Goal: Task Accomplishment & Management: Manage account settings

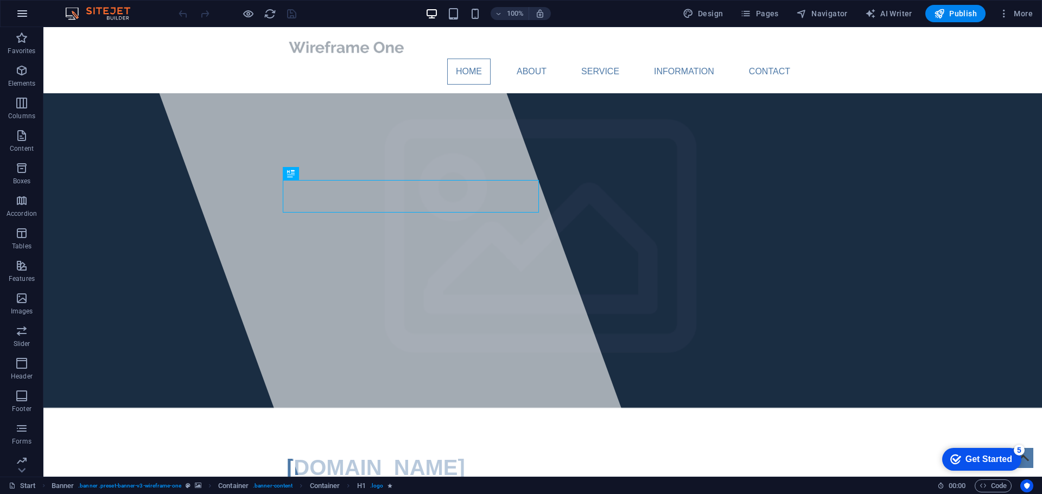
click at [19, 14] on icon "button" at bounding box center [22, 13] width 13 height 13
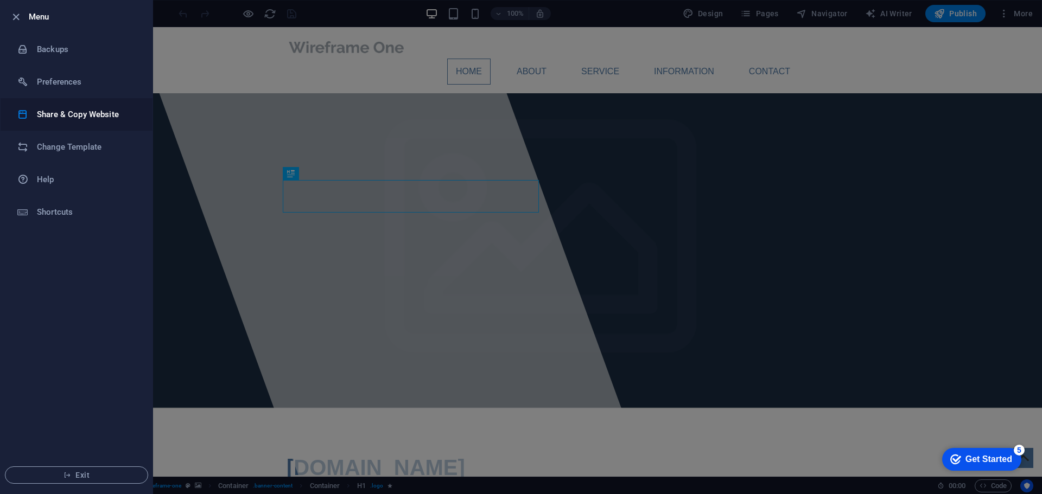
click at [77, 117] on h6 "Share & Copy Website" at bounding box center [87, 114] width 100 height 13
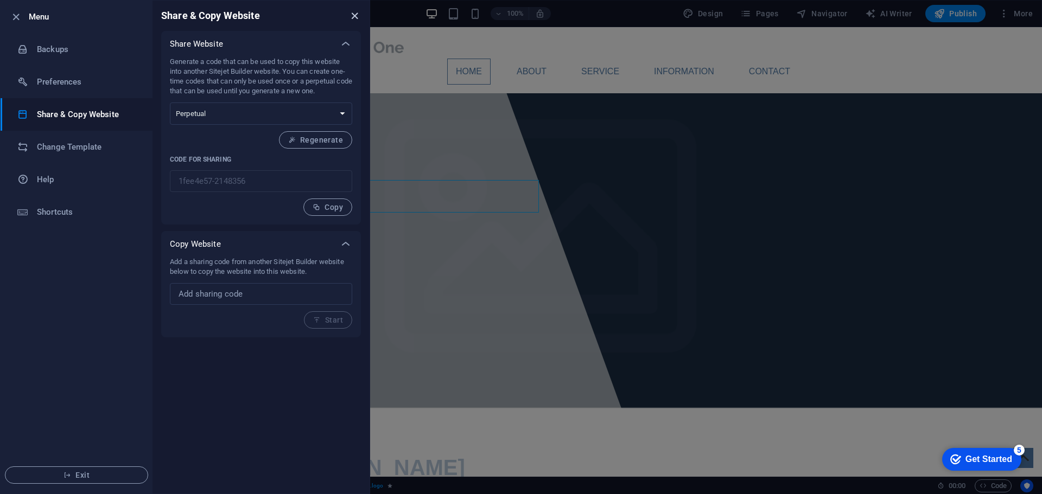
click at [357, 17] on icon "close" at bounding box center [354, 16] width 12 height 12
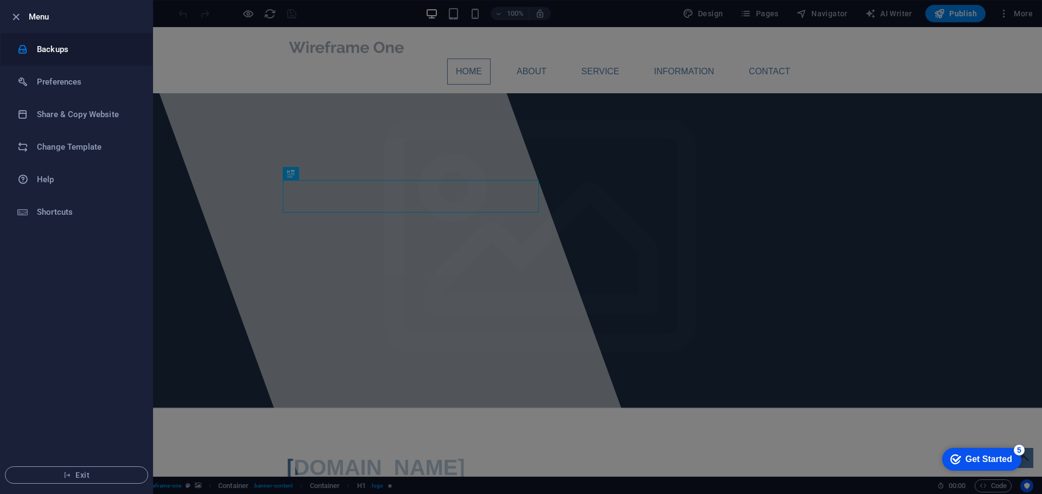
click at [68, 51] on h6 "Backups" at bounding box center [87, 49] width 100 height 13
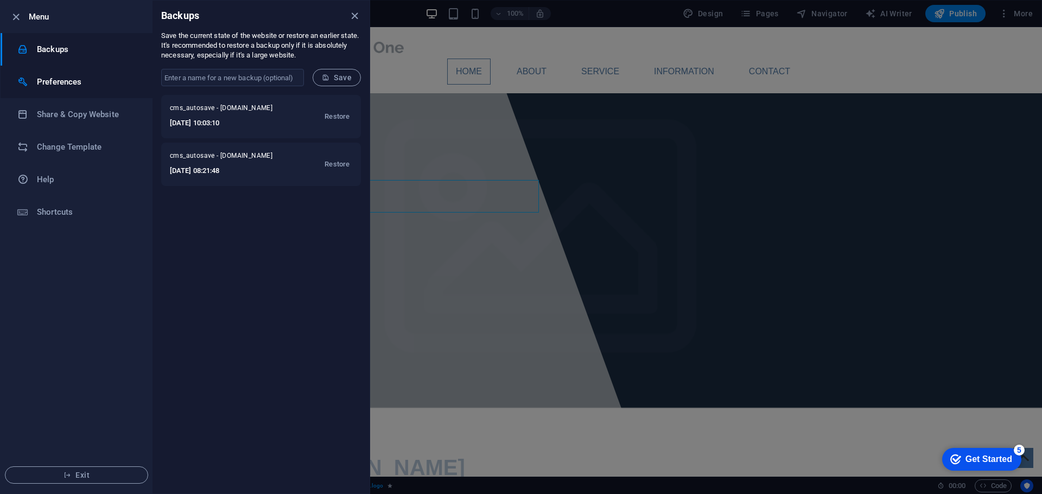
click at [68, 82] on h6 "Preferences" at bounding box center [87, 81] width 100 height 13
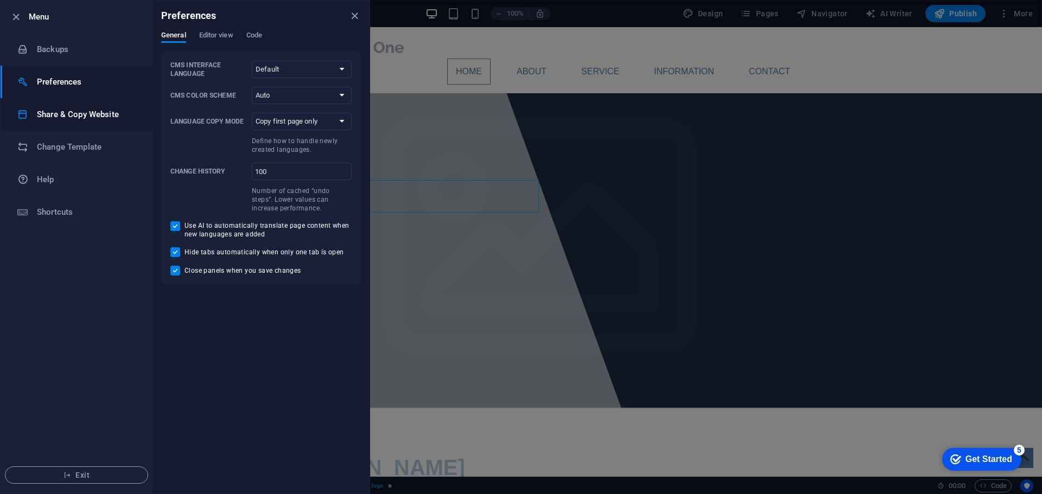
click at [63, 113] on h6 "Share & Copy Website" at bounding box center [87, 114] width 100 height 13
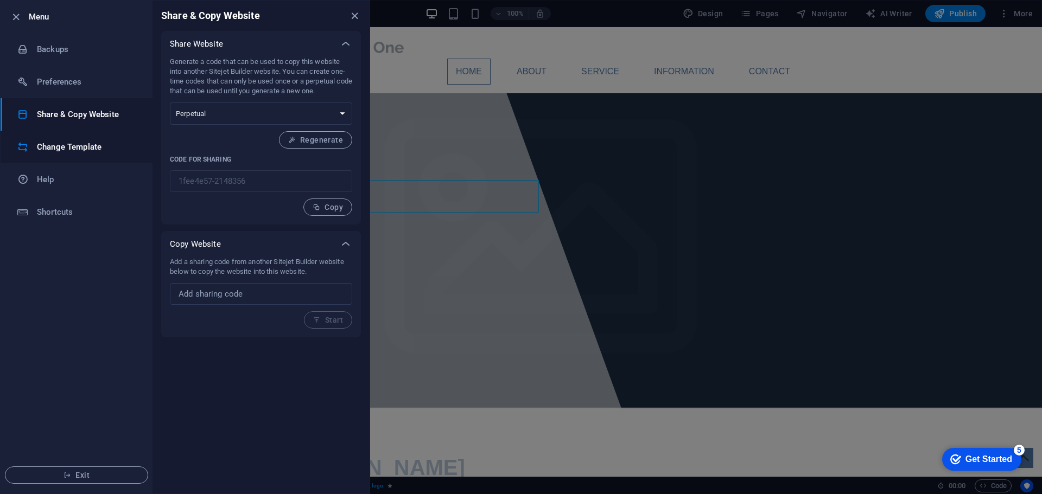
click at [64, 150] on h6 "Change Template" at bounding box center [87, 147] width 100 height 13
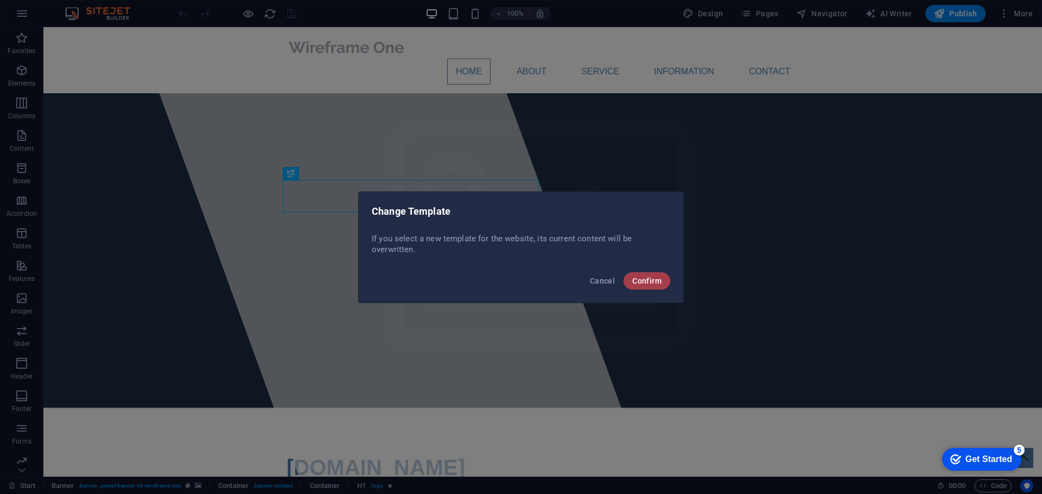
click at [650, 281] on span "Confirm" at bounding box center [646, 281] width 29 height 9
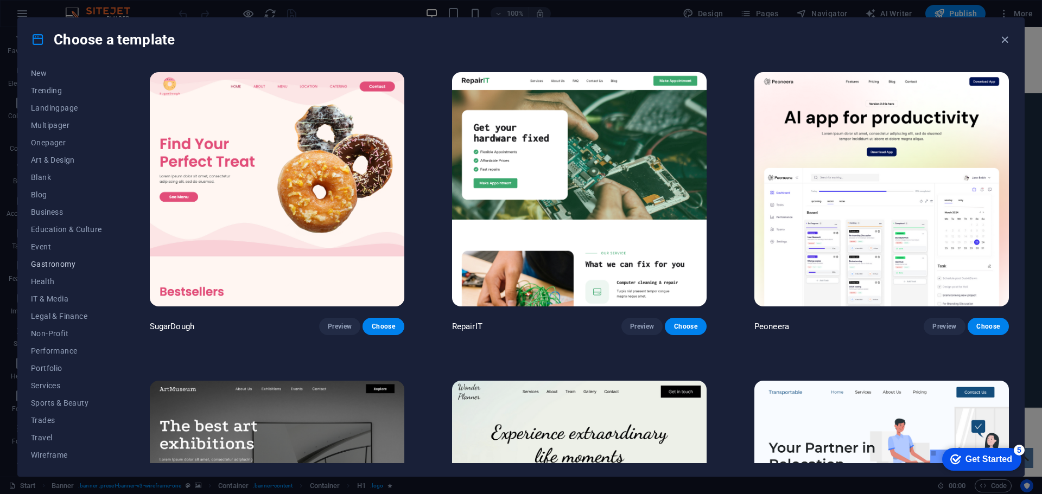
scroll to position [41, 0]
drag, startPoint x: 990, startPoint y: 457, endPoint x: 1095, endPoint y: 686, distance: 252.0
click at [990, 458] on div "Get Started" at bounding box center [988, 460] width 47 height 10
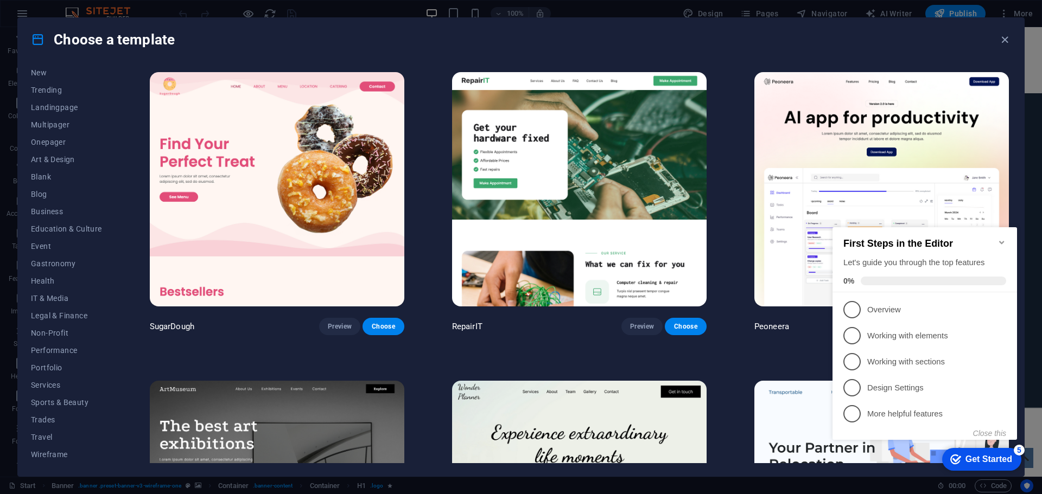
click at [1000, 241] on icon "Minimize checklist" at bounding box center [1001, 242] width 5 height 3
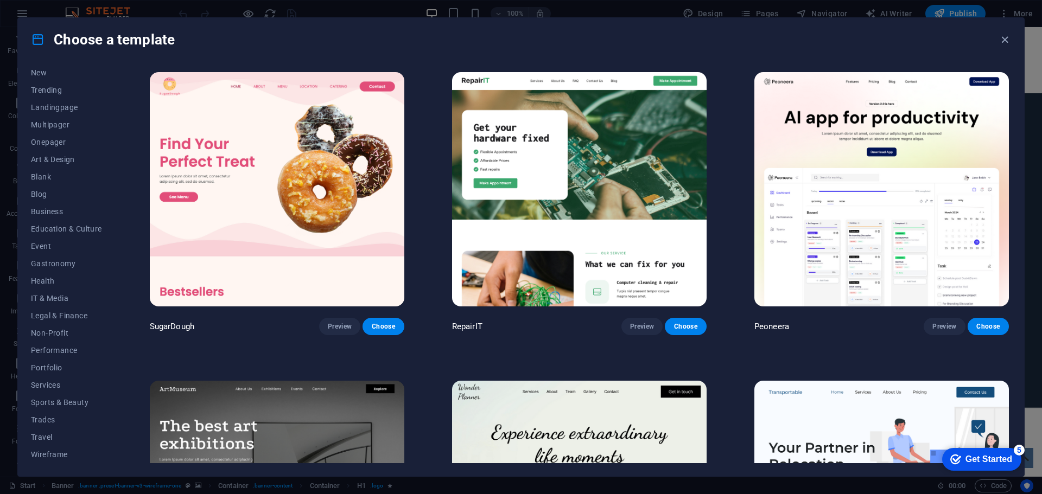
click at [990, 459] on div "Get Started" at bounding box center [988, 460] width 47 height 10
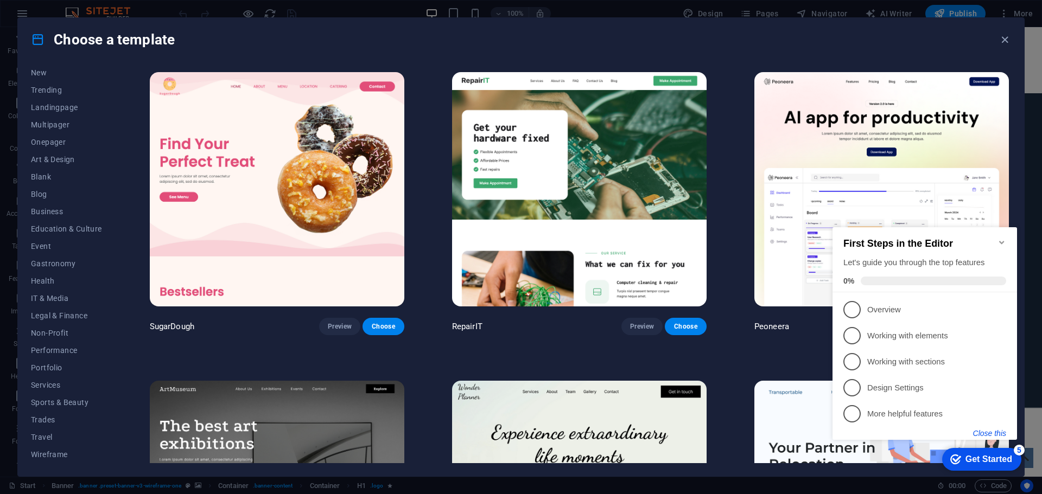
click at [995, 434] on button "Close this" at bounding box center [989, 433] width 33 height 9
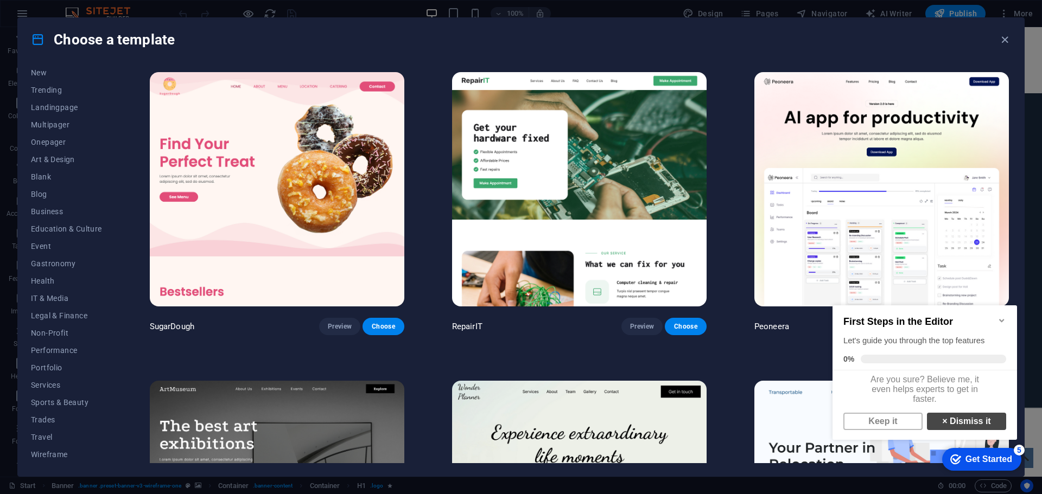
click at [962, 428] on link "× Dismiss it" at bounding box center [966, 421] width 79 height 17
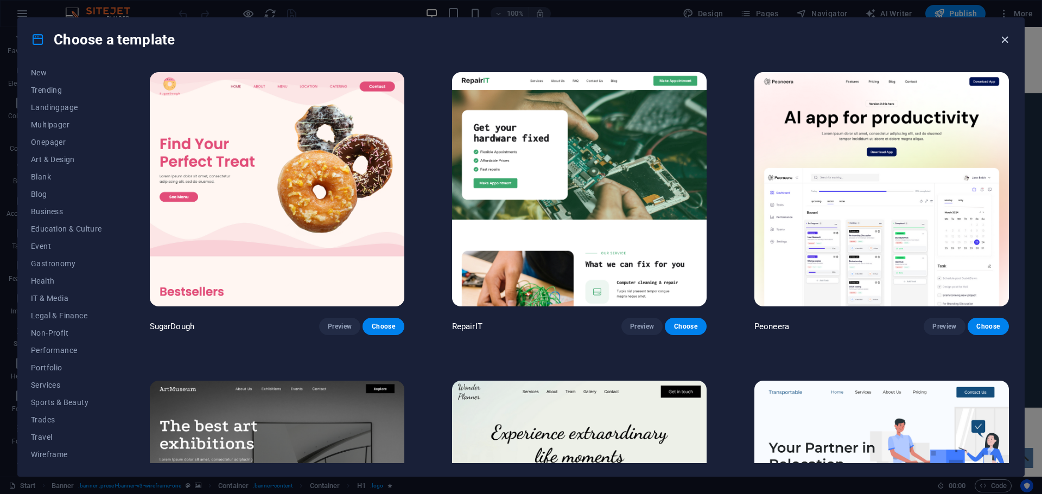
click at [1003, 39] on icon "button" at bounding box center [1004, 40] width 12 height 12
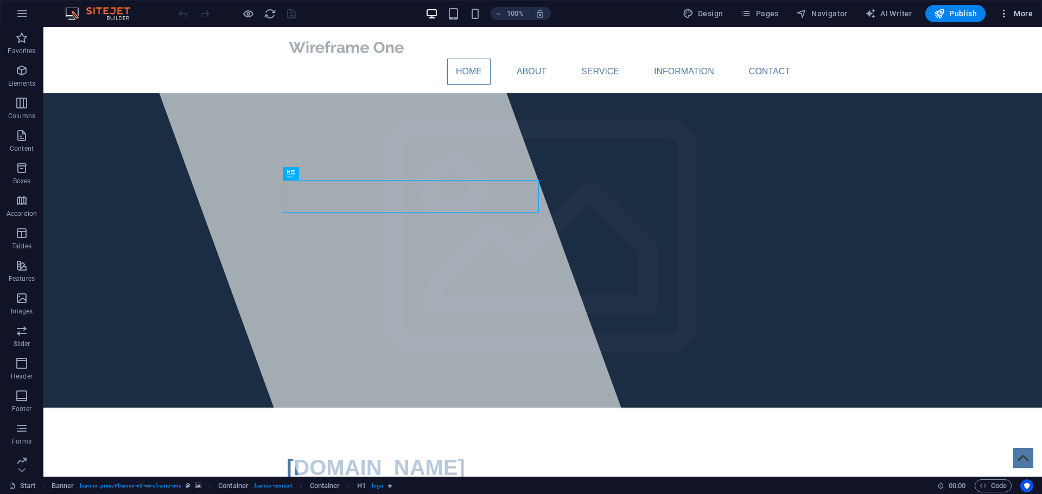
click at [1022, 13] on span "More" at bounding box center [1015, 13] width 34 height 11
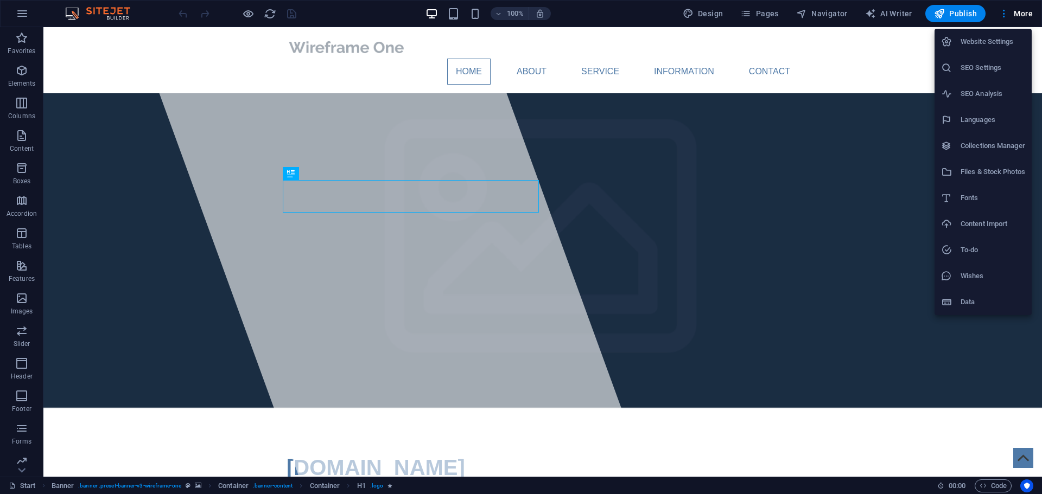
click at [985, 224] on h6 "Content Import" at bounding box center [992, 224] width 65 height 13
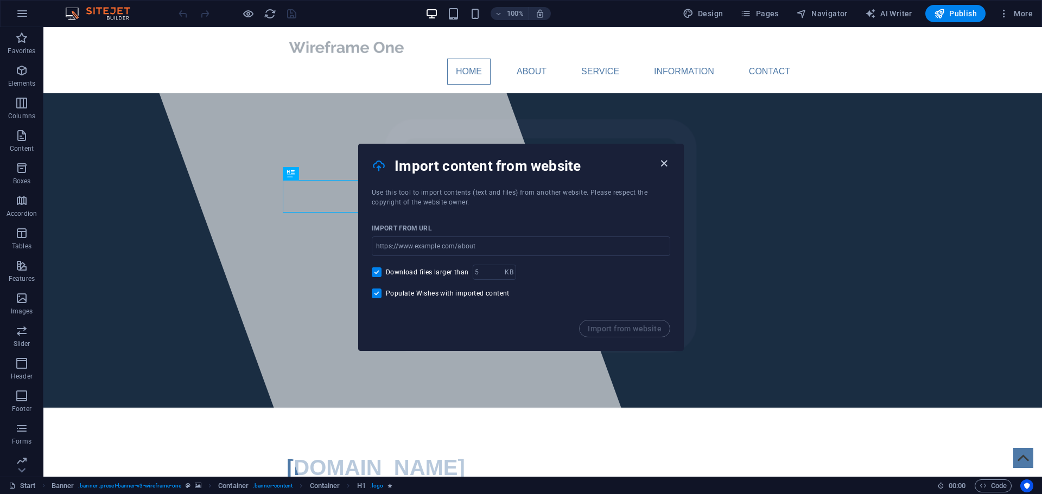
click at [661, 165] on icon "button" at bounding box center [664, 163] width 12 height 12
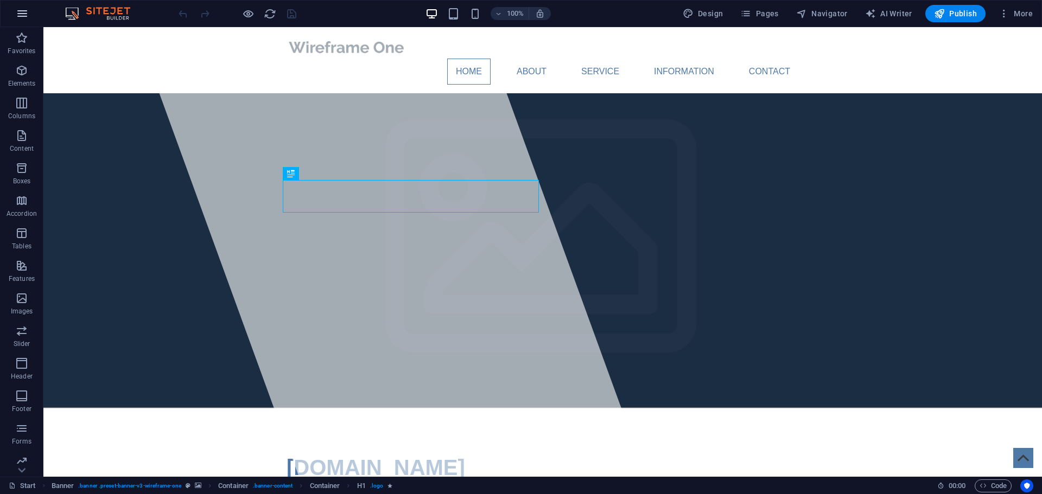
click at [21, 14] on icon "button" at bounding box center [22, 13] width 13 height 13
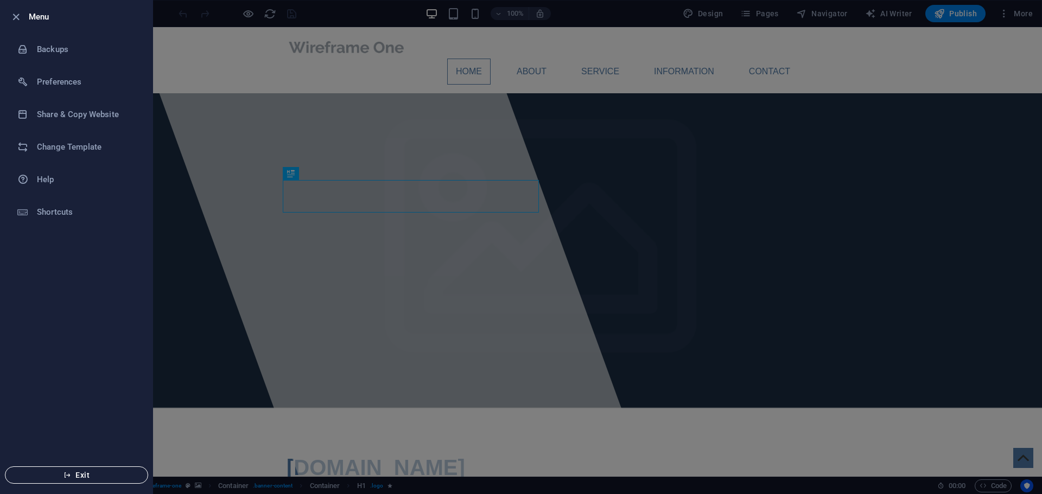
click at [62, 474] on span "Exit" at bounding box center [76, 475] width 125 height 9
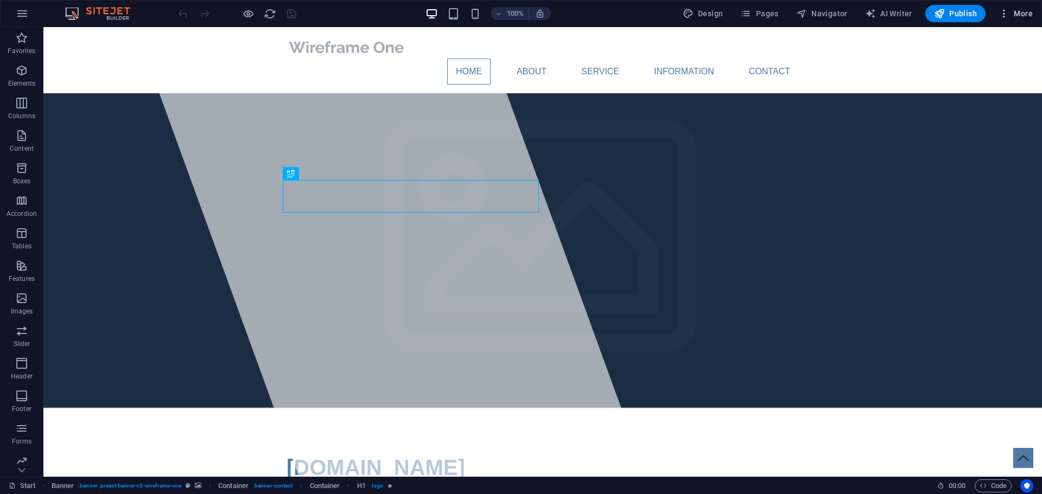
click at [1017, 10] on span "More" at bounding box center [1015, 13] width 34 height 11
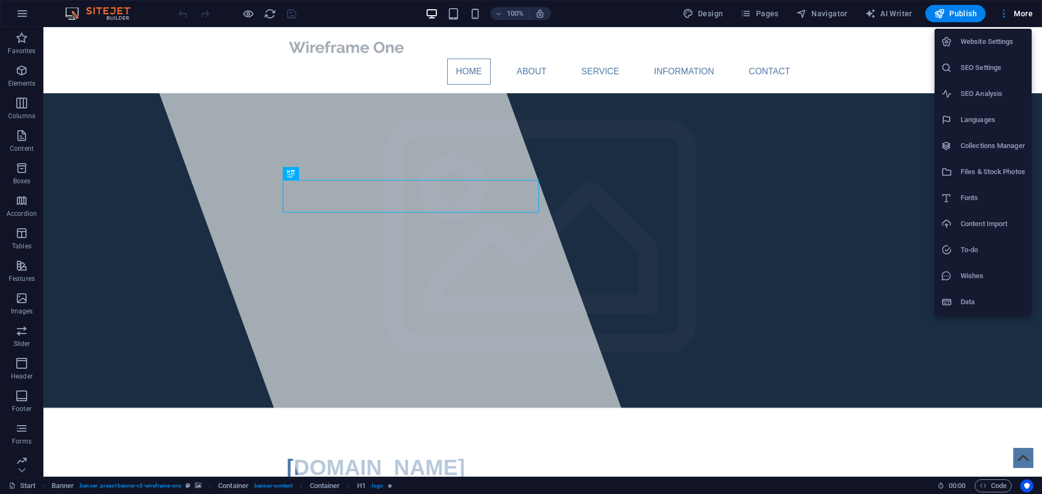
click at [993, 226] on h6 "Content Import" at bounding box center [992, 224] width 65 height 13
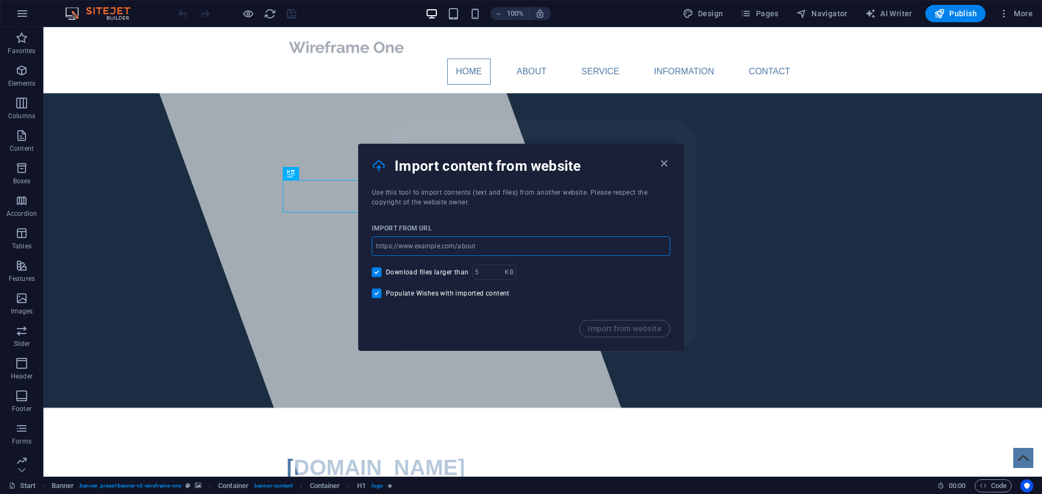
paste input "https://fa.co.za/"
type input "https://fa.co.za/"
click at [610, 328] on span "Import from website" at bounding box center [625, 328] width 74 height 9
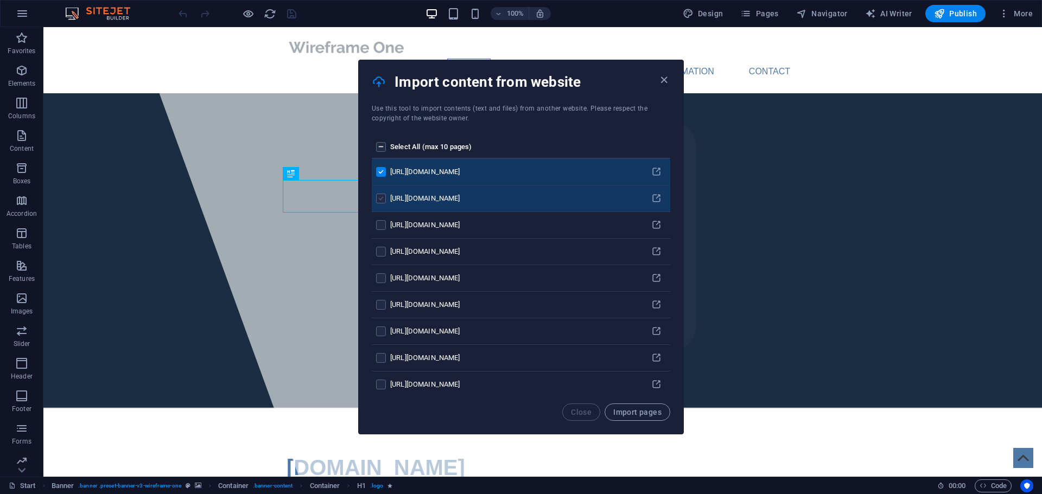
click at [379, 196] on label "pages list" at bounding box center [381, 199] width 10 height 10
click at [0, 0] on input "pages list" at bounding box center [0, 0] width 0 height 0
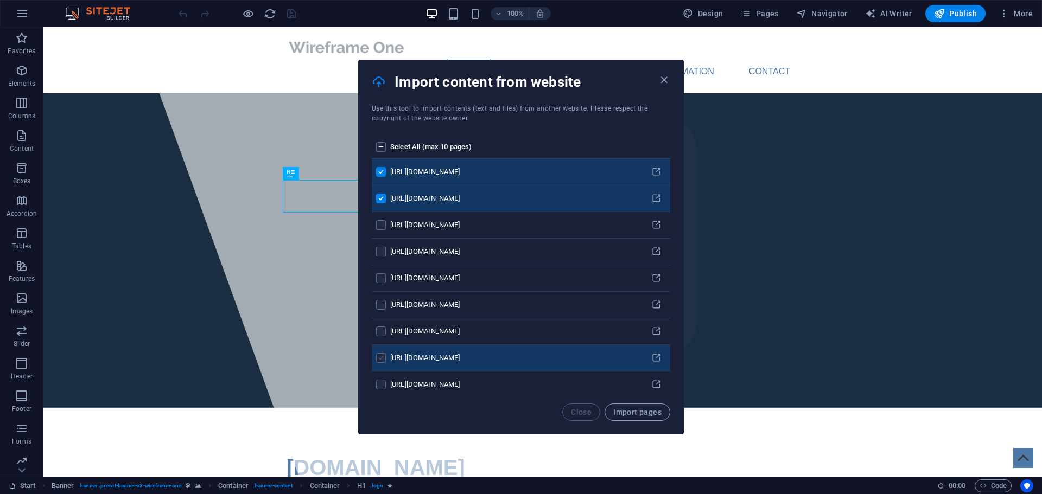
click at [384, 357] on label "pages list" at bounding box center [381, 358] width 10 height 10
click at [0, 0] on input "pages list" at bounding box center [0, 0] width 0 height 0
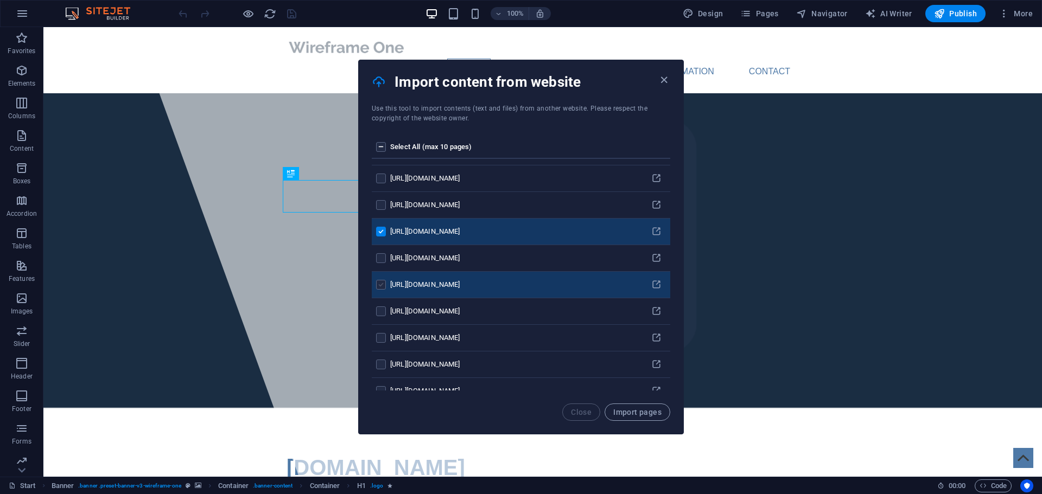
click at [380, 282] on label "pages list" at bounding box center [381, 285] width 10 height 10
click at [0, 0] on input "pages list" at bounding box center [0, 0] width 0 height 0
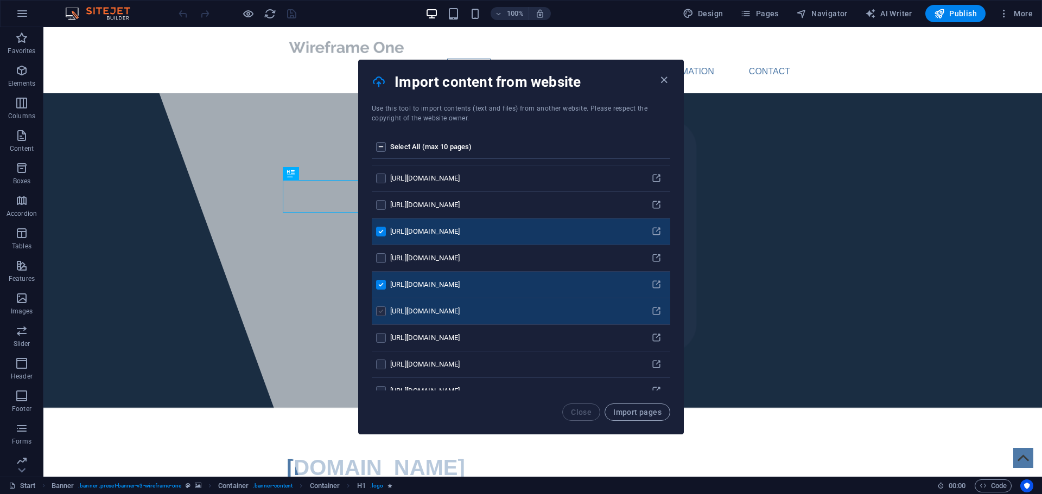
click at [378, 309] on label "pages list" at bounding box center [381, 312] width 10 height 10
click at [0, 0] on input "pages list" at bounding box center [0, 0] width 0 height 0
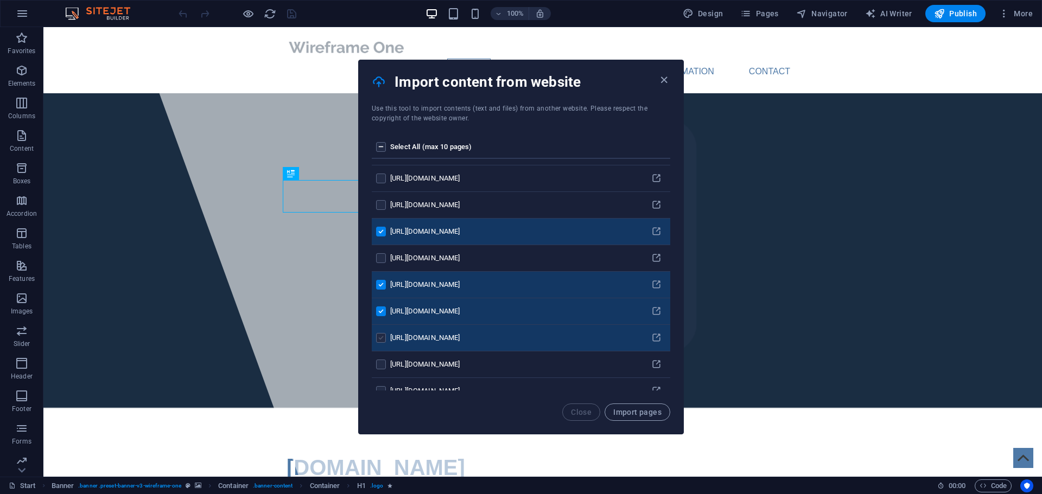
click at [377, 338] on label "pages list" at bounding box center [381, 338] width 10 height 10
click at [0, 0] on input "pages list" at bounding box center [0, 0] width 0 height 0
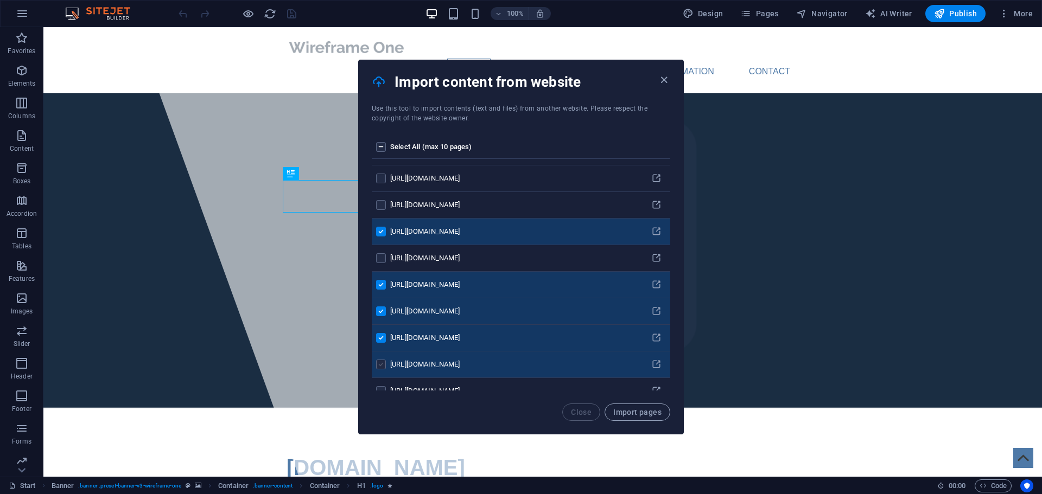
click at [384, 364] on label "pages list" at bounding box center [381, 365] width 10 height 10
click at [0, 0] on input "pages list" at bounding box center [0, 0] width 0 height 0
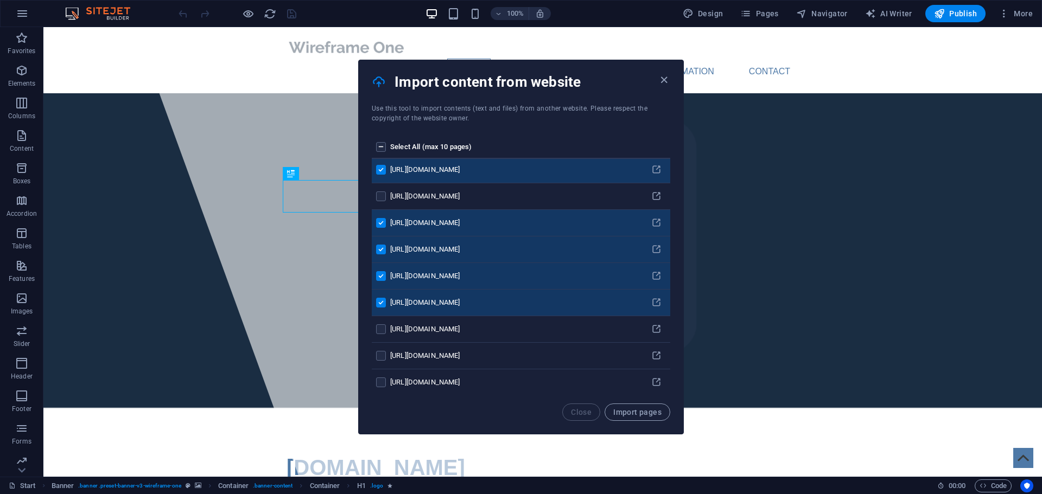
scroll to position [253, 0]
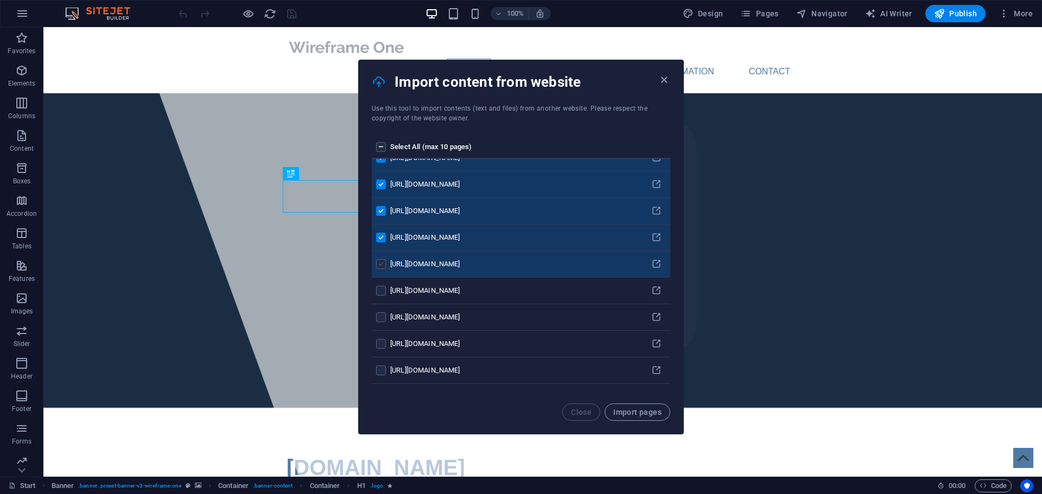
click at [379, 264] on label "pages list" at bounding box center [381, 264] width 10 height 10
click at [0, 0] on input "pages list" at bounding box center [0, 0] width 0 height 0
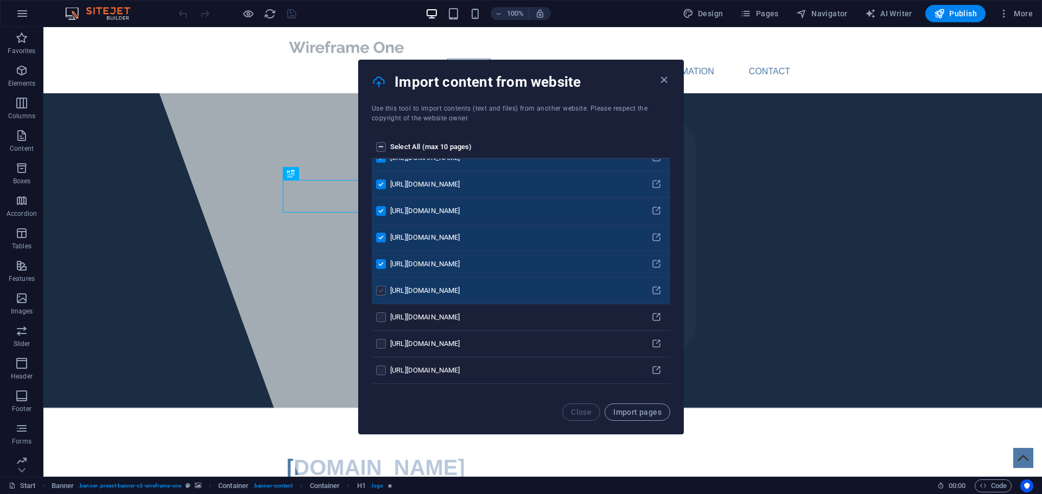
click at [377, 289] on label "pages list" at bounding box center [381, 291] width 10 height 10
click at [0, 0] on input "pages list" at bounding box center [0, 0] width 0 height 0
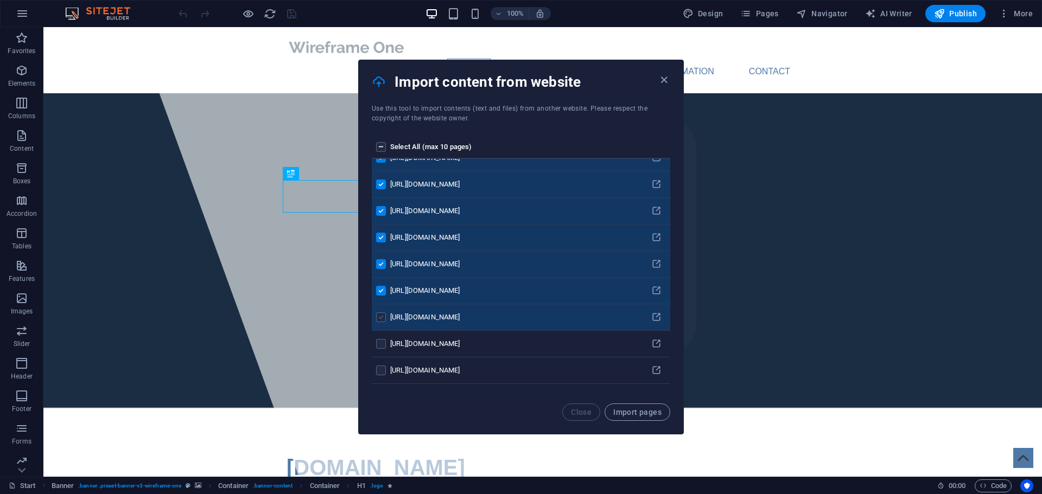
click at [379, 319] on label "pages list" at bounding box center [381, 318] width 10 height 10
click at [0, 0] on input "pages list" at bounding box center [0, 0] width 0 height 0
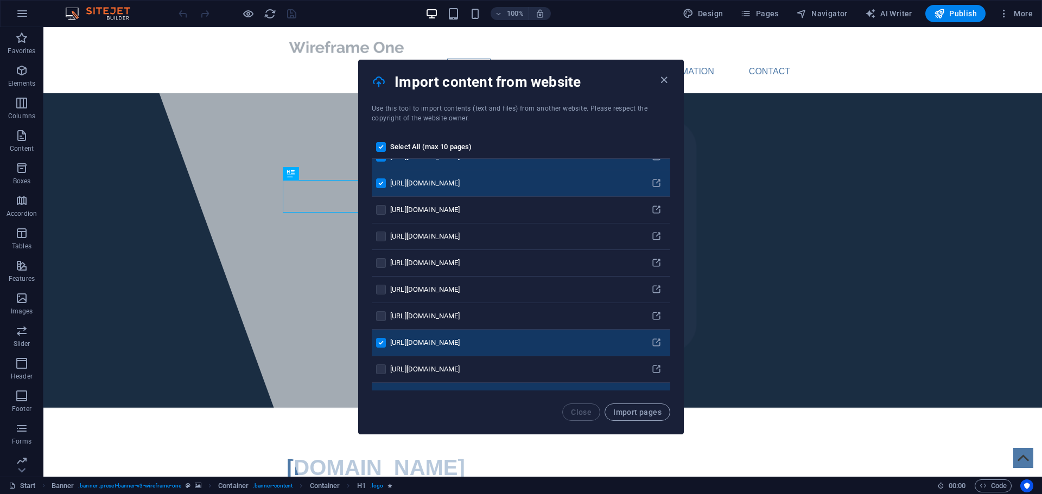
scroll to position [0, 0]
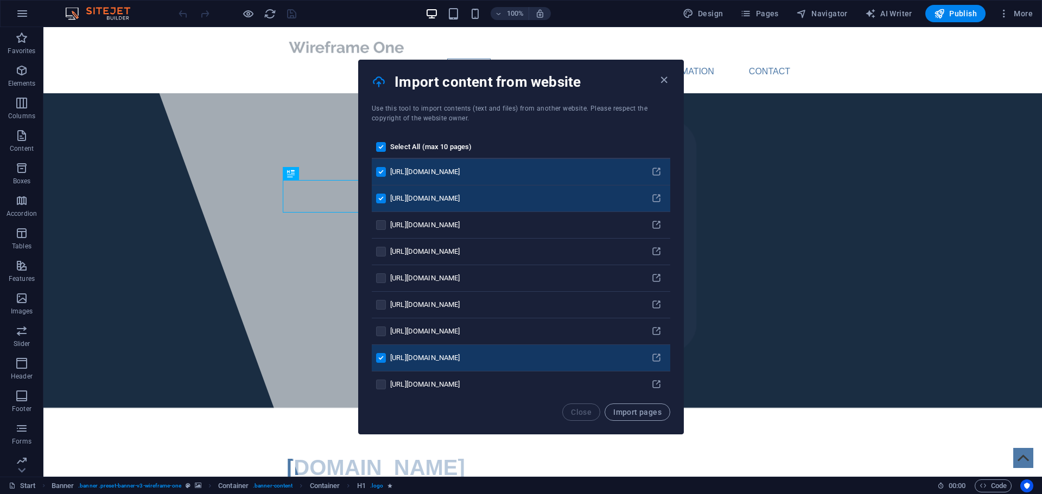
click at [380, 196] on label "pages list" at bounding box center [381, 199] width 10 height 10
click at [0, 0] on input "pages list" at bounding box center [0, 0] width 0 height 0
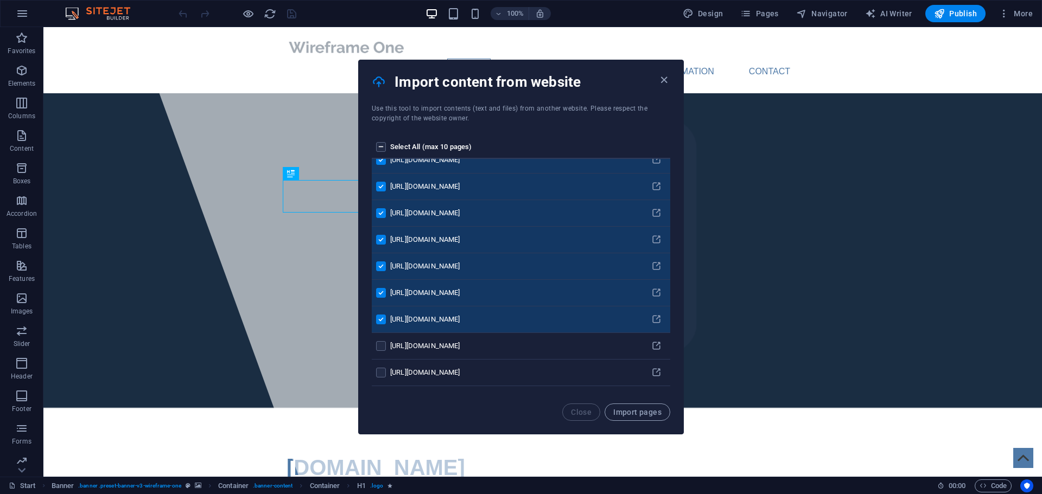
scroll to position [380, 0]
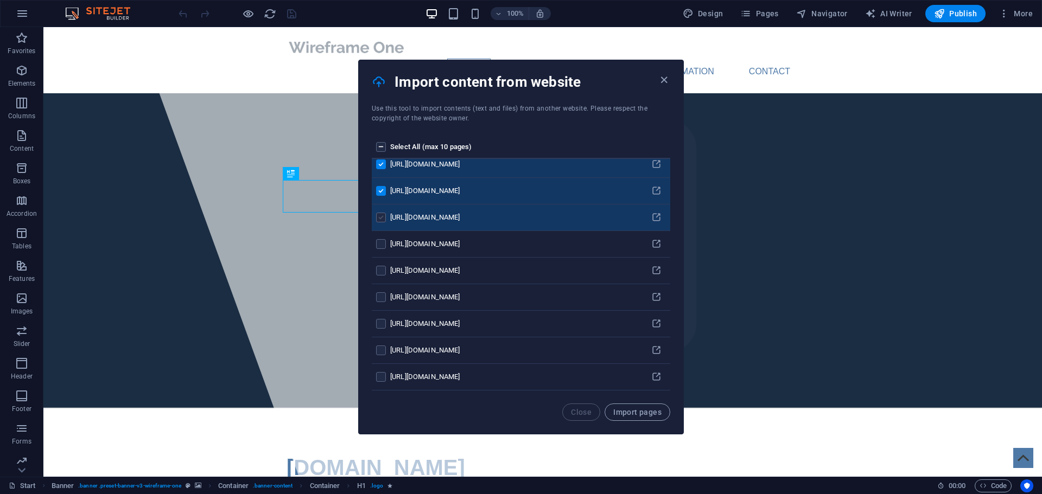
click at [381, 215] on label "pages list" at bounding box center [381, 218] width 10 height 10
click at [0, 0] on input "pages list" at bounding box center [0, 0] width 0 height 0
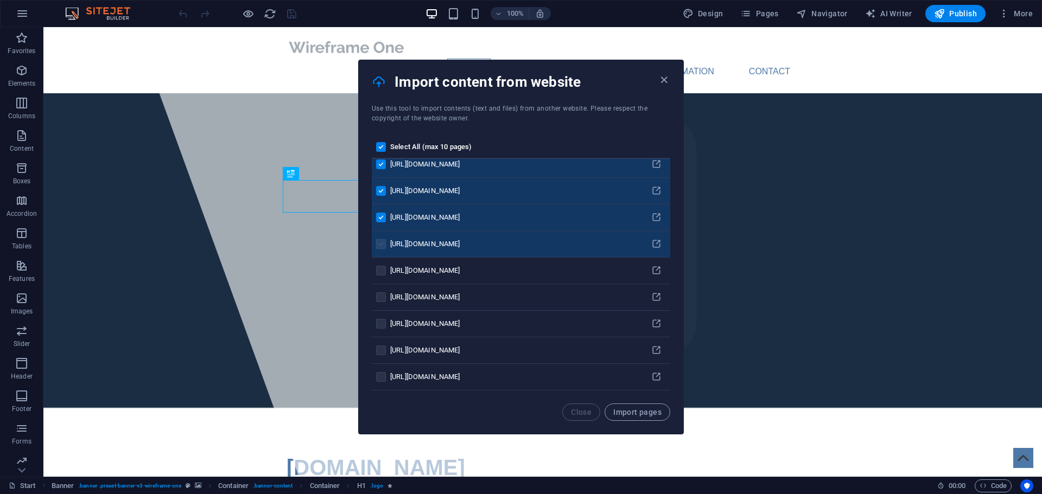
click at [381, 245] on label "pages list" at bounding box center [381, 244] width 10 height 10
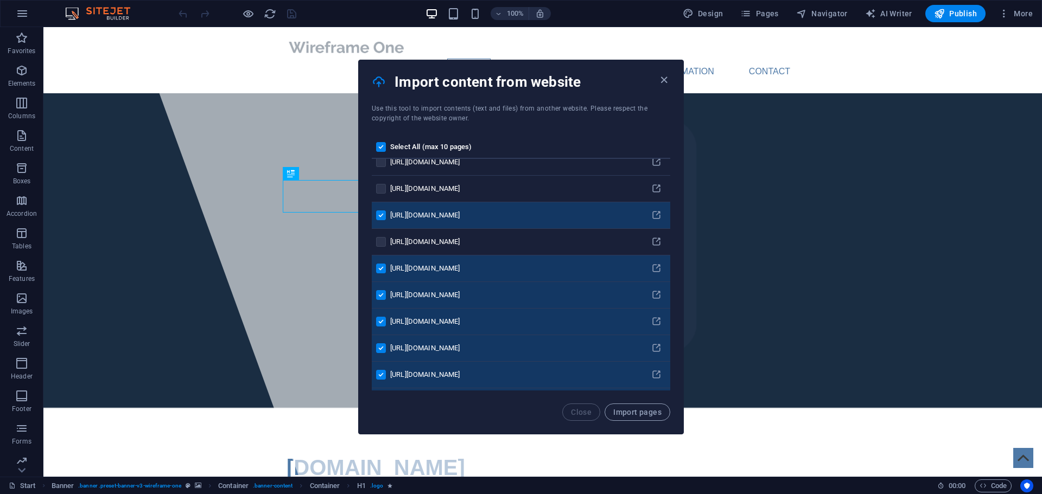
scroll to position [126, 0]
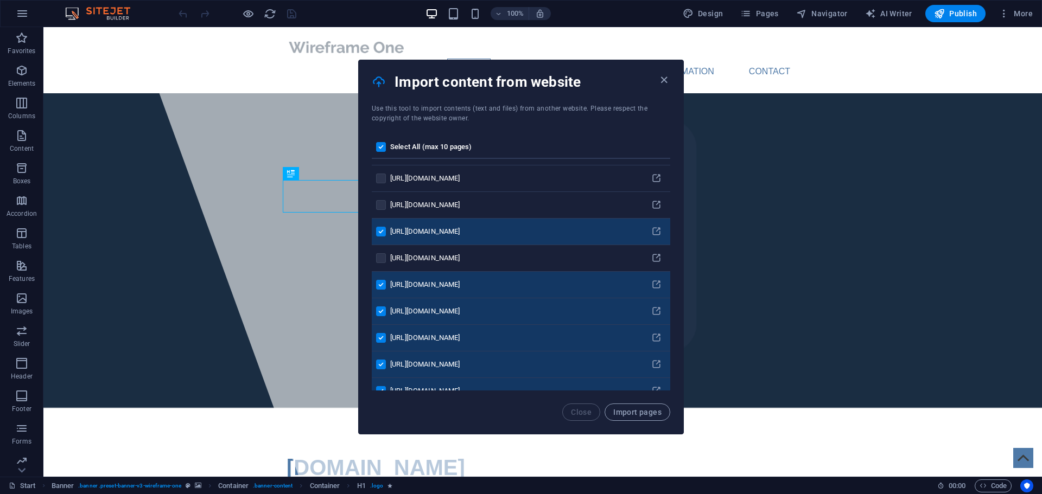
click at [383, 232] on label "pages list" at bounding box center [381, 232] width 10 height 10
click at [0, 0] on input "pages list" at bounding box center [0, 0] width 0 height 0
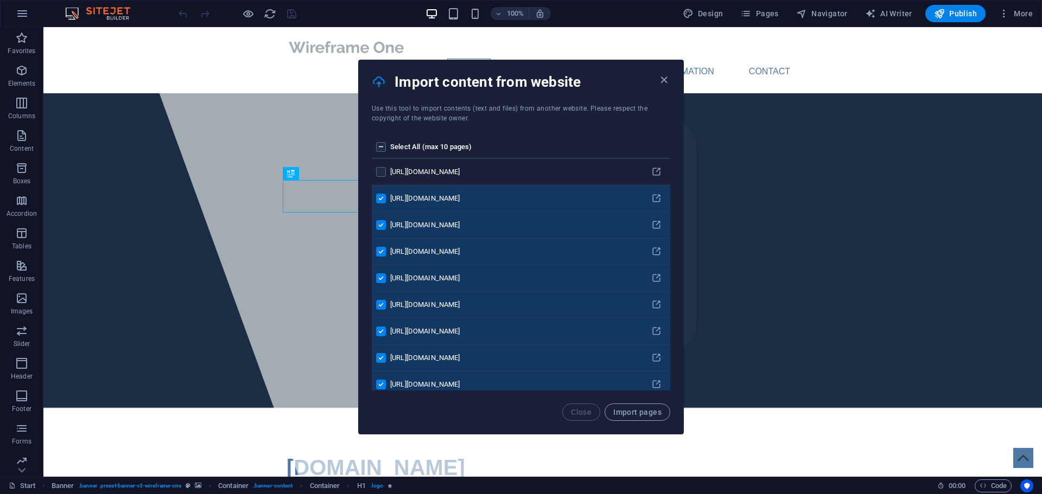
scroll to position [380, 0]
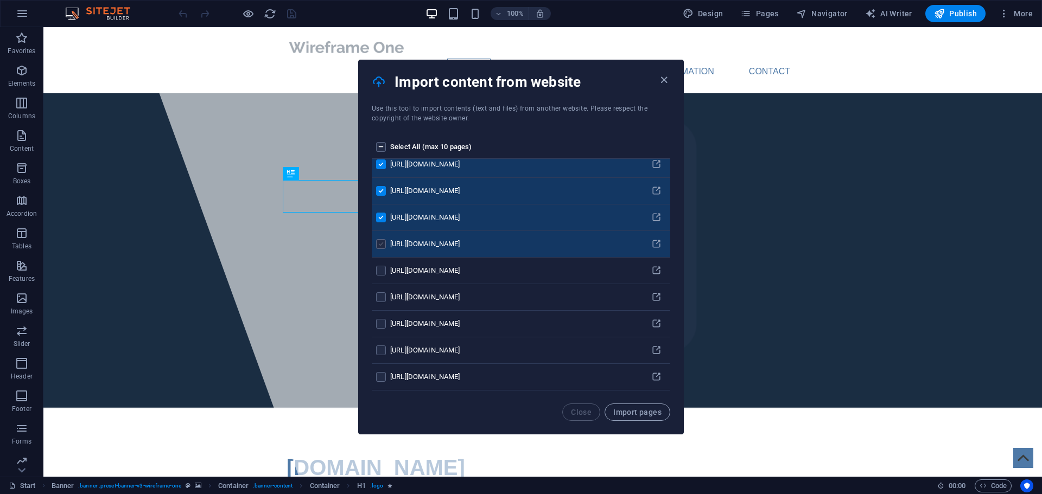
click at [379, 242] on label "pages list" at bounding box center [381, 244] width 10 height 10
click at [0, 0] on input "pages list" at bounding box center [0, 0] width 0 height 0
click at [637, 411] on span "Import pages" at bounding box center [637, 412] width 48 height 9
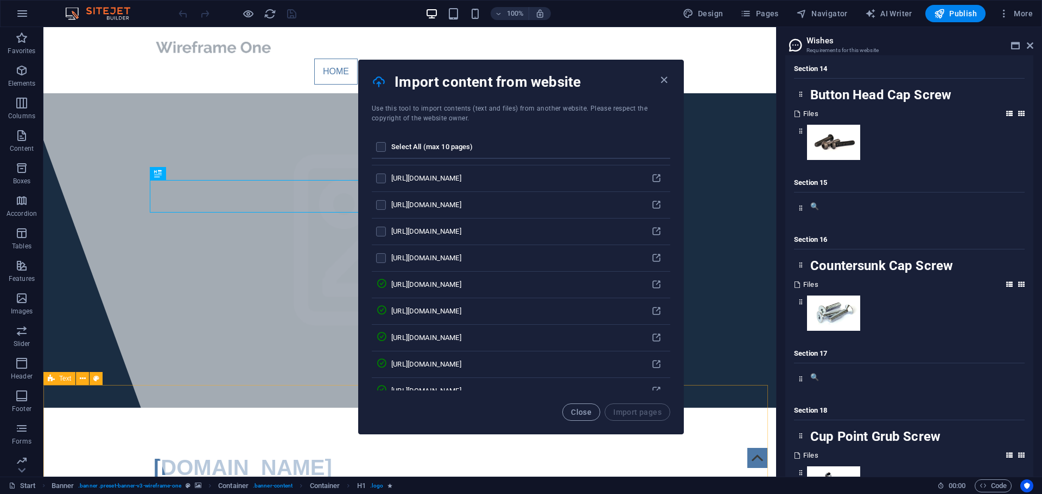
scroll to position [34837, 0]
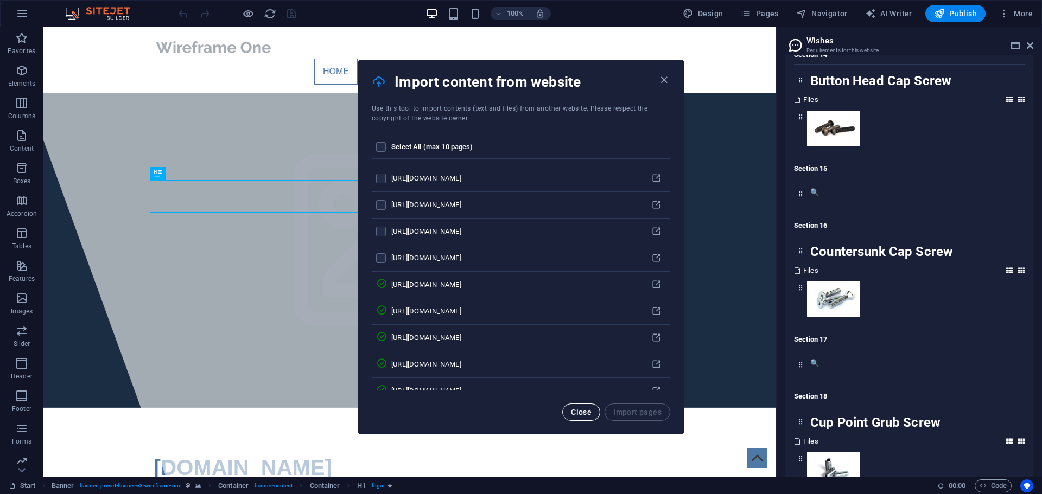
drag, startPoint x: 581, startPoint y: 411, endPoint x: 538, endPoint y: 384, distance: 51.2
click at [581, 411] on span "Close" at bounding box center [581, 412] width 21 height 9
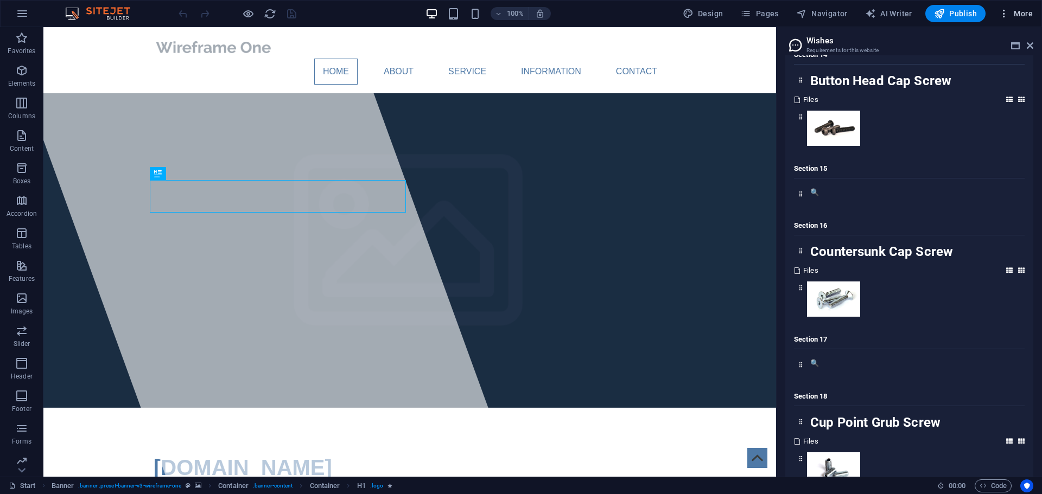
click at [1017, 11] on span "More" at bounding box center [1015, 13] width 34 height 11
click at [20, 12] on div at bounding box center [521, 247] width 1042 height 494
click at [23, 17] on icon "button" at bounding box center [22, 13] width 13 height 13
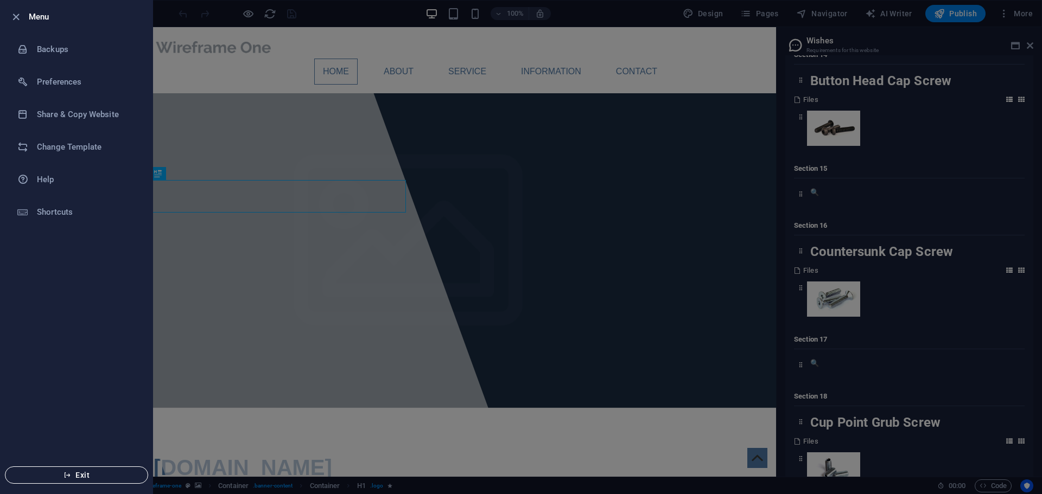
click at [77, 478] on span "Exit" at bounding box center [76, 475] width 125 height 9
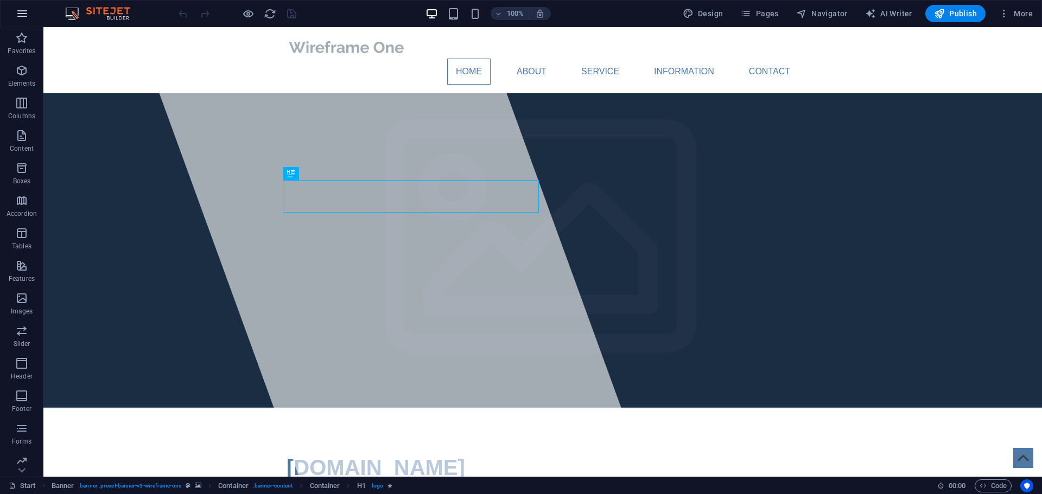
click at [22, 11] on icon "button" at bounding box center [22, 13] width 13 height 13
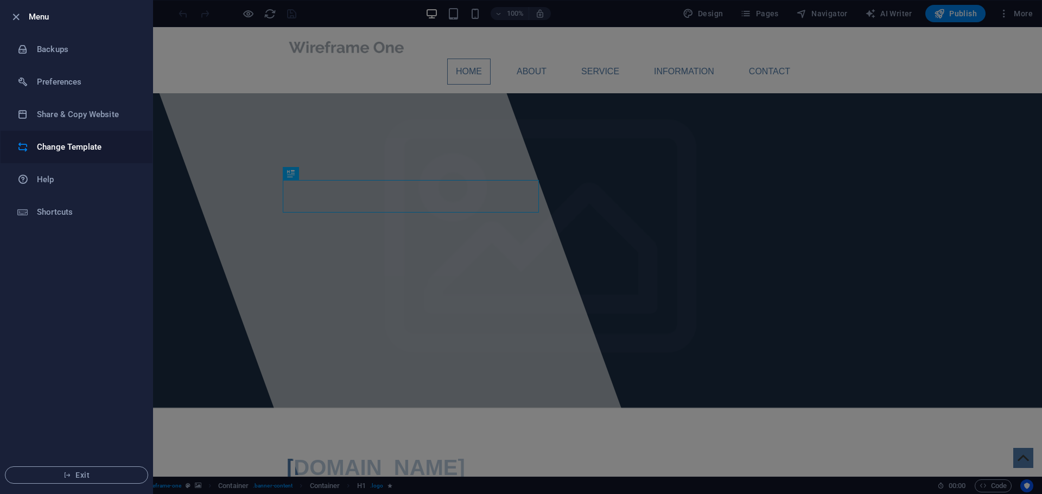
click at [85, 150] on h6 "Change Template" at bounding box center [87, 147] width 100 height 13
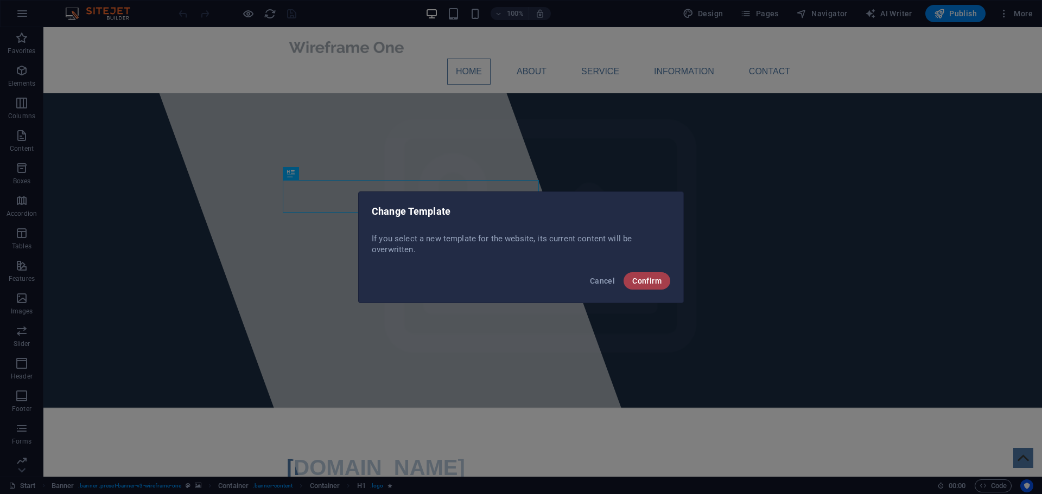
click at [650, 277] on span "Confirm" at bounding box center [646, 281] width 29 height 9
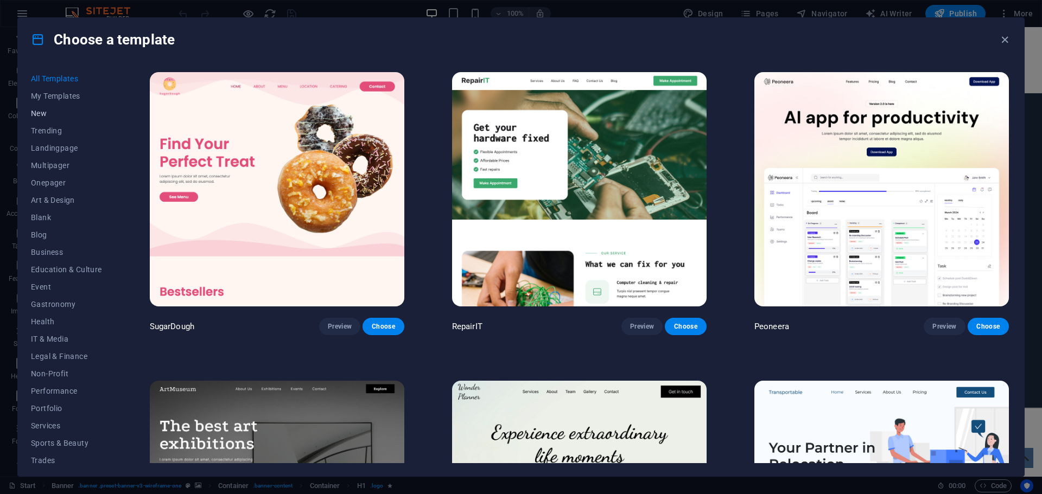
click at [43, 111] on span "New" at bounding box center [66, 113] width 71 height 9
click at [58, 94] on span "My Templates" at bounding box center [66, 96] width 71 height 9
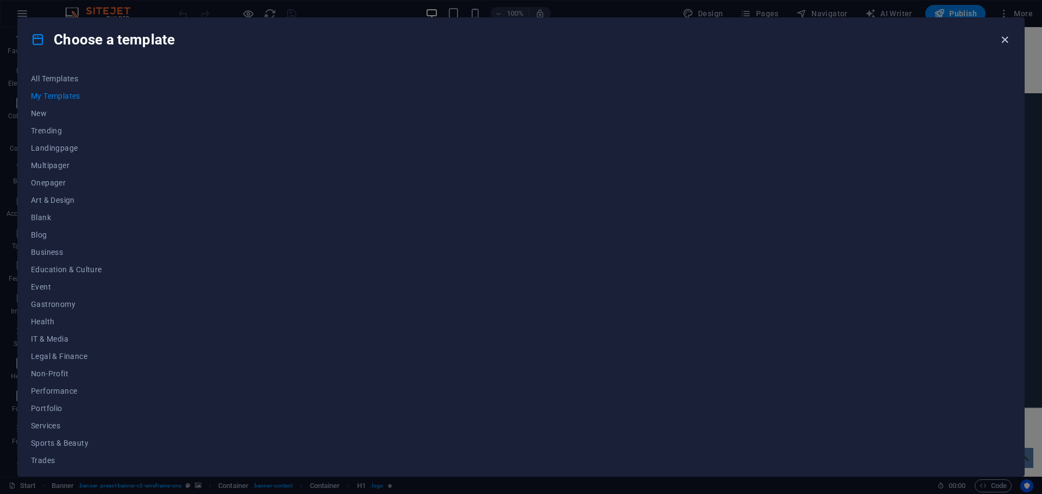
click at [1005, 44] on icon "button" at bounding box center [1004, 40] width 12 height 12
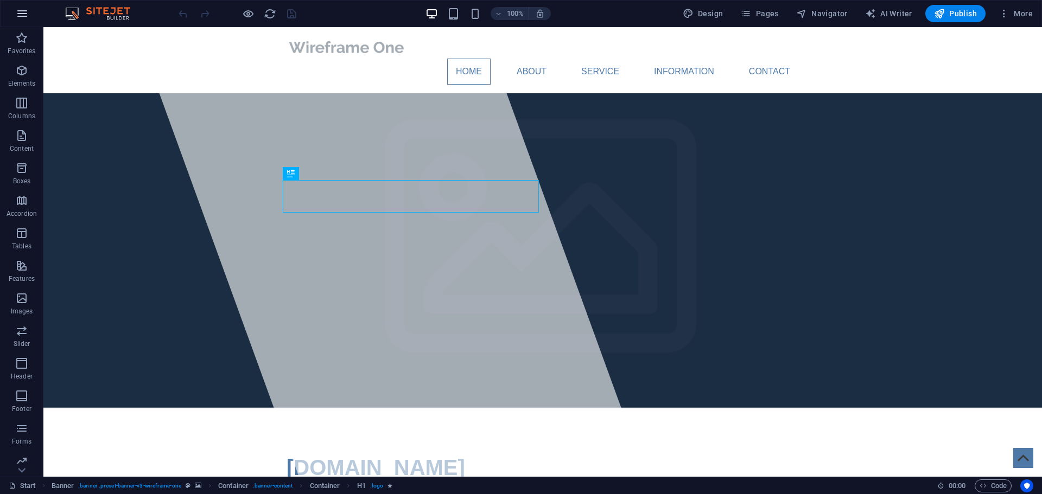
click at [26, 11] on icon "button" at bounding box center [22, 13] width 13 height 13
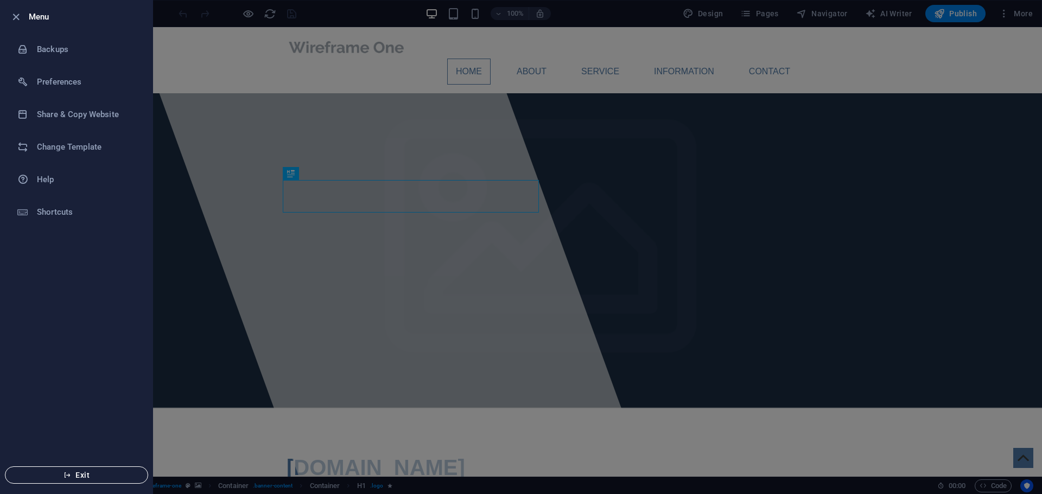
click at [82, 474] on span "Exit" at bounding box center [76, 475] width 125 height 9
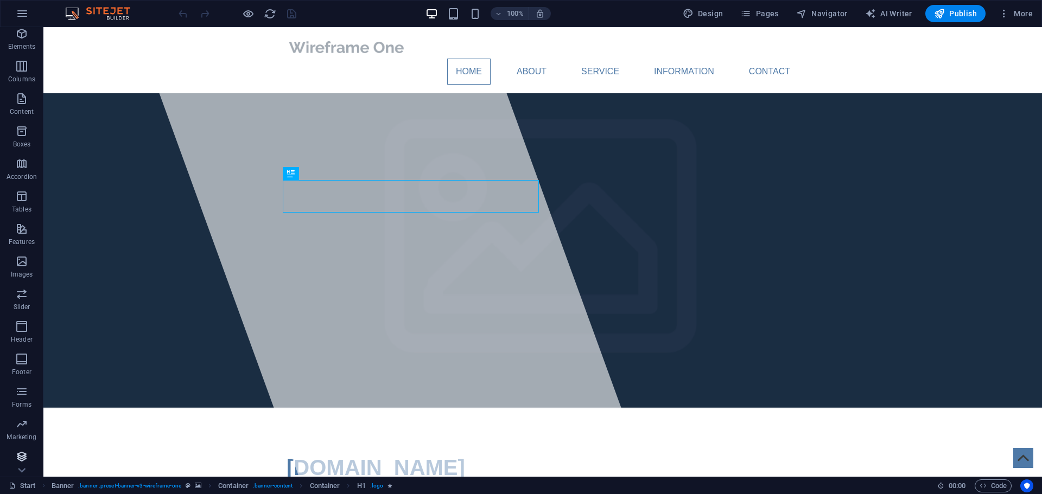
scroll to position [39, 0]
click at [760, 12] on span "Pages" at bounding box center [759, 13] width 38 height 11
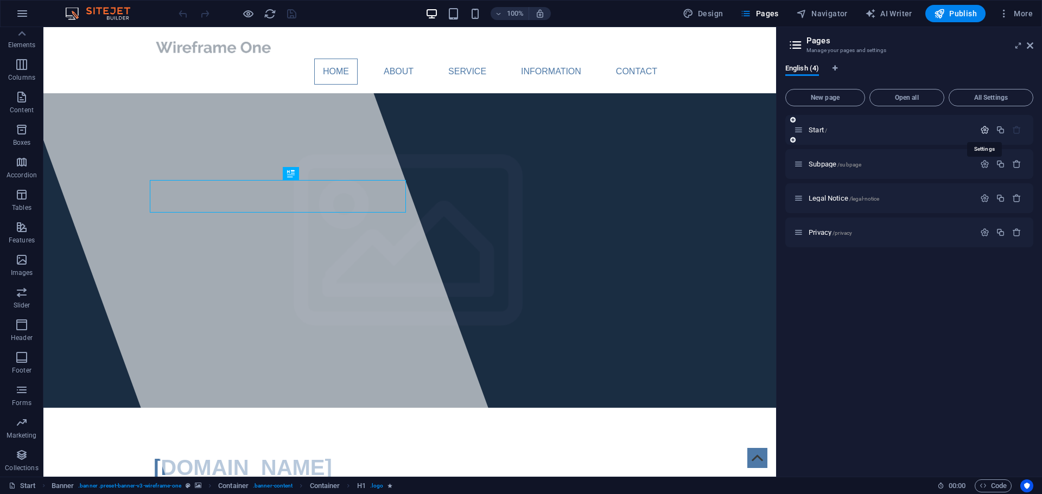
click at [985, 128] on icon "button" at bounding box center [984, 129] width 9 height 9
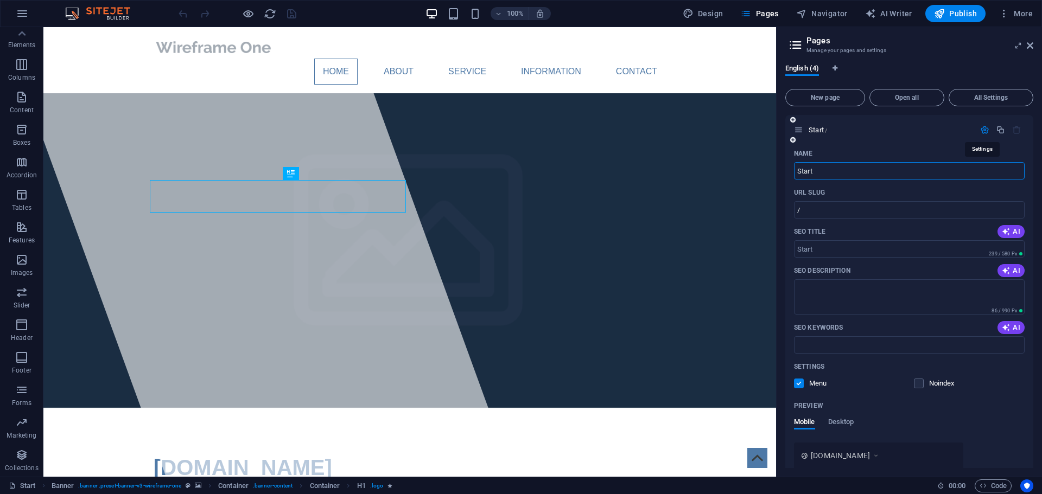
click at [983, 133] on icon "button" at bounding box center [984, 129] width 9 height 9
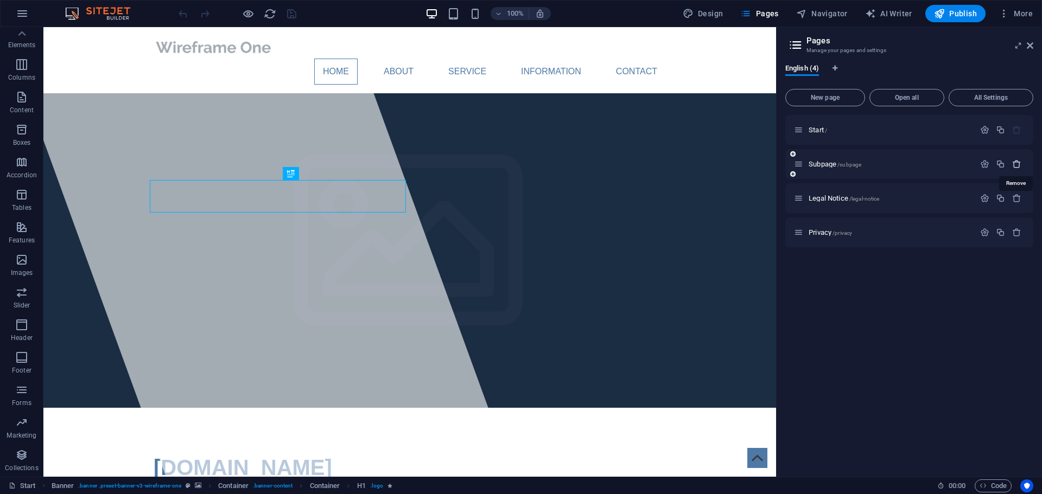
click at [1017, 163] on icon "button" at bounding box center [1016, 164] width 9 height 9
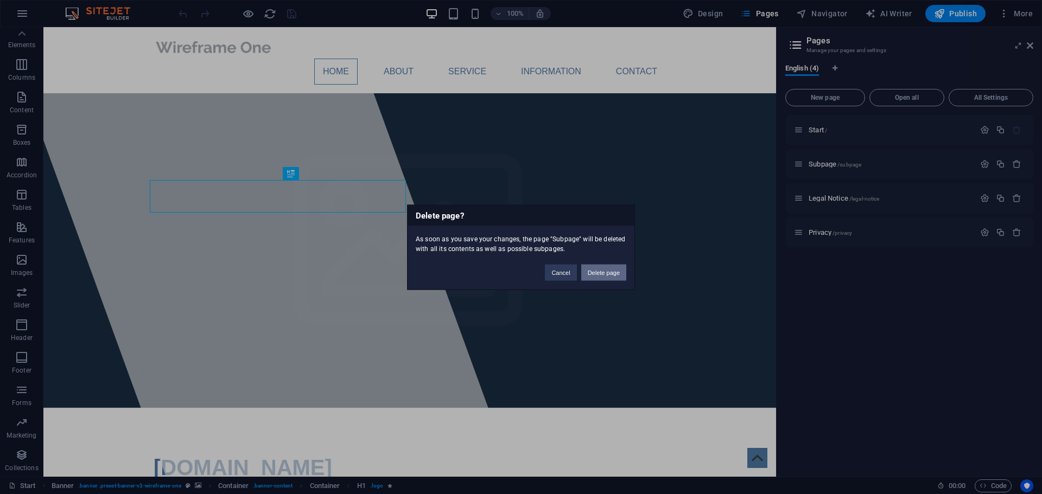
drag, startPoint x: 611, startPoint y: 274, endPoint x: 576, endPoint y: 244, distance: 45.8
click at [611, 274] on button "Delete page" at bounding box center [603, 272] width 45 height 16
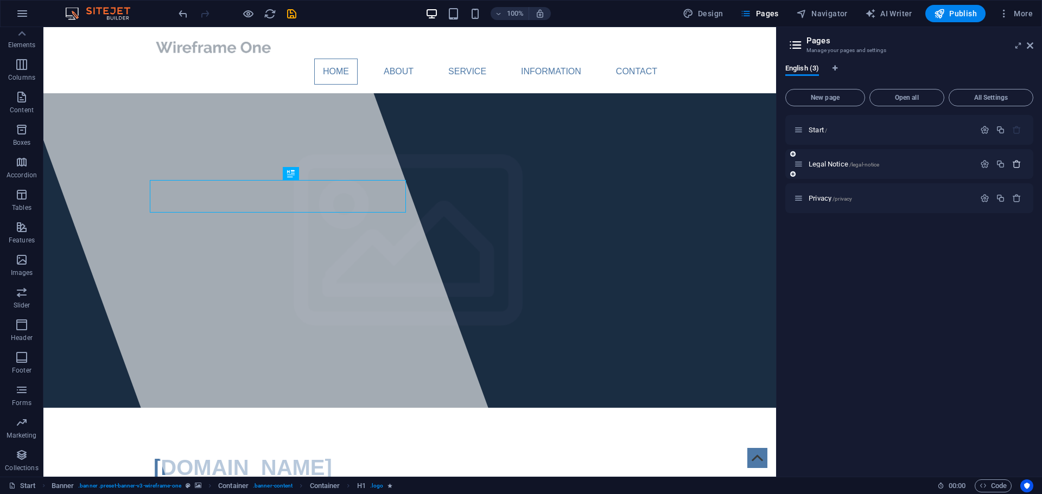
click at [1017, 165] on icon "button" at bounding box center [1016, 164] width 9 height 9
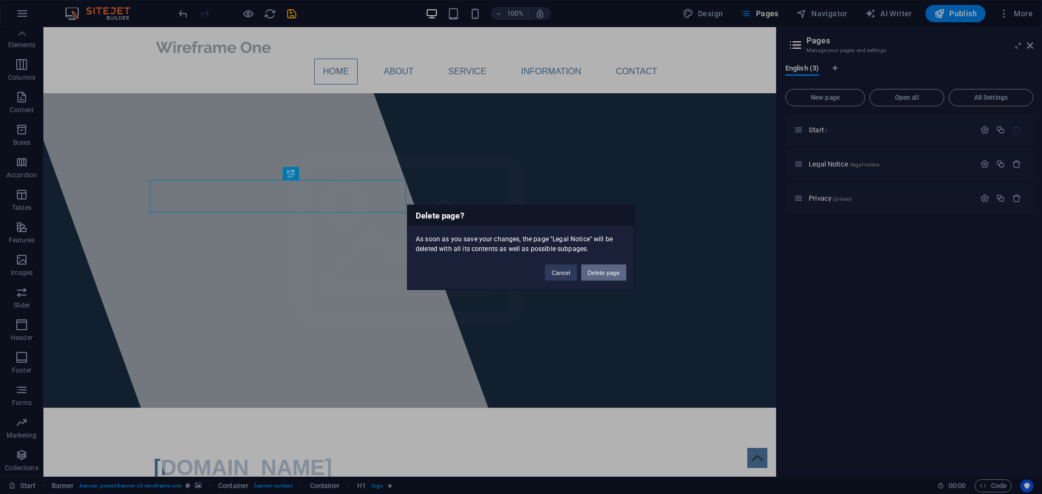
drag, startPoint x: 620, startPoint y: 273, endPoint x: 829, endPoint y: 212, distance: 217.9
click at [620, 273] on button "Delete page" at bounding box center [603, 272] width 45 height 16
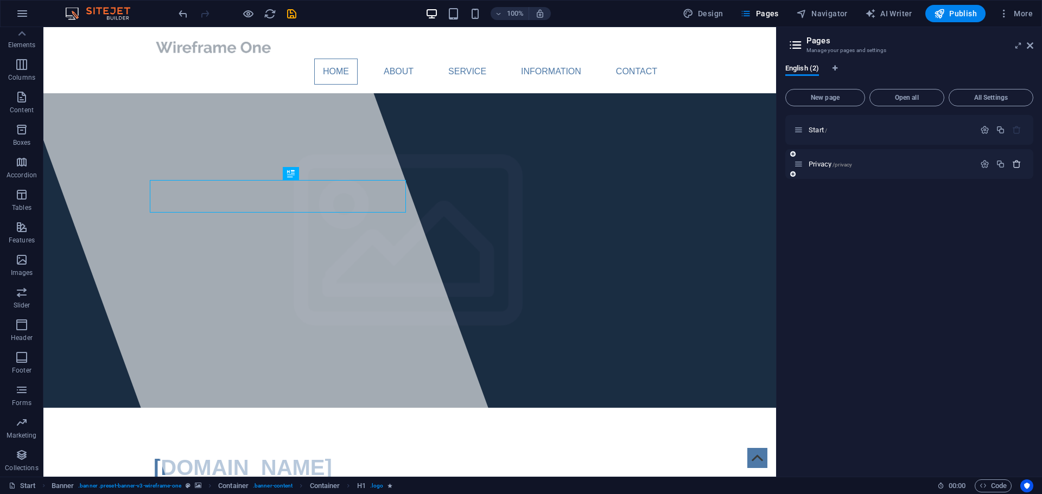
click at [1018, 166] on icon "button" at bounding box center [1016, 164] width 9 height 9
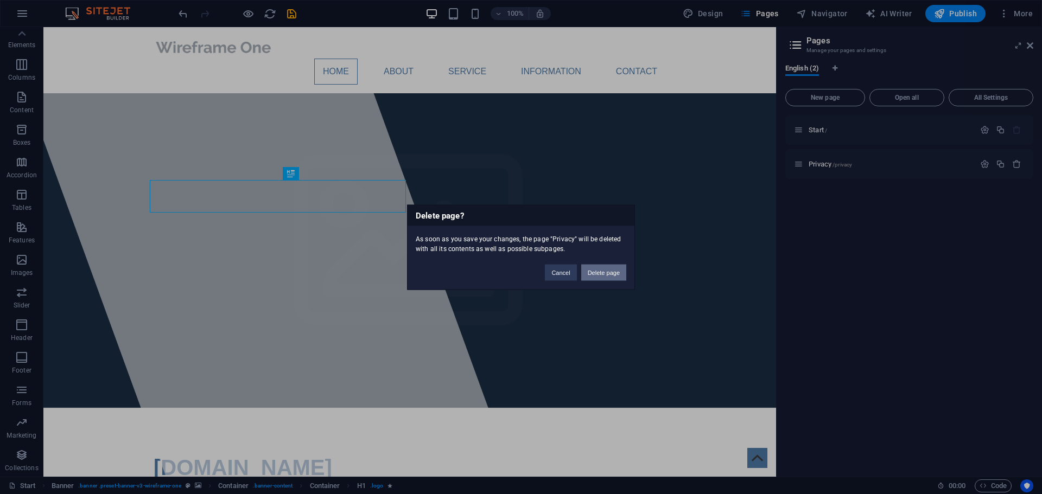
click at [607, 273] on button "Delete page" at bounding box center [603, 272] width 45 height 16
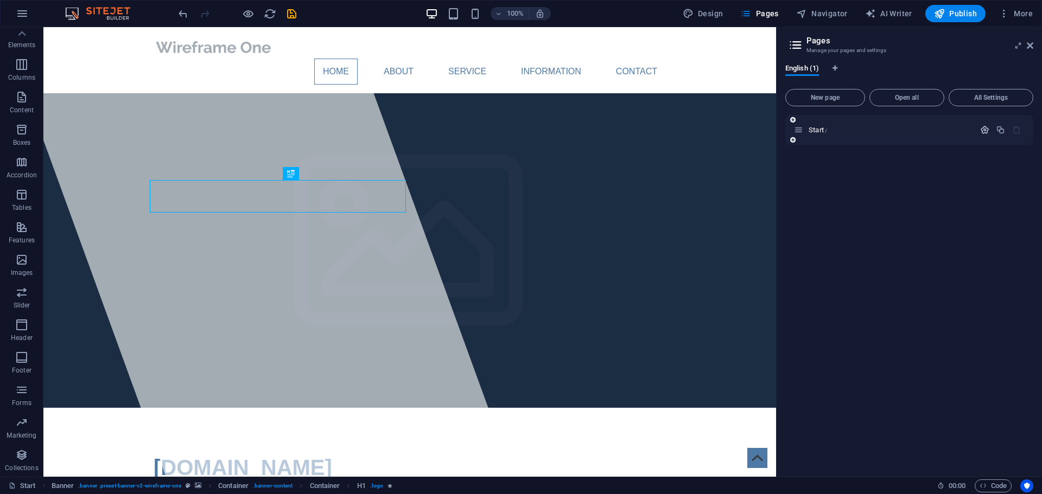
click at [985, 130] on icon "button" at bounding box center [984, 129] width 9 height 9
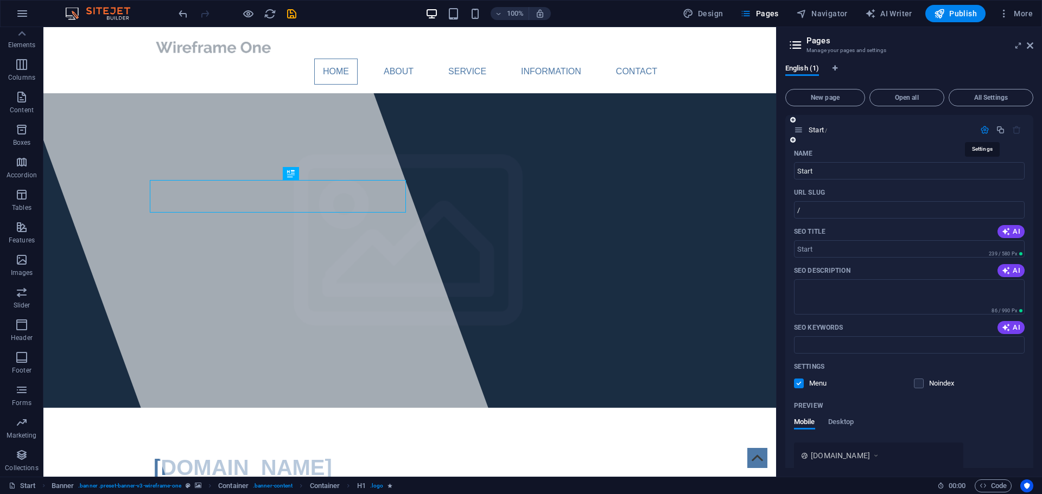
click at [985, 130] on icon "button" at bounding box center [984, 129] width 9 height 9
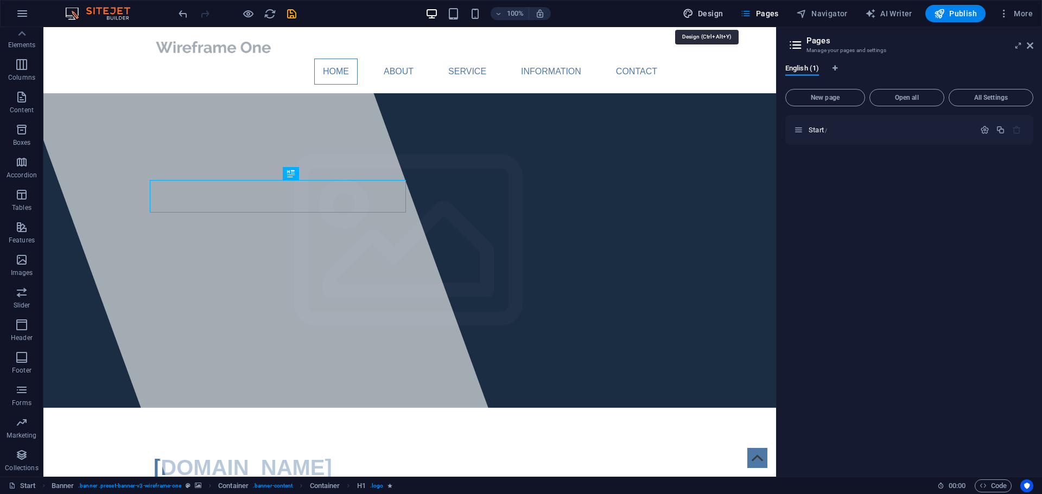
click at [717, 12] on span "Design" at bounding box center [703, 13] width 41 height 11
select select "px"
select select "400"
select select "px"
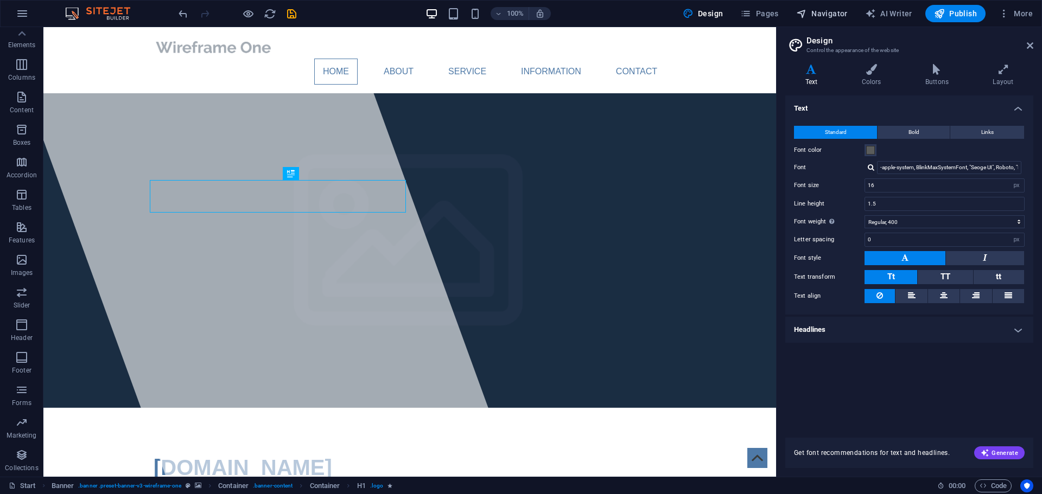
click at [838, 11] on span "Navigator" at bounding box center [822, 13] width 52 height 11
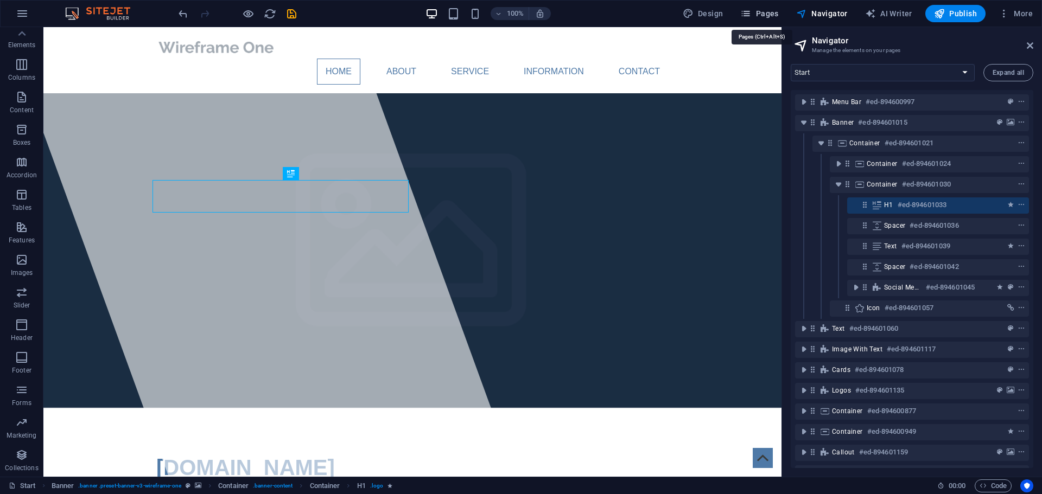
click at [766, 15] on span "Pages" at bounding box center [759, 13] width 38 height 11
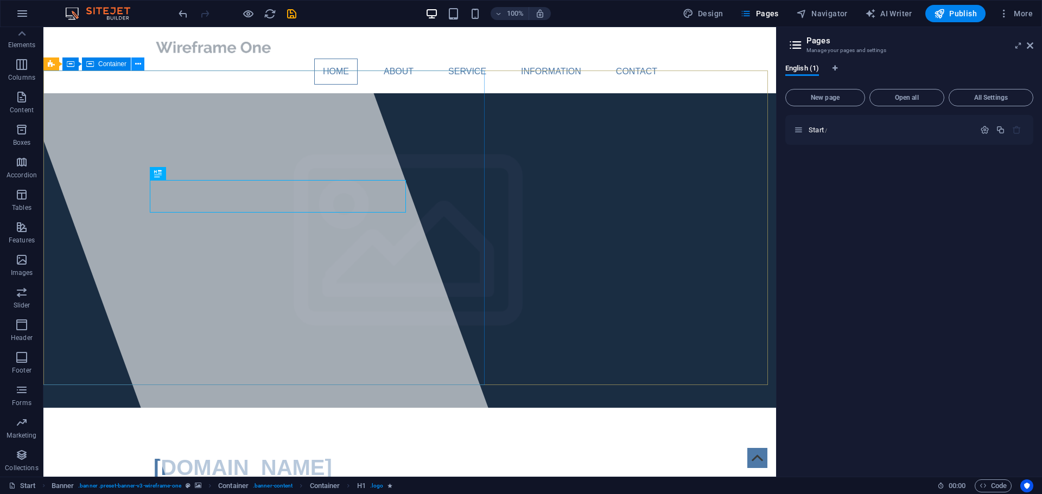
click at [138, 67] on icon at bounding box center [138, 64] width 6 height 11
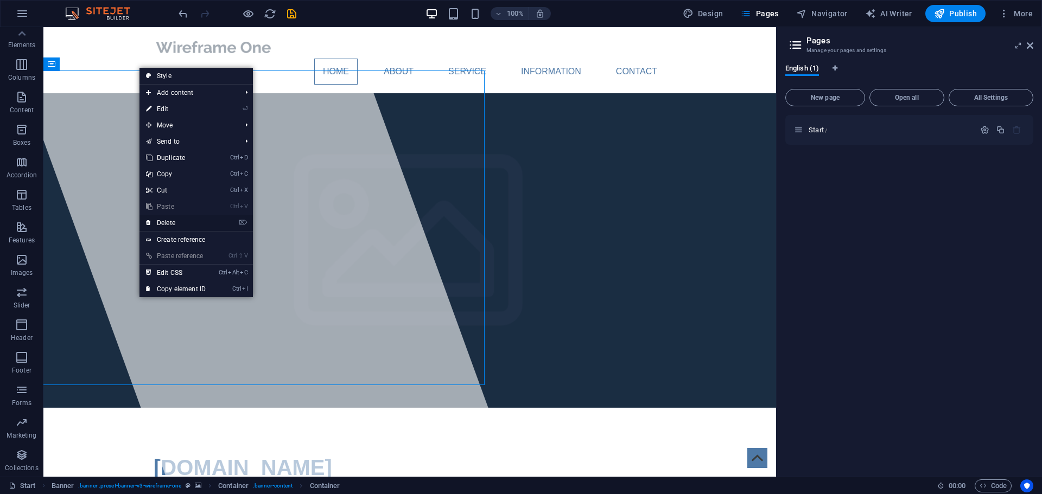
click at [174, 221] on link "⌦ Delete" at bounding box center [175, 223] width 73 height 16
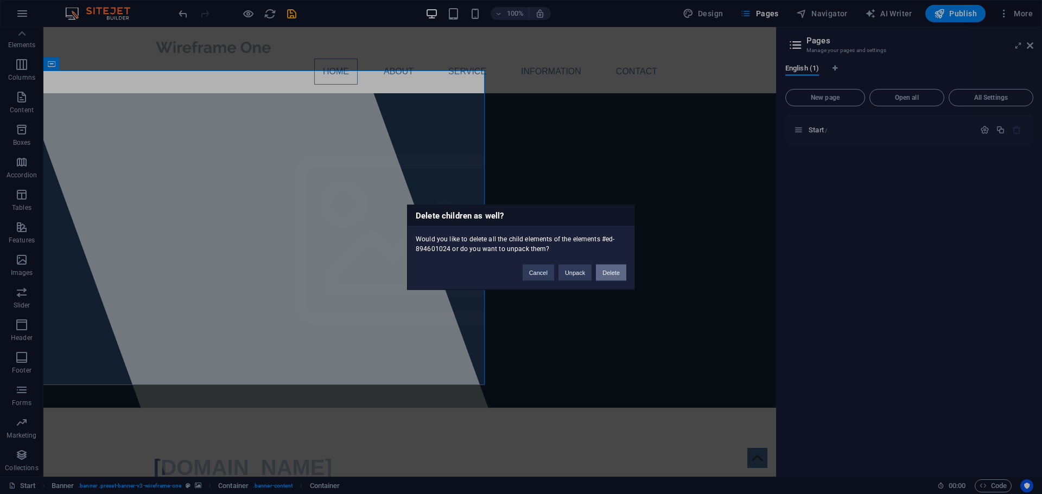
drag, startPoint x: 612, startPoint y: 272, endPoint x: 563, endPoint y: 244, distance: 57.1
click at [612, 272] on button "Delete" at bounding box center [611, 272] width 30 height 16
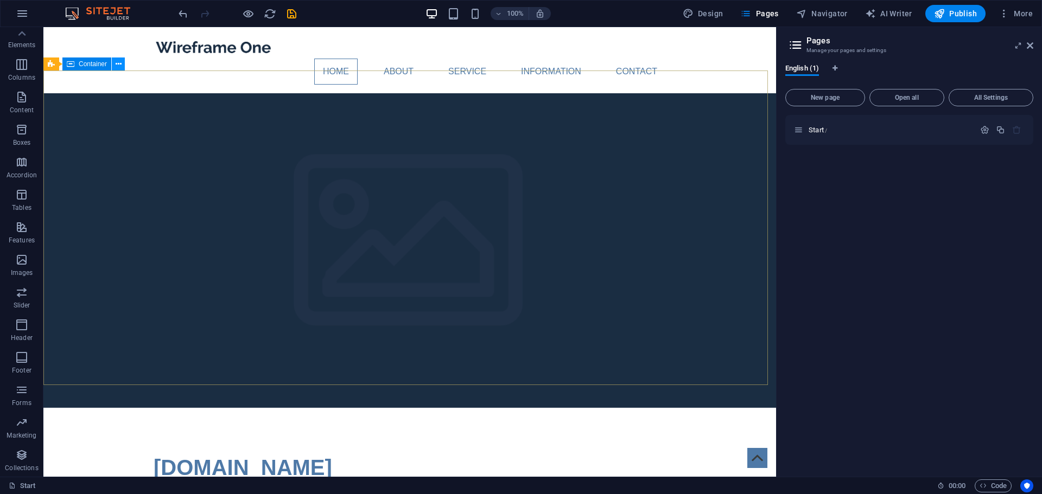
click at [116, 62] on icon at bounding box center [119, 64] width 6 height 11
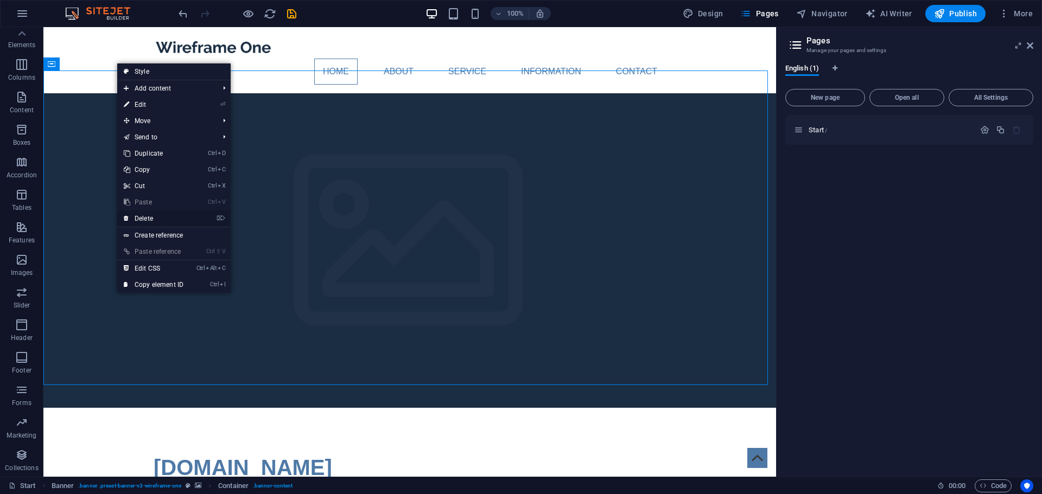
click at [169, 220] on link "⌦ Delete" at bounding box center [153, 219] width 73 height 16
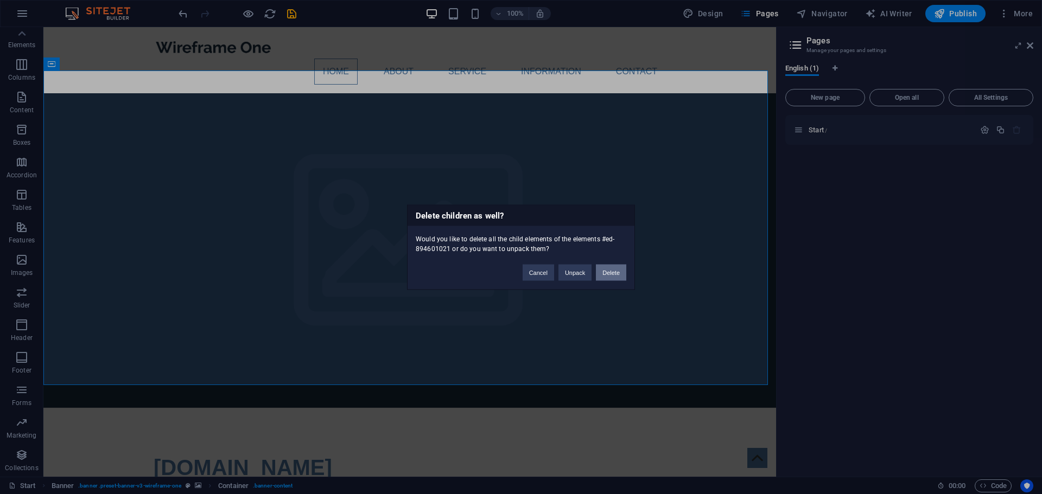
click at [609, 272] on button "Delete" at bounding box center [611, 272] width 30 height 16
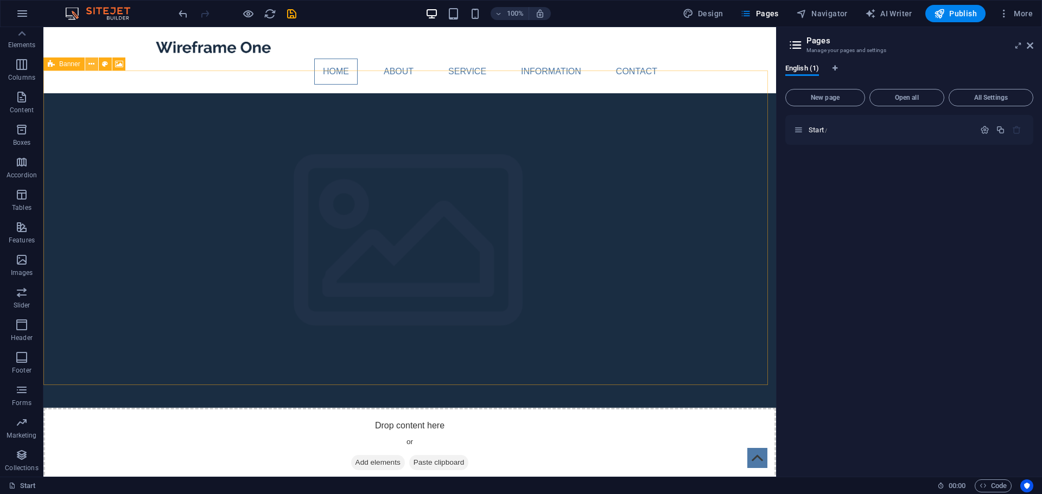
click at [93, 63] on icon at bounding box center [91, 64] width 6 height 11
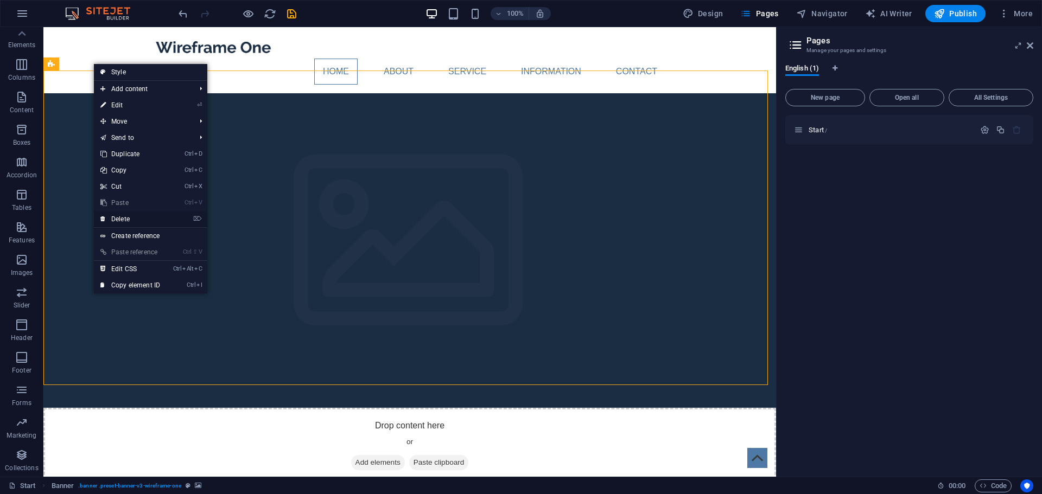
click at [141, 215] on link "⌦ Delete" at bounding box center [130, 219] width 73 height 16
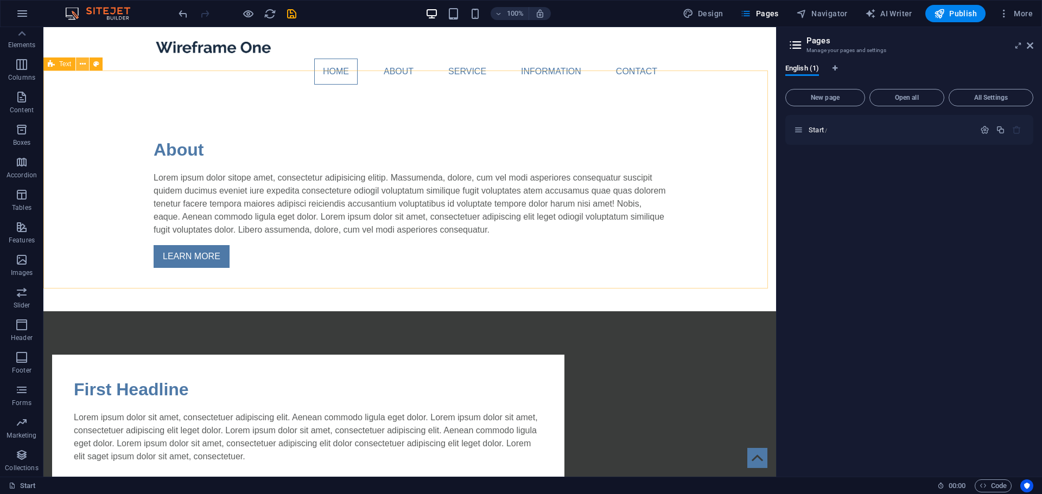
click at [85, 64] on icon at bounding box center [83, 64] width 6 height 11
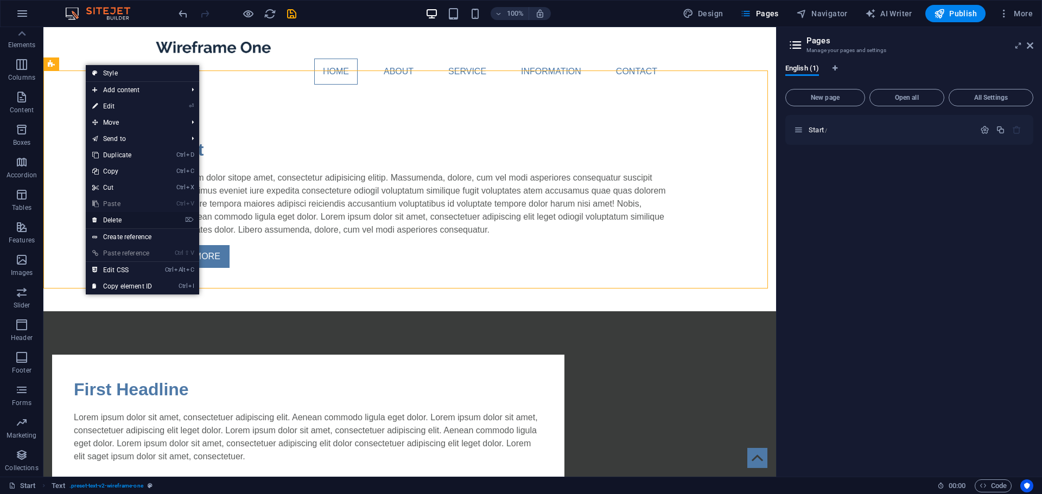
click at [128, 218] on link "⌦ Delete" at bounding box center [122, 220] width 73 height 16
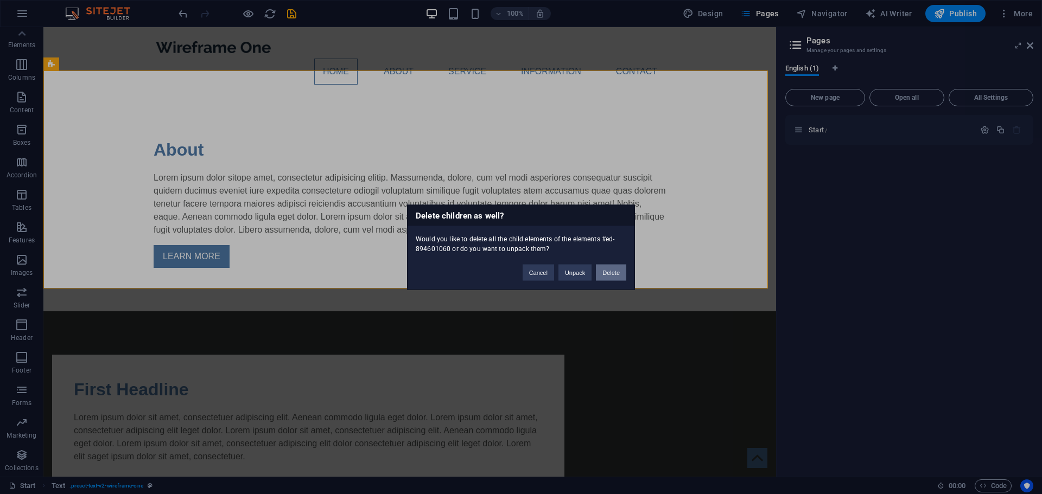
click at [612, 270] on button "Delete" at bounding box center [611, 272] width 30 height 16
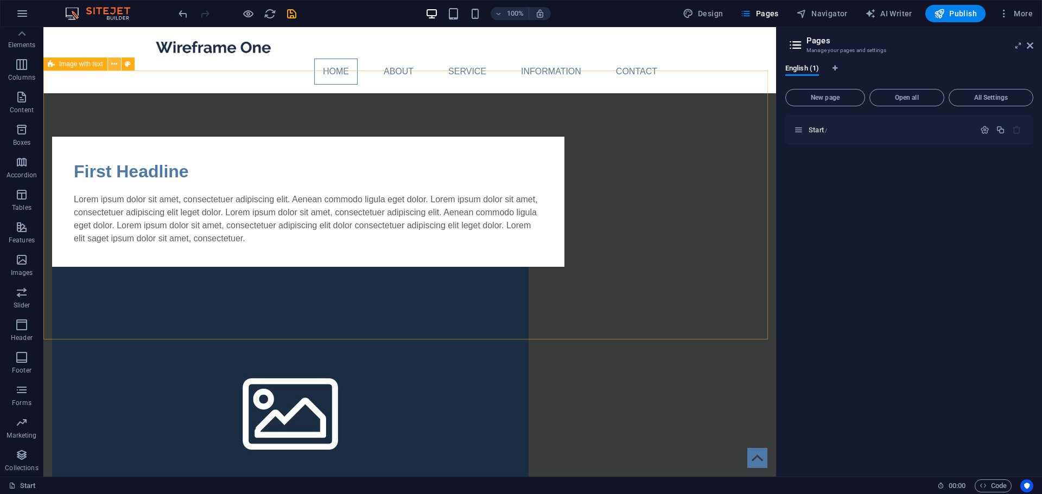
click at [114, 65] on icon at bounding box center [114, 64] width 6 height 11
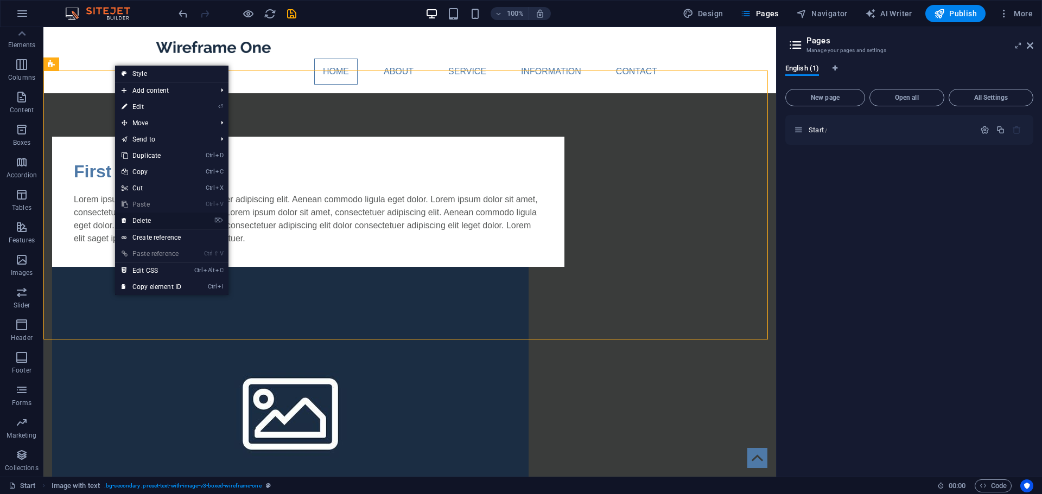
click at [163, 220] on link "⌦ Delete" at bounding box center [151, 221] width 73 height 16
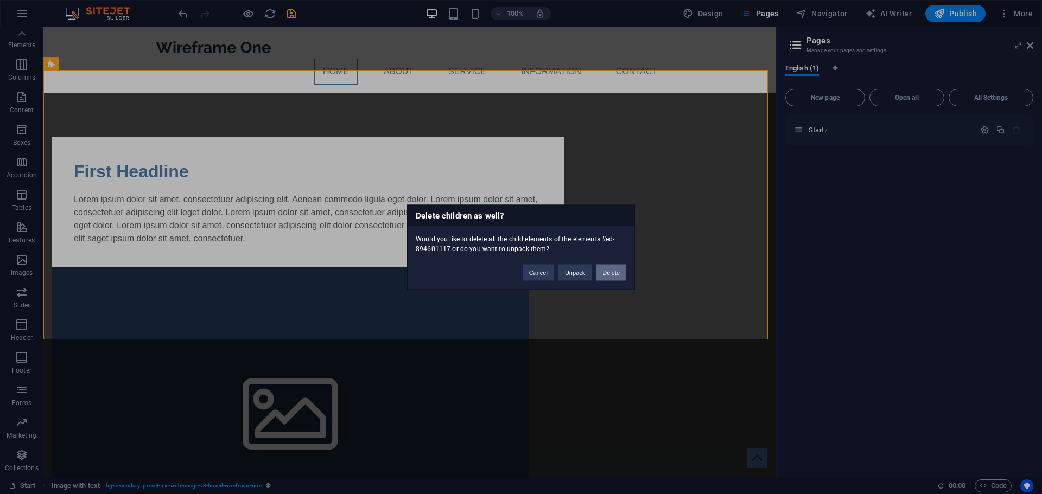
drag, startPoint x: 611, startPoint y: 273, endPoint x: 607, endPoint y: 269, distance: 5.8
click at [607, 269] on button "Delete" at bounding box center [611, 272] width 30 height 16
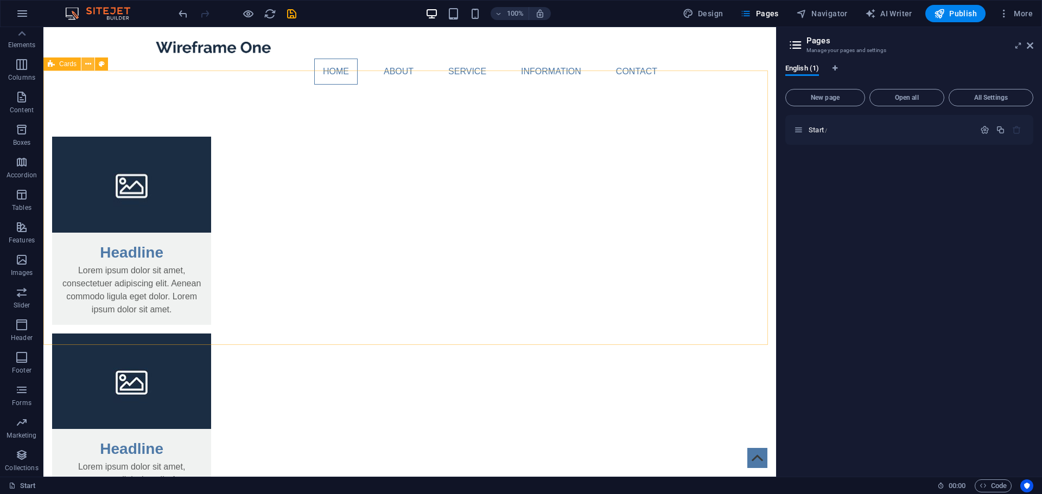
click at [90, 64] on icon at bounding box center [88, 64] width 6 height 11
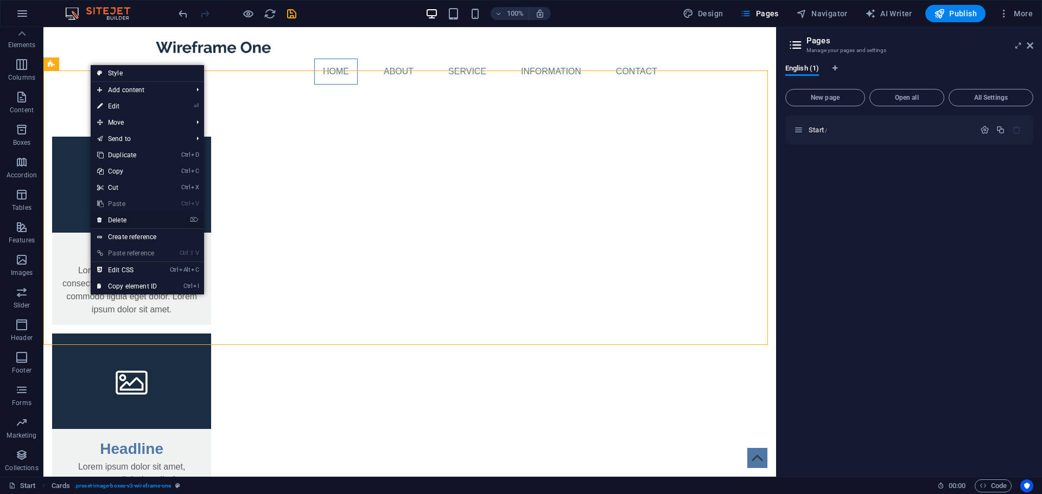
click at [148, 219] on link "⌦ Delete" at bounding box center [127, 220] width 73 height 16
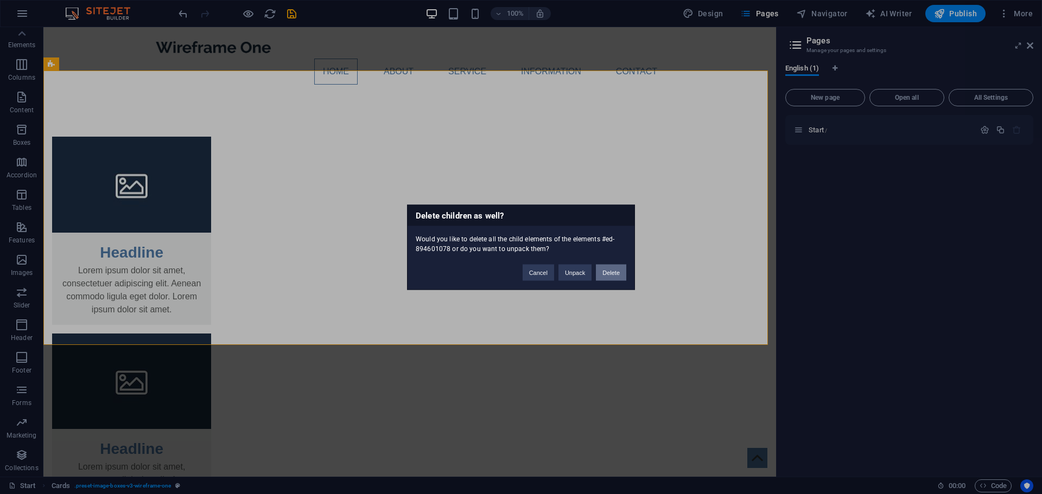
click at [612, 272] on button "Delete" at bounding box center [611, 272] width 30 height 16
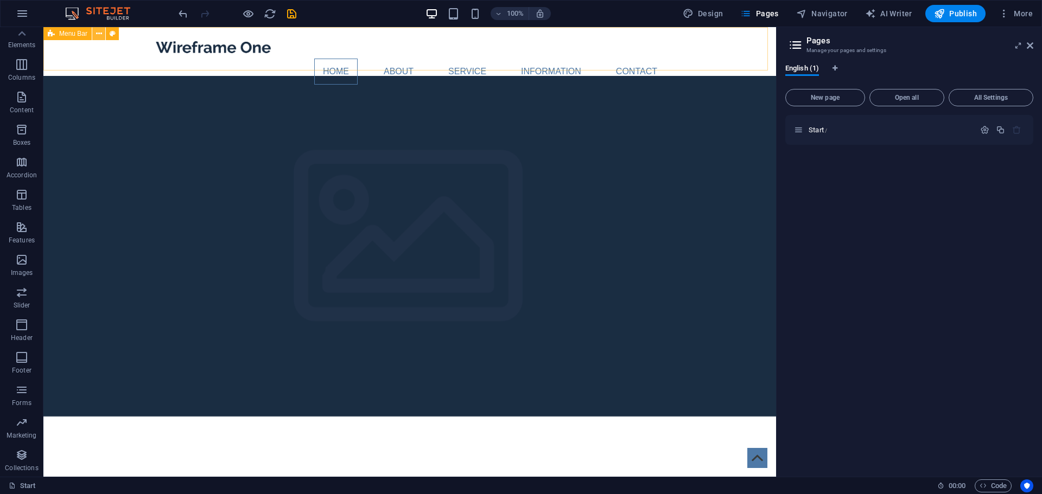
click at [101, 34] on icon at bounding box center [99, 33] width 6 height 11
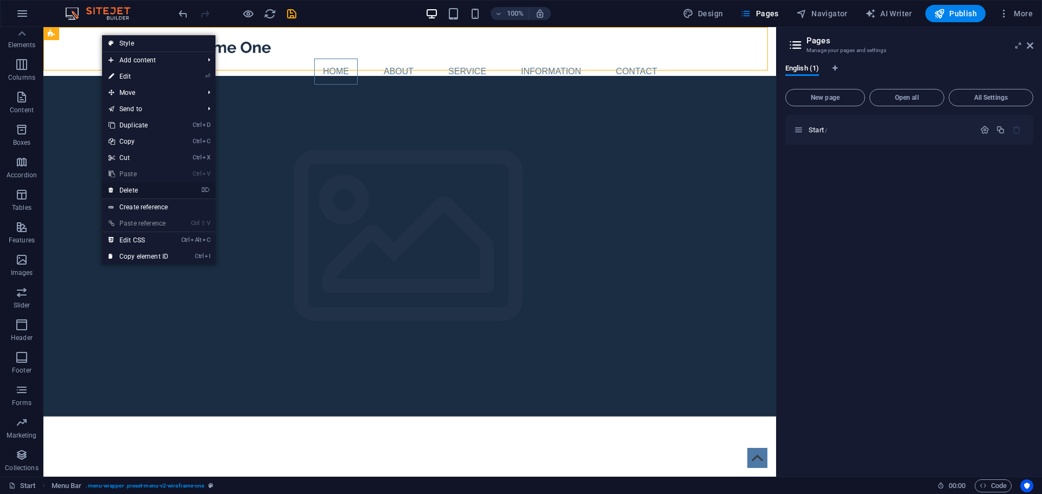
click at [160, 188] on link "⌦ Delete" at bounding box center [138, 190] width 73 height 16
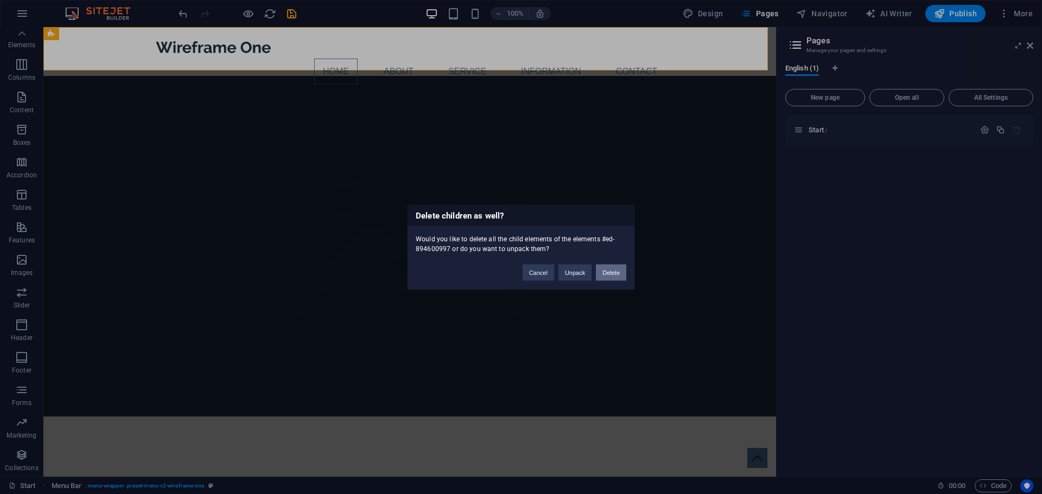
click at [612, 270] on button "Delete" at bounding box center [611, 272] width 30 height 16
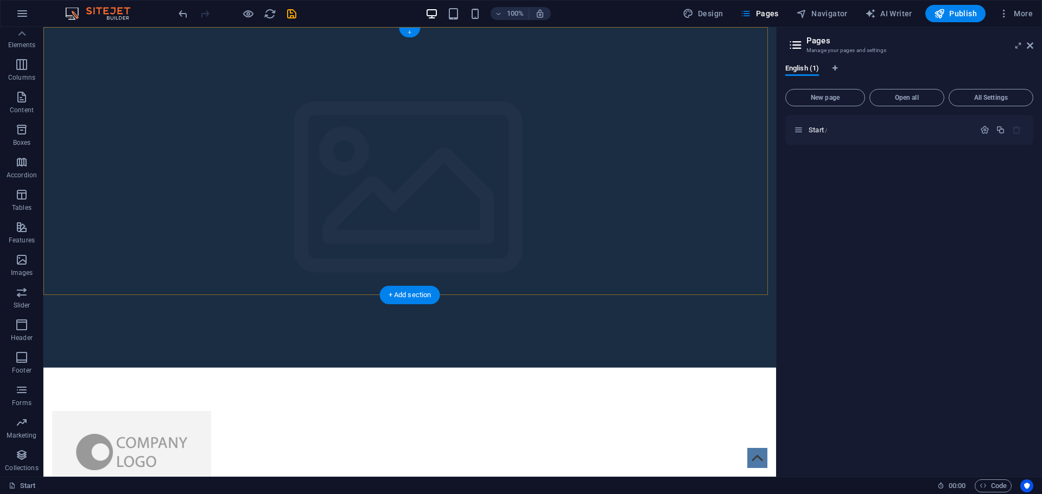
click at [409, 32] on div "+" at bounding box center [409, 33] width 21 height 10
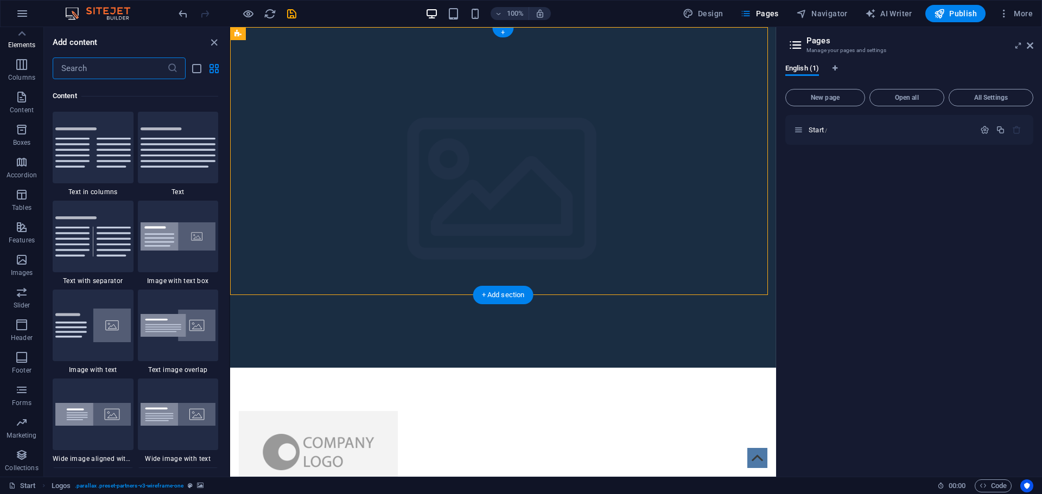
scroll to position [1899, 0]
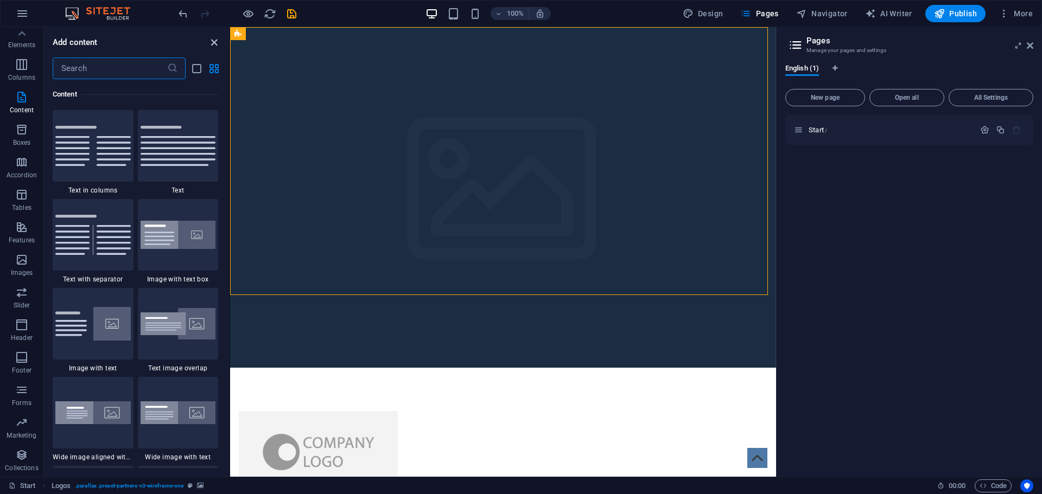
click at [214, 43] on icon "close panel" at bounding box center [214, 42] width 12 height 12
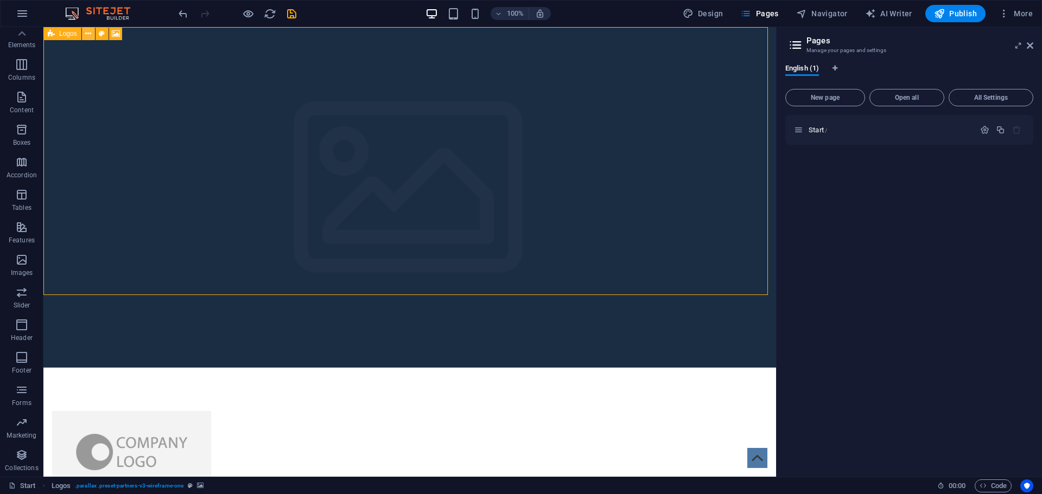
click at [92, 33] on button at bounding box center [88, 33] width 13 height 13
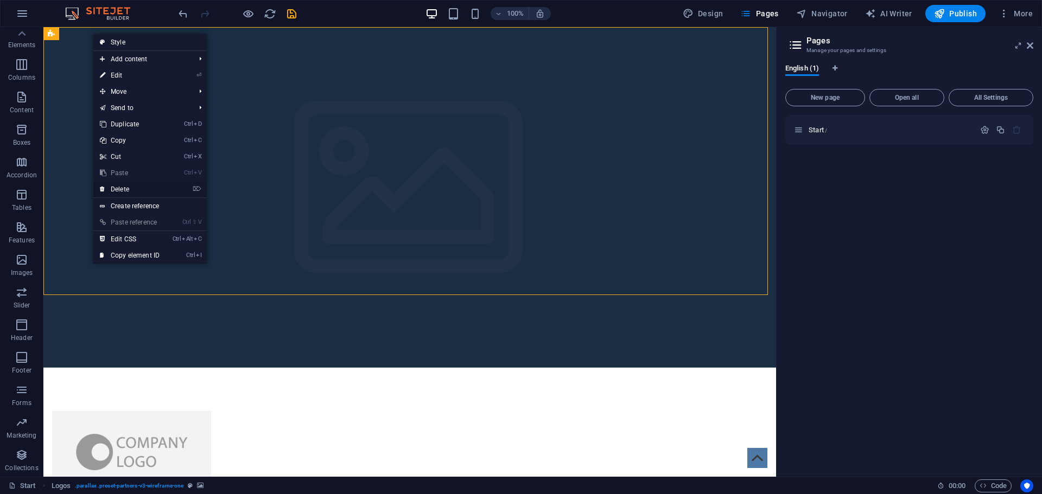
click at [145, 189] on link "⌦ Delete" at bounding box center [129, 189] width 73 height 16
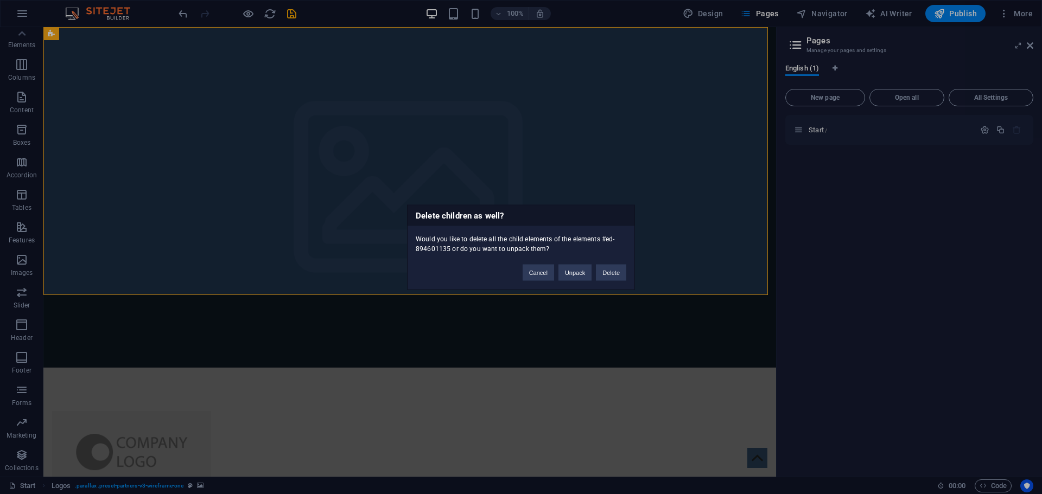
click at [628, 264] on div "Cancel Unpack Delete" at bounding box center [574, 267] width 120 height 28
drag, startPoint x: 613, startPoint y: 271, endPoint x: 558, endPoint y: 233, distance: 66.4
click at [613, 271] on button "Delete" at bounding box center [611, 272] width 30 height 16
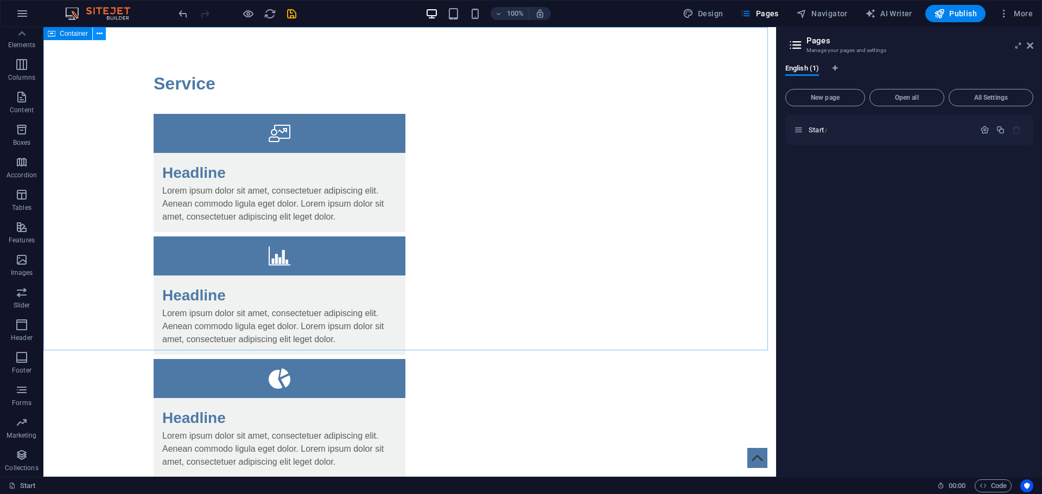
click at [97, 34] on icon at bounding box center [100, 33] width 6 height 11
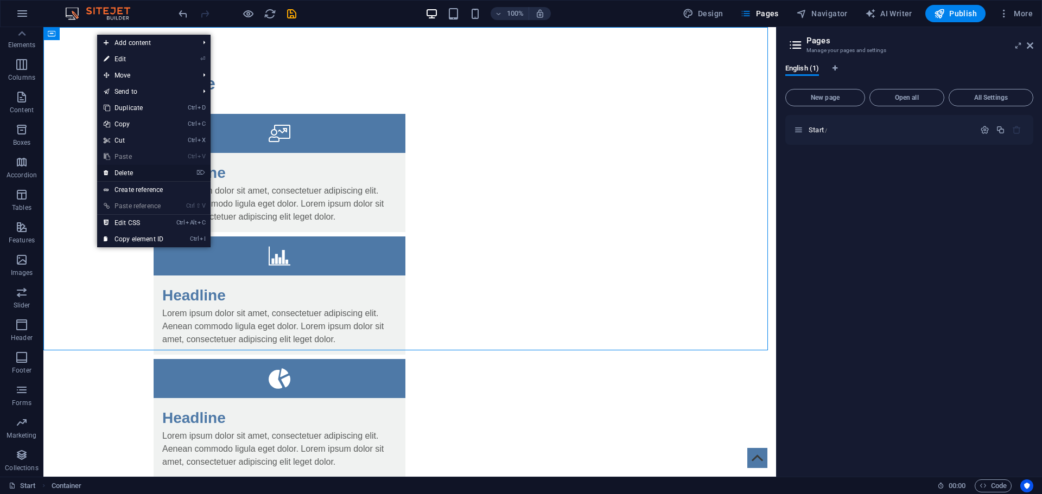
click at [148, 172] on link "⌦ Delete" at bounding box center [133, 173] width 73 height 16
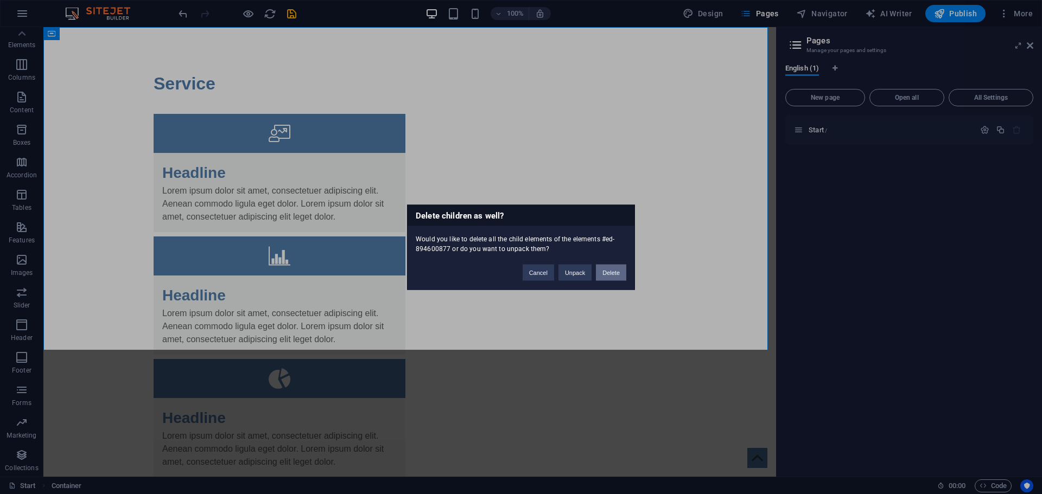
click at [608, 272] on button "Delete" at bounding box center [611, 272] width 30 height 16
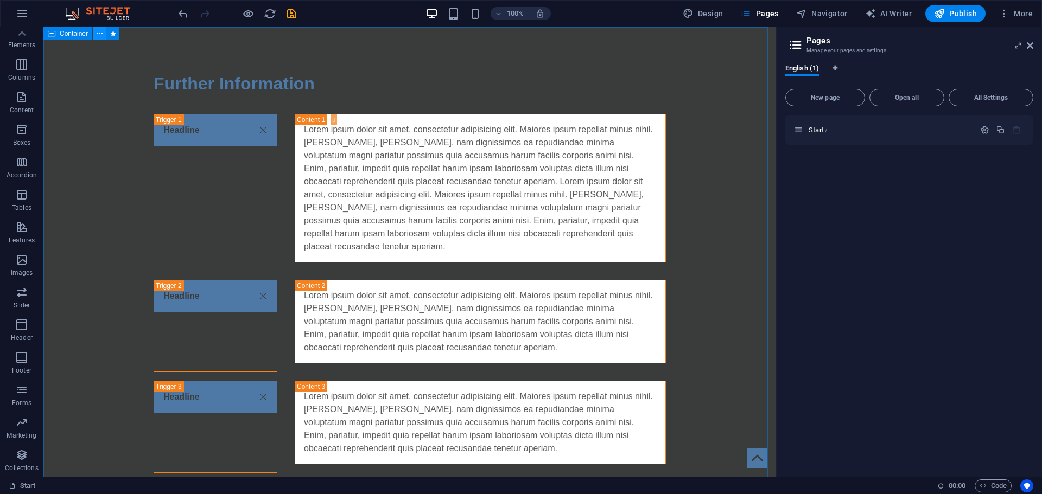
click at [98, 35] on icon at bounding box center [100, 33] width 6 height 11
click at [97, 33] on icon at bounding box center [100, 33] width 6 height 11
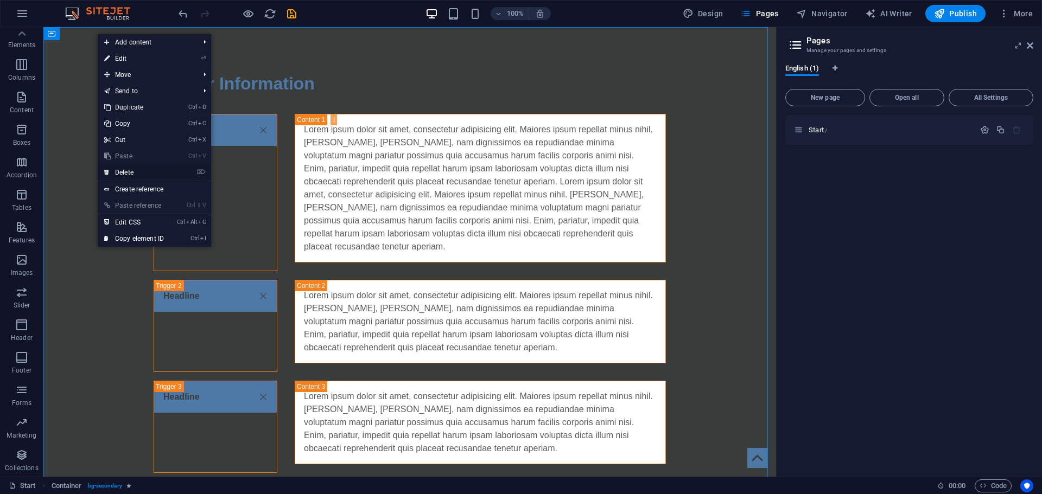
click at [142, 171] on link "⌦ Delete" at bounding box center [134, 172] width 73 height 16
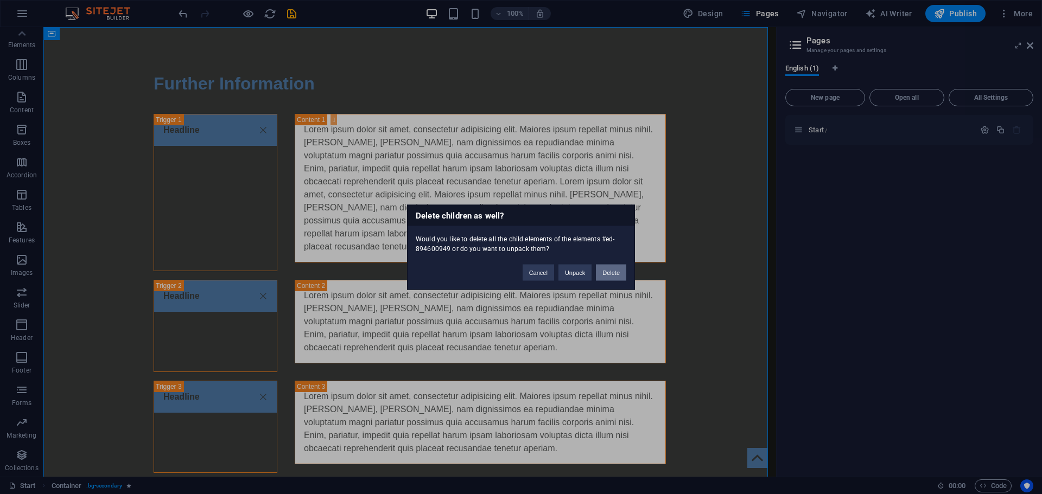
click at [603, 269] on button "Delete" at bounding box center [611, 272] width 30 height 16
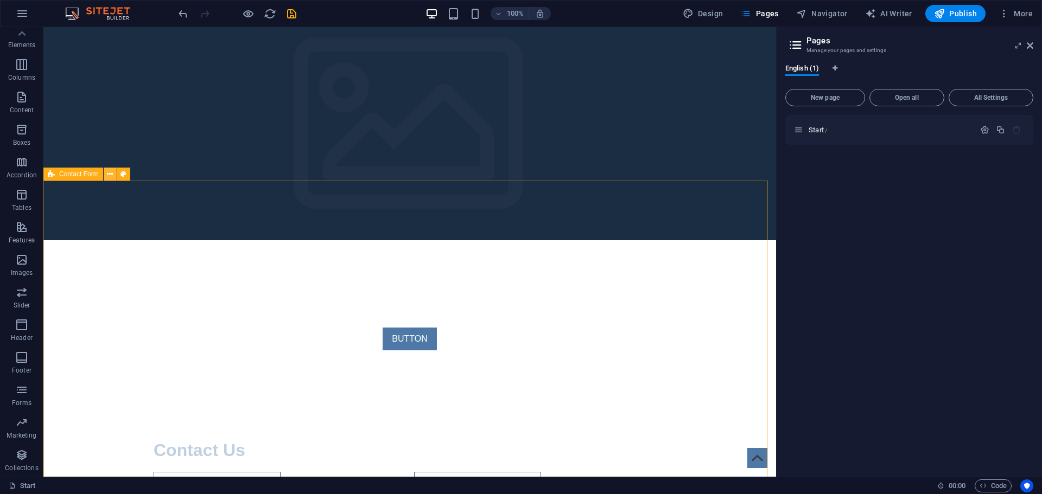
click at [107, 177] on icon at bounding box center [110, 174] width 6 height 11
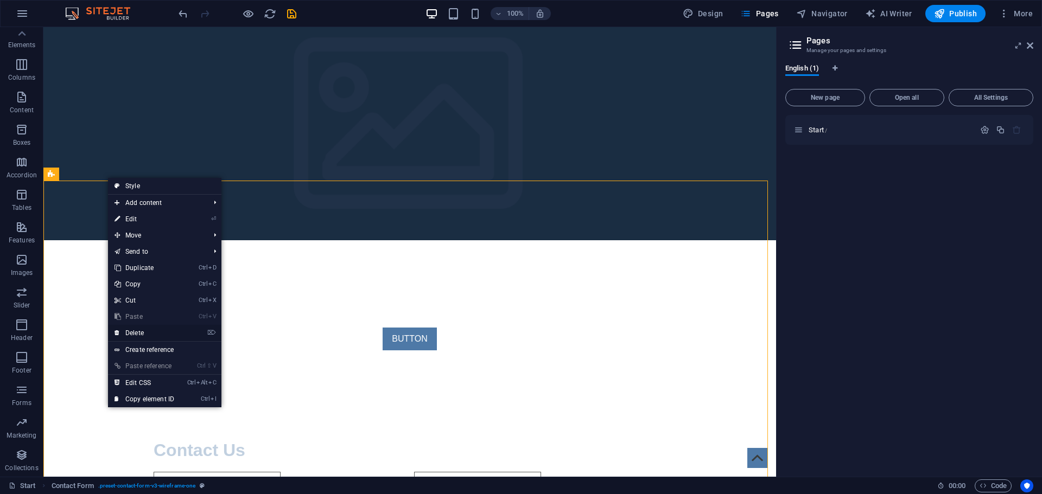
click at [167, 332] on link "⌦ Delete" at bounding box center [144, 333] width 73 height 16
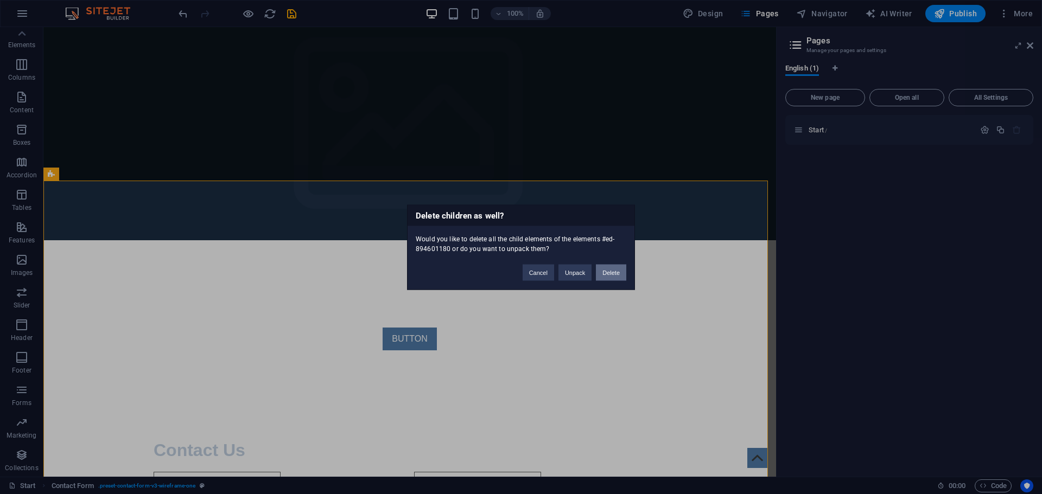
click at [605, 271] on button "Delete" at bounding box center [611, 272] width 30 height 16
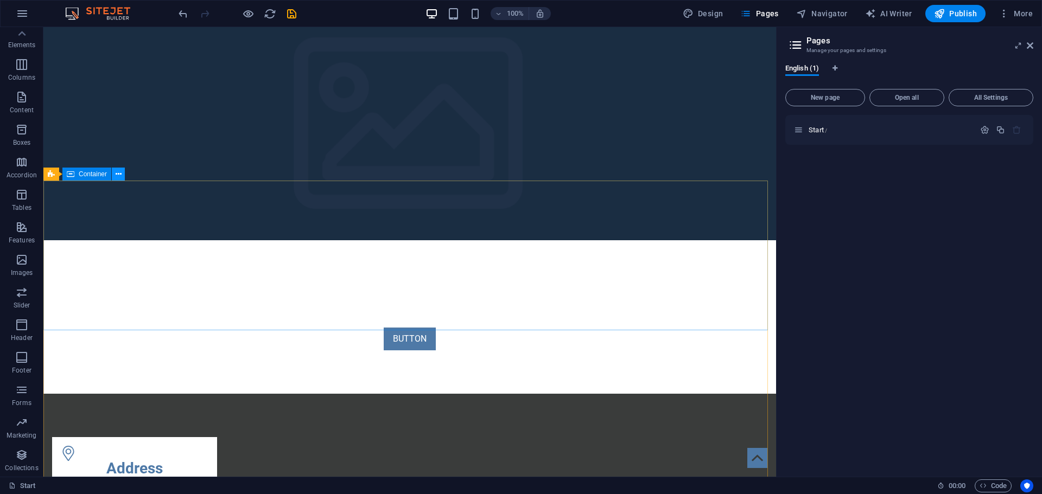
click at [117, 175] on icon at bounding box center [119, 174] width 6 height 11
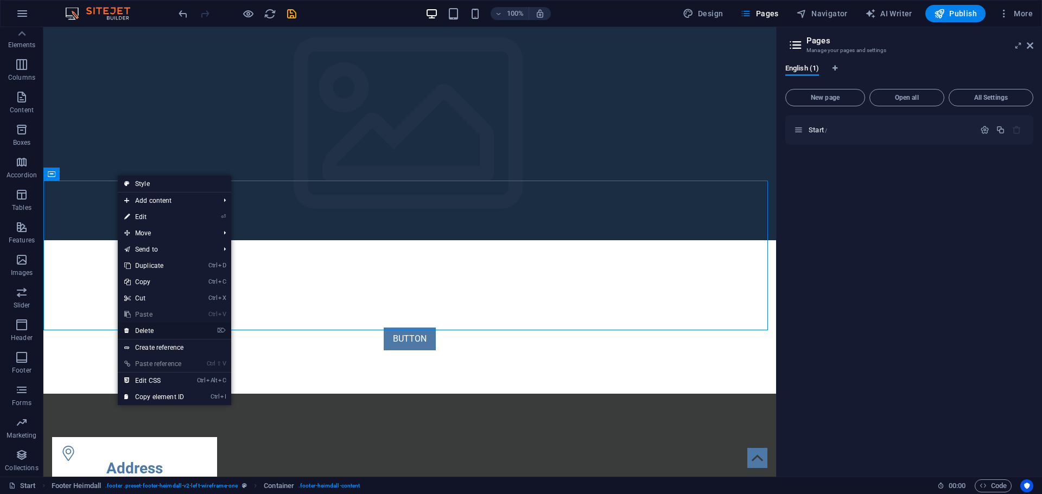
click at [182, 328] on link "⌦ Delete" at bounding box center [154, 331] width 73 height 16
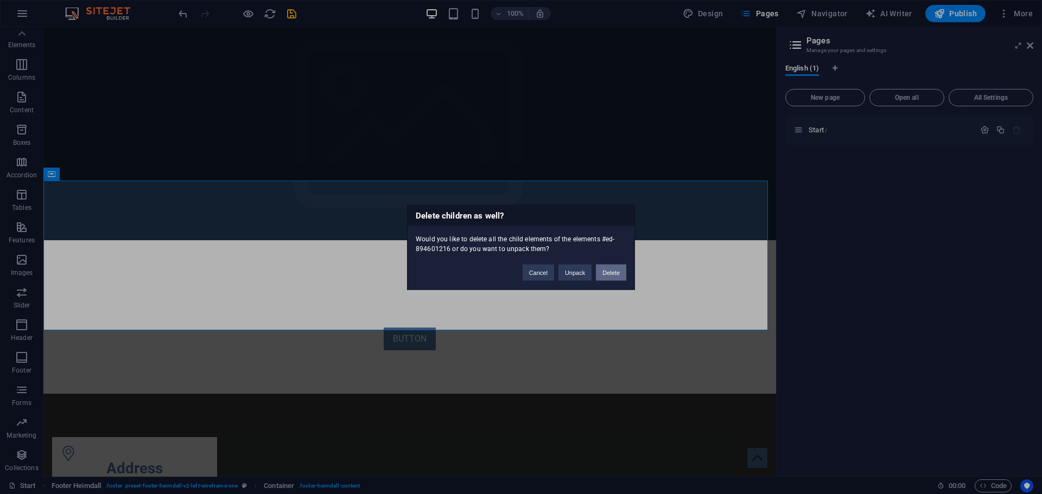
click at [615, 271] on button "Delete" at bounding box center [611, 272] width 30 height 16
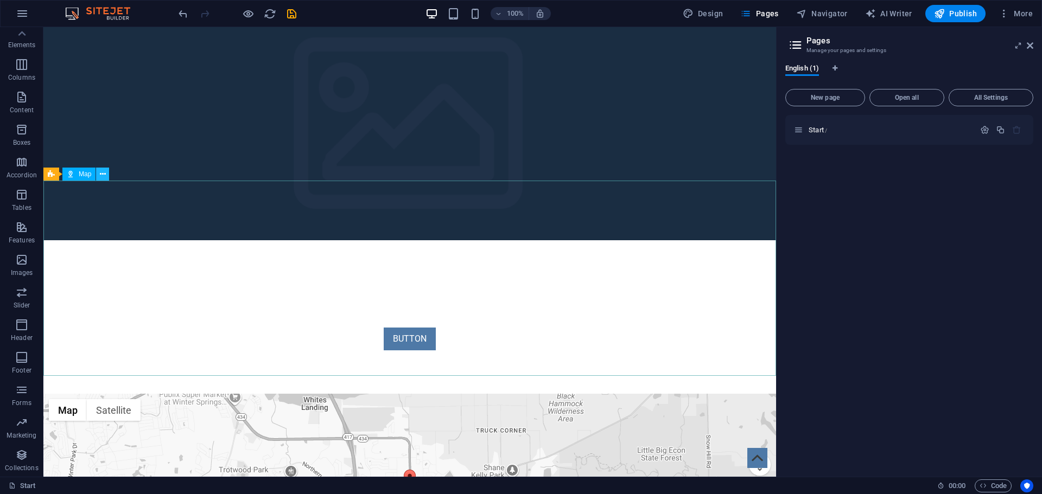
click at [103, 173] on icon at bounding box center [103, 174] width 6 height 11
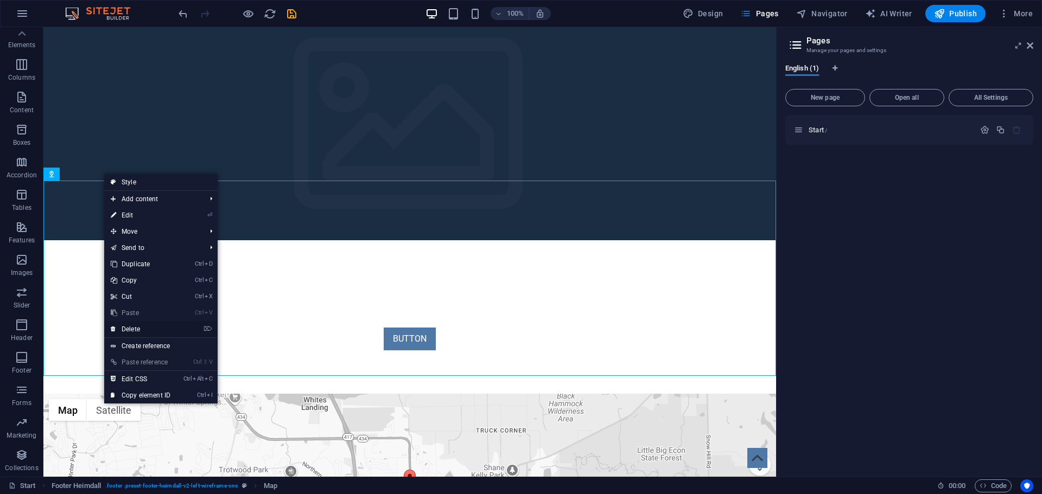
click at [161, 329] on link "⌦ Delete" at bounding box center [140, 329] width 73 height 16
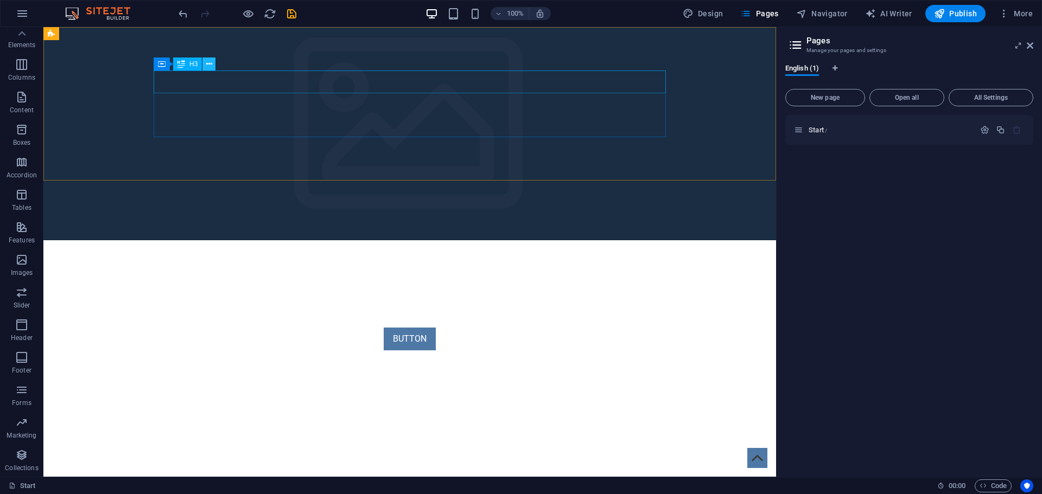
click at [208, 62] on icon at bounding box center [209, 64] width 6 height 11
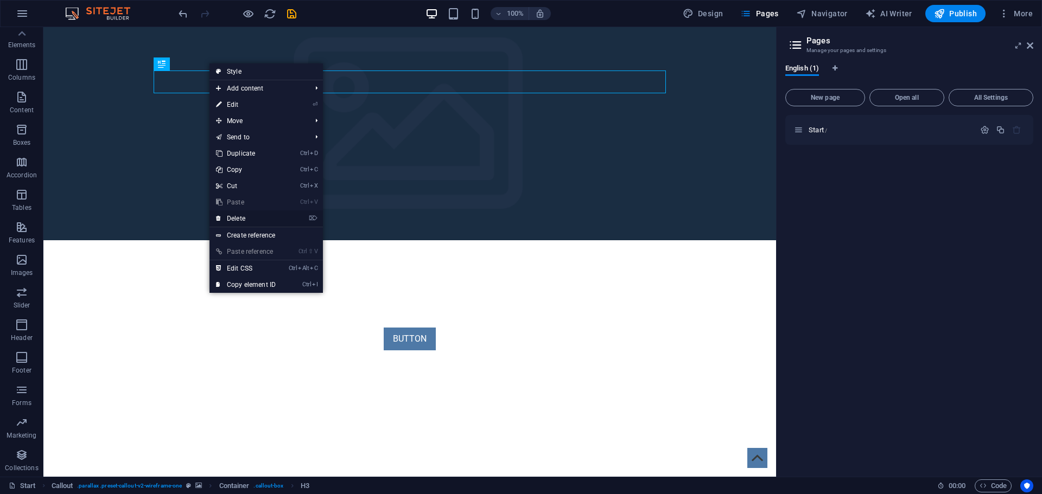
click at [243, 217] on link "⌦ Delete" at bounding box center [245, 219] width 73 height 16
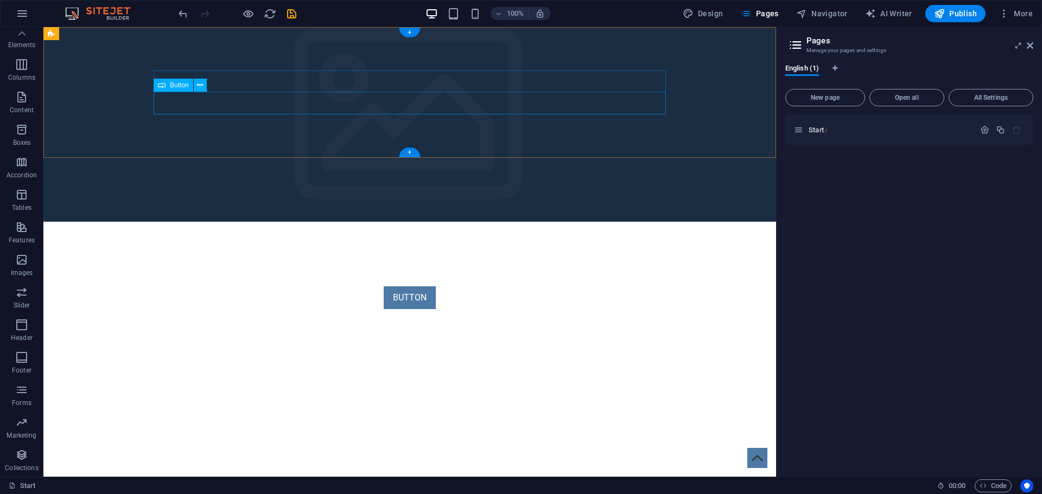
click at [236, 287] on div "BUTTON" at bounding box center [410, 298] width 512 height 23
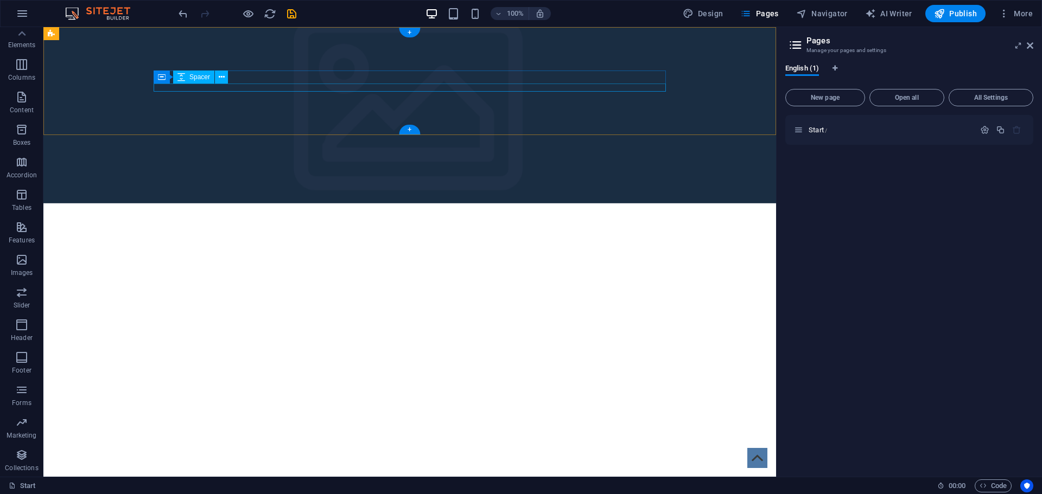
click at [235, 80] on div "Container Spacer" at bounding box center [194, 78] width 81 height 14
click at [253, 247] on div "New Text-Element" at bounding box center [410, 253] width 512 height 13
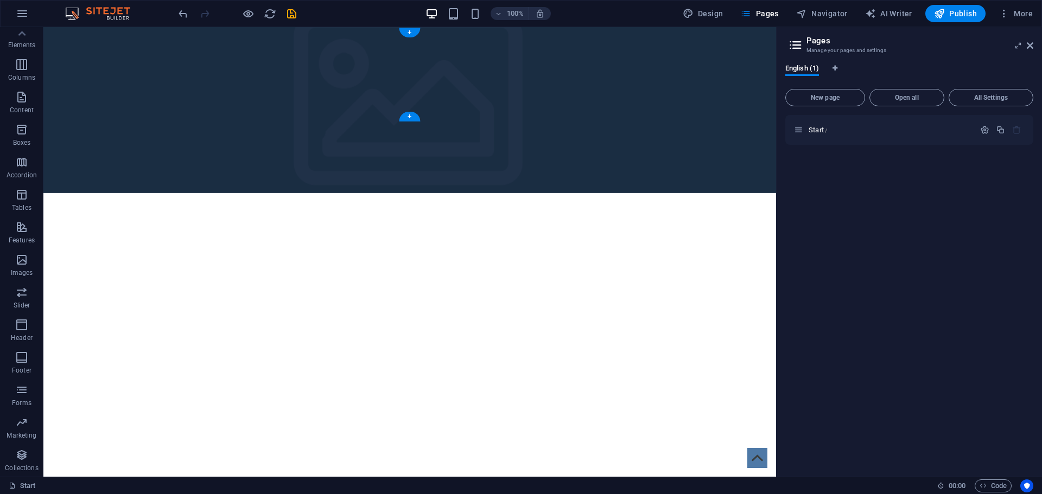
click at [238, 59] on figure at bounding box center [409, 110] width 733 height 166
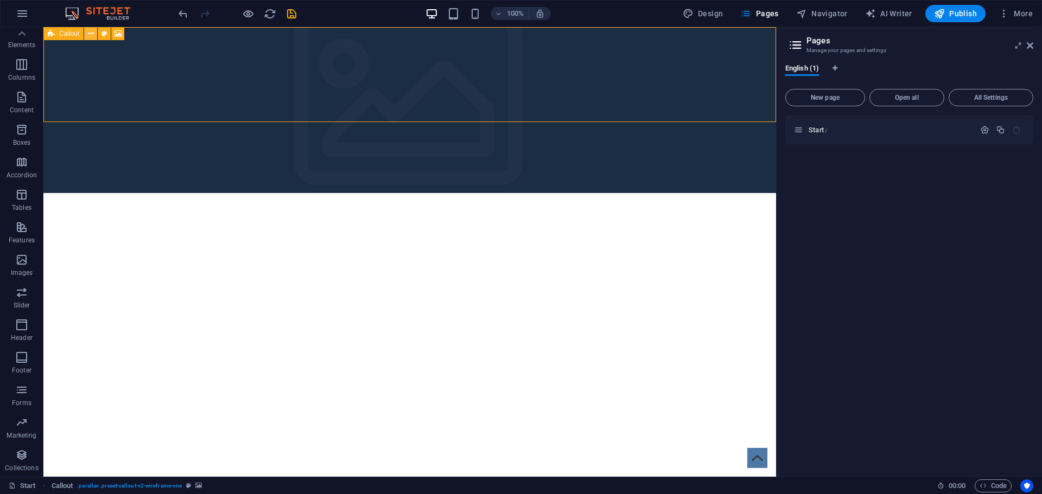
click at [90, 36] on icon at bounding box center [91, 33] width 6 height 11
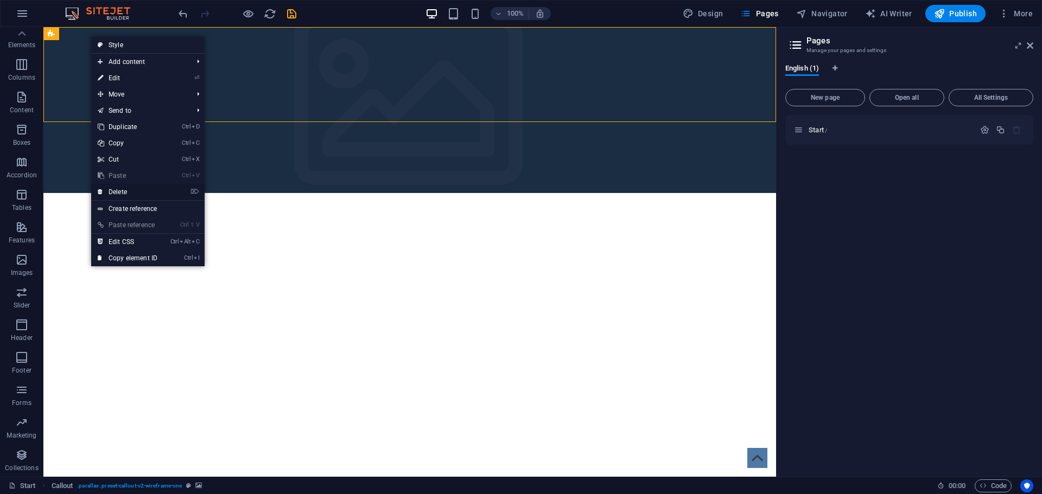
click at [145, 193] on link "⌦ Delete" at bounding box center [127, 192] width 73 height 16
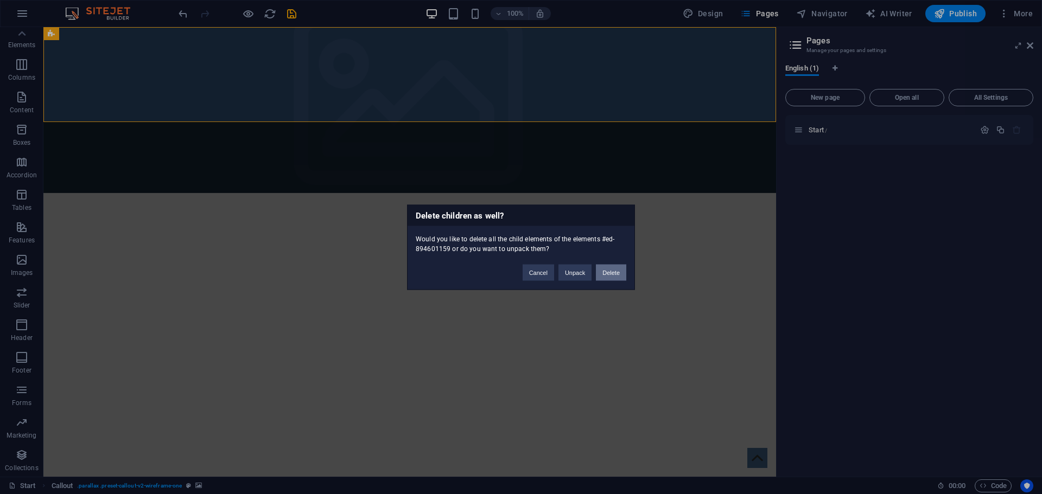
click at [617, 270] on button "Delete" at bounding box center [611, 272] width 30 height 16
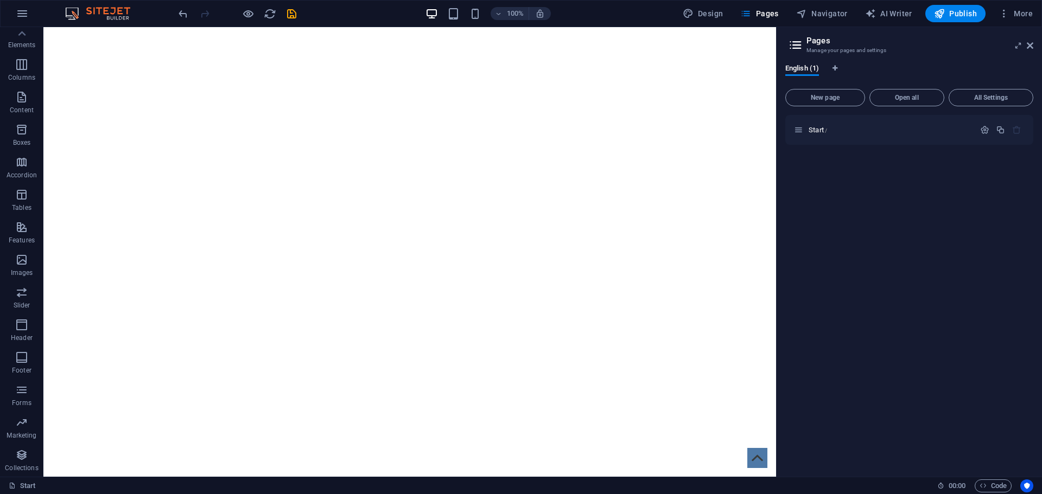
click at [388, 27] on html "Skip to main content" at bounding box center [409, 27] width 733 height 0
click at [23, 70] on icon "button" at bounding box center [21, 70] width 13 height 13
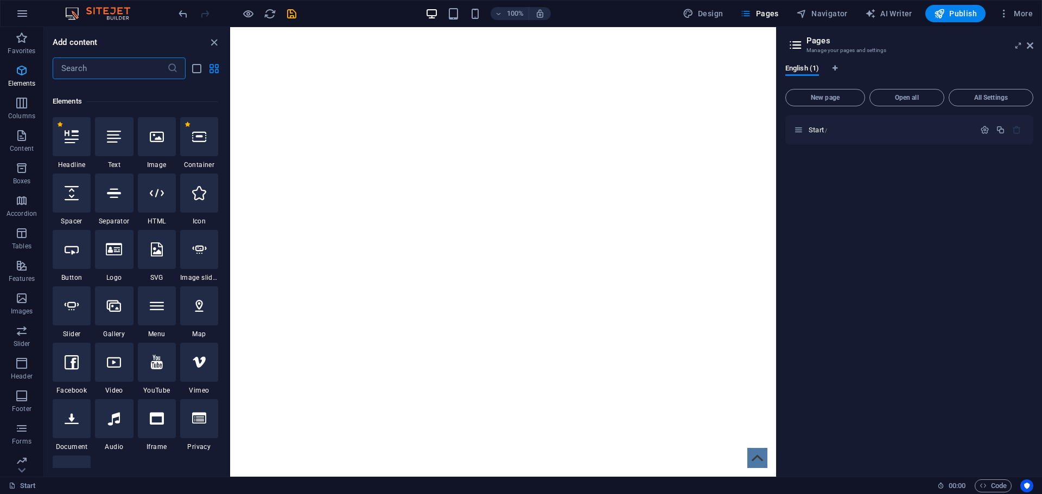
scroll to position [116, 0]
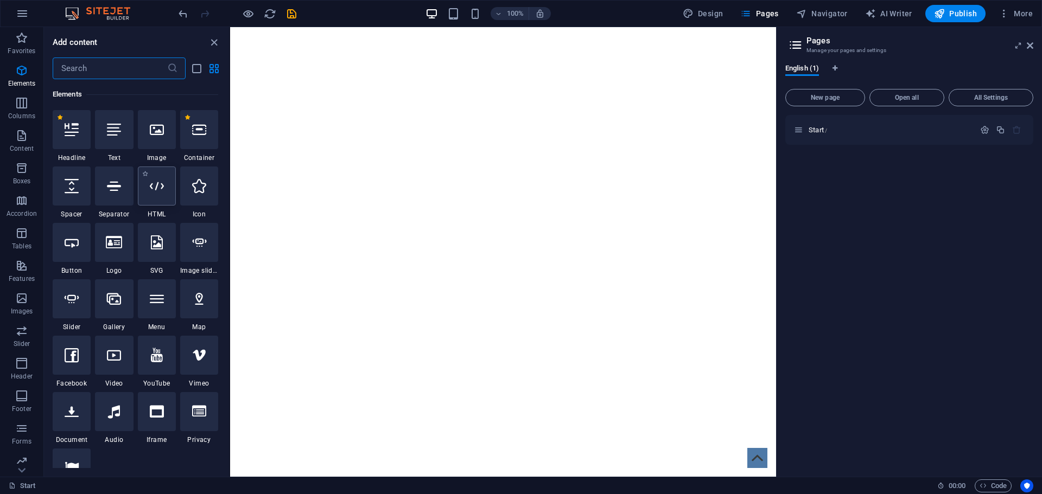
click at [167, 194] on div at bounding box center [157, 186] width 38 height 39
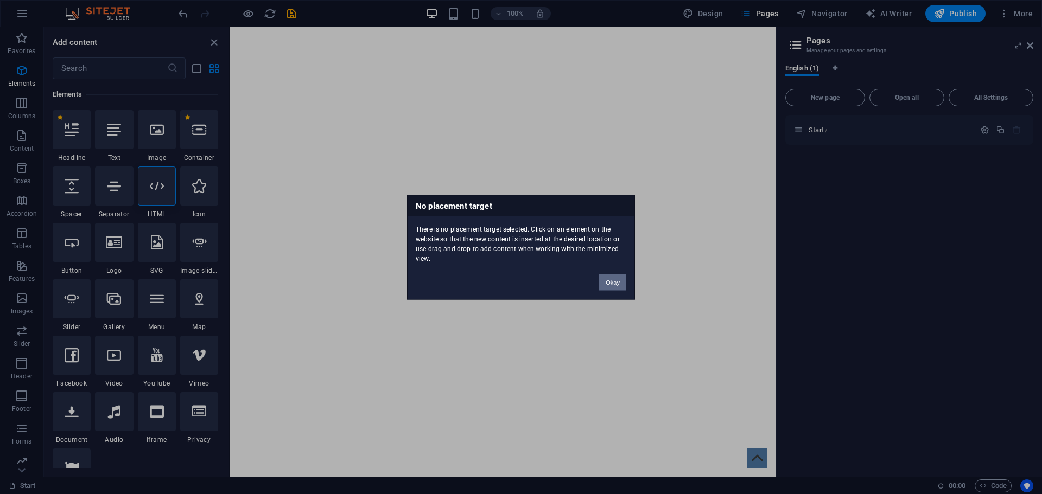
click at [615, 283] on button "Okay" at bounding box center [612, 282] width 27 height 16
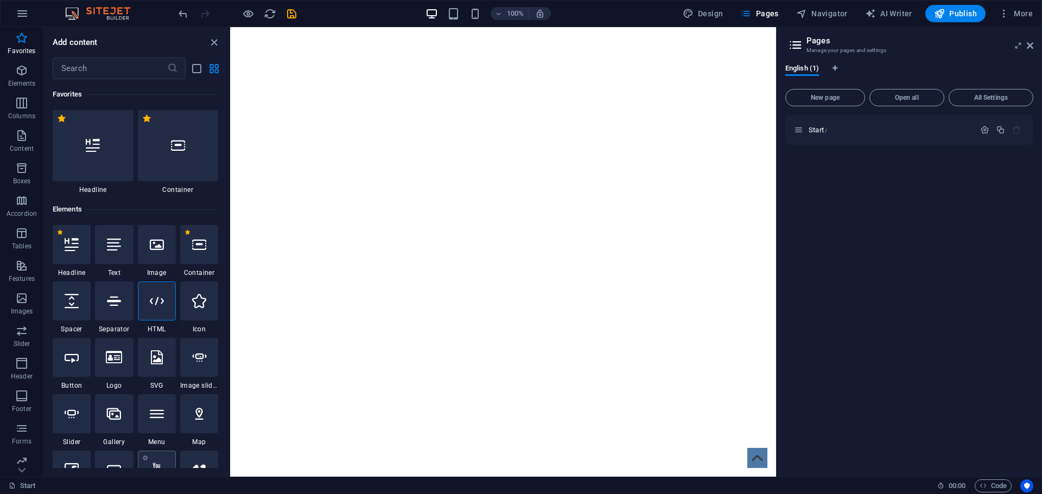
scroll to position [0, 0]
click at [163, 302] on icon at bounding box center [157, 302] width 14 height 14
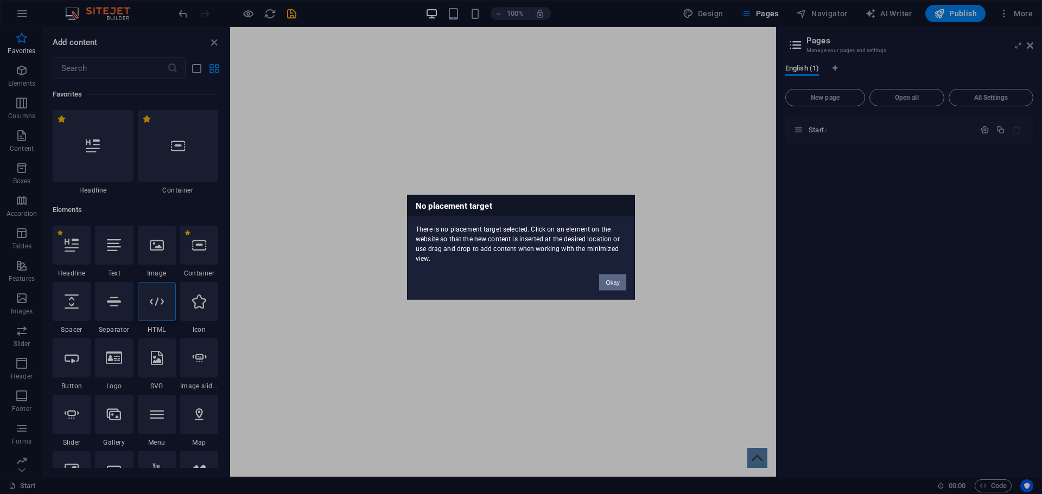
click at [618, 285] on button "Okay" at bounding box center [612, 282] width 27 height 16
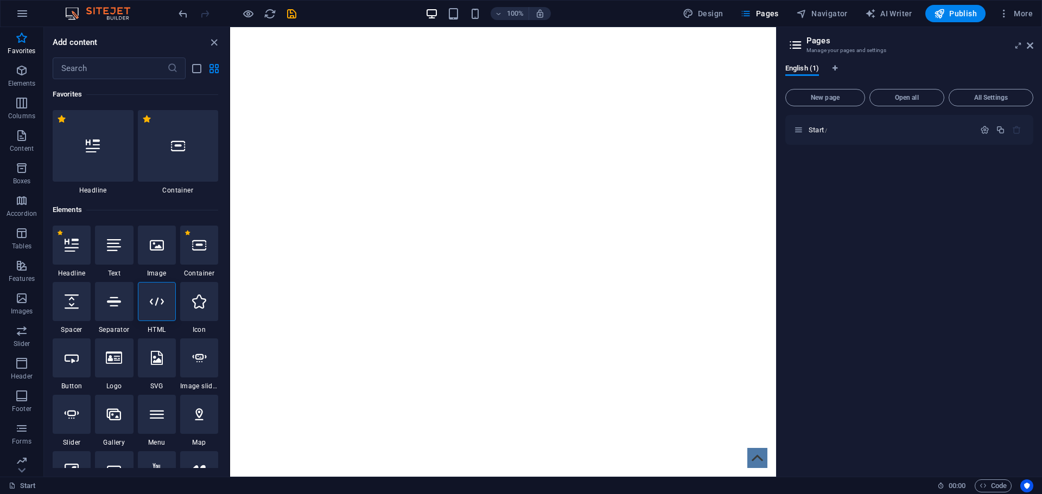
click at [353, 27] on html "Skip to main content" at bounding box center [503, 27] width 546 height 0
click at [184, 15] on icon "undo" at bounding box center [183, 14] width 12 height 12
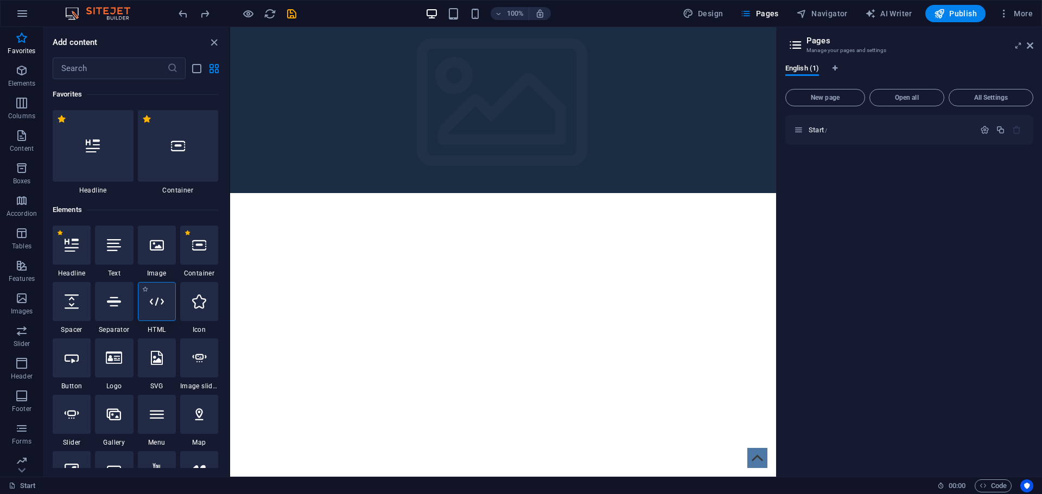
click at [163, 307] on icon at bounding box center [157, 302] width 14 height 14
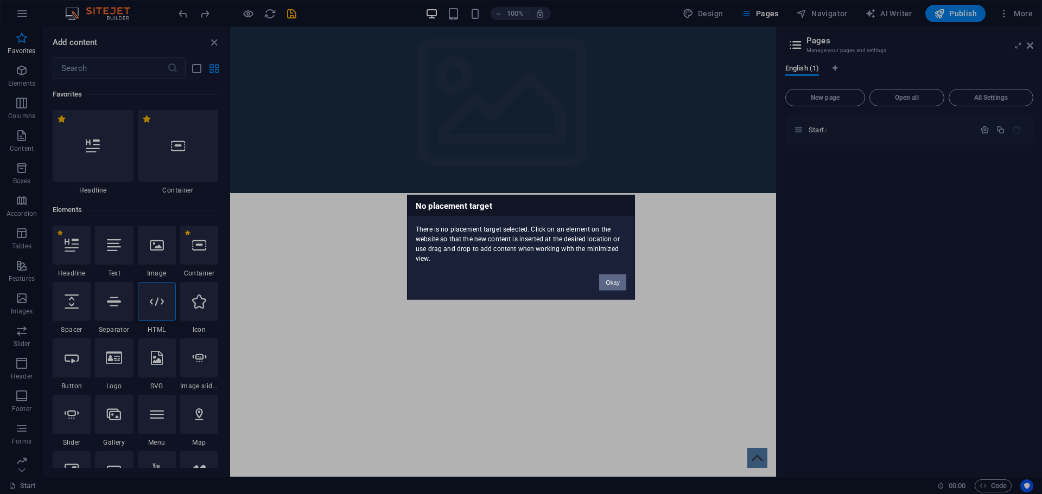
click at [618, 279] on button "Okay" at bounding box center [612, 282] width 27 height 16
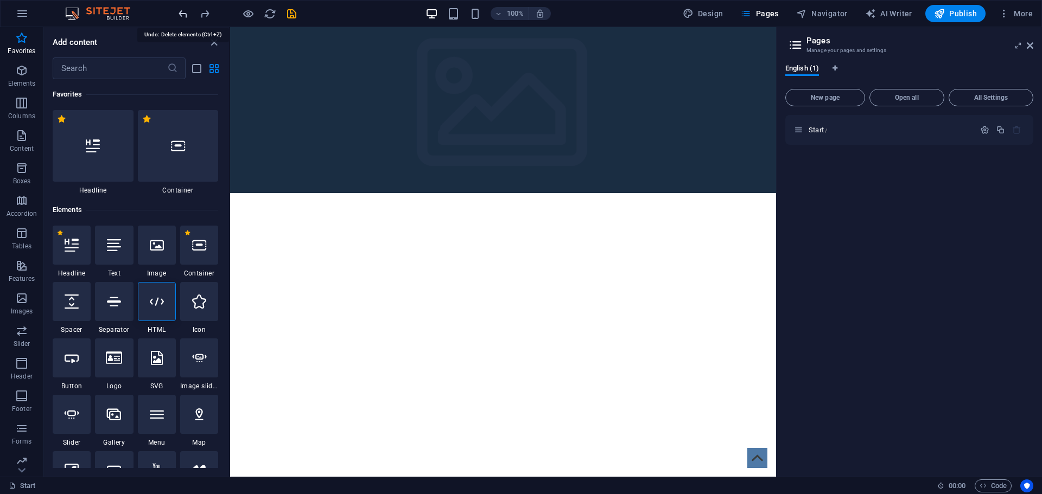
click at [183, 11] on icon "undo" at bounding box center [183, 14] width 12 height 12
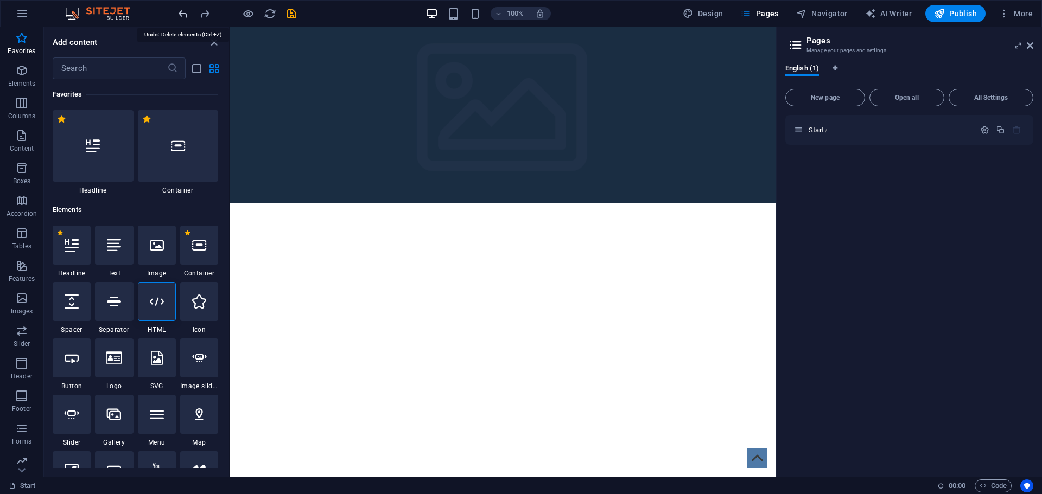
click at [183, 11] on icon "undo" at bounding box center [183, 14] width 12 height 12
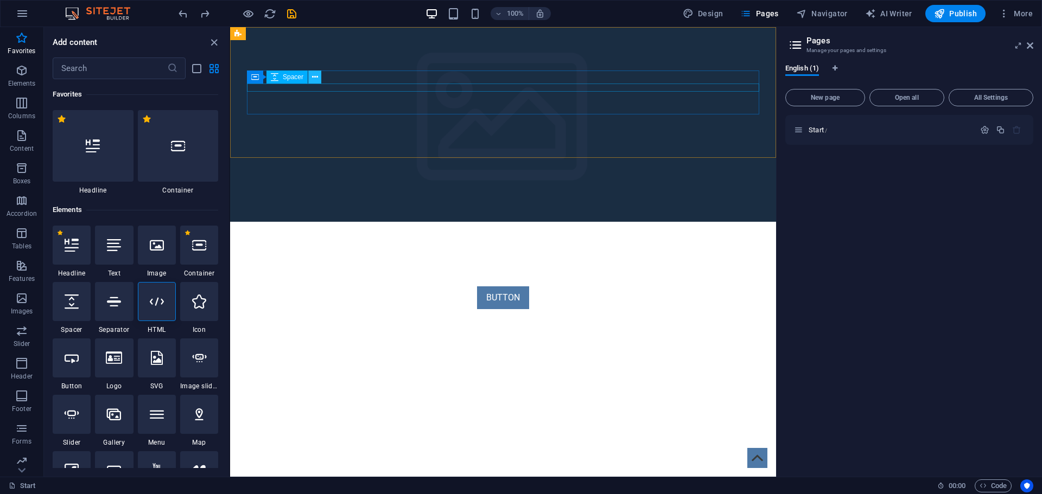
click at [314, 78] on icon at bounding box center [315, 77] width 6 height 11
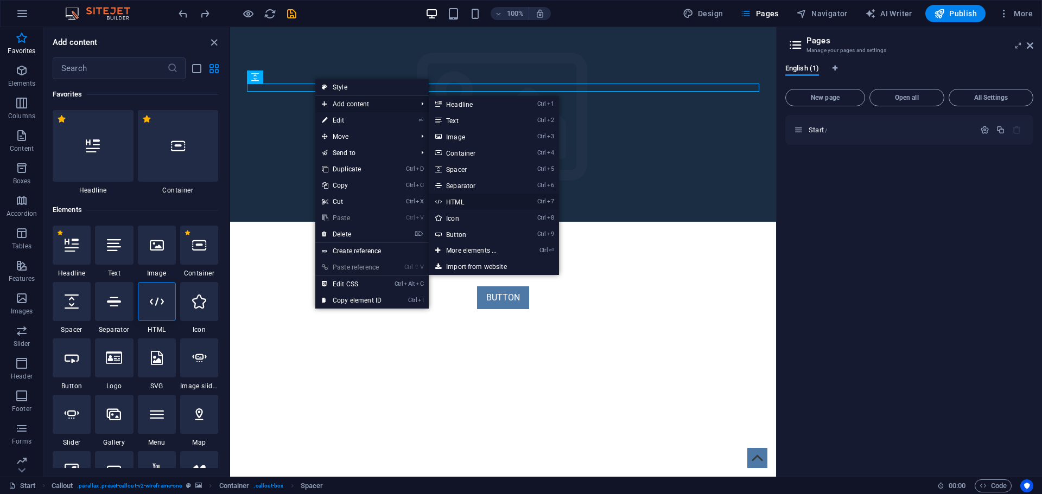
click at [479, 200] on link "Ctrl 7 HTML" at bounding box center [474, 202] width 90 height 16
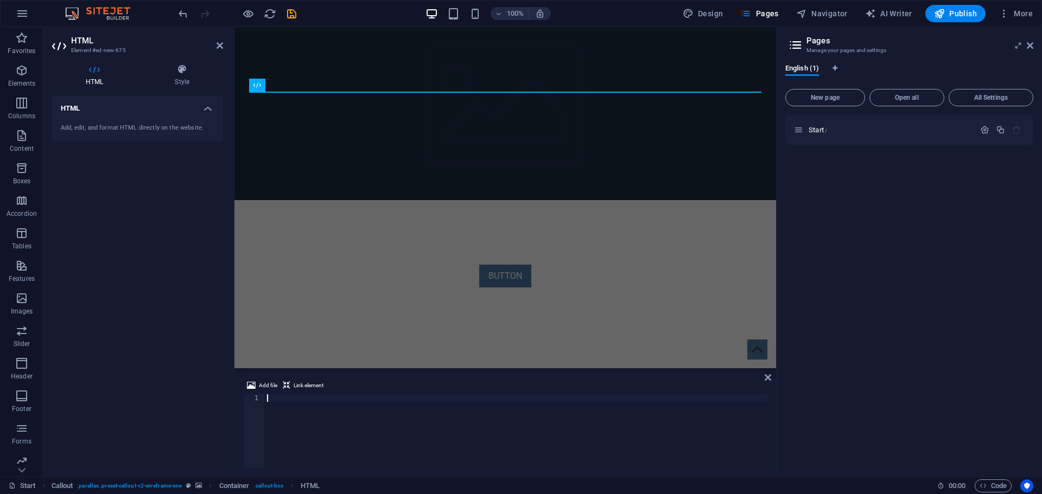
drag, startPoint x: 275, startPoint y: 398, endPoint x: 493, endPoint y: 448, distance: 223.8
click at [493, 449] on div at bounding box center [516, 438] width 502 height 89
click at [427, 283] on html "Skip to main content New Text-Element BUTTON" at bounding box center [505, 179] width 542 height 304
click at [769, 378] on icon at bounding box center [768, 377] width 7 height 9
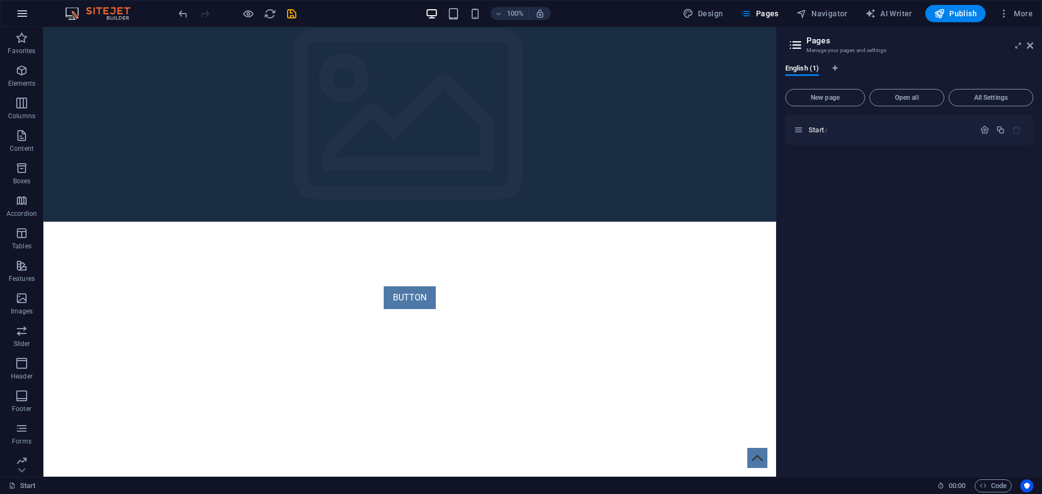
click at [21, 12] on icon "button" at bounding box center [22, 13] width 13 height 13
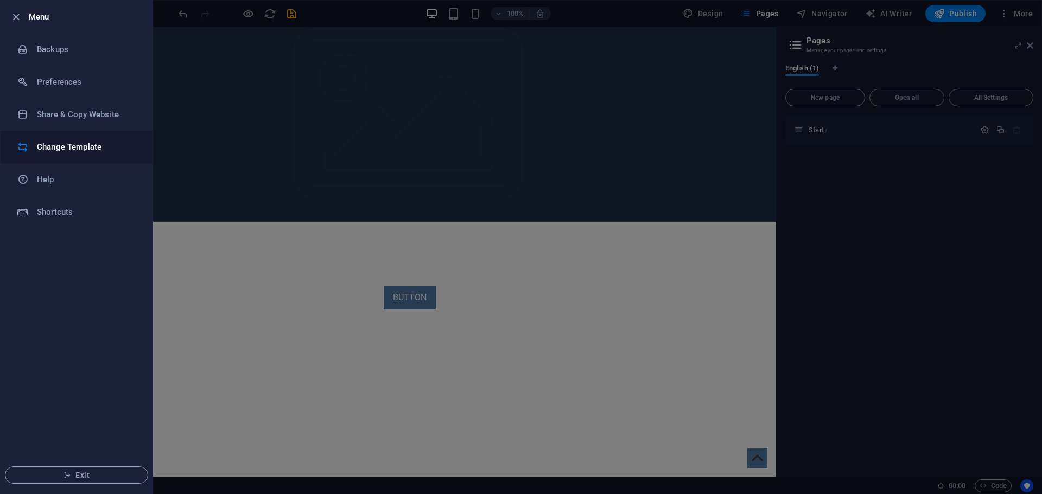
click at [84, 147] on h6 "Change Template" at bounding box center [87, 147] width 100 height 13
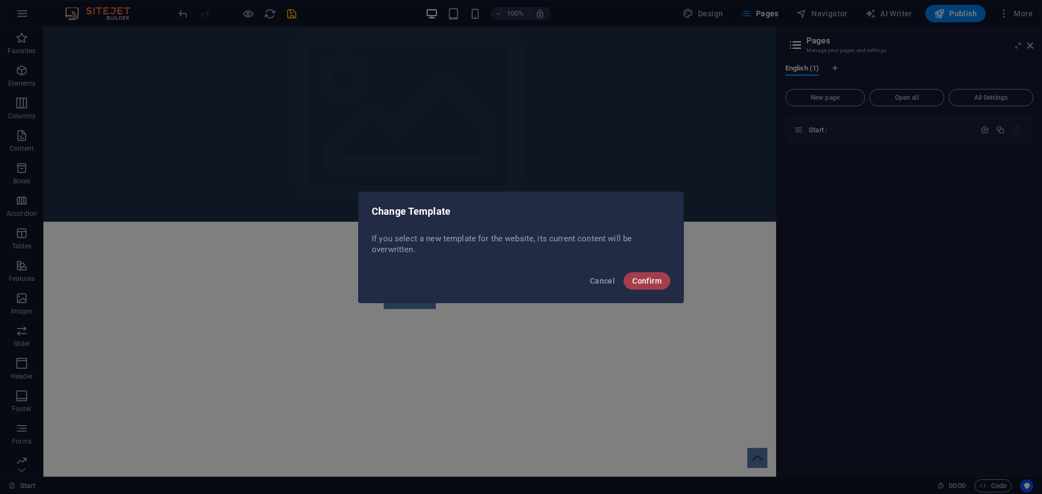
click at [650, 282] on span "Confirm" at bounding box center [646, 281] width 29 height 9
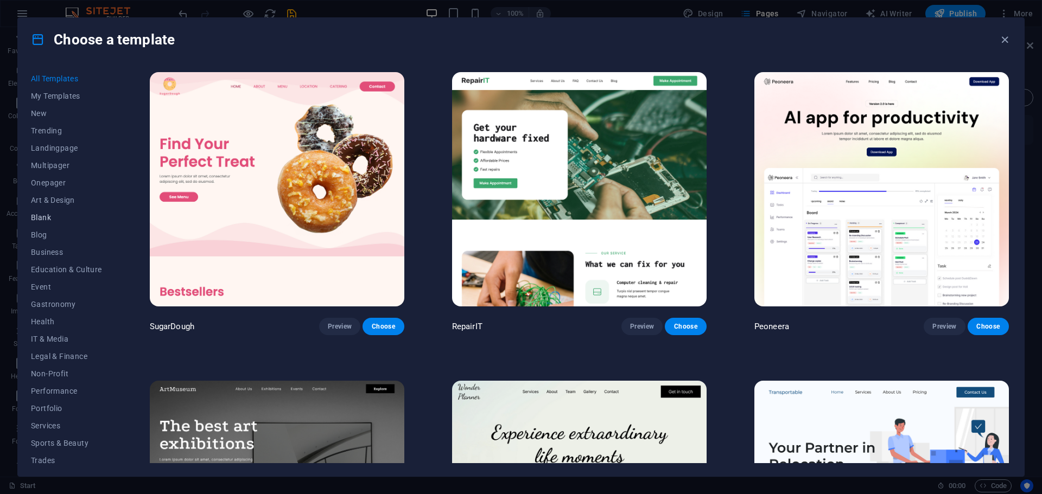
click at [46, 215] on span "Blank" at bounding box center [66, 217] width 71 height 9
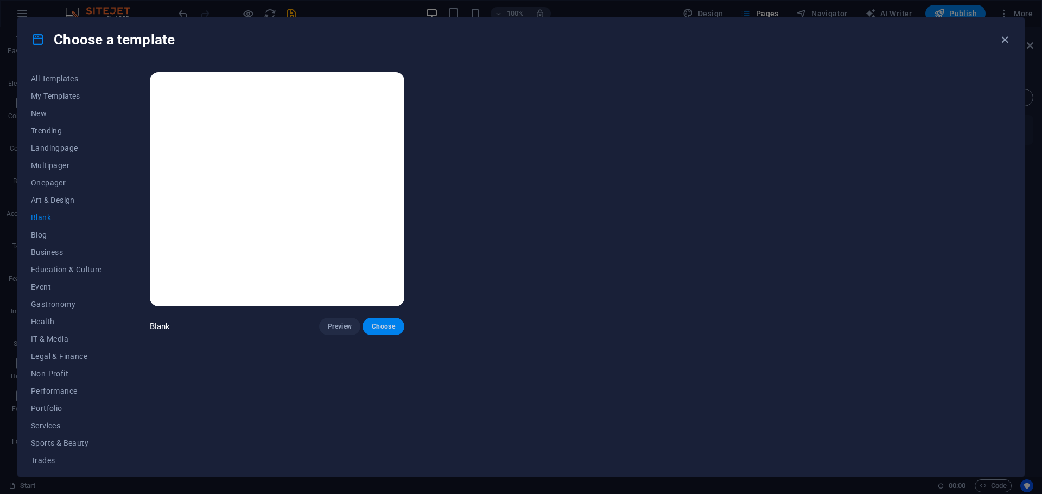
click at [381, 324] on span "Choose" at bounding box center [383, 326] width 24 height 9
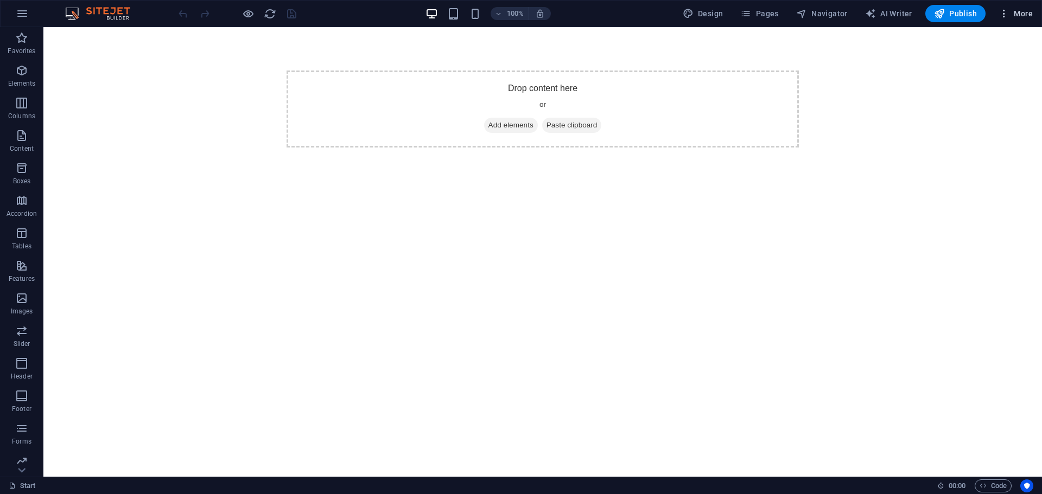
click at [1021, 14] on span "More" at bounding box center [1015, 13] width 34 height 11
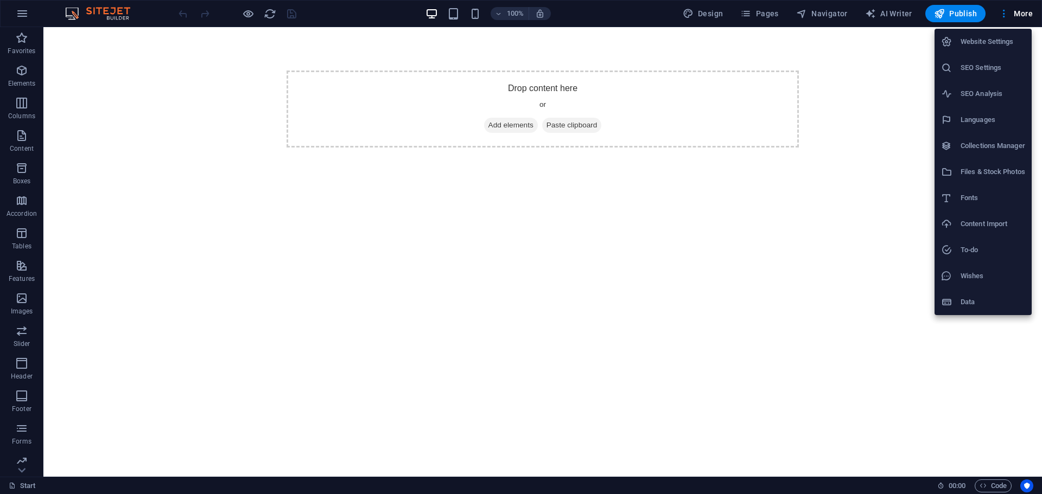
click at [989, 40] on h6 "Website Settings" at bounding box center [992, 41] width 65 height 13
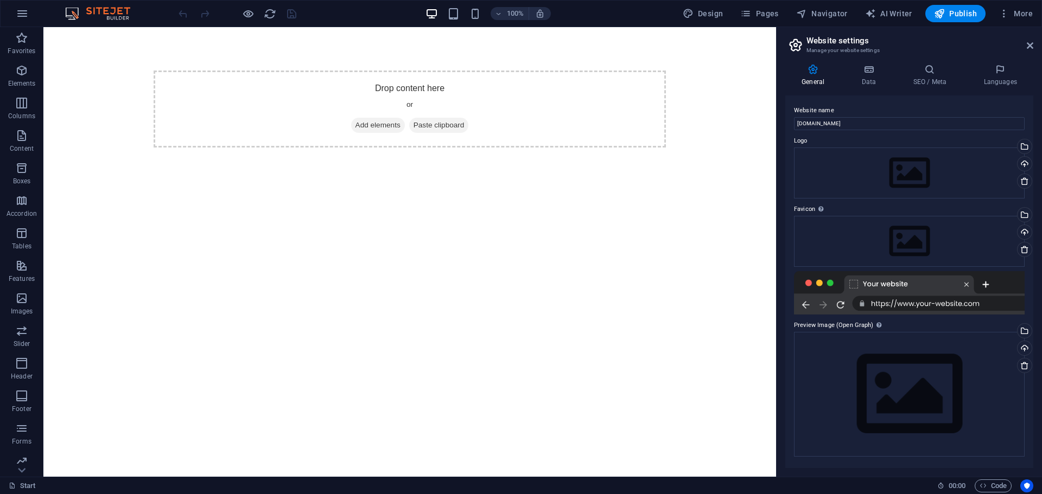
click at [573, 191] on html "Skip to main content Drop content here or Add elements Paste clipboard" at bounding box center [409, 109] width 733 height 164
click at [870, 72] on icon at bounding box center [868, 69] width 47 height 11
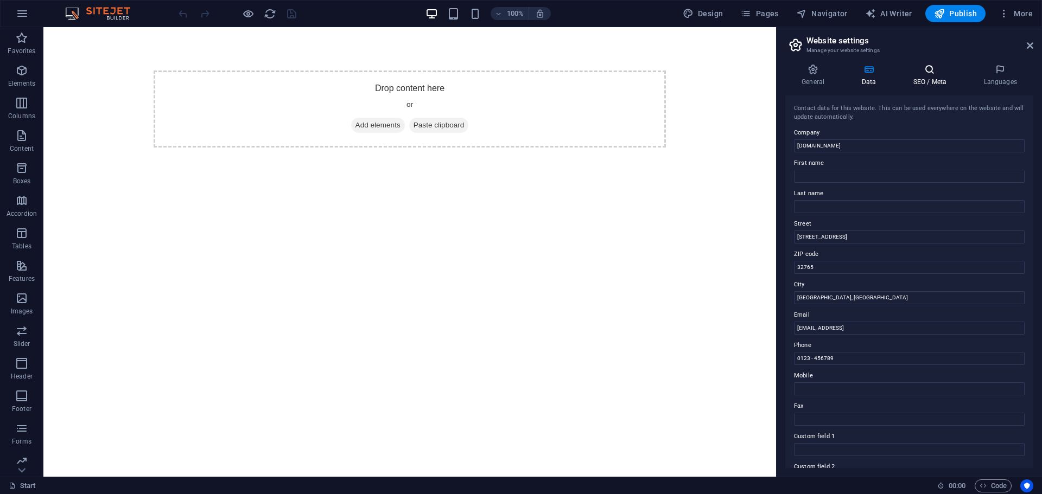
click at [931, 75] on h4 "SEO / Meta" at bounding box center [931, 75] width 71 height 23
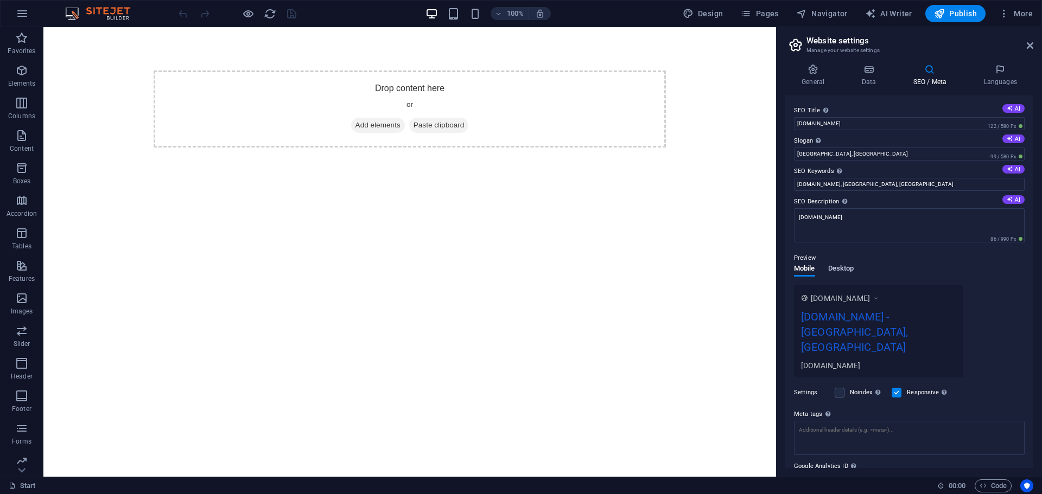
click at [839, 266] on span "Desktop" at bounding box center [841, 269] width 26 height 15
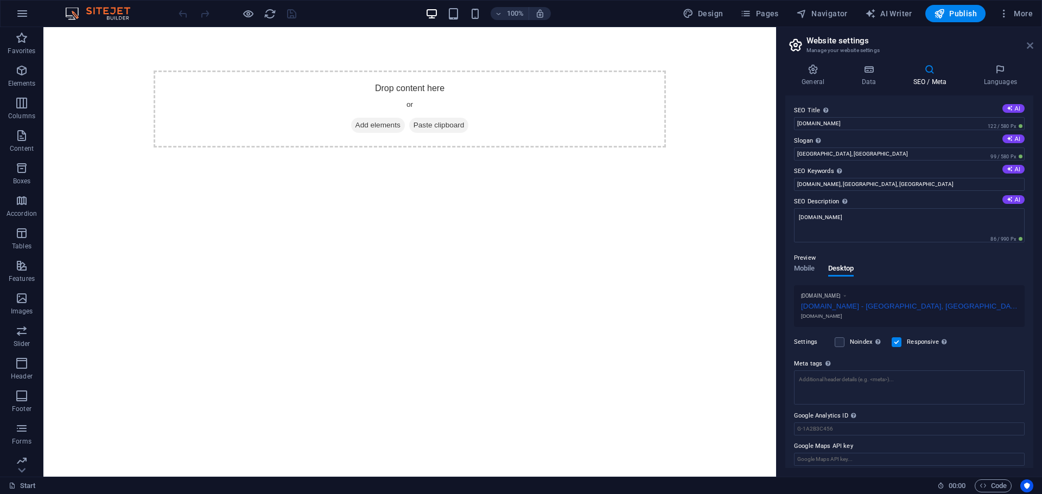
click at [1032, 43] on icon at bounding box center [1030, 45] width 7 height 9
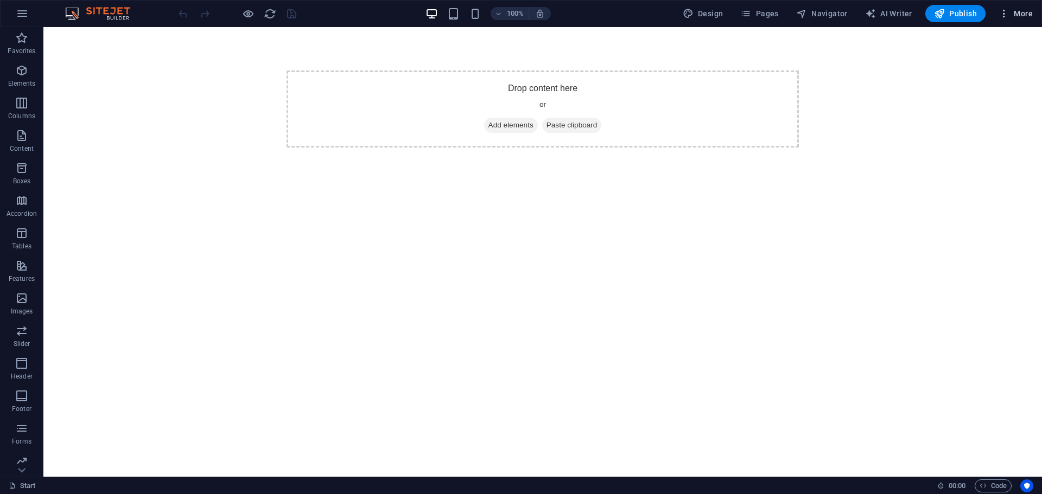
click at [1019, 14] on span "More" at bounding box center [1015, 13] width 34 height 11
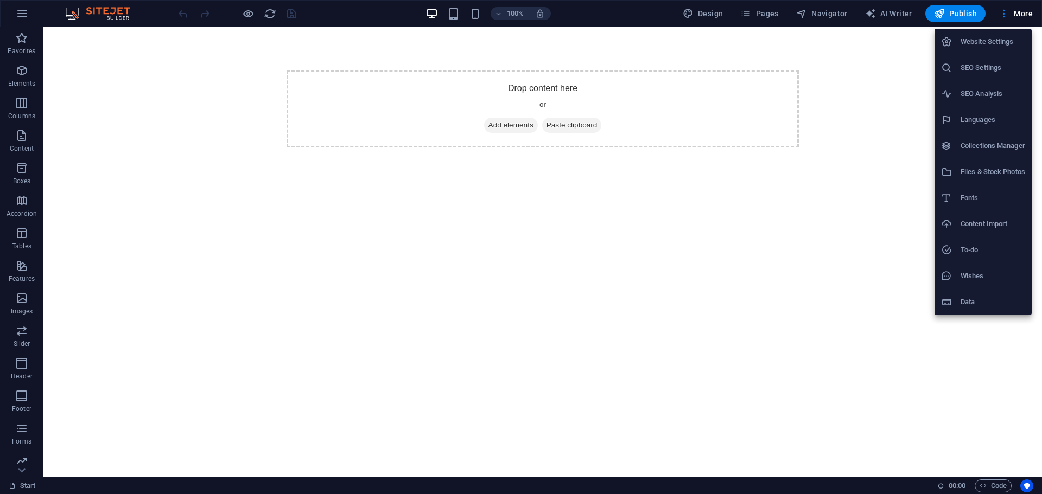
click at [981, 302] on h6 "Data" at bounding box center [992, 302] width 65 height 13
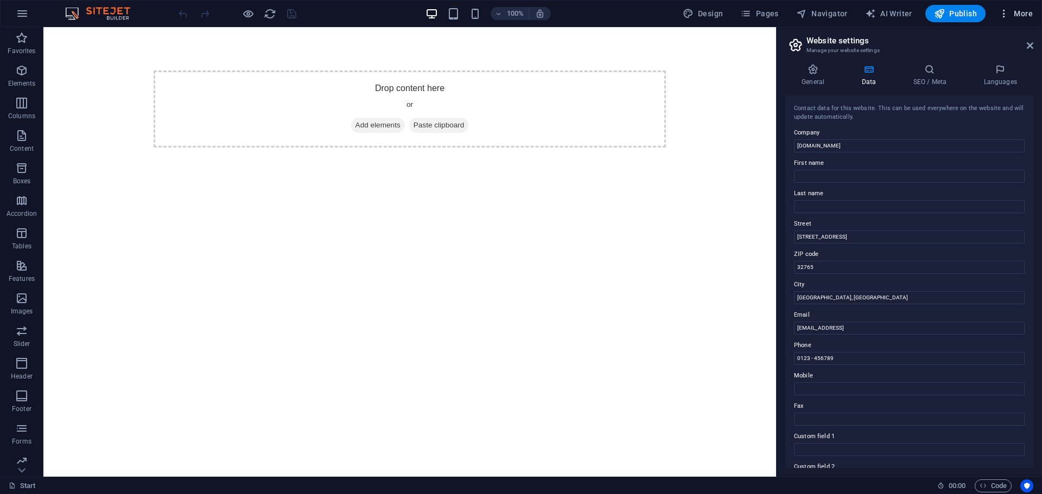
click at [1015, 11] on span "More" at bounding box center [1015, 13] width 34 height 11
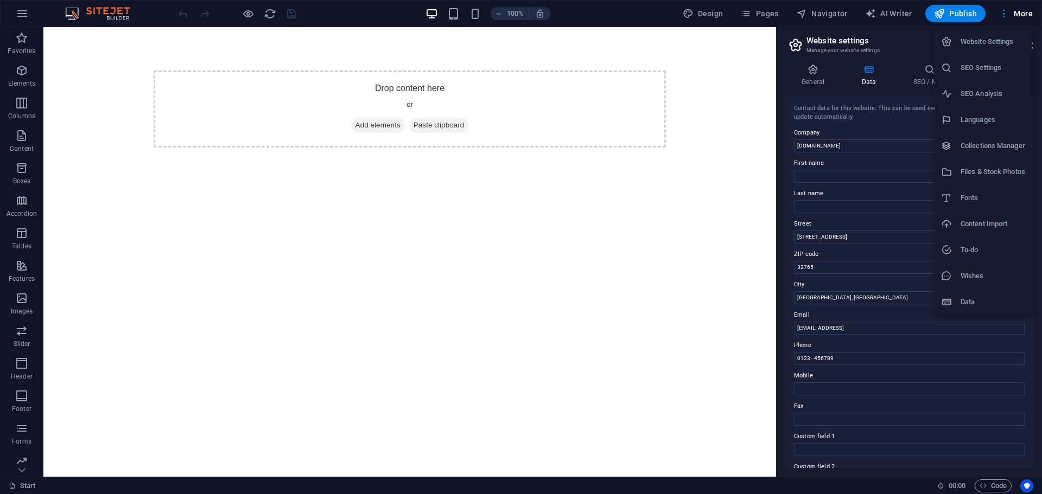
click at [583, 239] on div at bounding box center [521, 247] width 1042 height 494
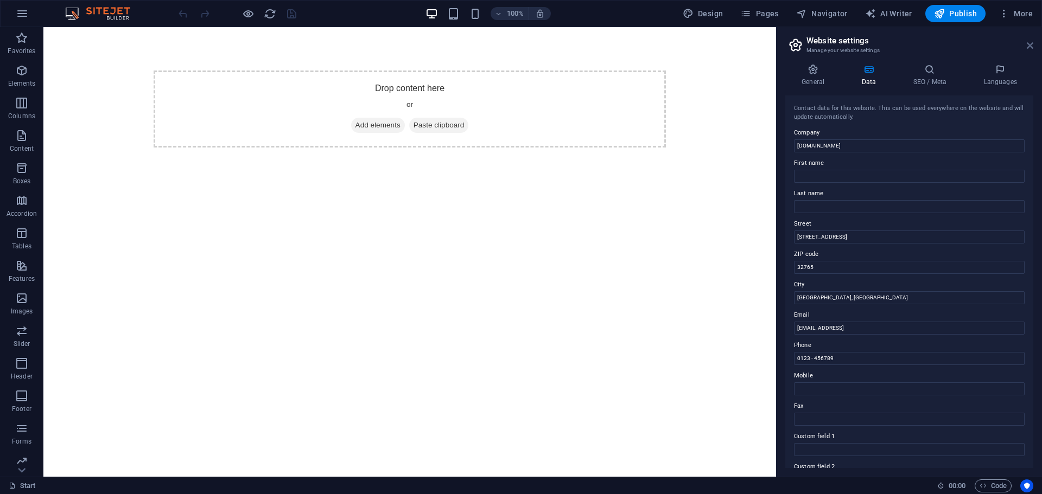
click at [1030, 44] on icon at bounding box center [1030, 45] width 7 height 9
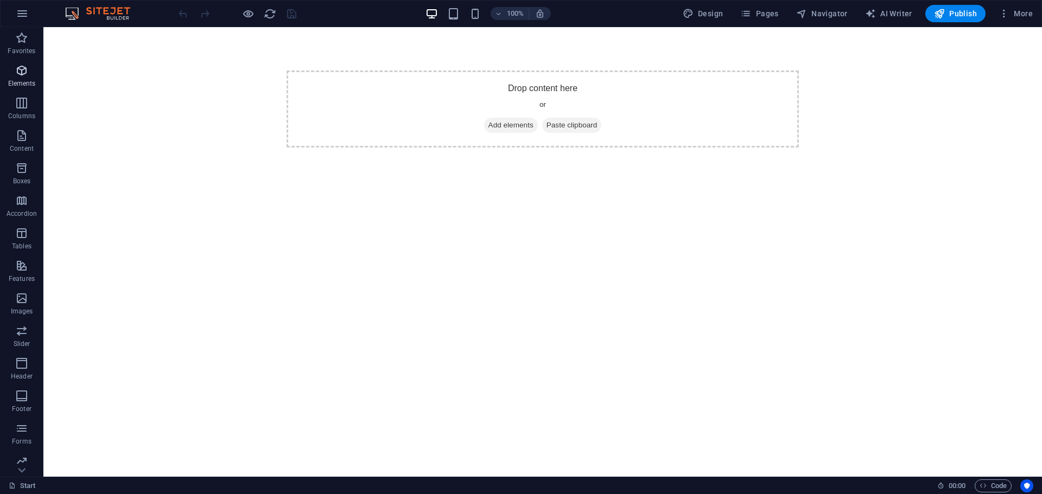
click at [26, 73] on icon "button" at bounding box center [21, 70] width 13 height 13
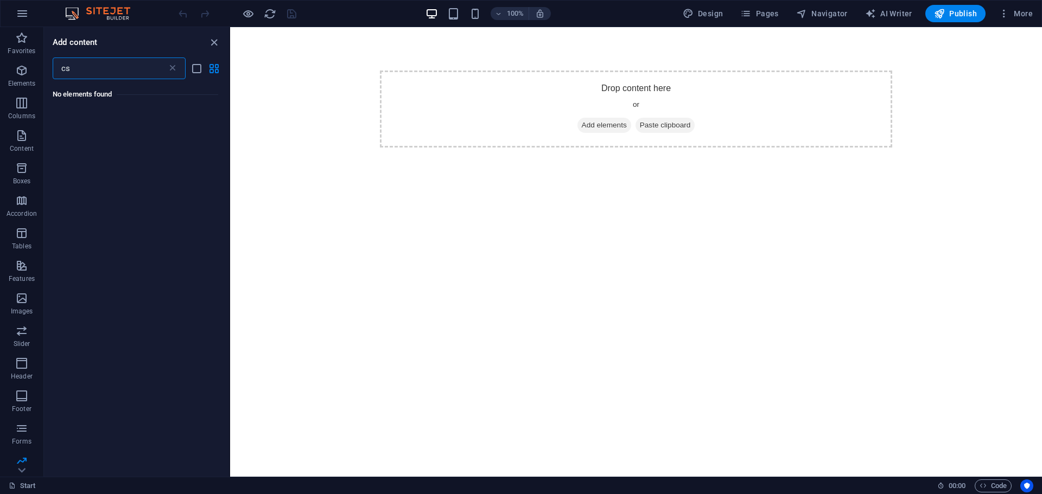
type input "c"
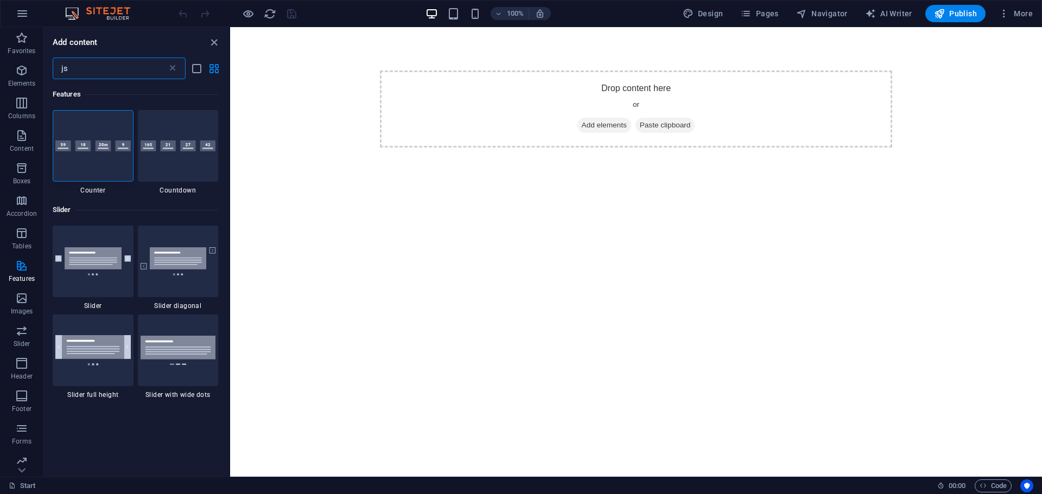
type input "j"
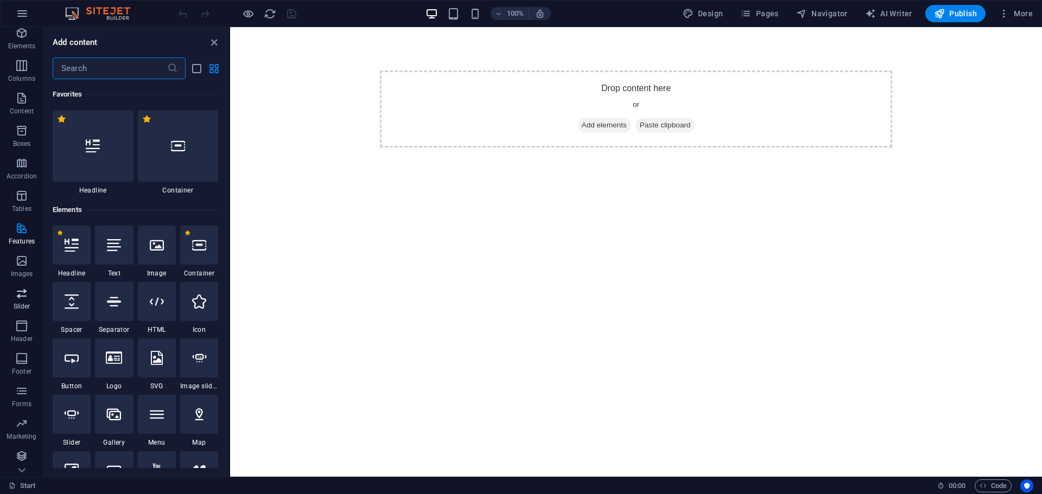
scroll to position [39, 0]
click at [19, 453] on icon "button" at bounding box center [21, 455] width 13 height 13
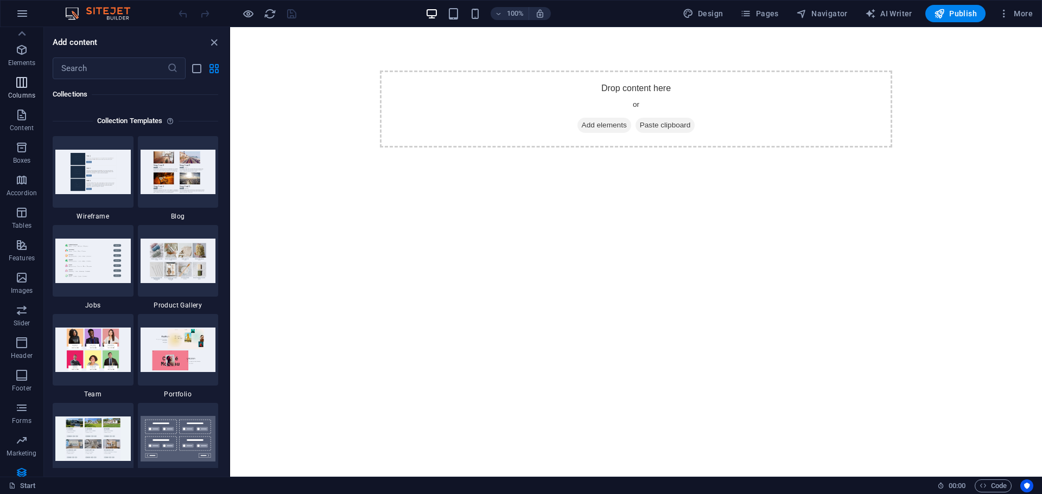
scroll to position [0, 0]
click at [710, 11] on span "Design" at bounding box center [703, 13] width 41 height 11
select select "px"
select select "400"
select select "px"
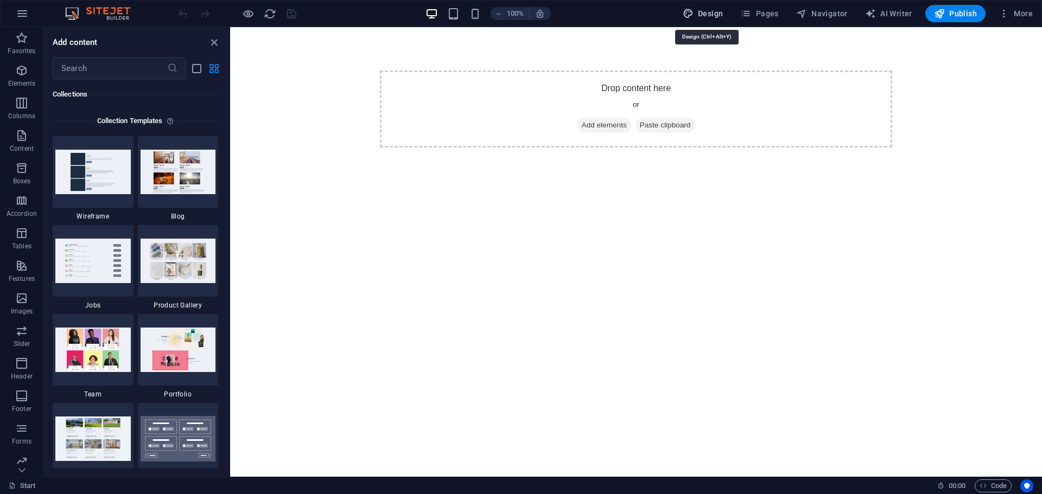
select select "rem"
select select "ease-in-out"
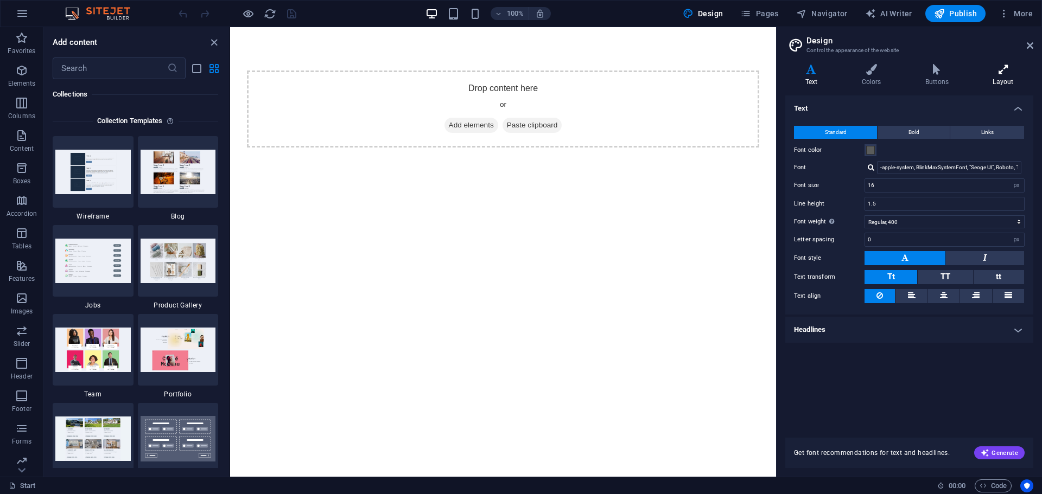
click at [1005, 73] on icon at bounding box center [1003, 69] width 60 height 11
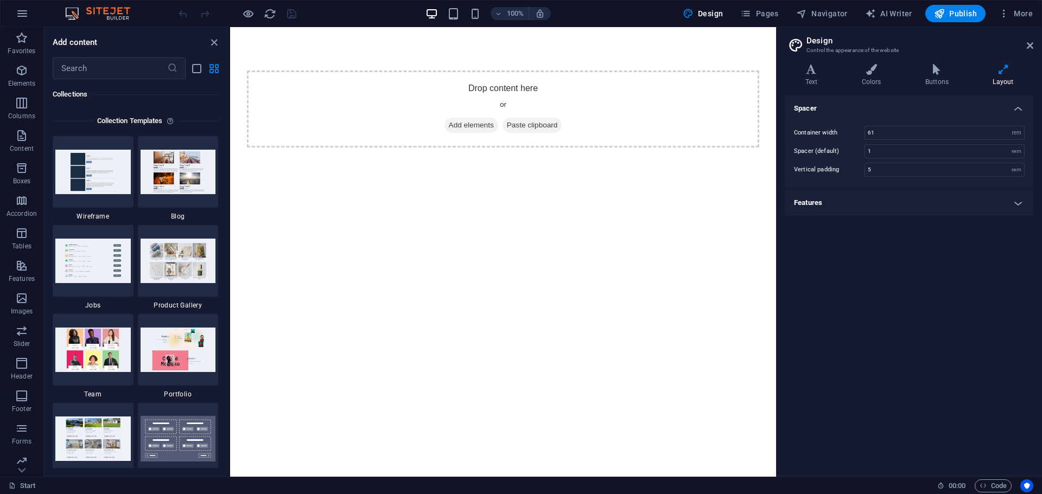
click at [960, 198] on h4 "Features" at bounding box center [909, 203] width 248 height 26
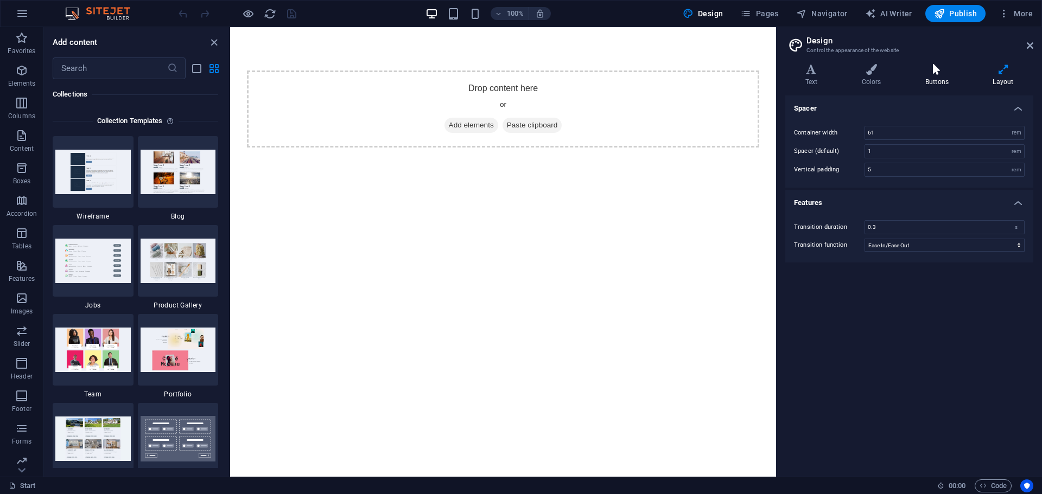
click at [933, 67] on icon at bounding box center [936, 69] width 63 height 11
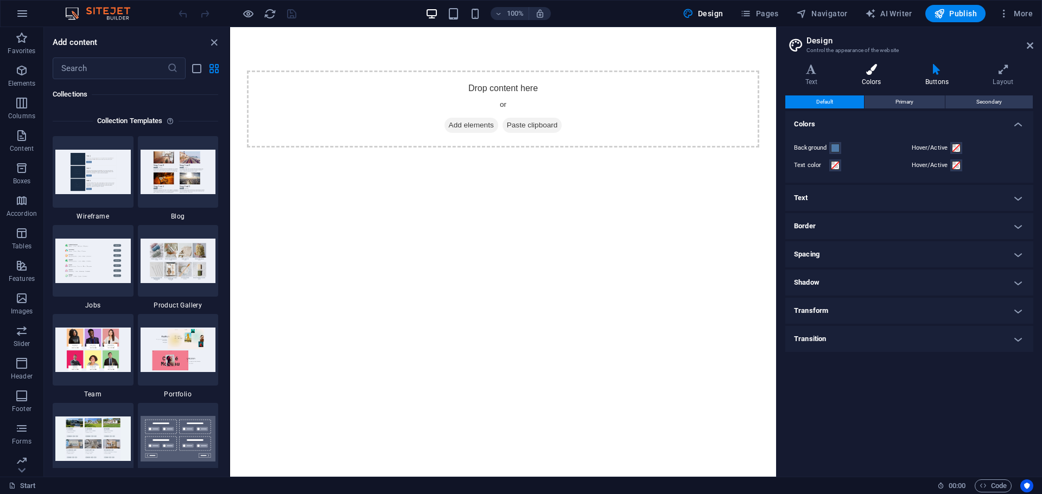
drag, startPoint x: 873, startPoint y: 71, endPoint x: 852, endPoint y: 74, distance: 20.9
click at [873, 71] on icon at bounding box center [871, 69] width 59 height 11
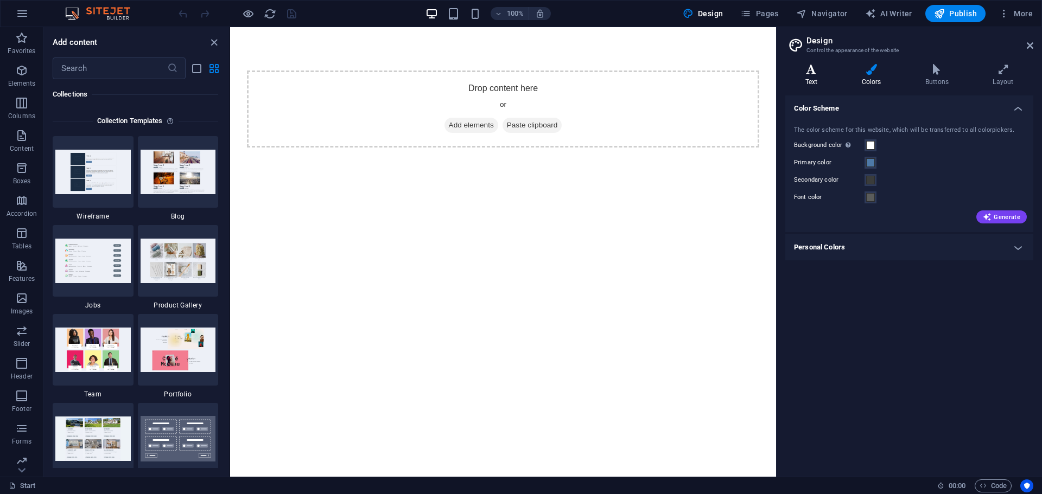
click at [814, 70] on icon at bounding box center [811, 69] width 52 height 11
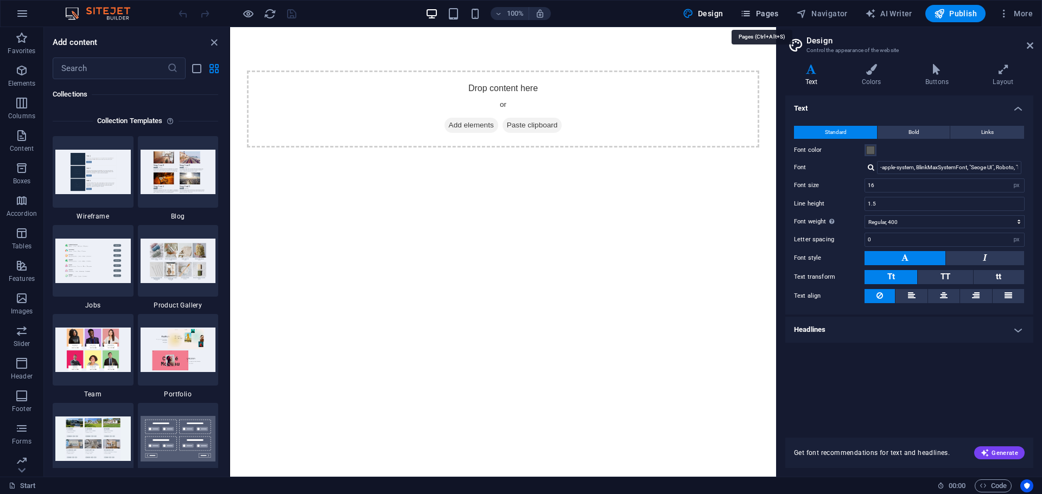
click at [758, 11] on span "Pages" at bounding box center [759, 13] width 38 height 11
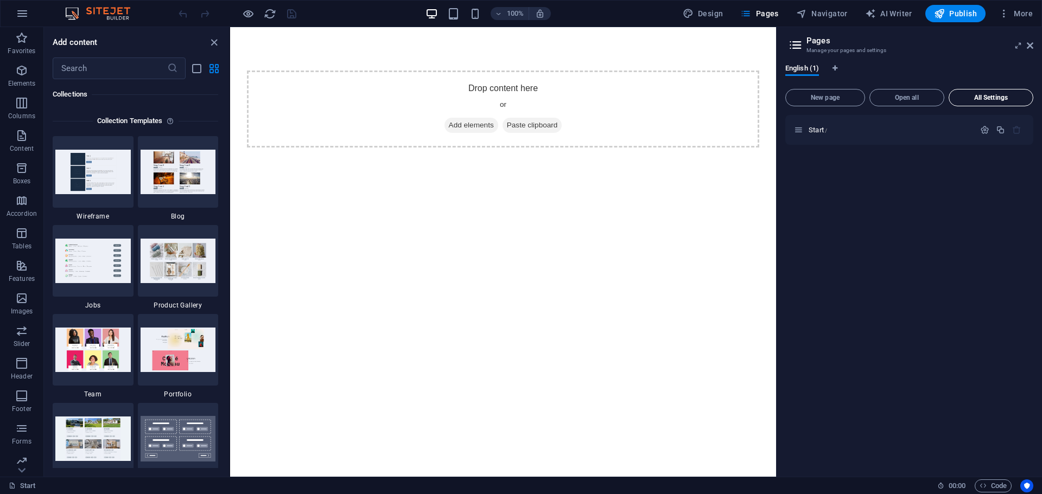
click at [997, 95] on span "All Settings" at bounding box center [990, 97] width 75 height 7
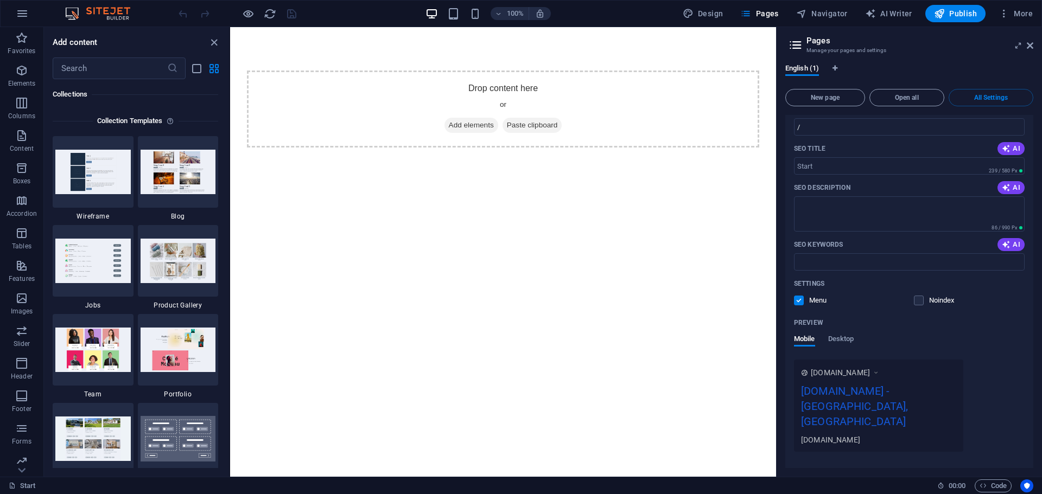
scroll to position [85, 0]
click at [905, 473] on span "More Settings" at bounding box center [909, 479] width 13 height 12
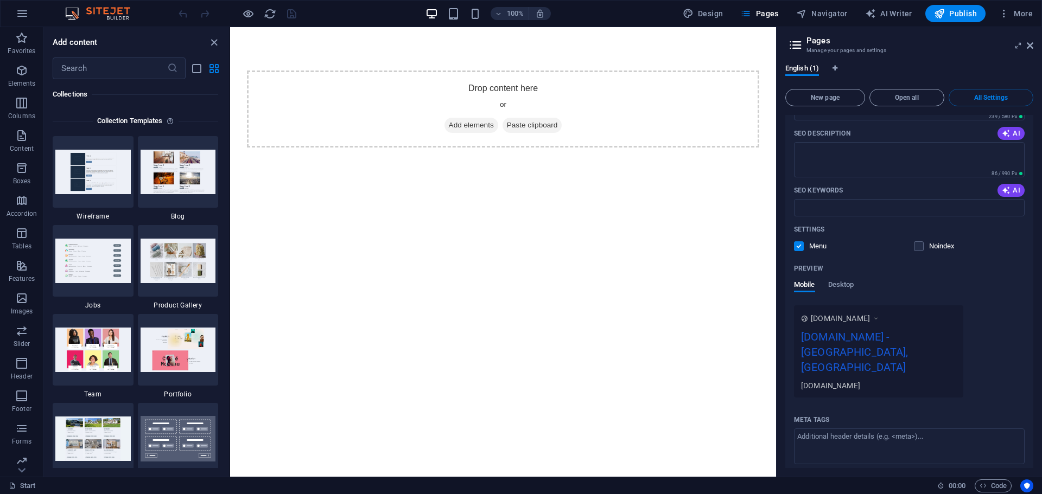
scroll to position [241, 0]
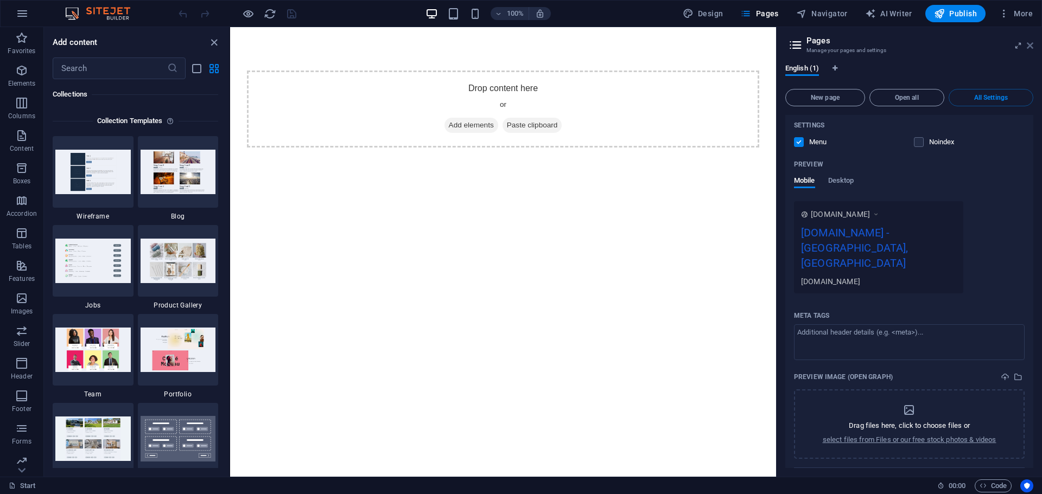
click at [1028, 45] on icon at bounding box center [1030, 45] width 7 height 9
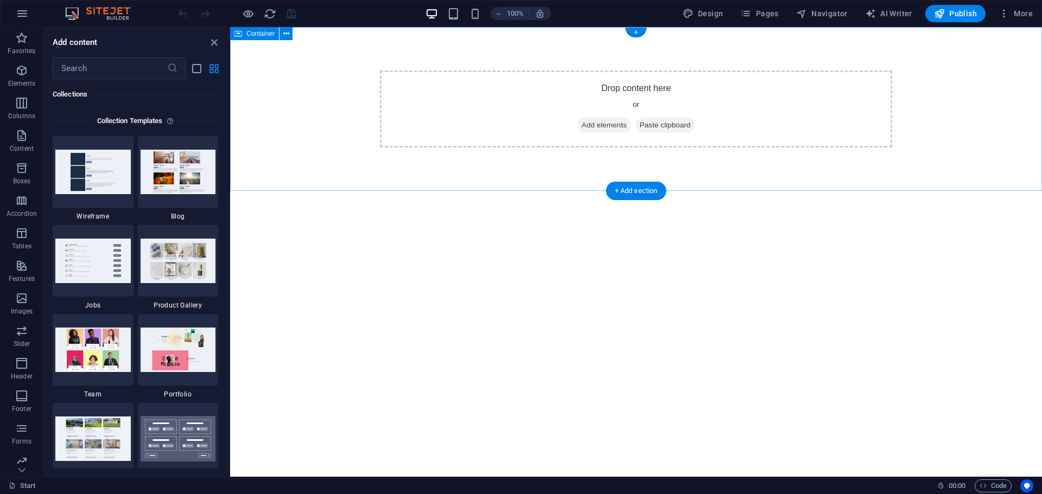
click at [594, 123] on span "Add elements" at bounding box center [604, 125] width 54 height 15
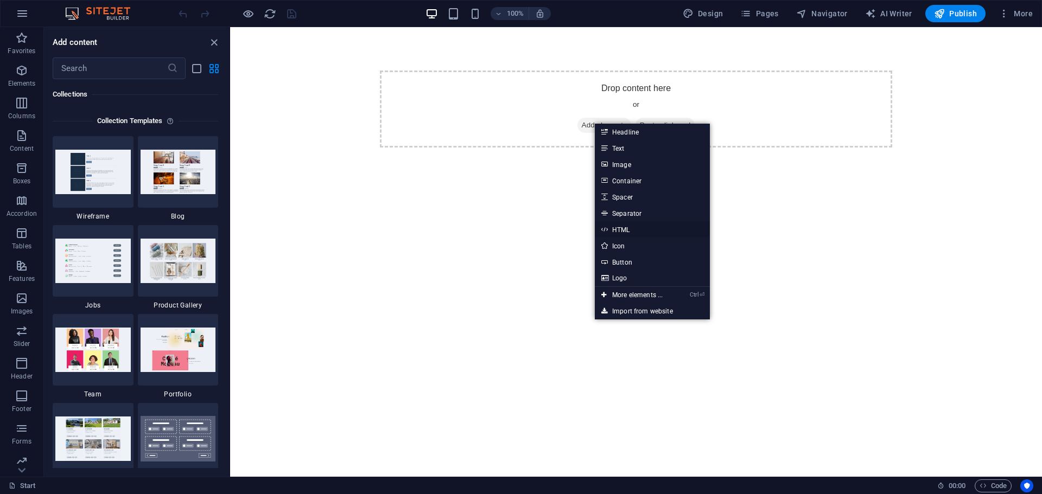
click at [626, 230] on link "HTML" at bounding box center [652, 229] width 115 height 16
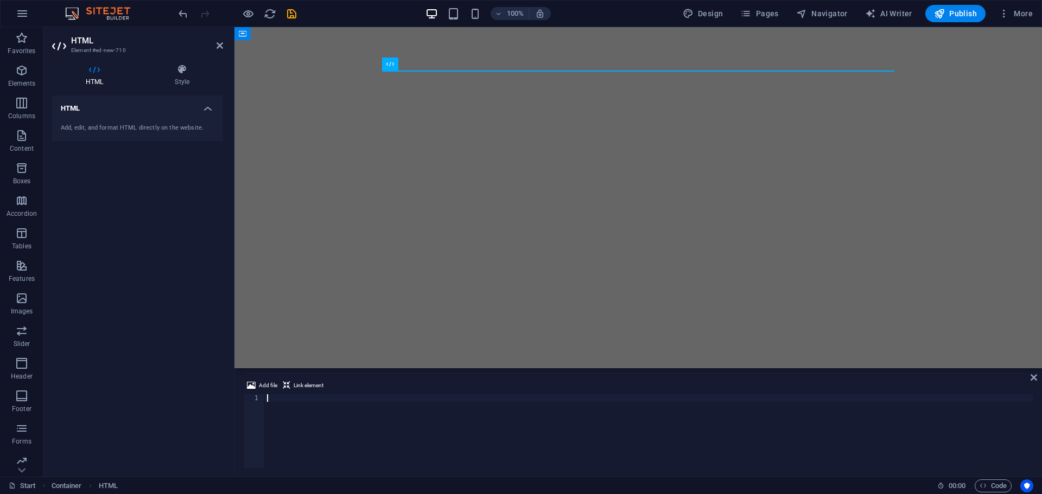
click at [122, 120] on div "Add, edit, and format HTML directly on the website." at bounding box center [137, 128] width 171 height 27
click at [211, 107] on h4 "HTML" at bounding box center [137, 106] width 171 height 20
click at [209, 109] on h4 "HTML" at bounding box center [137, 109] width 171 height 26
click at [140, 132] on div "Add, edit, and format HTML directly on the website." at bounding box center [138, 128] width 154 height 9
click at [135, 130] on div "Add, edit, and format HTML directly on the website." at bounding box center [138, 128] width 154 height 9
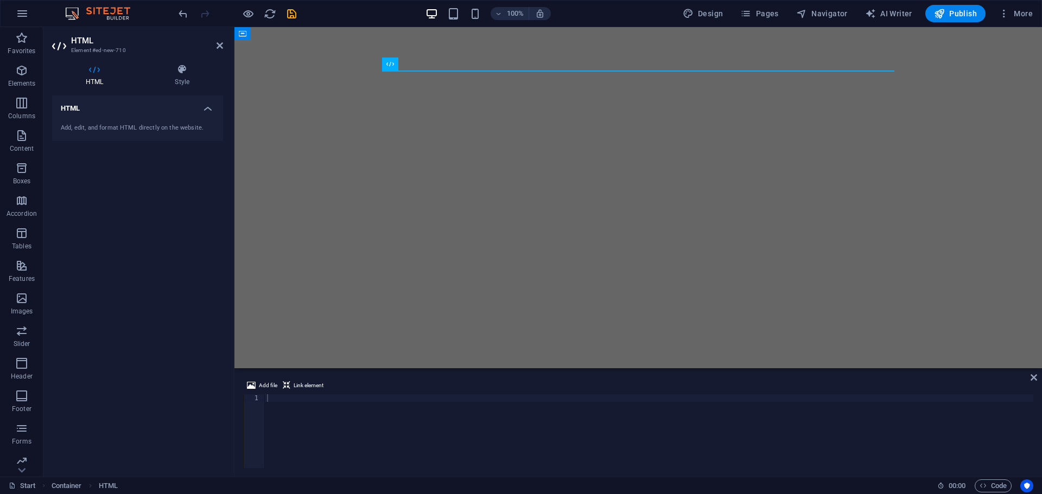
click at [135, 130] on div "Add, edit, and format HTML directly on the website." at bounding box center [138, 128] width 154 height 9
click at [263, 383] on span "Add file" at bounding box center [268, 385] width 18 height 13
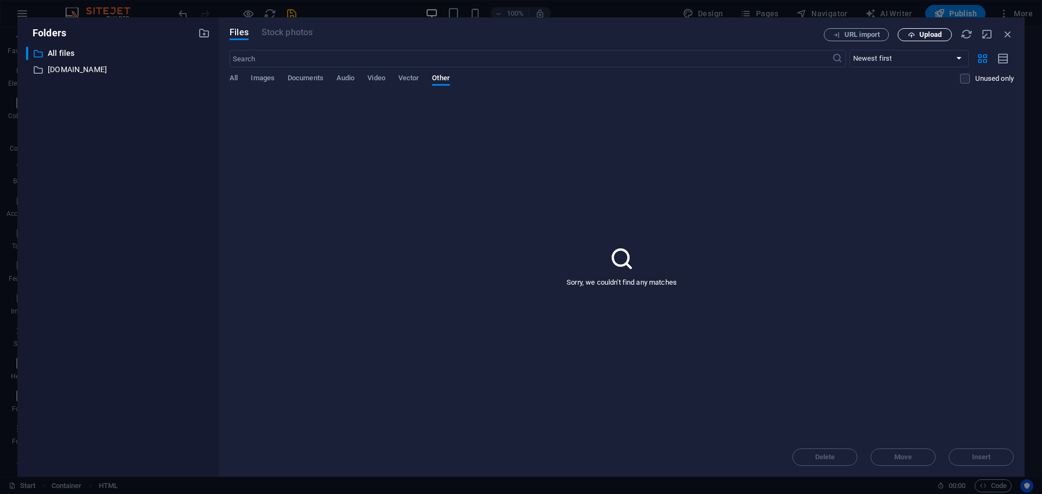
click at [916, 31] on span "Upload" at bounding box center [924, 34] width 44 height 7
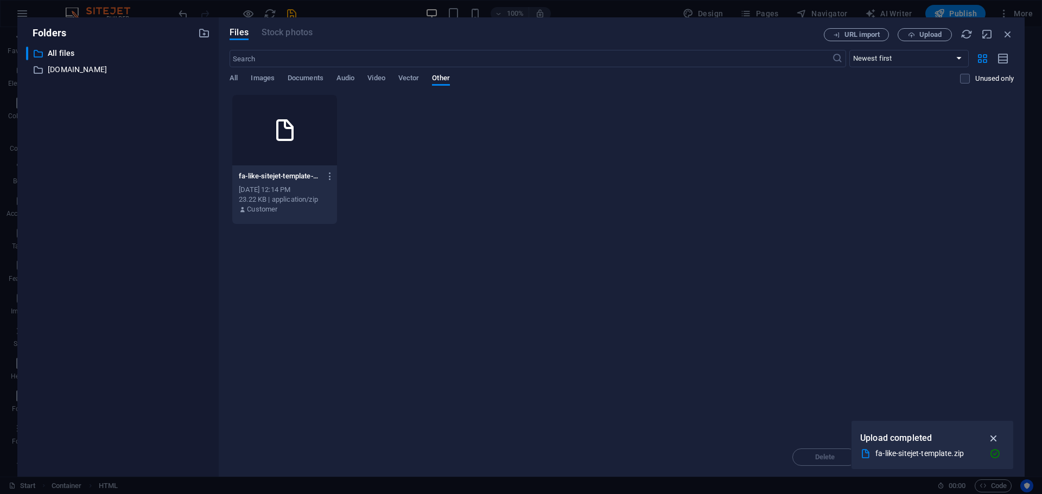
click at [994, 436] on icon "button" at bounding box center [994, 438] width 12 height 12
click at [292, 192] on div "[DATE] 12:14 PM" at bounding box center [285, 190] width 92 height 10
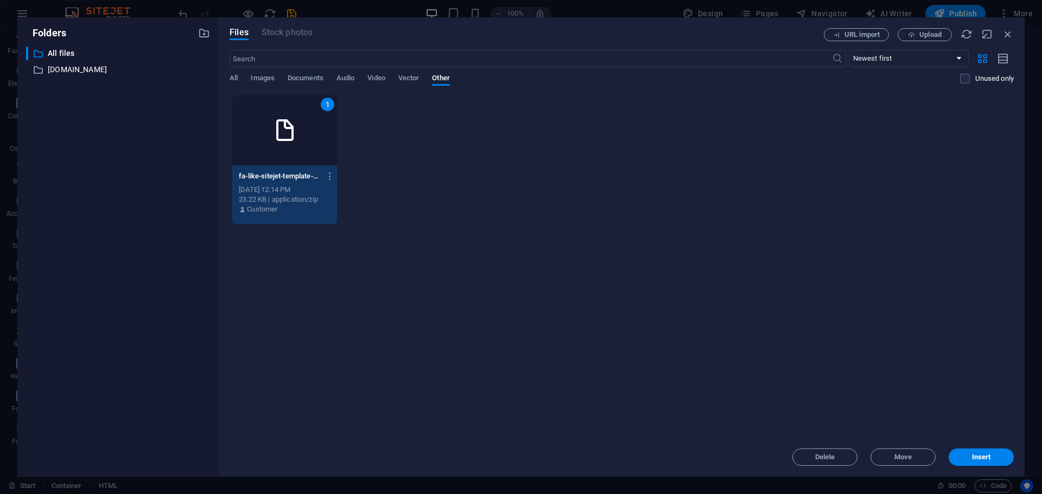
click at [981, 458] on span "Insert" at bounding box center [981, 457] width 19 height 7
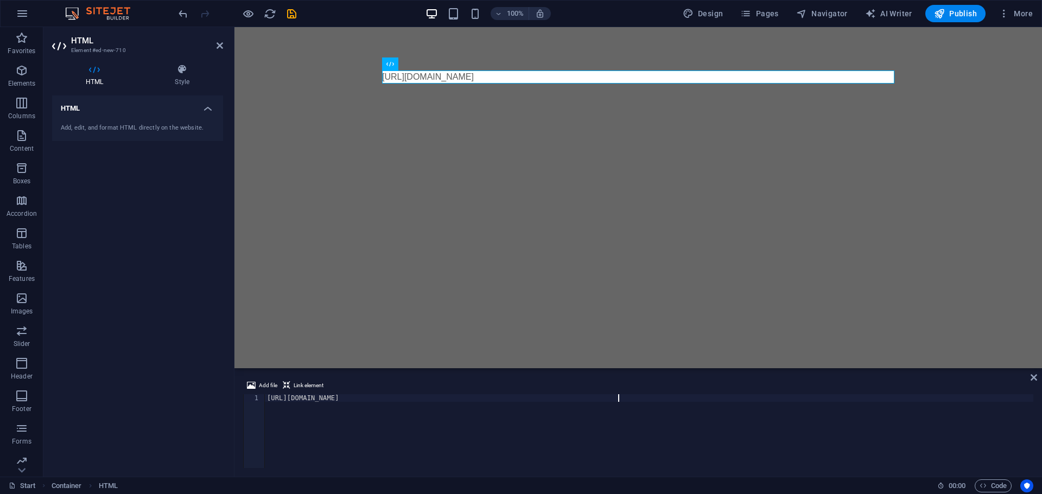
click at [627, 398] on div "https://cdn1.site-media.eu/images/0/18860592/fa-like-sitejet-template-Xym2R6JNM…" at bounding box center [649, 438] width 768 height 89
type textarea "h"
click at [293, 398] on div at bounding box center [649, 438] width 768 height 89
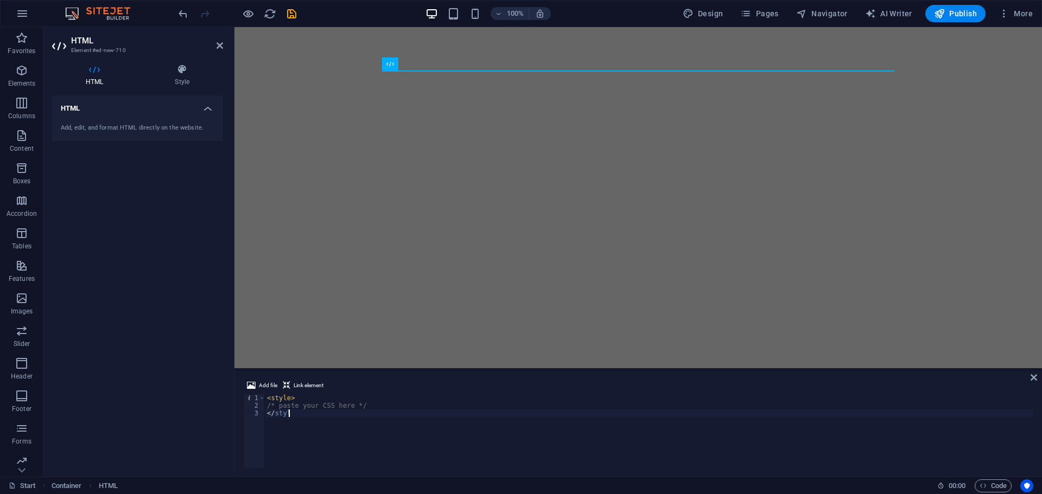
type textarea "<"
type textarea "/"
type textarea "<"
click at [176, 175] on div "HTML Add, edit, and format HTML directly on the website." at bounding box center [137, 282] width 171 height 373
click at [291, 35] on icon at bounding box center [291, 33] width 6 height 11
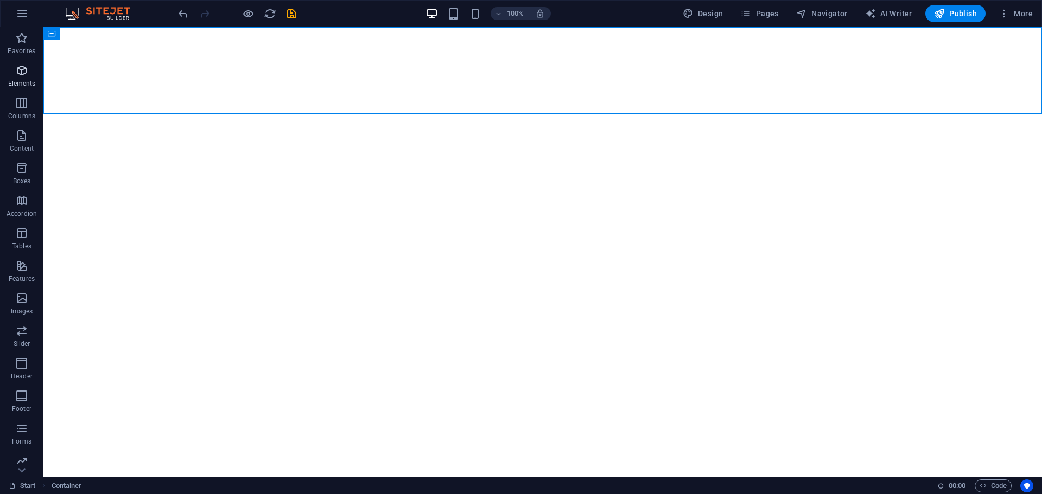
click at [21, 71] on icon "button" at bounding box center [21, 70] width 13 height 13
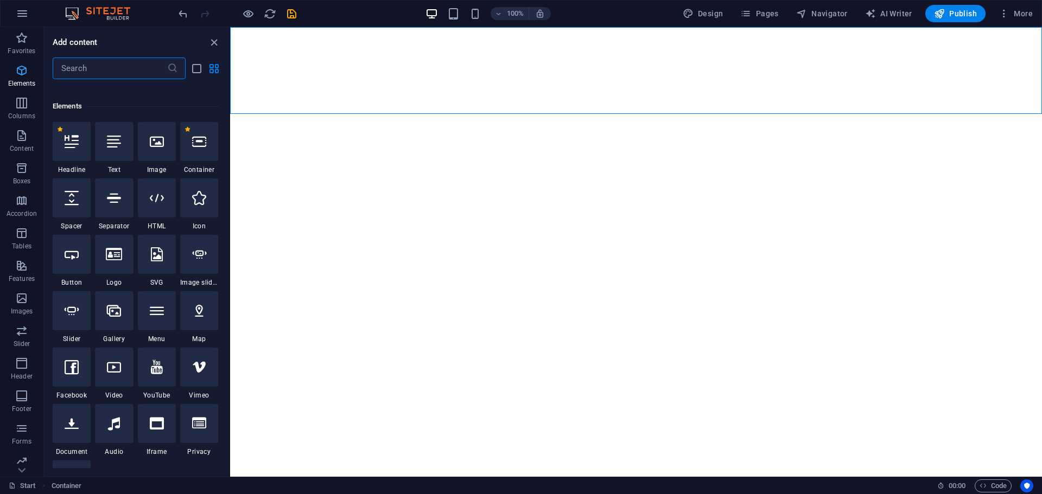
scroll to position [116, 0]
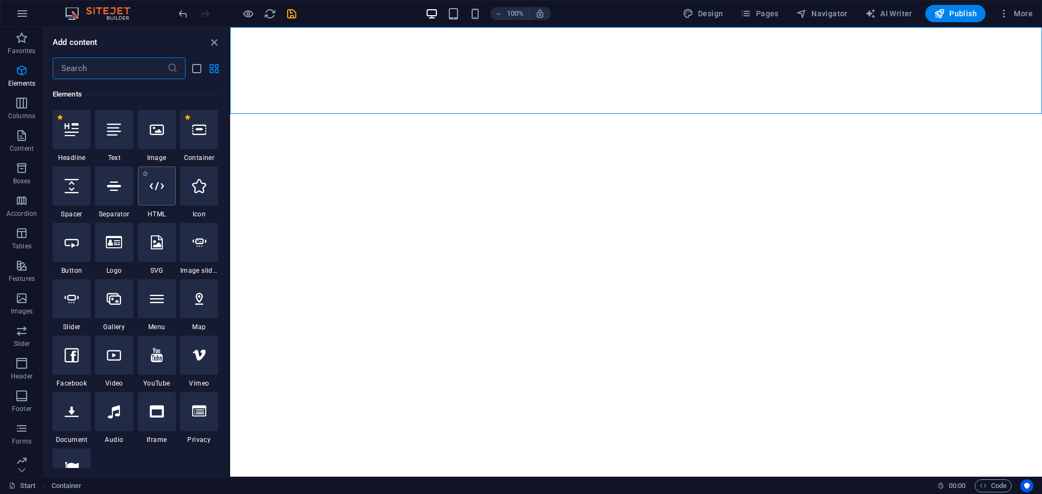
click at [156, 187] on icon at bounding box center [157, 186] width 14 height 14
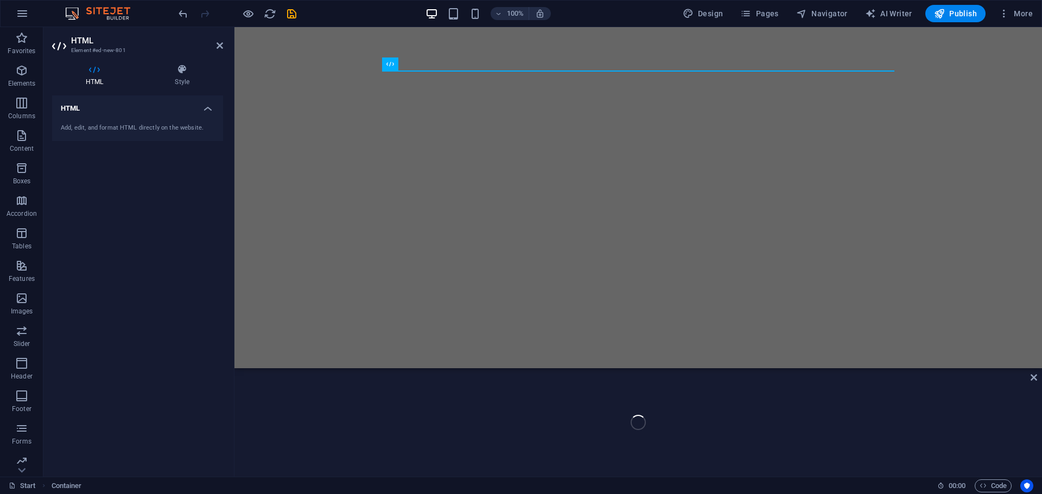
click at [156, 186] on div "HTML Add, edit, and format HTML directly on the website." at bounding box center [137, 282] width 171 height 373
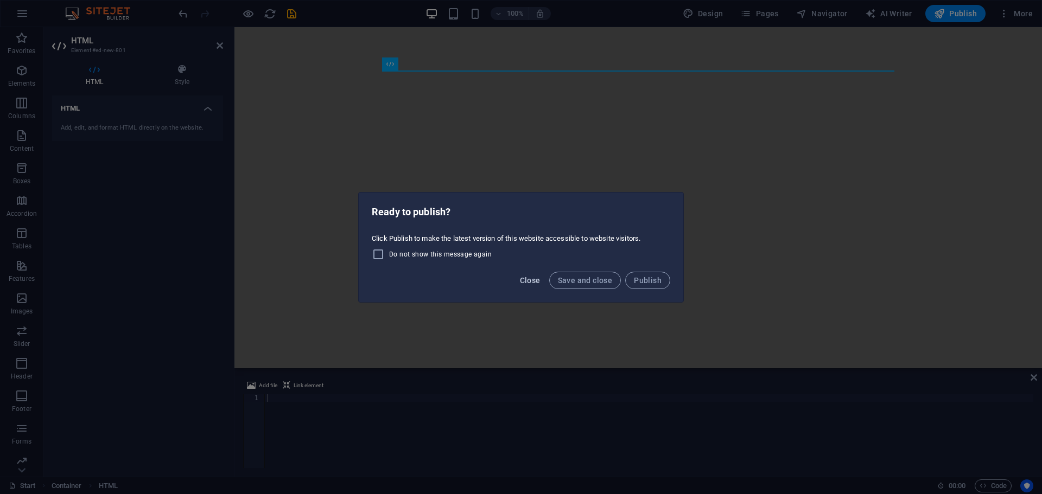
click at [530, 277] on span "Close" at bounding box center [530, 280] width 21 height 9
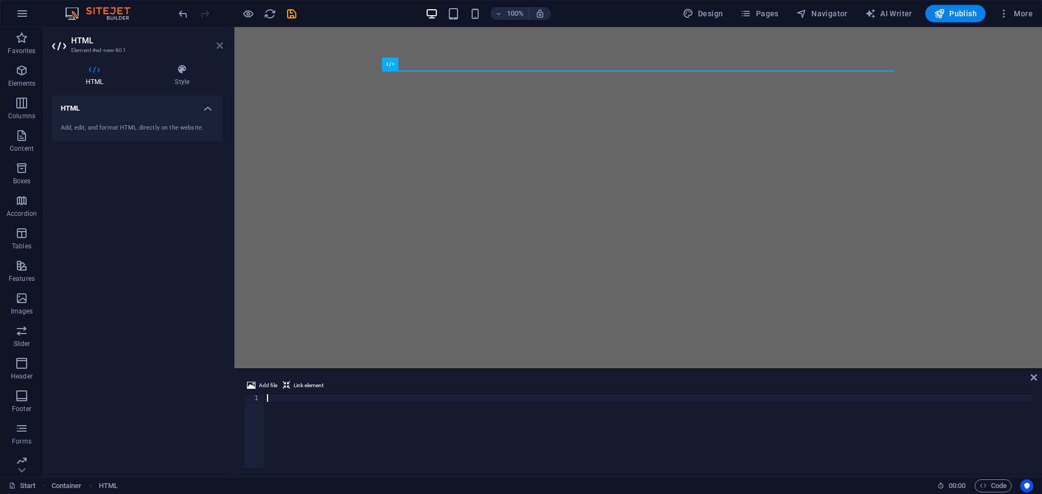
click at [218, 46] on icon at bounding box center [220, 45] width 7 height 9
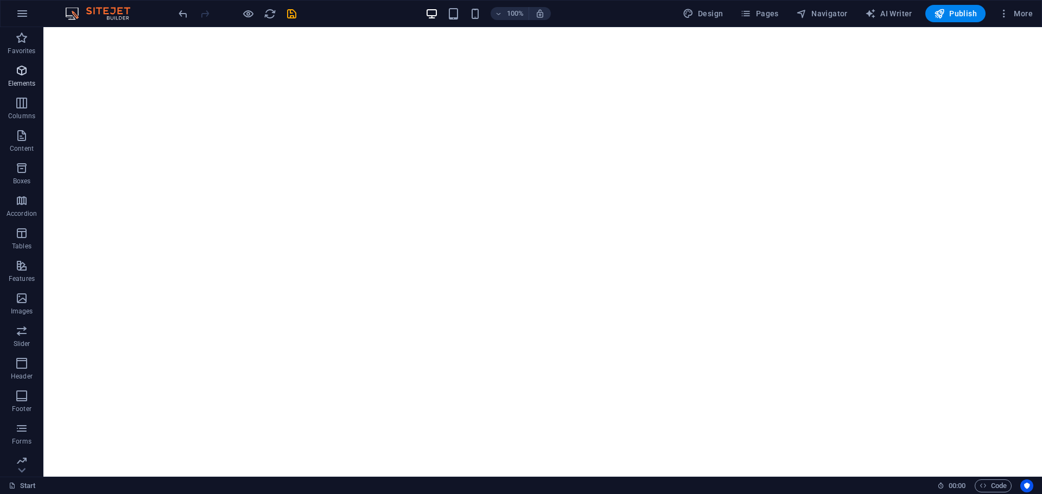
click at [22, 73] on icon "button" at bounding box center [21, 70] width 13 height 13
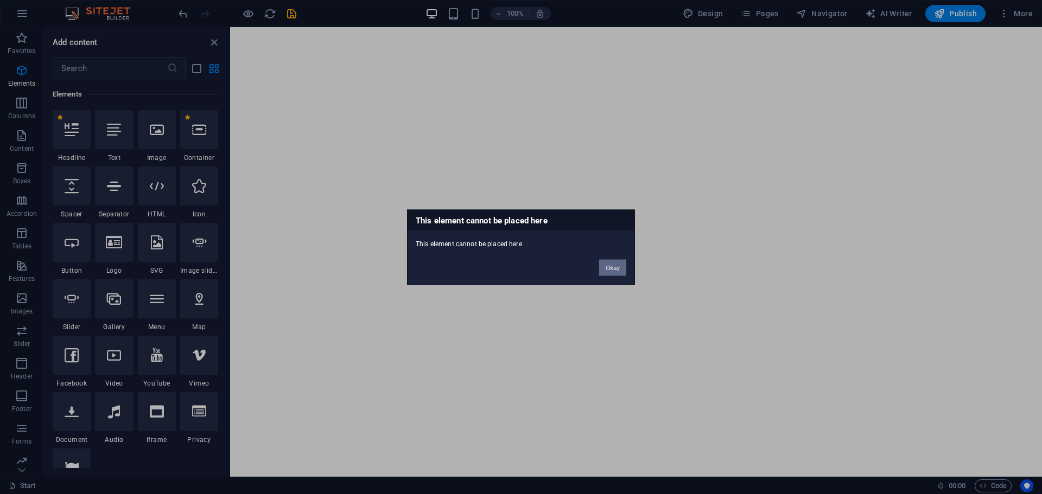
click at [619, 265] on button "Okay" at bounding box center [612, 267] width 27 height 16
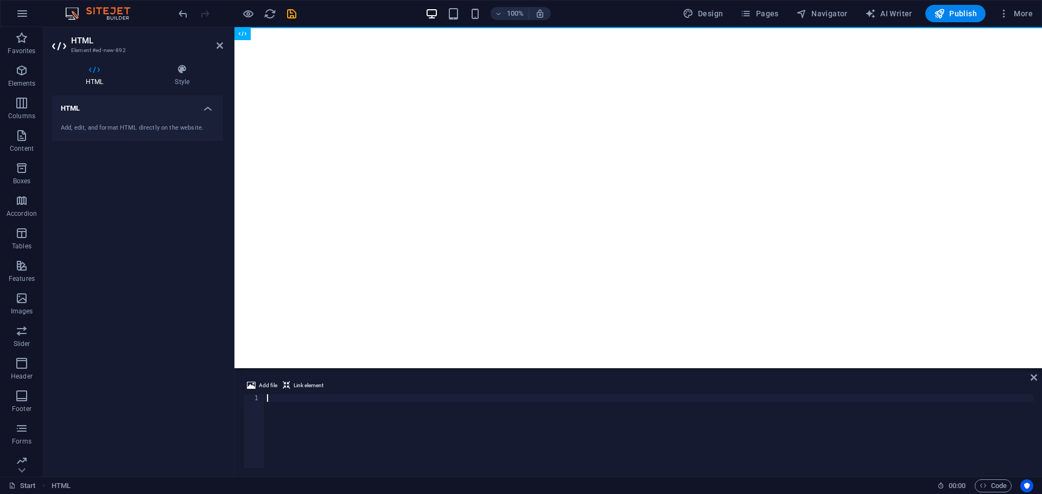
click at [162, 224] on div "HTML Add, edit, and format HTML directly on the website." at bounding box center [137, 282] width 171 height 373
click at [220, 47] on icon at bounding box center [220, 45] width 7 height 9
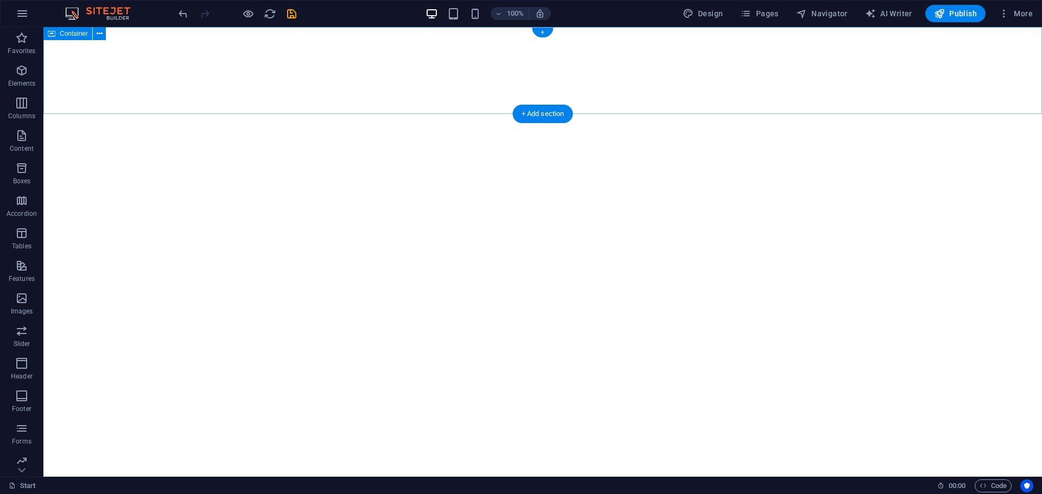
click at [357, 78] on div at bounding box center [542, 70] width 998 height 87
click at [356, 77] on div at bounding box center [542, 70] width 998 height 87
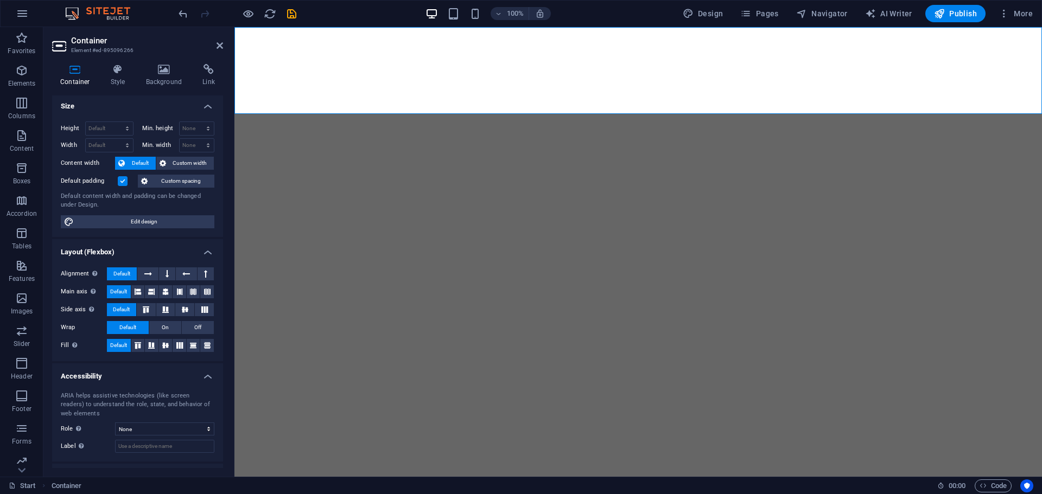
scroll to position [0, 0]
click at [205, 73] on icon at bounding box center [208, 69] width 29 height 11
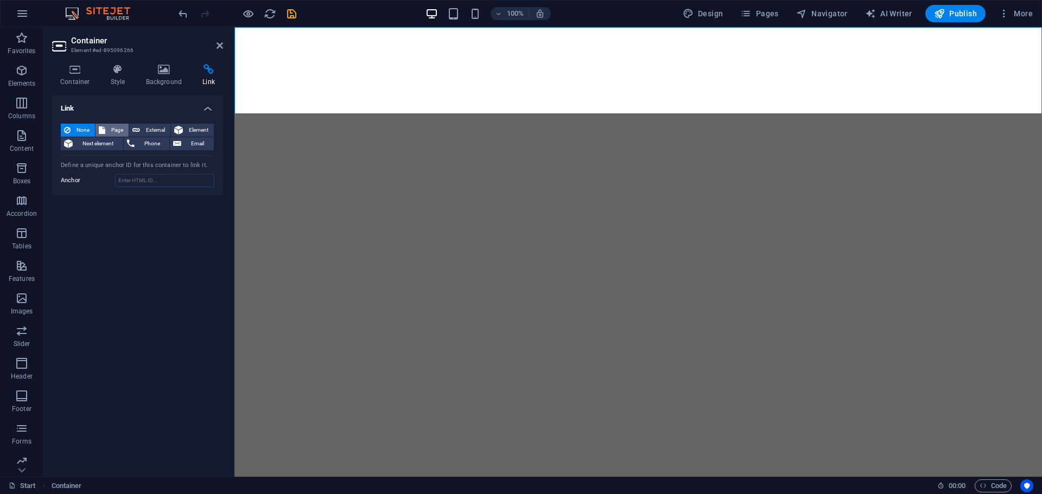
click at [113, 129] on span "Page" at bounding box center [117, 130] width 17 height 13
select select
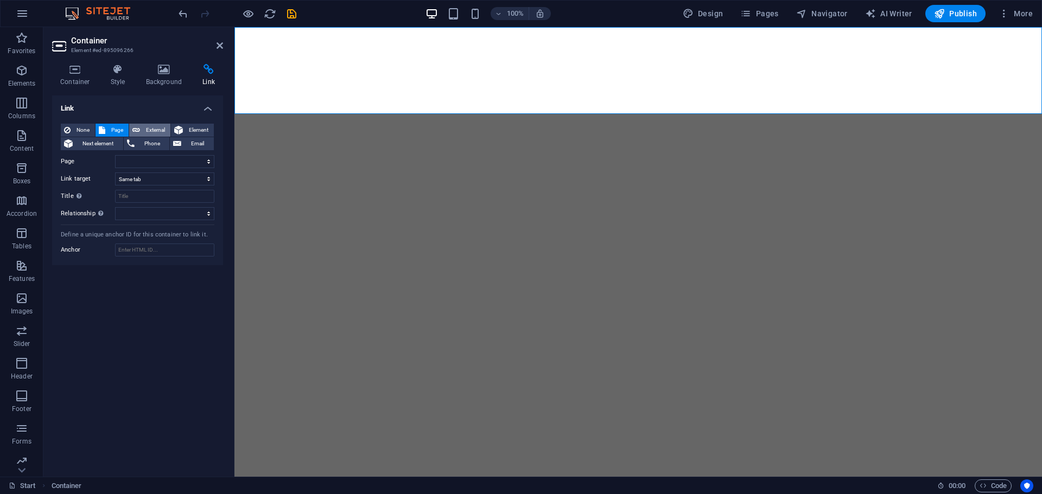
click at [160, 127] on span "External" at bounding box center [155, 130] width 24 height 13
select select "blank"
click at [188, 127] on span "Element" at bounding box center [198, 130] width 24 height 13
click at [311, 114] on html "Skip to main content" at bounding box center [637, 70] width 807 height 87
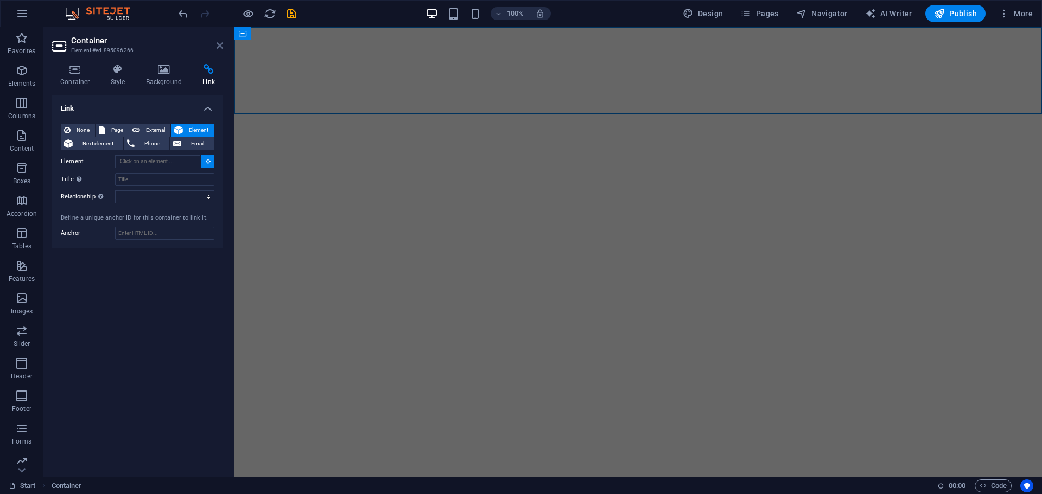
click at [218, 46] on icon at bounding box center [220, 45] width 7 height 9
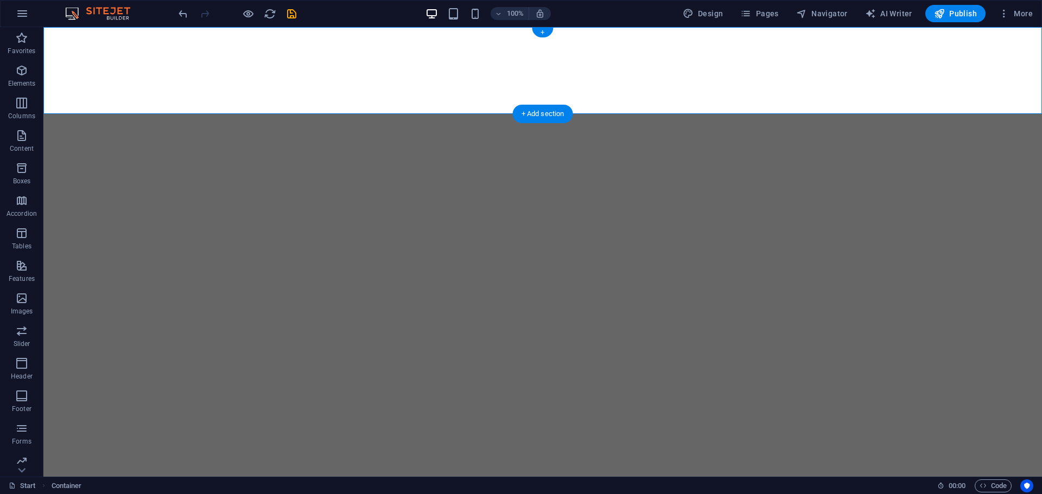
click at [448, 73] on div at bounding box center [542, 70] width 998 height 87
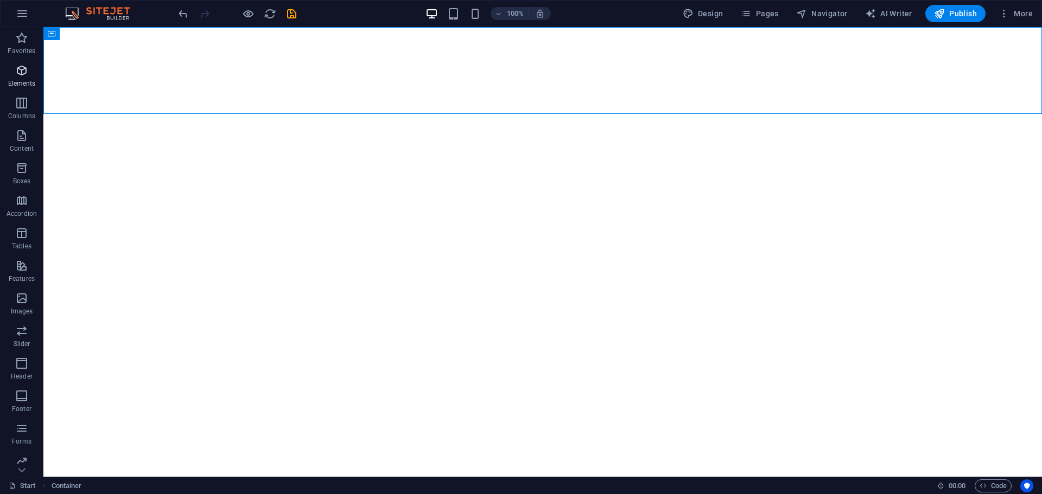
click at [21, 75] on icon "button" at bounding box center [21, 70] width 13 height 13
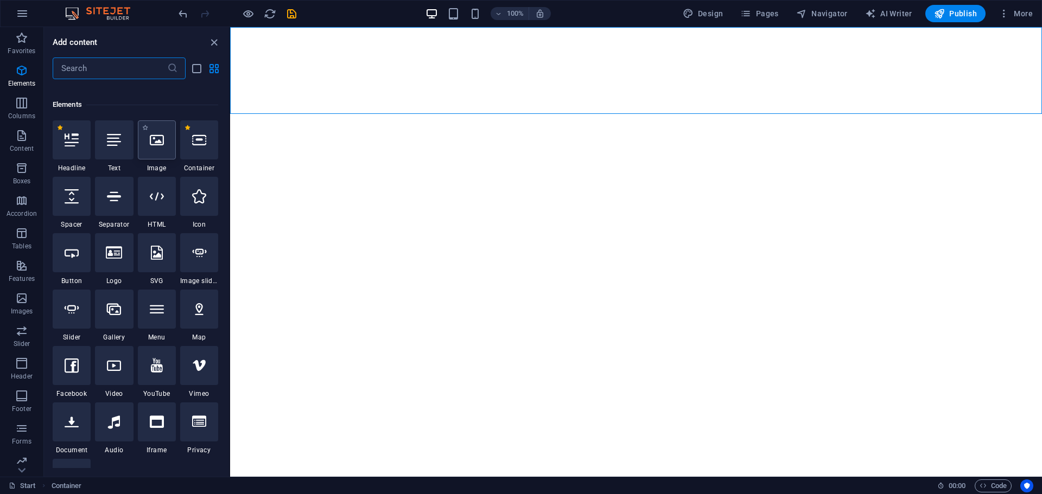
scroll to position [116, 0]
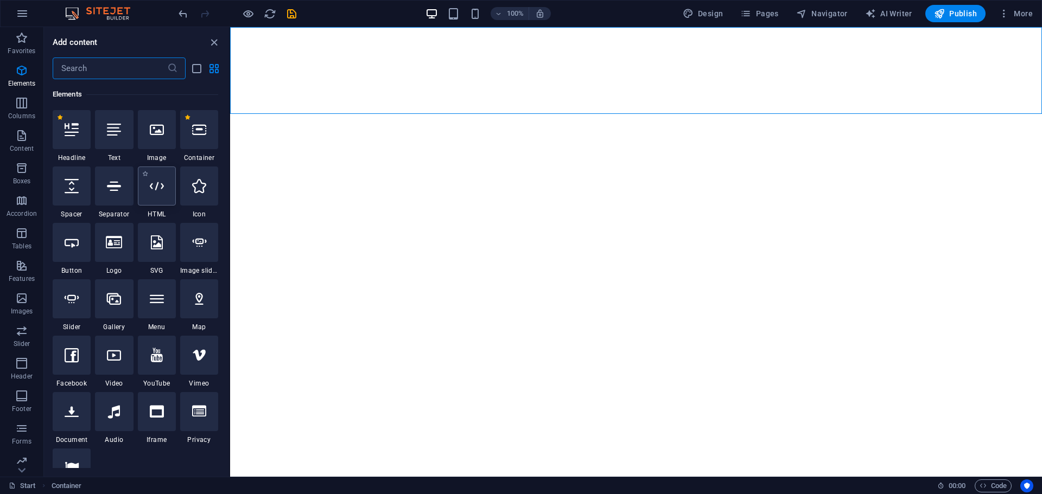
click at [158, 188] on icon at bounding box center [157, 186] width 14 height 14
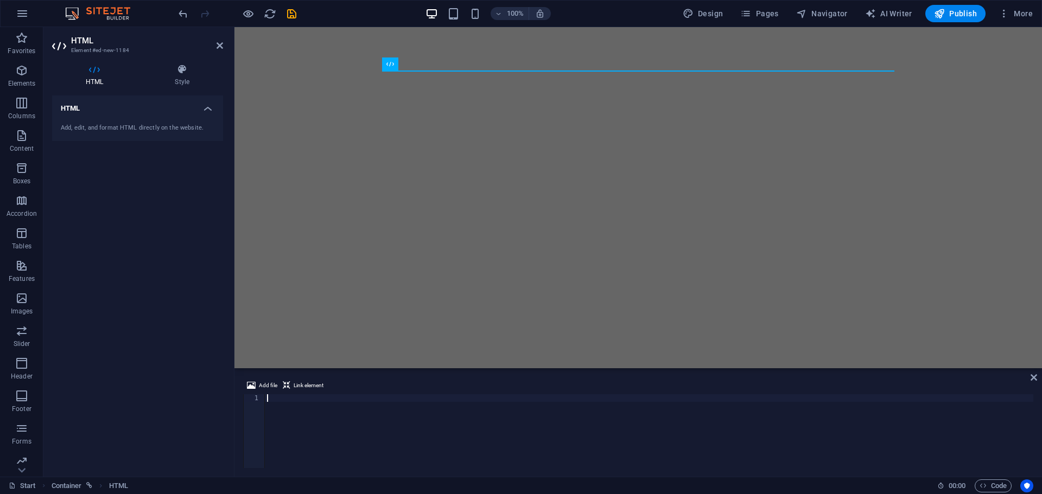
scroll to position [3877, 0]
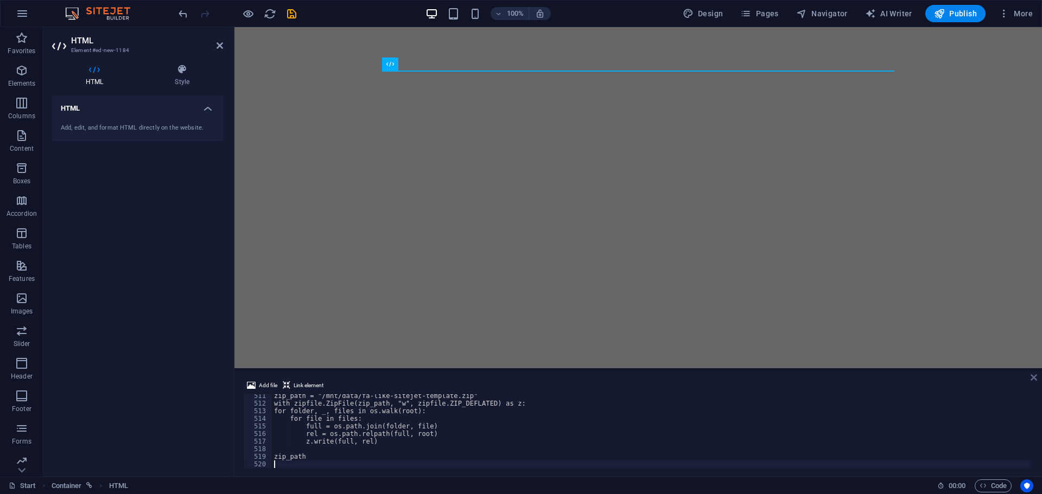
click at [1033, 377] on icon at bounding box center [1033, 377] width 7 height 9
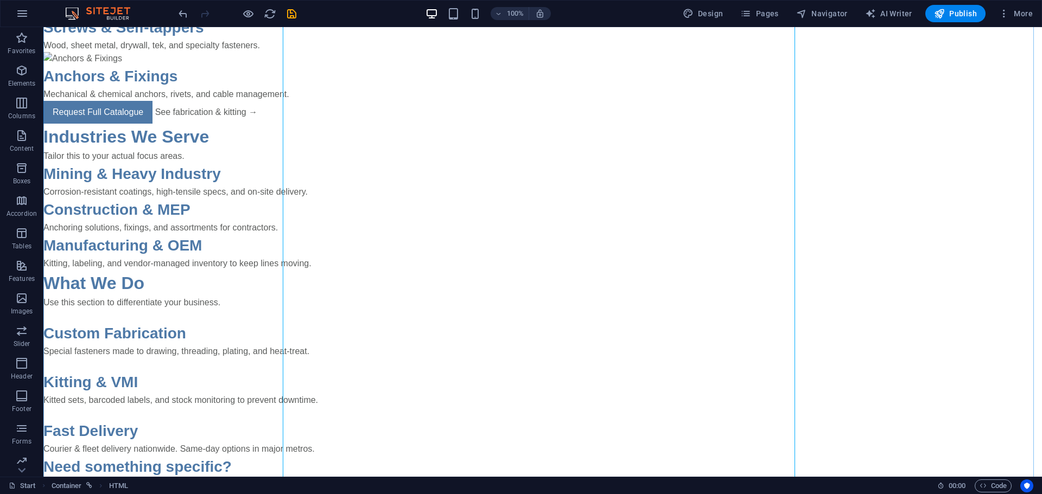
scroll to position [0, 0]
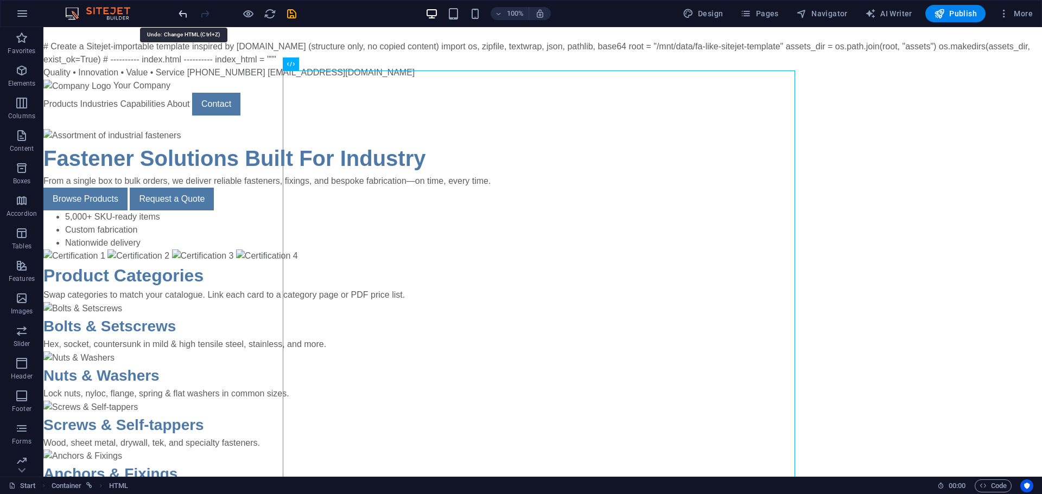
click at [180, 16] on icon "undo" at bounding box center [183, 14] width 12 height 12
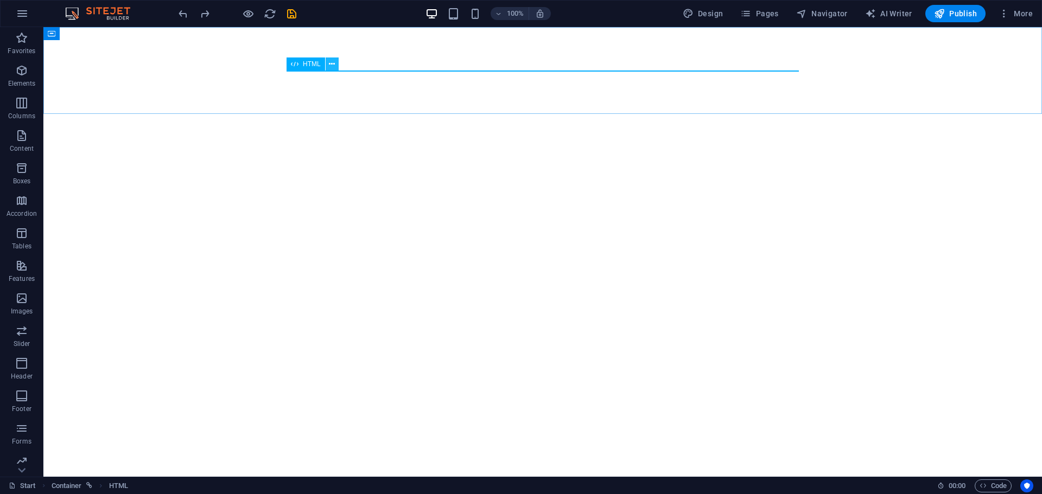
click at [331, 64] on icon at bounding box center [332, 64] width 6 height 11
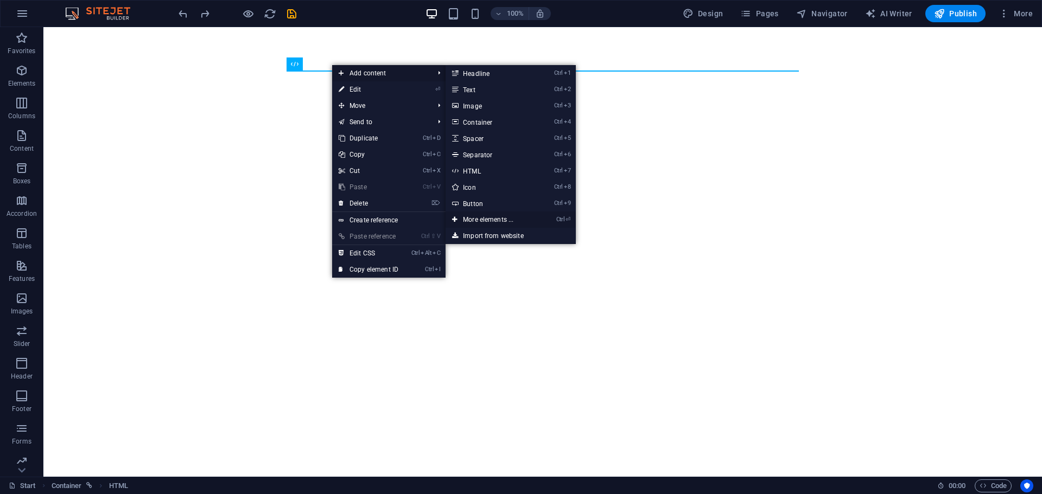
click at [494, 218] on link "Ctrl ⏎ More elements ..." at bounding box center [490, 220] width 90 height 16
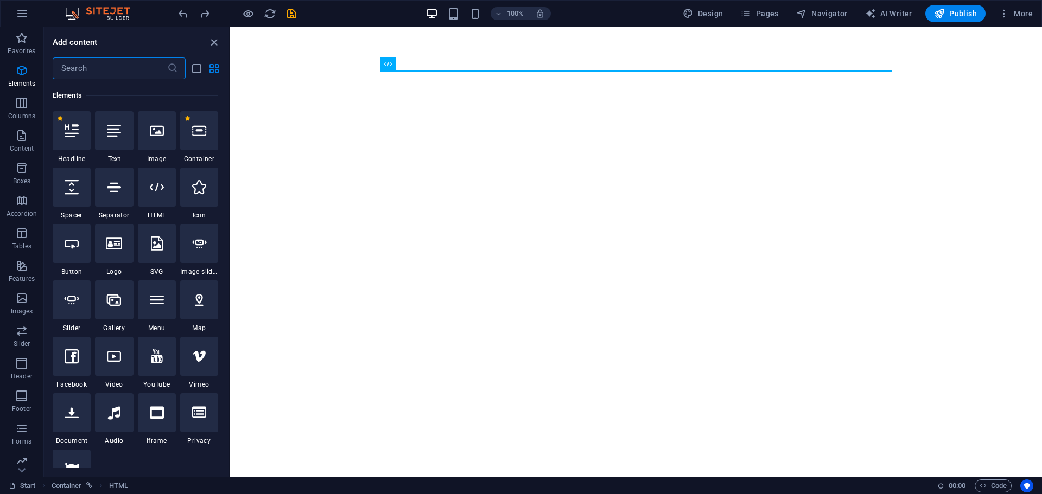
scroll to position [116, 0]
click at [155, 191] on icon at bounding box center [157, 186] width 14 height 14
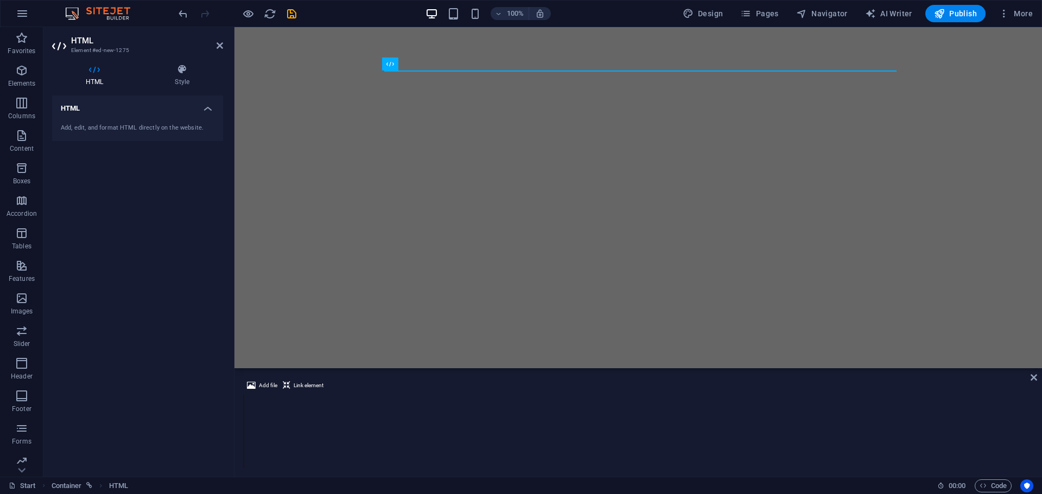
click at [155, 191] on div "HTML Add, edit, and format HTML directly on the website." at bounding box center [137, 282] width 171 height 373
click at [270, 385] on span "Add file" at bounding box center [268, 385] width 18 height 13
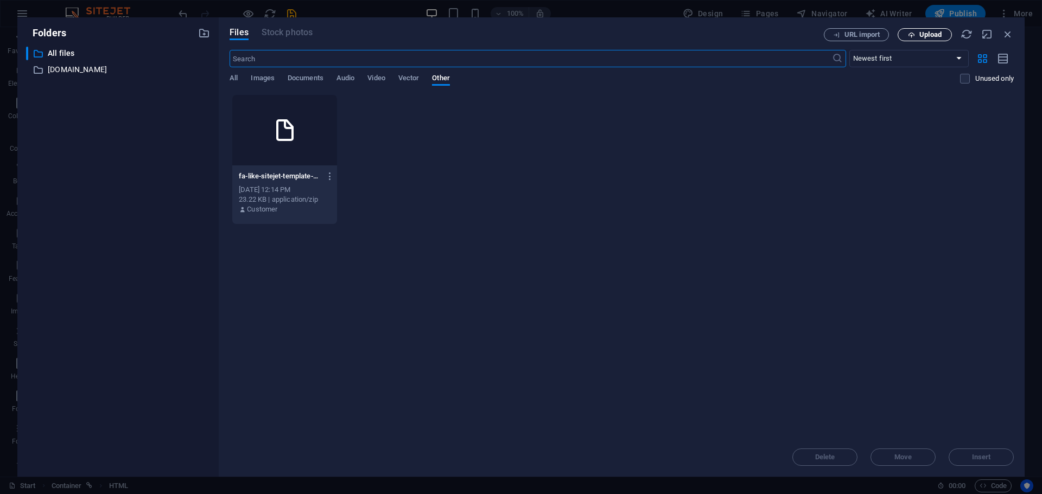
click at [926, 33] on span "Upload" at bounding box center [930, 34] width 22 height 7
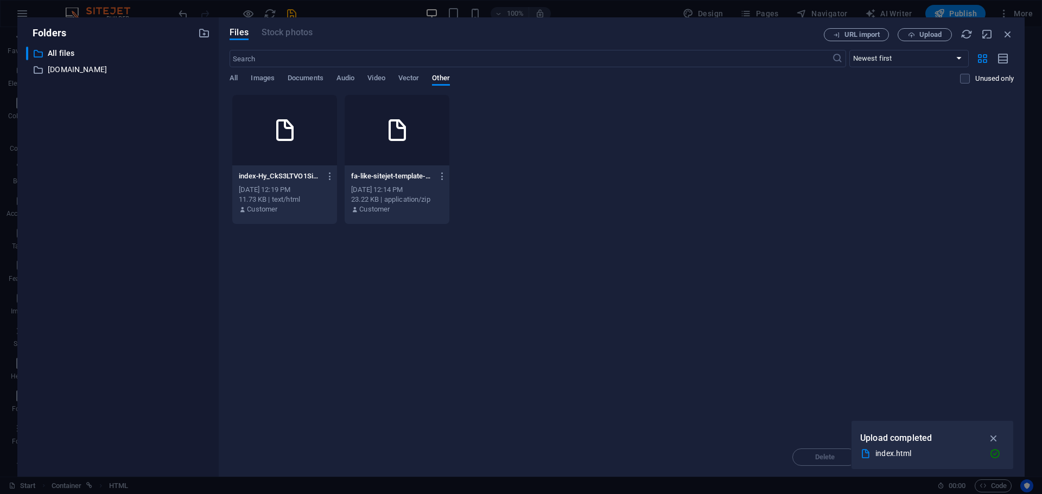
click at [291, 169] on div "index-Hy_CkS3LTVO1Si3PiCADDg.html index-Hy_CkS3LTVO1Si3PiCADDg.html" at bounding box center [285, 176] width 92 height 17
click at [995, 437] on icon "button" at bounding box center [994, 438] width 12 height 12
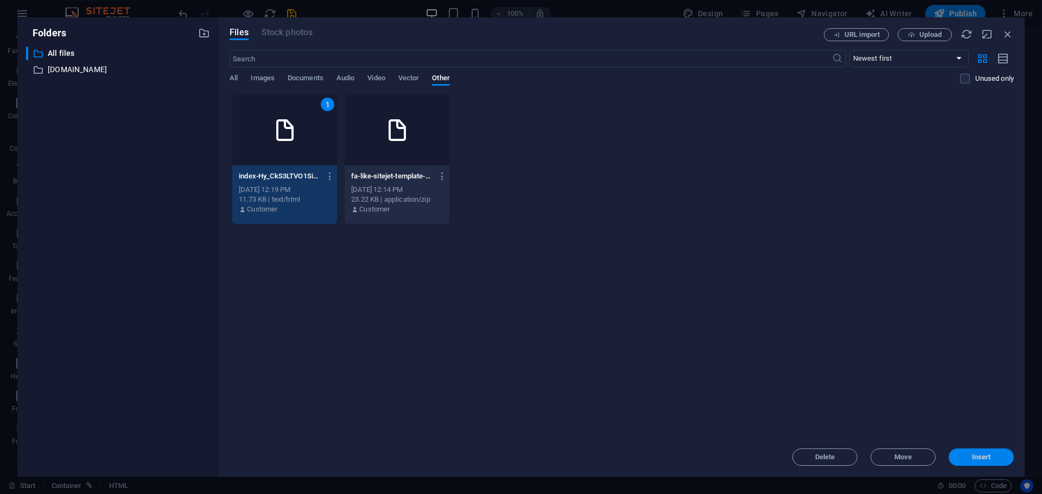
click at [981, 456] on span "Insert" at bounding box center [981, 457] width 19 height 7
type textarea "https://cdn1.site-media.eu/images/0/18860694/index-Hy_CkS3LTVO1Si3PiCADDg.html"
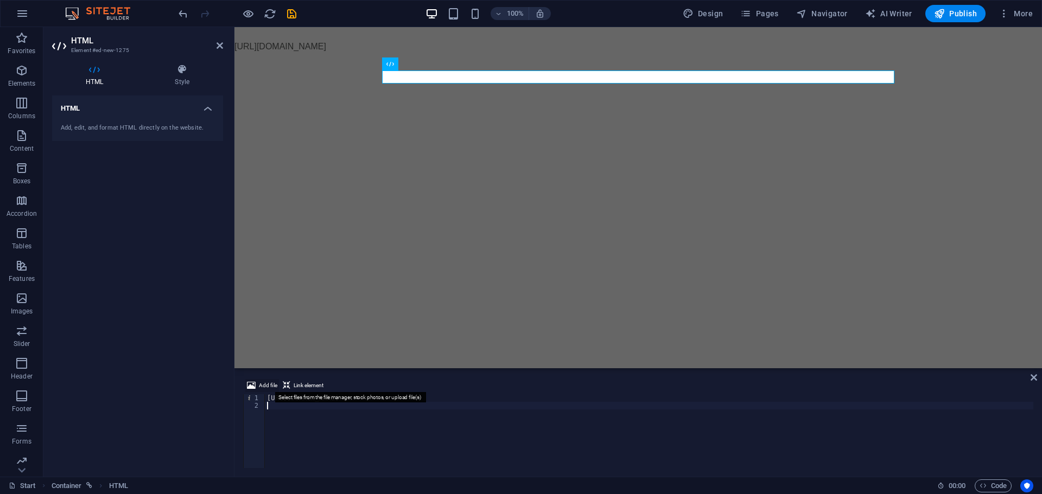
click at [262, 384] on span "Add file" at bounding box center [268, 385] width 18 height 13
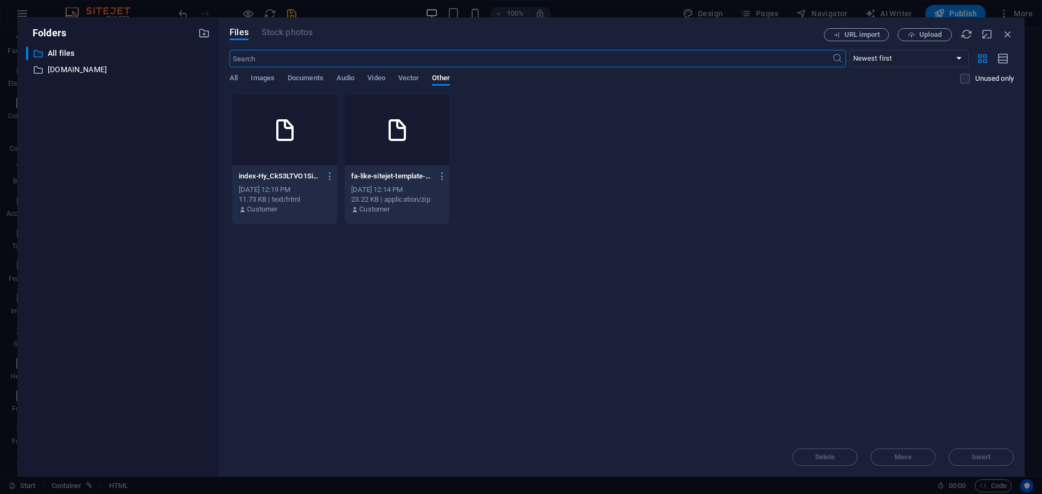
click at [384, 158] on div at bounding box center [397, 130] width 105 height 71
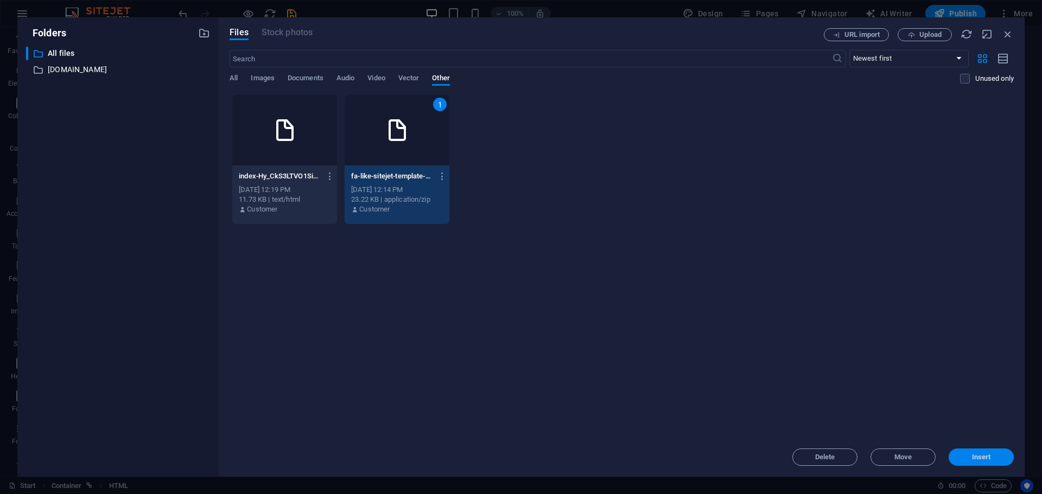
click at [983, 463] on button "Insert" at bounding box center [981, 457] width 65 height 17
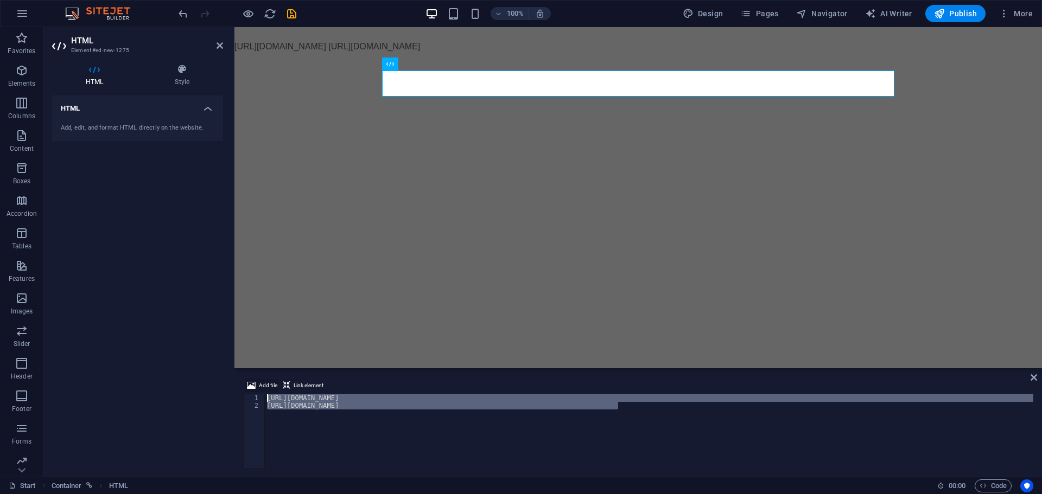
drag, startPoint x: 597, startPoint y: 407, endPoint x: 251, endPoint y: 386, distance: 346.8
click at [251, 386] on div "Add file Link element https://cdn1.site-media.eu/images/0/18860592/fa-like-site…" at bounding box center [638, 423] width 790 height 89
type textarea "https://cdn1.site-media.eu/images/0/18860694/index-Hy_CkS3LTVO1Si3PiCADDg.html …"
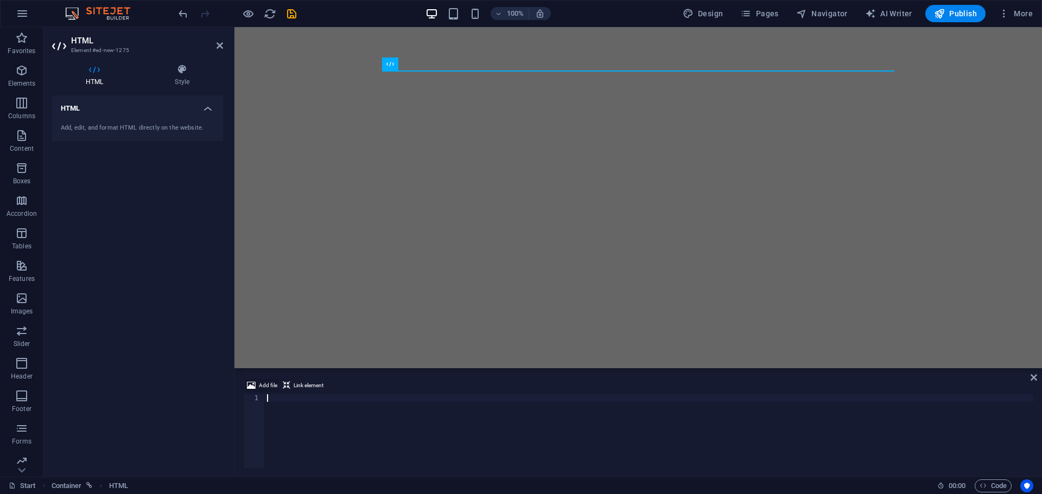
click at [265, 385] on span "Add file" at bounding box center [268, 385] width 18 height 13
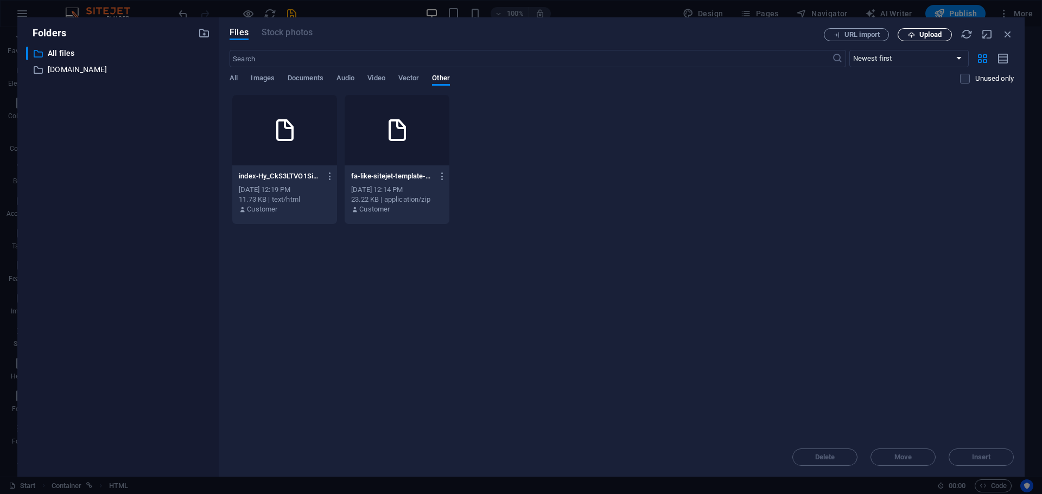
click at [935, 37] on span "Upload" at bounding box center [930, 34] width 22 height 7
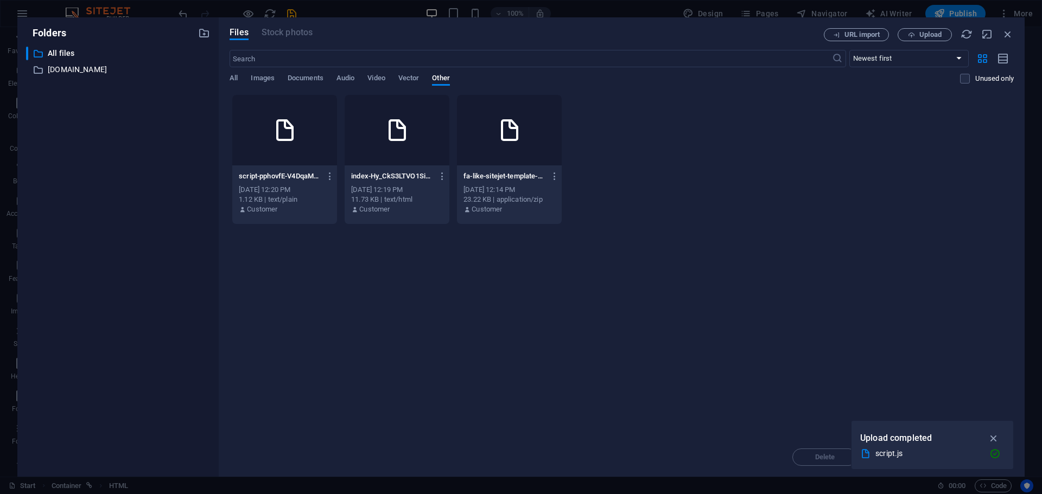
click at [278, 141] on icon at bounding box center [285, 130] width 26 height 26
click at [997, 435] on icon "button" at bounding box center [994, 438] width 12 height 12
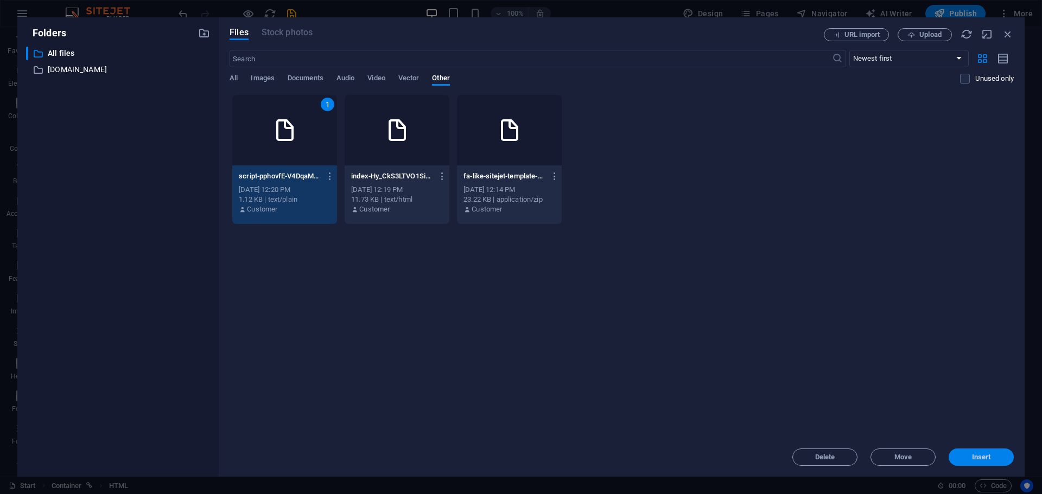
click at [982, 456] on span "Insert" at bounding box center [981, 457] width 19 height 7
type textarea "https://cdn1.site-media.eu/images/0/18860701/script-pphovfE-V4DqaMrJhH6EfQ.js"
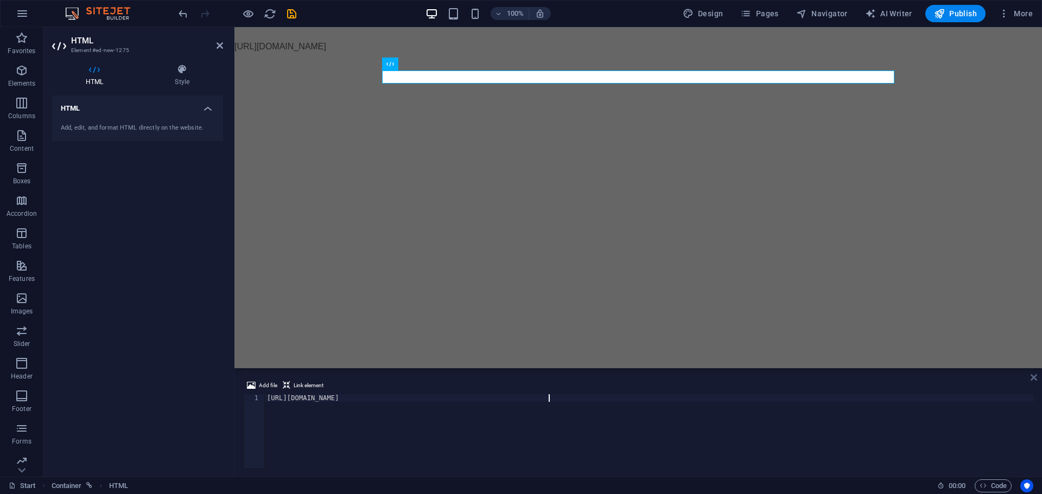
click at [1034, 377] on icon at bounding box center [1033, 377] width 7 height 9
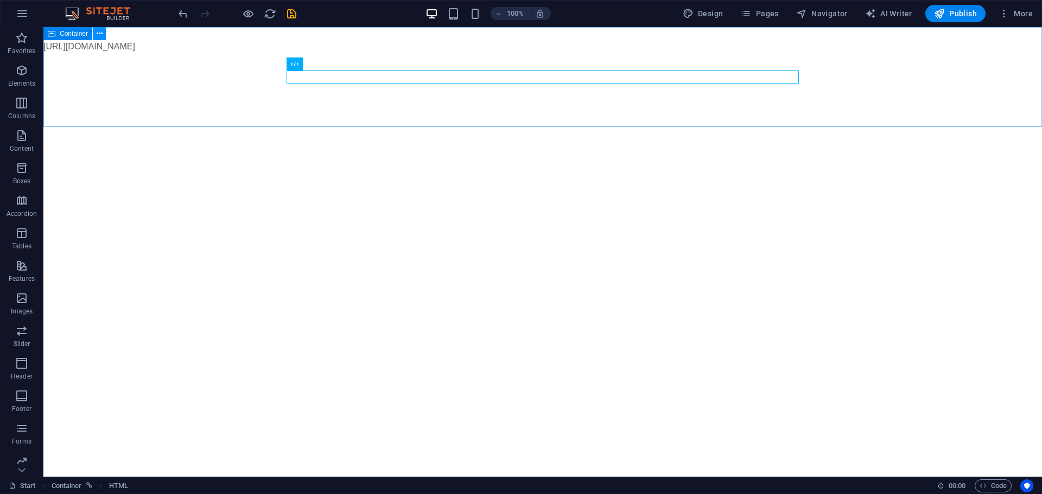
click at [100, 35] on icon at bounding box center [100, 33] width 6 height 11
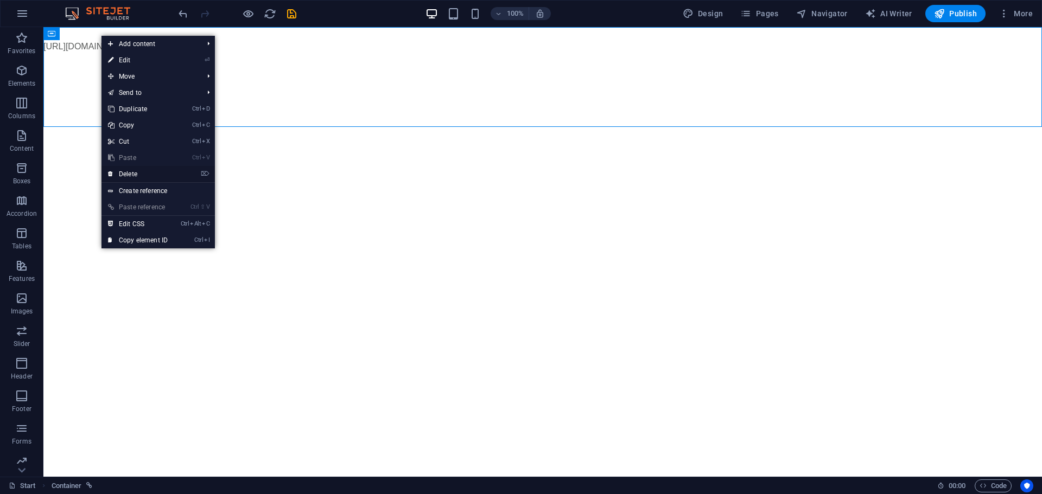
click at [145, 174] on link "⌦ Delete" at bounding box center [137, 174] width 73 height 16
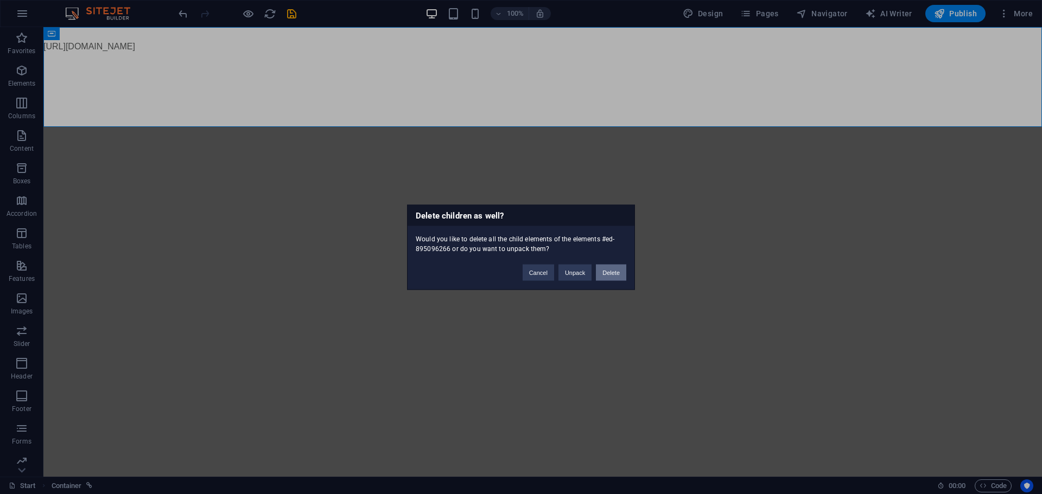
click at [621, 276] on button "Delete" at bounding box center [611, 272] width 30 height 16
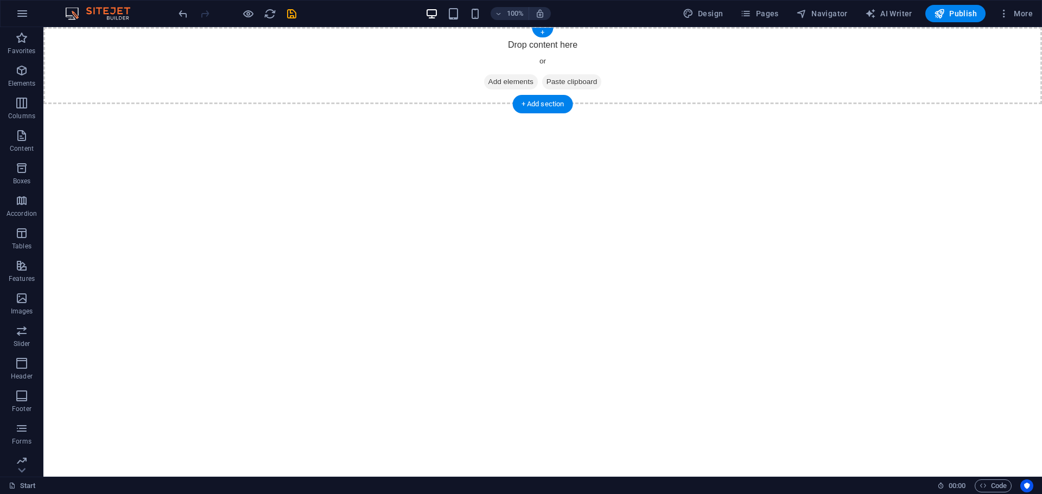
click at [518, 80] on span "Add elements" at bounding box center [511, 81] width 54 height 15
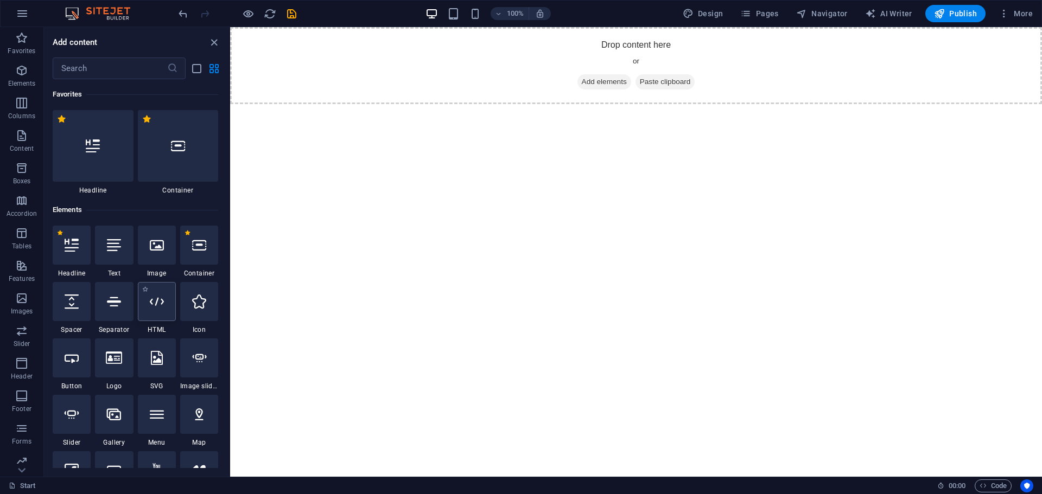
click at [159, 304] on icon at bounding box center [157, 302] width 14 height 14
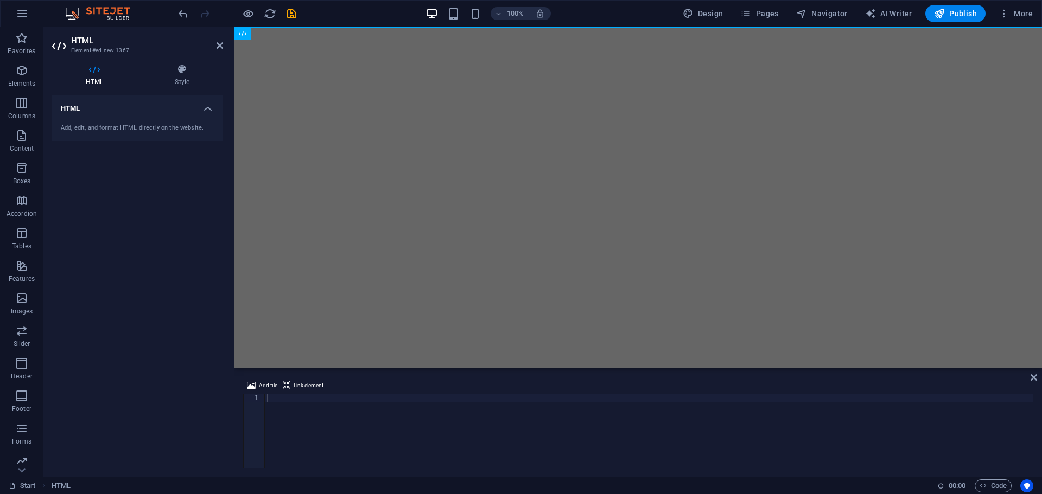
drag, startPoint x: 345, startPoint y: 135, endPoint x: 314, endPoint y: 106, distance: 42.6
click at [344, 27] on html "Skip to main content" at bounding box center [637, 27] width 807 height 0
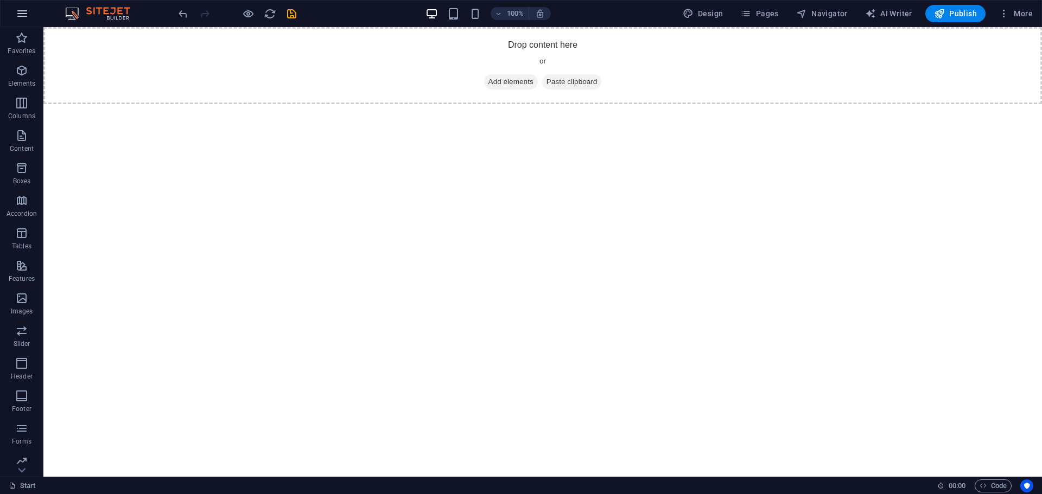
click at [25, 13] on icon "button" at bounding box center [22, 13] width 13 height 13
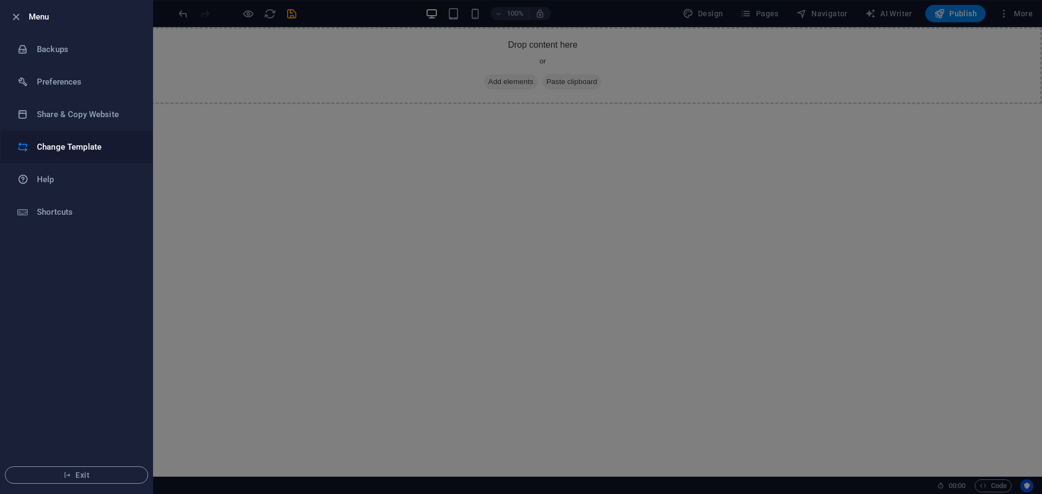
click at [54, 147] on h6 "Change Template" at bounding box center [87, 147] width 100 height 13
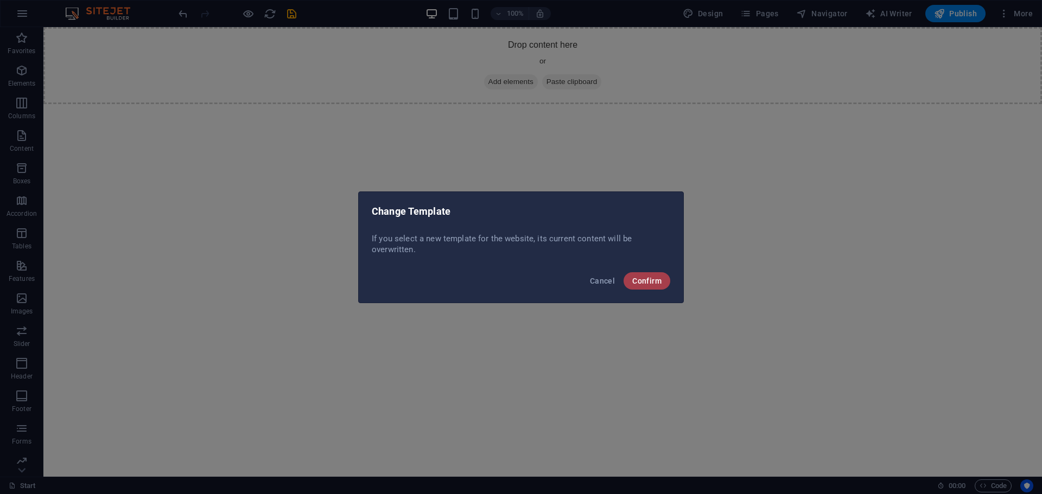
click at [642, 281] on span "Confirm" at bounding box center [646, 281] width 29 height 9
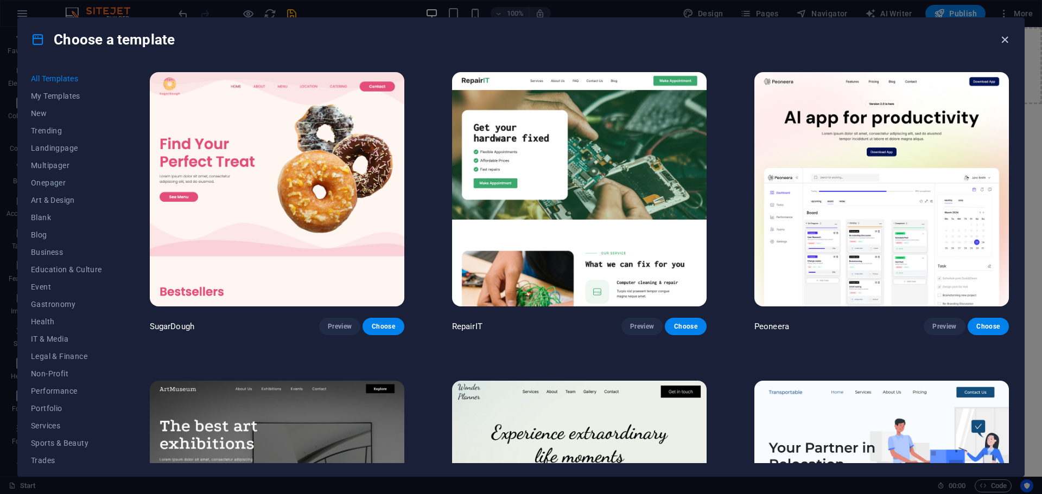
click at [1001, 43] on icon "button" at bounding box center [1004, 40] width 12 height 12
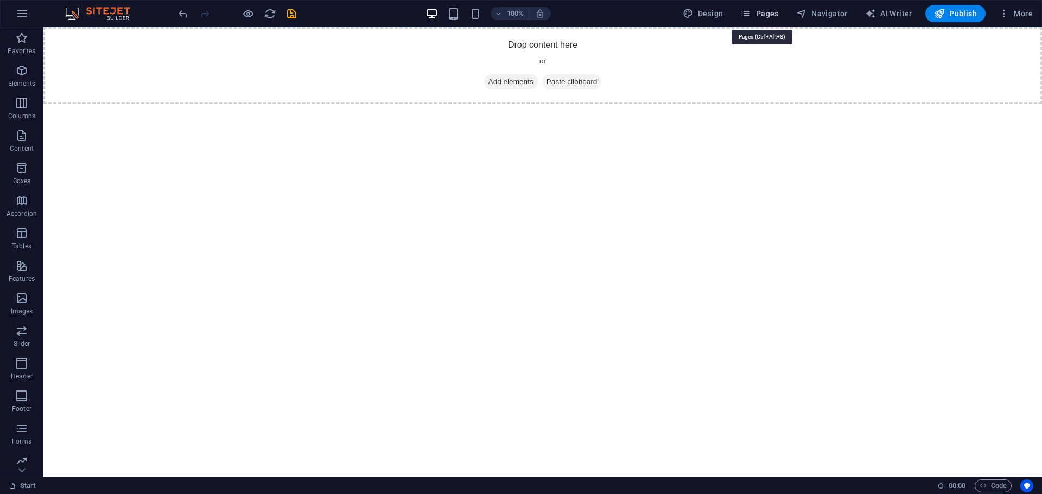
click at [771, 11] on span "Pages" at bounding box center [759, 13] width 38 height 11
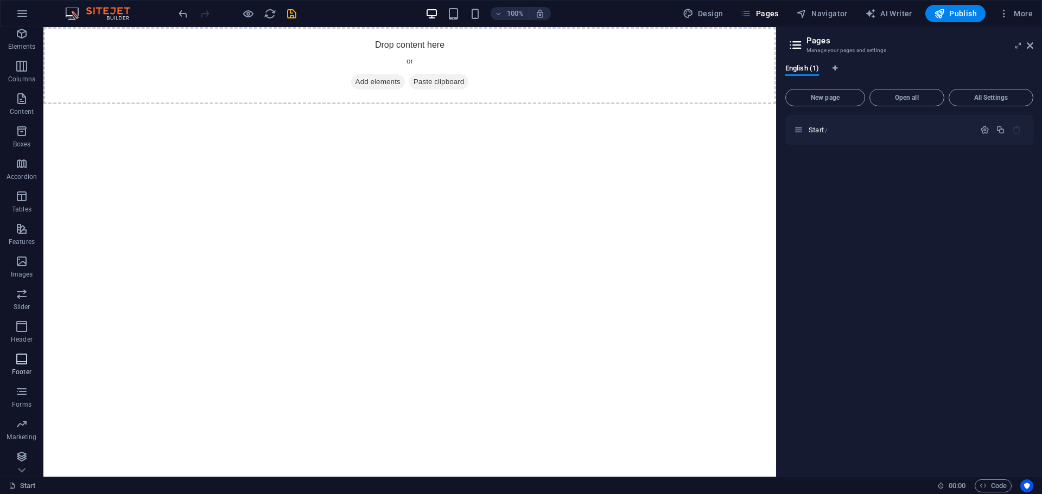
scroll to position [39, 0]
click at [995, 483] on span "Code" at bounding box center [992, 486] width 27 height 13
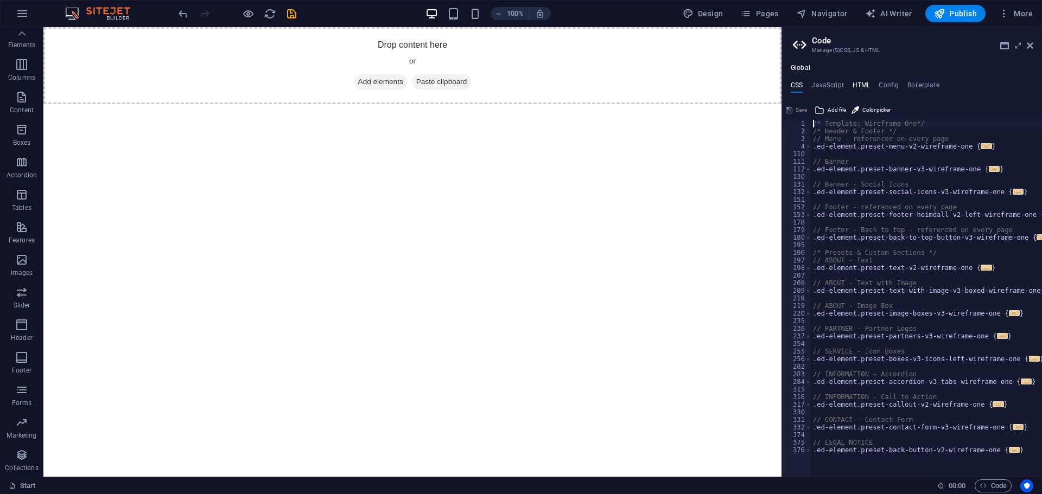
click at [865, 82] on h4 "HTML" at bounding box center [861, 87] width 18 height 12
type textarea "<a href="#main-content" class="wv-link-content button">Skip to main content</a>"
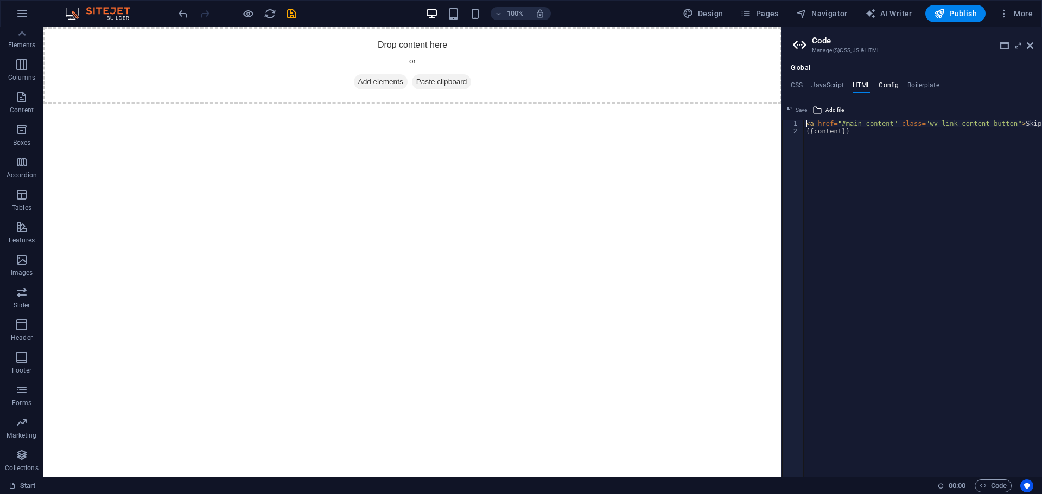
click at [888, 86] on h4 "Config" at bounding box center [889, 87] width 20 height 12
type textarea "/**"
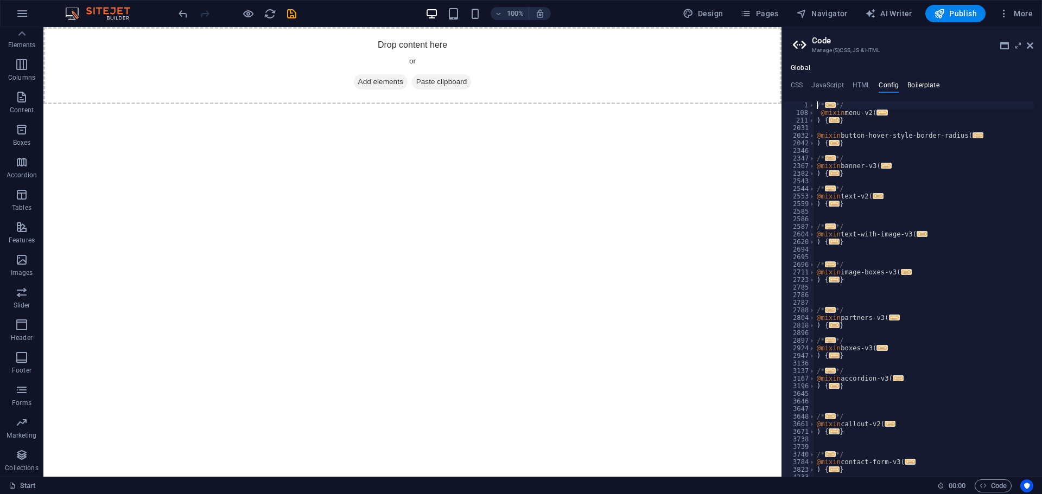
click at [917, 84] on h4 "Boilerplate" at bounding box center [923, 87] width 32 height 12
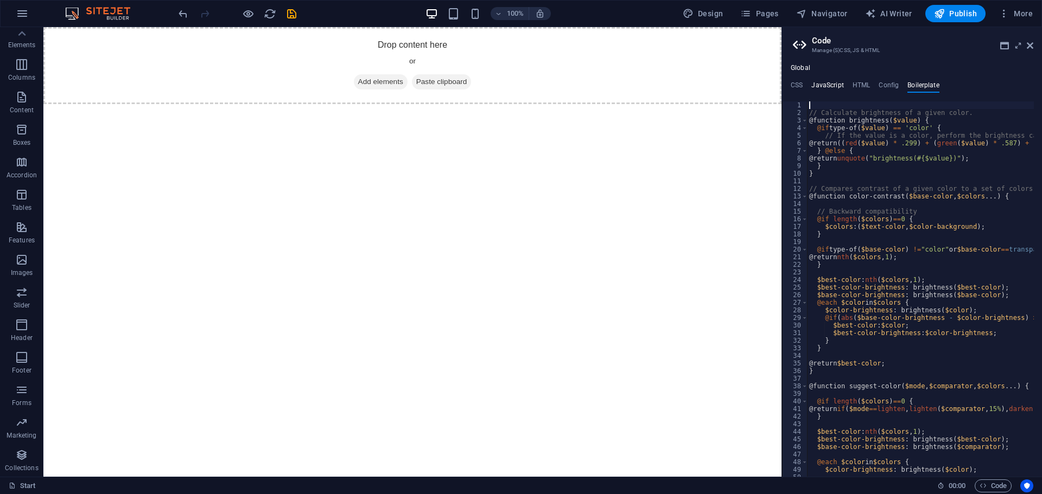
click at [818, 81] on h4 "JavaScript" at bounding box center [827, 87] width 32 height 12
type textarea "/* JS for preset "Menu V2" */"
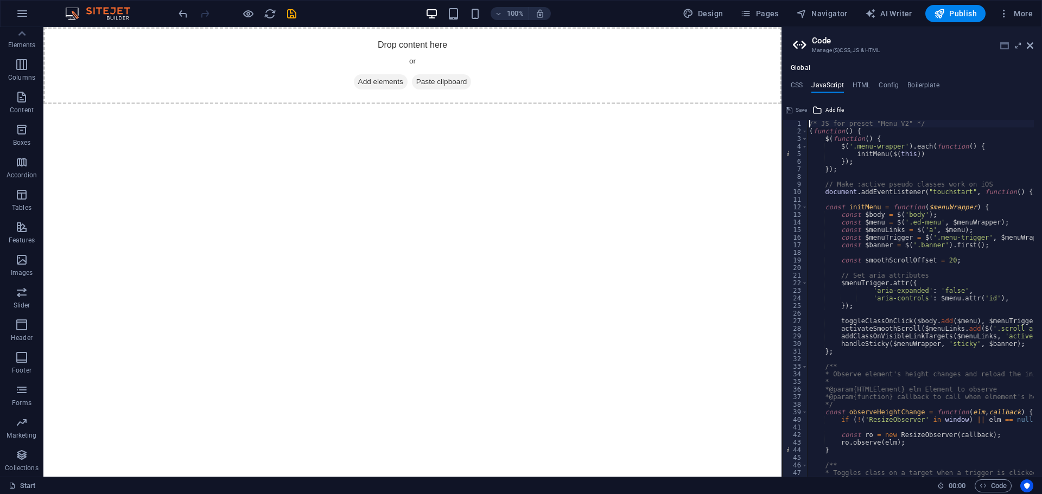
click at [1002, 47] on icon at bounding box center [1004, 45] width 9 height 9
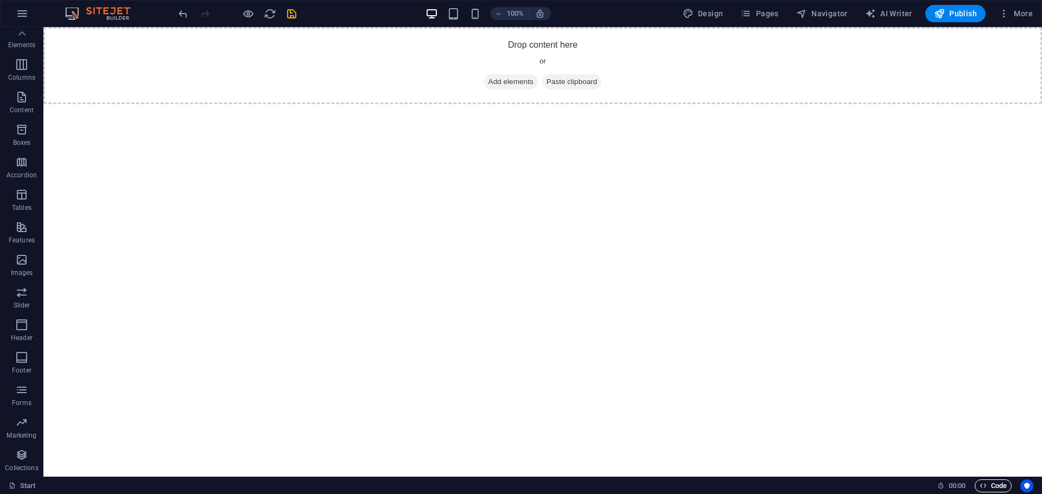
click at [998, 486] on span "Code" at bounding box center [992, 486] width 27 height 13
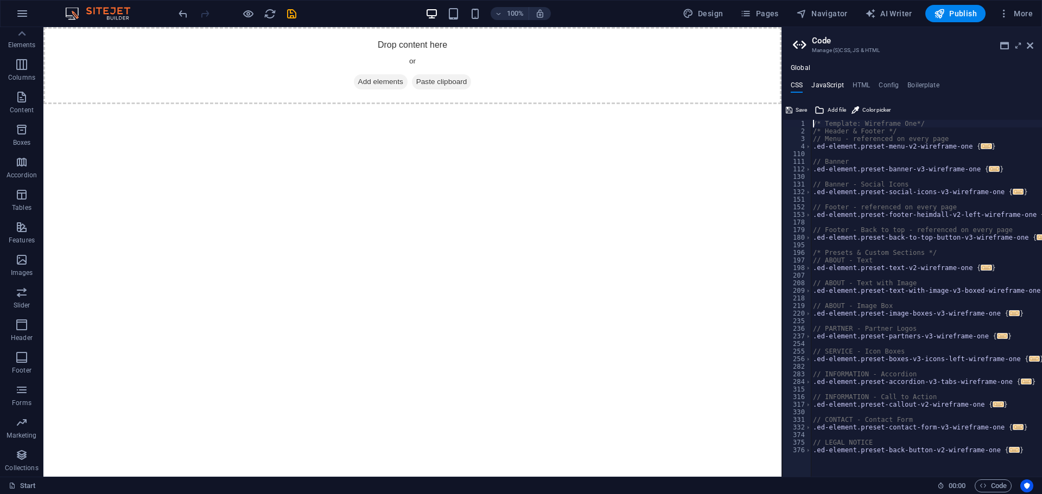
click at [829, 85] on h4 "JavaScript" at bounding box center [827, 87] width 32 height 12
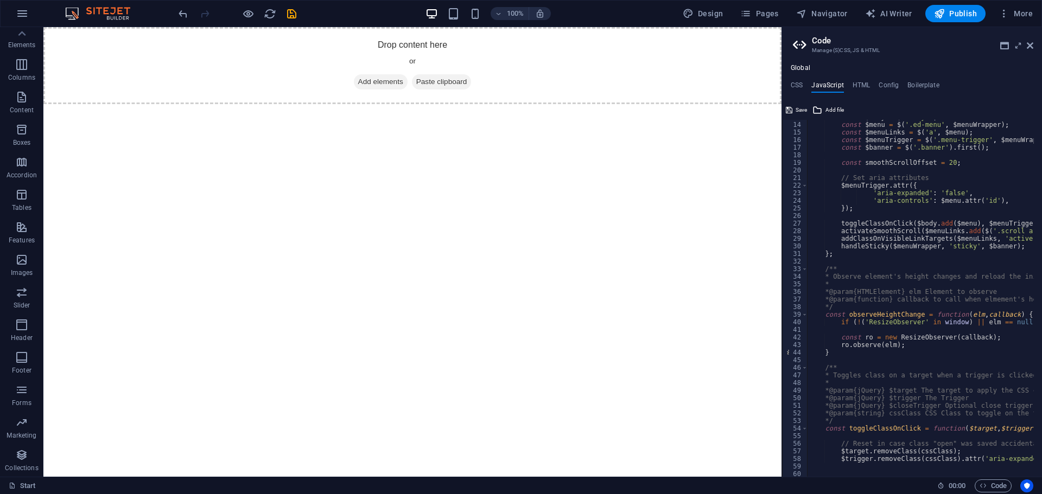
scroll to position [98, 0]
click at [887, 83] on h4 "Config" at bounding box center [889, 87] width 20 height 12
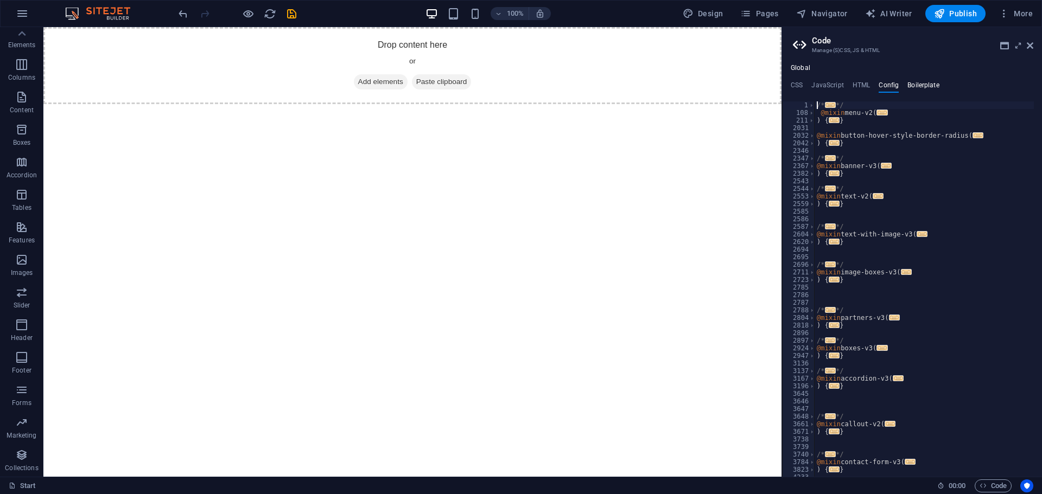
click at [927, 86] on h4 "Boilerplate" at bounding box center [923, 87] width 32 height 12
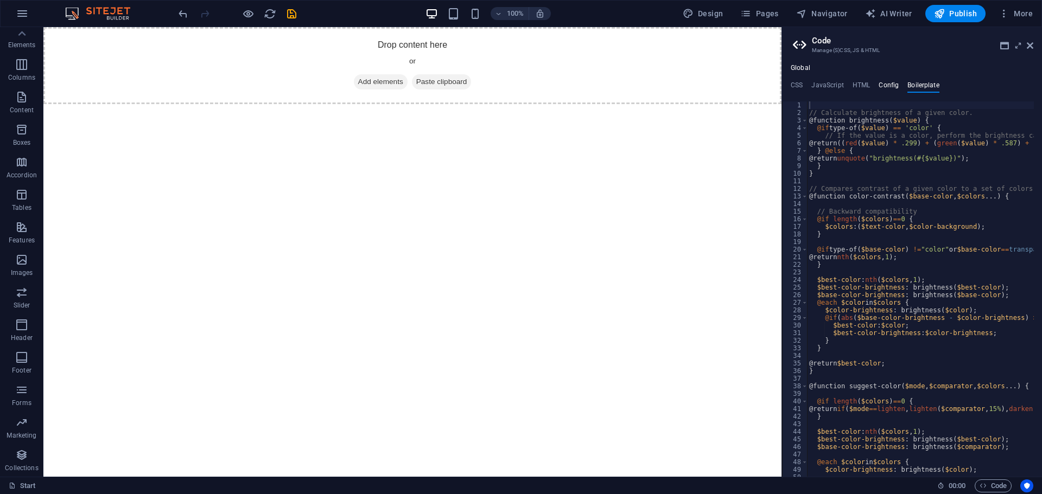
click at [887, 82] on h4 "Config" at bounding box center [889, 87] width 20 height 12
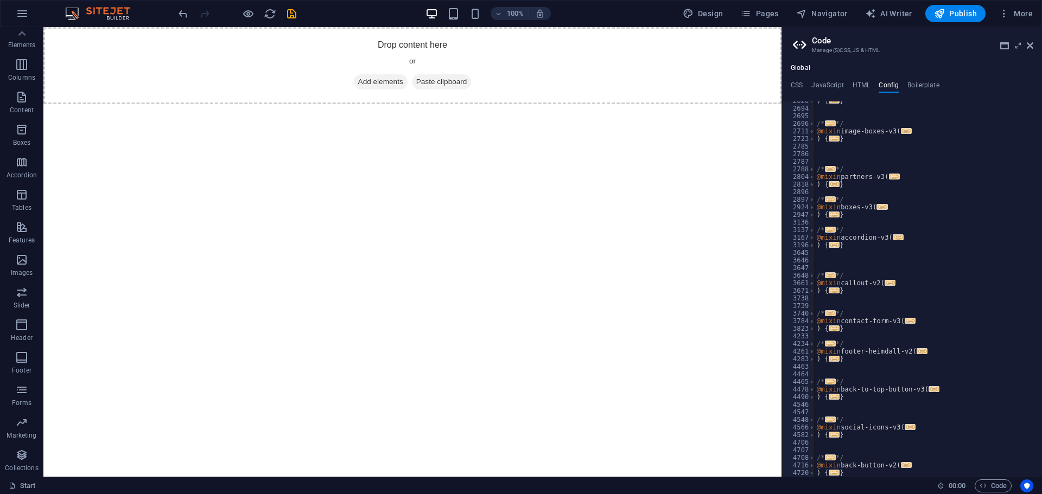
scroll to position [141, 0]
drag, startPoint x: 1001, startPoint y: 486, endPoint x: 797, endPoint y: 84, distance: 451.6
click at [798, 84] on h4 "CSS" at bounding box center [797, 87] width 12 height 12
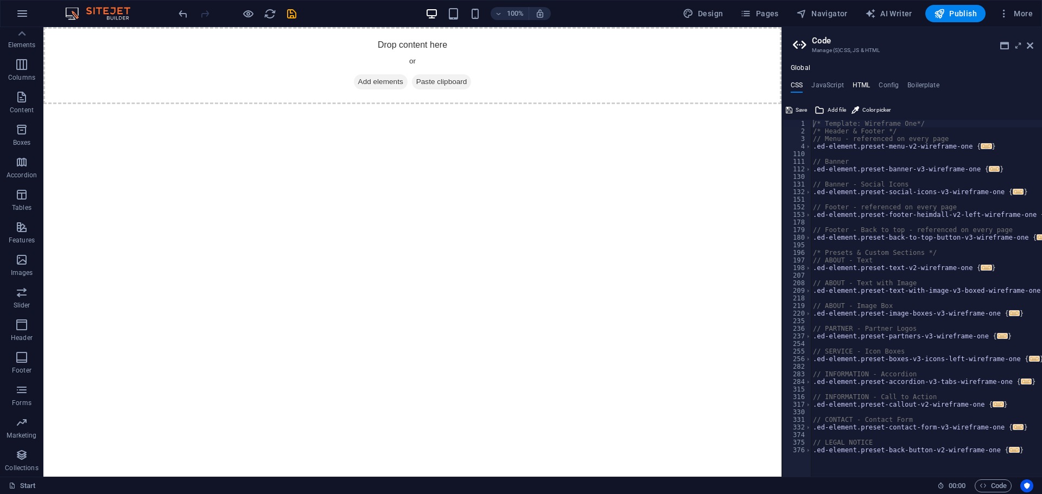
click at [863, 84] on h4 "HTML" at bounding box center [861, 87] width 18 height 12
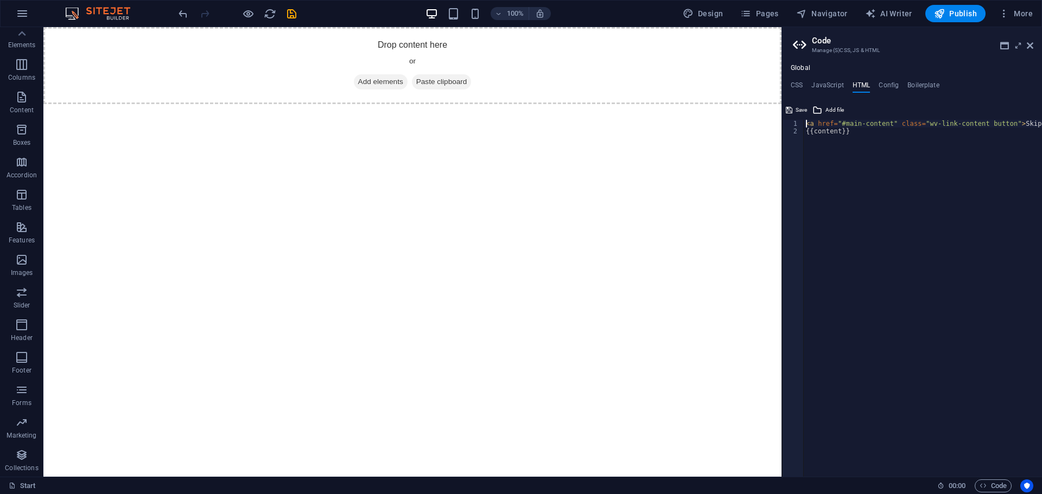
click at [850, 134] on div "< a href = "#main-content" class = "wv-link-content button" > Skip to main cont…" at bounding box center [950, 302] width 293 height 364
type textarea "<a href="#main-content" class="wv-link-content button">Skip to main content</a>"
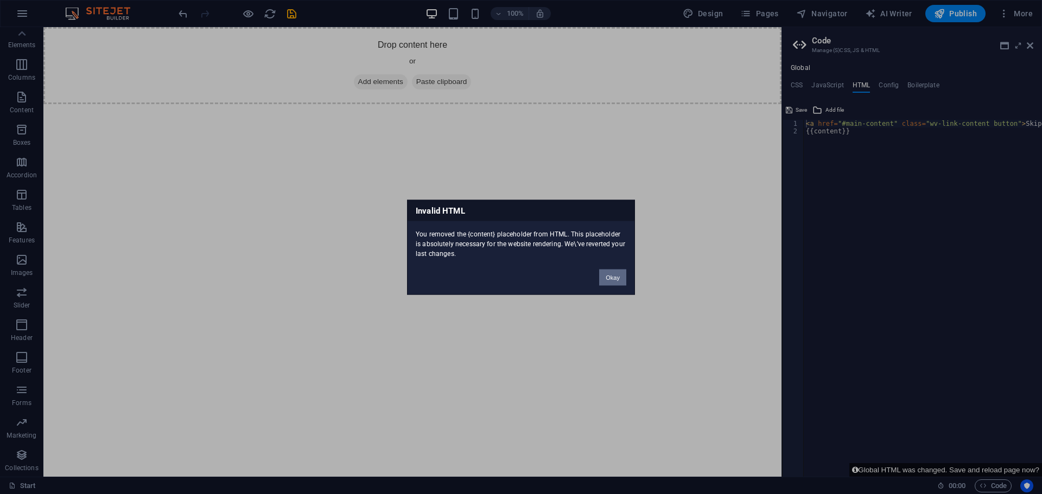
click at [615, 277] on button "Okay" at bounding box center [612, 277] width 27 height 16
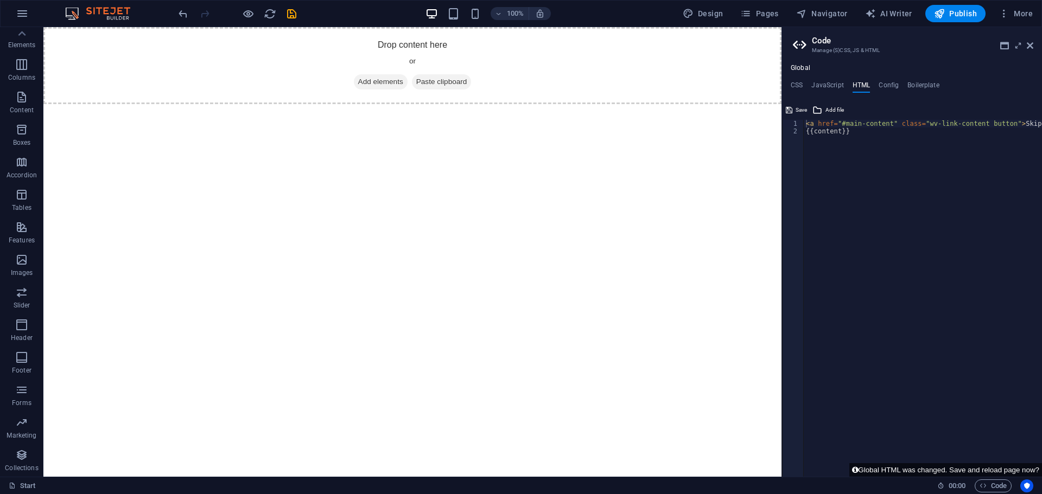
type textarea "{{content}}"
click at [851, 159] on div "< a href = "#main-content" class = "wv-link-content button" > Skip to main cont…" at bounding box center [950, 302] width 293 height 364
click at [822, 84] on h4 "JavaScript" at bounding box center [827, 87] width 32 height 12
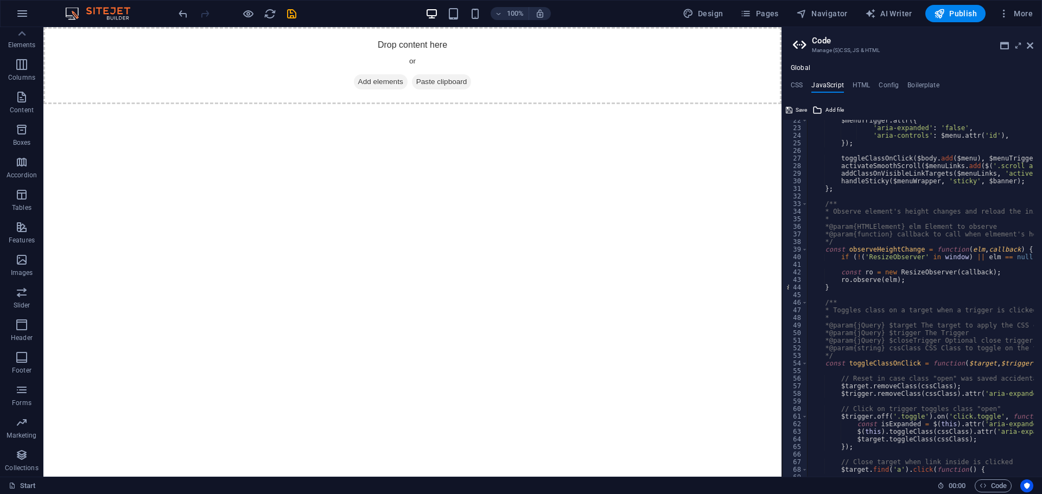
scroll to position [195, 0]
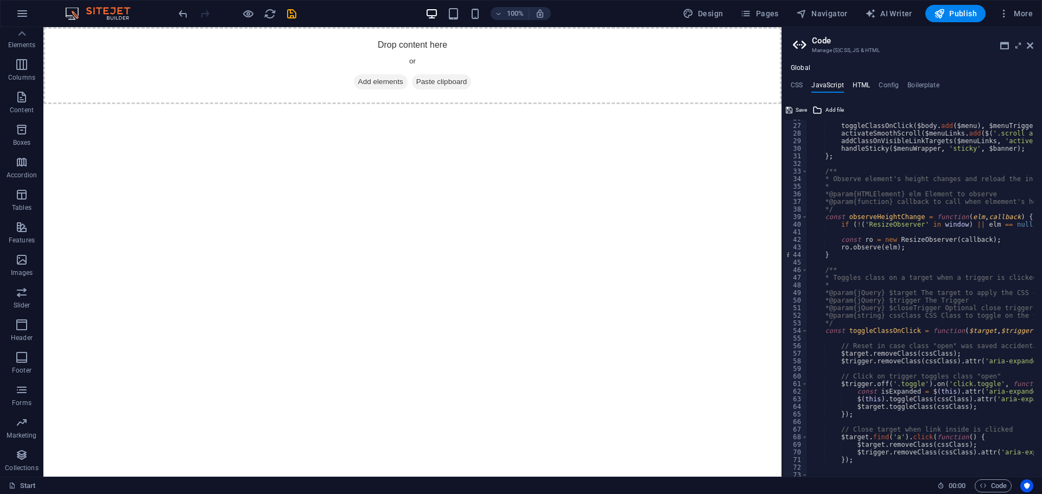
click at [863, 84] on h4 "HTML" at bounding box center [861, 87] width 18 height 12
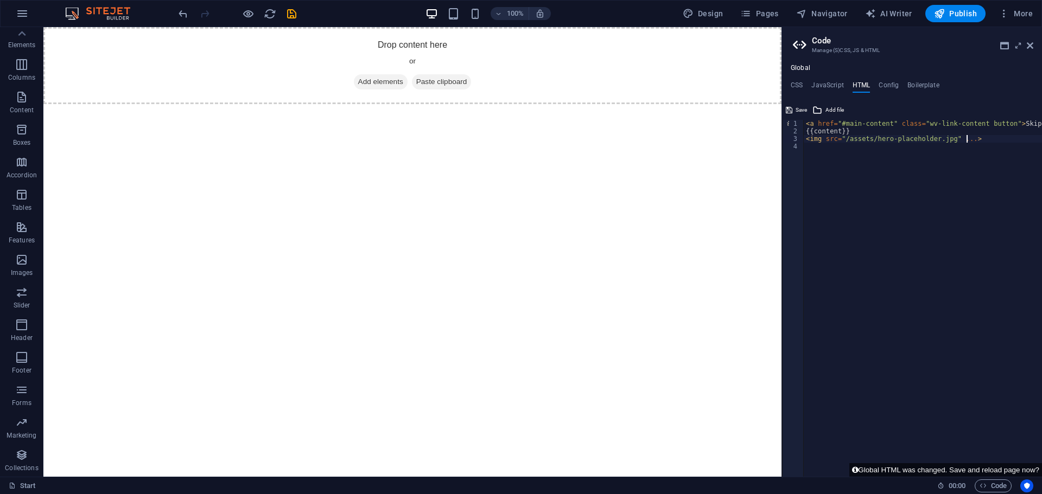
click at [972, 139] on div "< a href = "#main-content" class = "wv-link-content button" > Skip to main cont…" at bounding box center [950, 302] width 293 height 364
type textarea "<"
type textarea "<a href="#main-content" class="wv-link-content button">Skip to main content</a>"
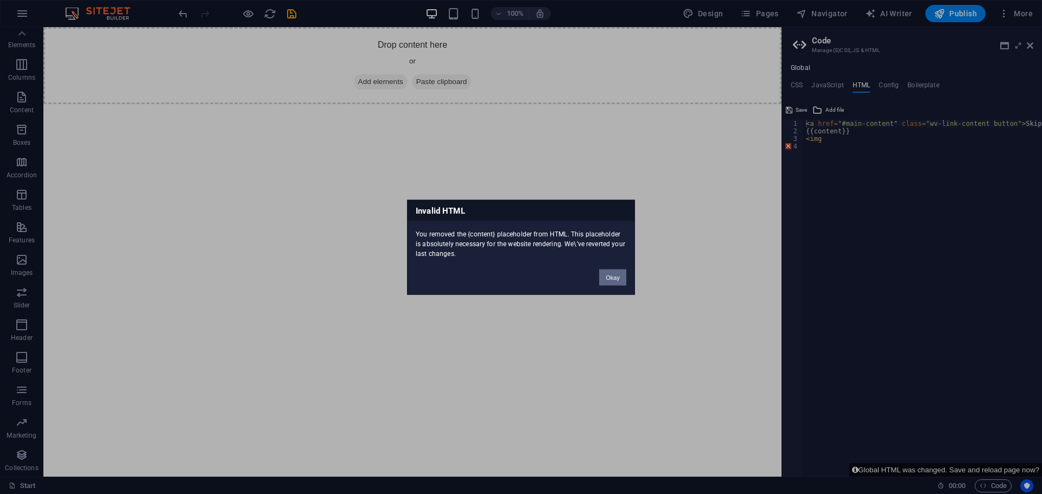
drag, startPoint x: 609, startPoint y: 277, endPoint x: 716, endPoint y: 179, distance: 144.8
click at [609, 277] on button "Okay" at bounding box center [612, 277] width 27 height 16
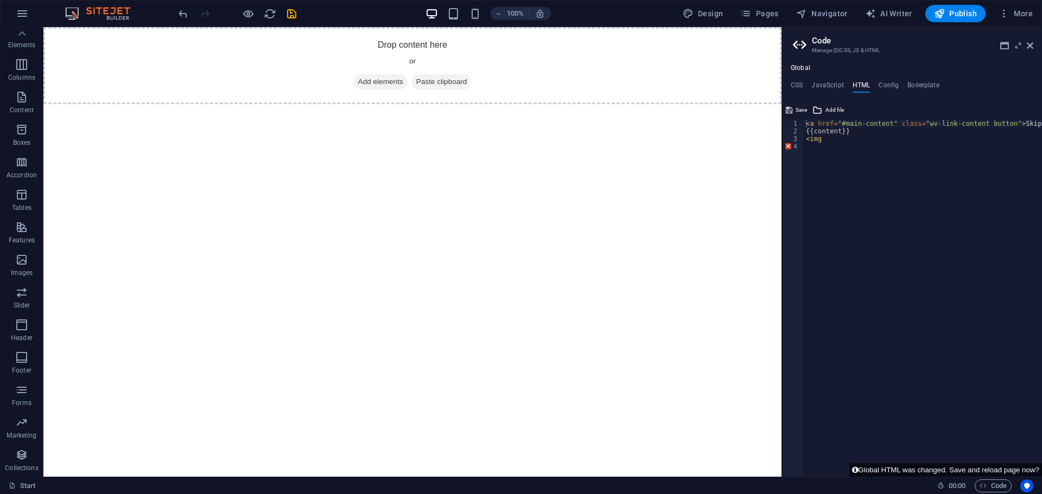
click at [825, 141] on div "< a href = "#main-content" class = "wv-link-content button" > Skip to main cont…" at bounding box center [950, 302] width 293 height 364
type textarea "<"
click at [927, 239] on div "< a href = "#main-content" class = "wv-link-content button" > Skip to main cont…" at bounding box center [950, 302] width 293 height 364
click at [822, 84] on h4 "JavaScript" at bounding box center [827, 87] width 32 height 12
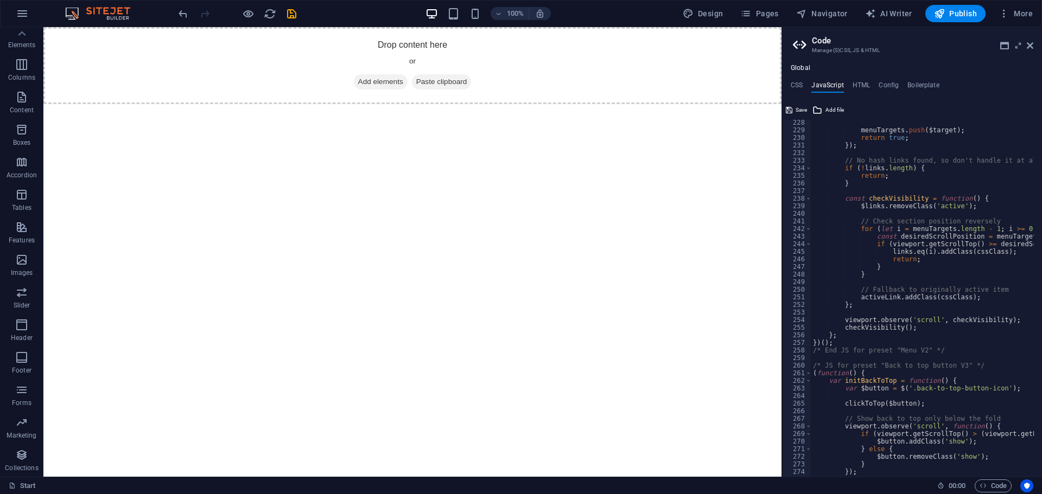
scroll to position [1839, 0]
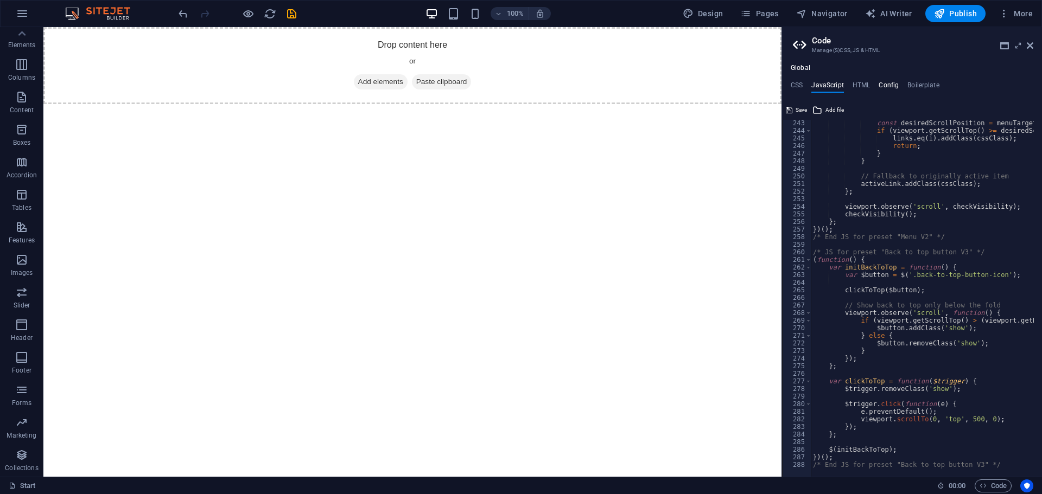
click at [888, 86] on h4 "Config" at bounding box center [889, 87] width 20 height 12
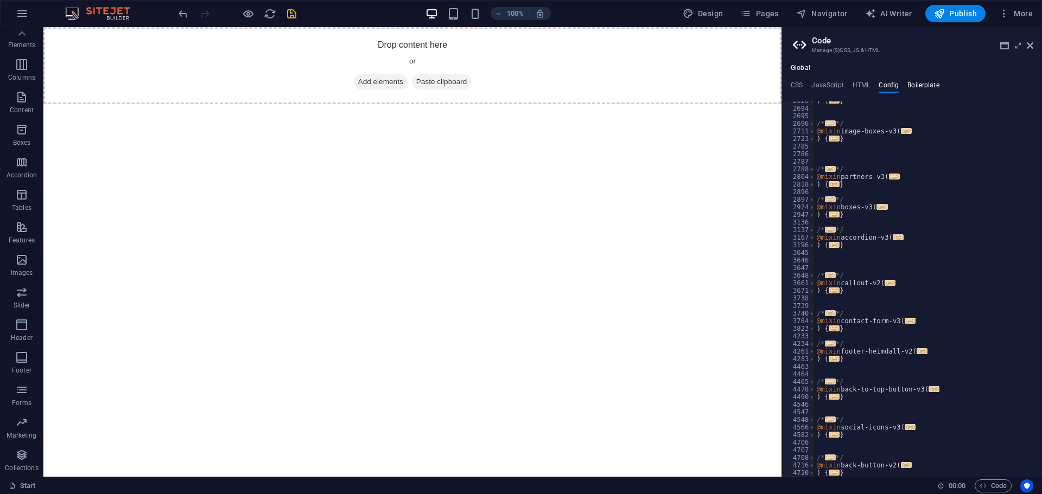
click at [914, 82] on h4 "Boilerplate" at bounding box center [923, 87] width 32 height 12
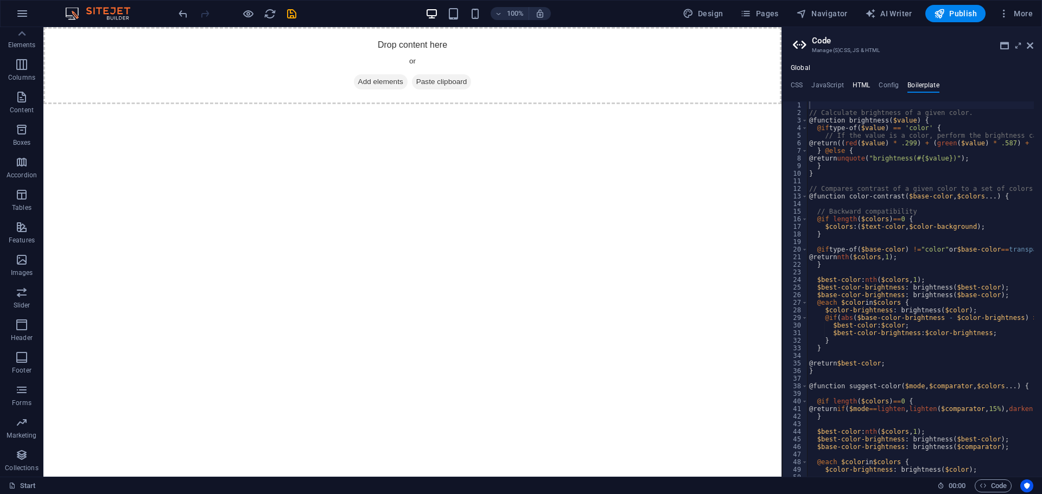
click at [856, 85] on h4 "HTML" at bounding box center [861, 87] width 18 height 12
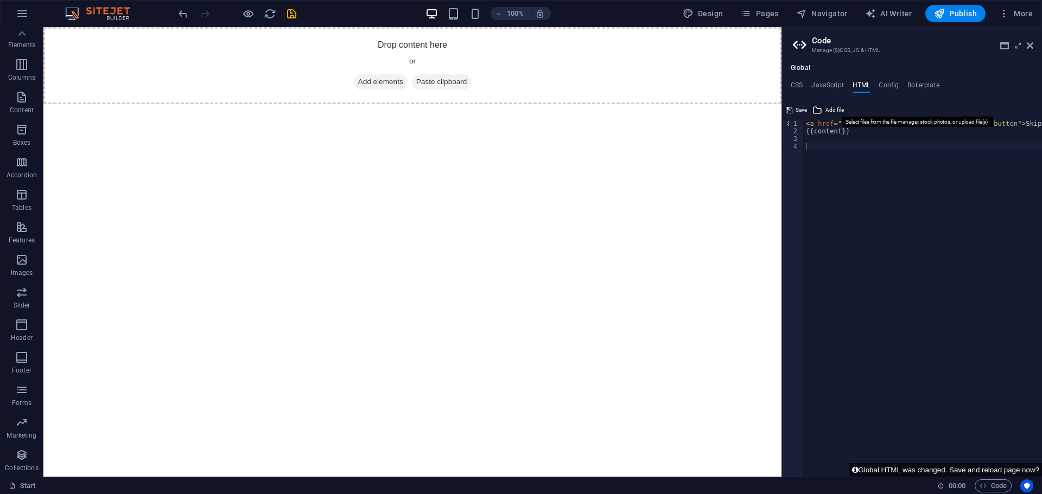
click at [832, 111] on span "Add file" at bounding box center [834, 110] width 18 height 13
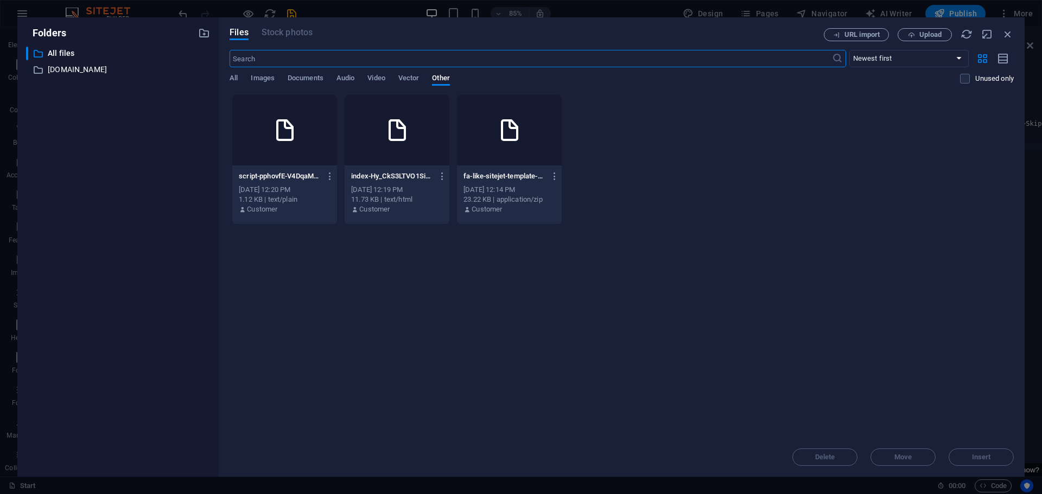
click at [289, 137] on icon at bounding box center [285, 130] width 26 height 26
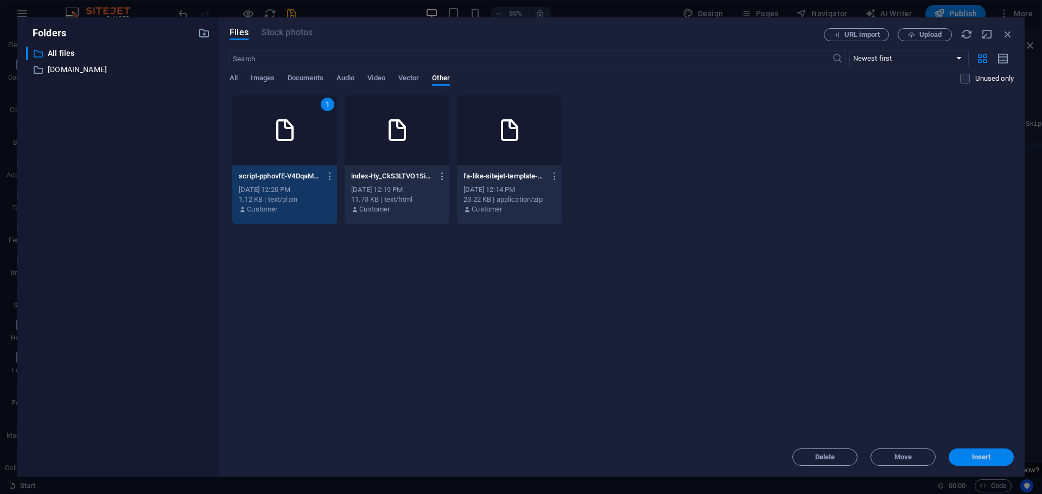
click at [972, 457] on span "Insert" at bounding box center [981, 457] width 19 height 7
type textarea "https://cdn1.site-media.eu/images/0/18860701/script-pphovfE-V4DqaMrJhH6EfQ.js"
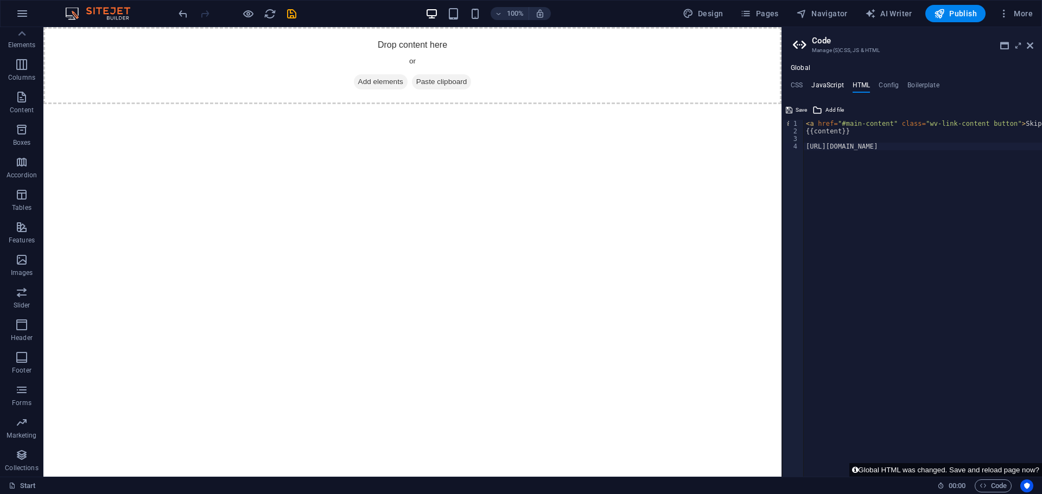
click at [824, 84] on h4 "JavaScript" at bounding box center [827, 87] width 32 height 12
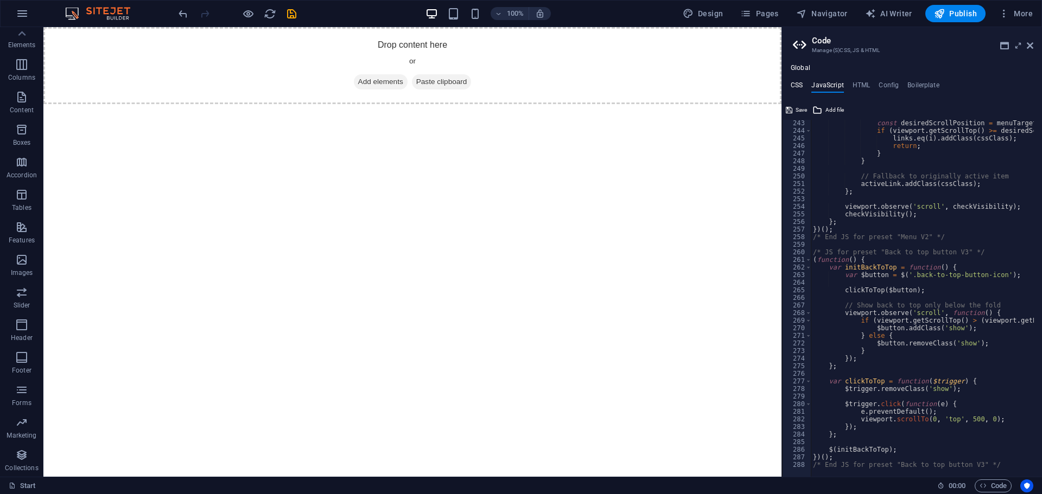
click at [797, 84] on h4 "CSS" at bounding box center [797, 87] width 12 height 12
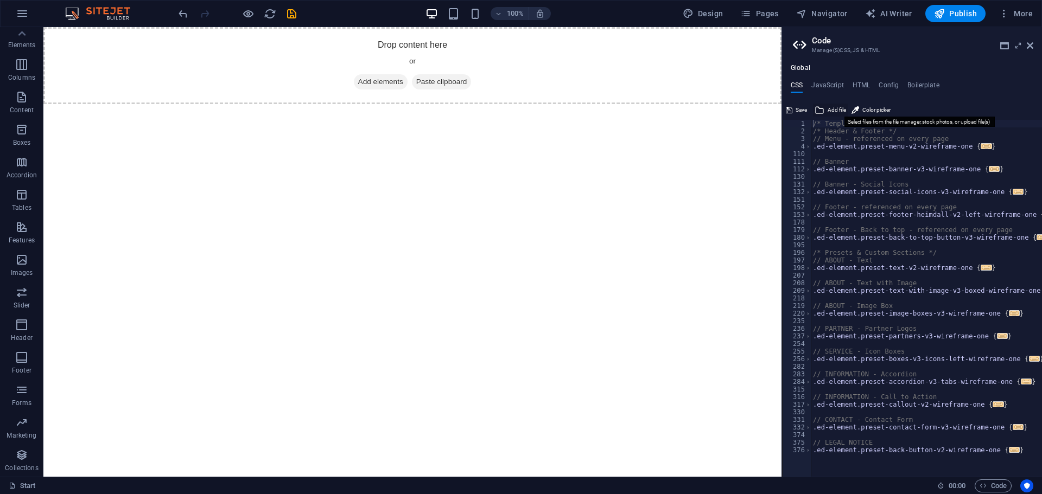
click at [832, 107] on span "Add file" at bounding box center [837, 110] width 18 height 13
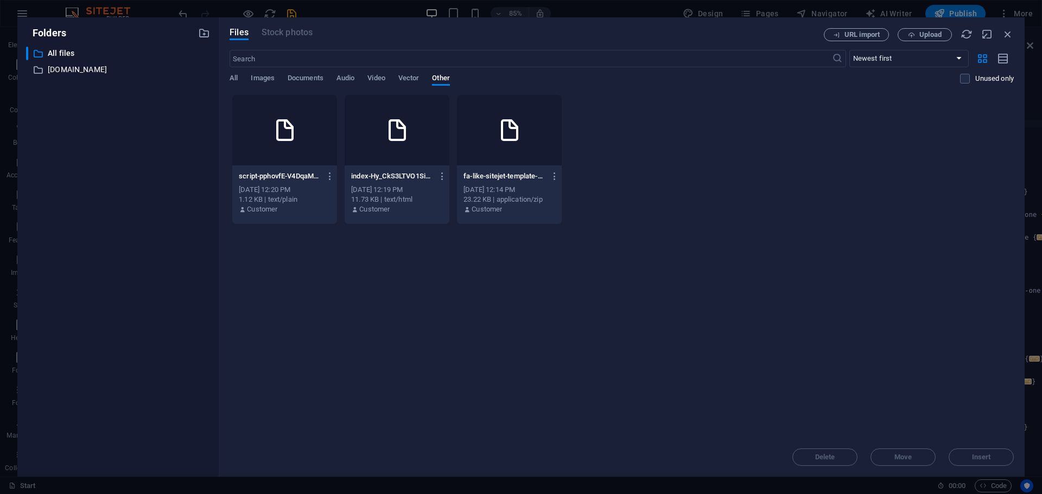
click at [272, 142] on icon at bounding box center [285, 130] width 26 height 26
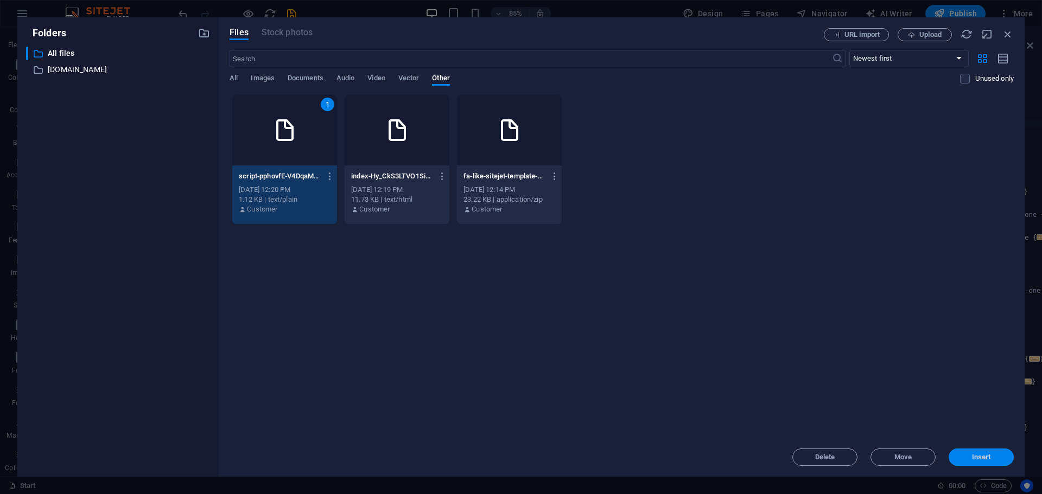
click at [962, 457] on span "Insert" at bounding box center [981, 457] width 56 height 7
type textarea "https://cdn1.site-media.eu/images/0/18860701/script-pphovfE-V4DqaMrJhH6EfQ.js/*…"
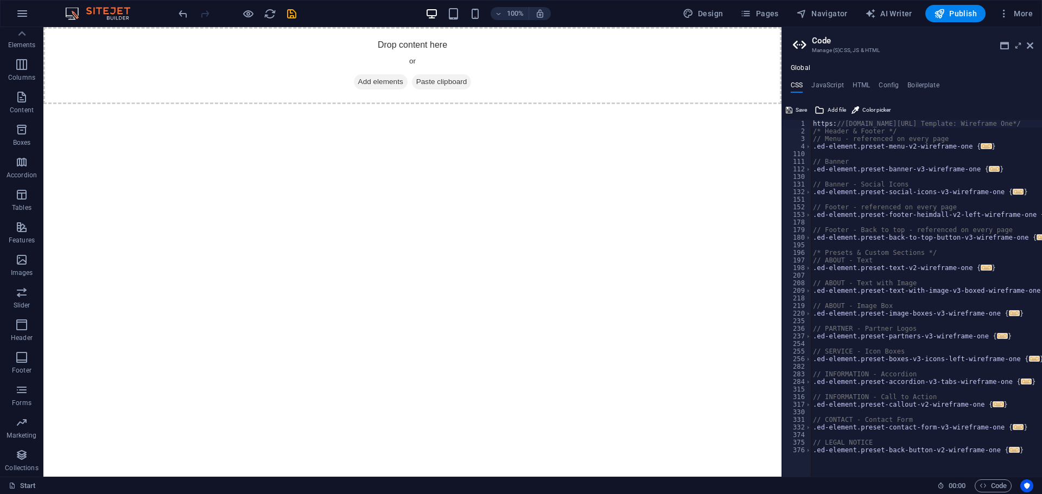
click at [644, 104] on html "Skip to main content Drop content here or Add elements Paste clipboard" at bounding box center [412, 65] width 738 height 77
click at [1027, 43] on icon at bounding box center [1030, 45] width 7 height 9
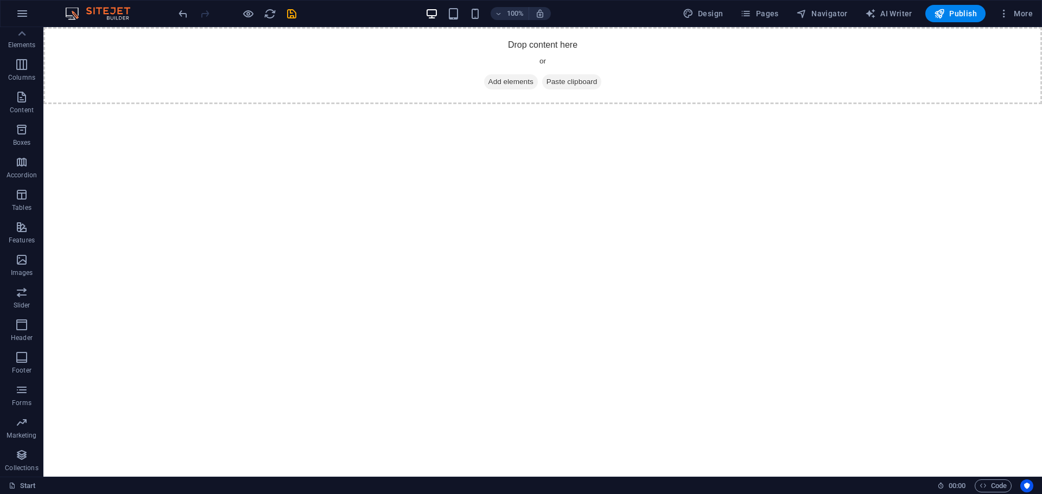
click at [807, 104] on html "Skip to main content Drop content here or Add elements Paste clipboard" at bounding box center [542, 65] width 998 height 77
click at [21, 14] on icon "button" at bounding box center [22, 13] width 13 height 13
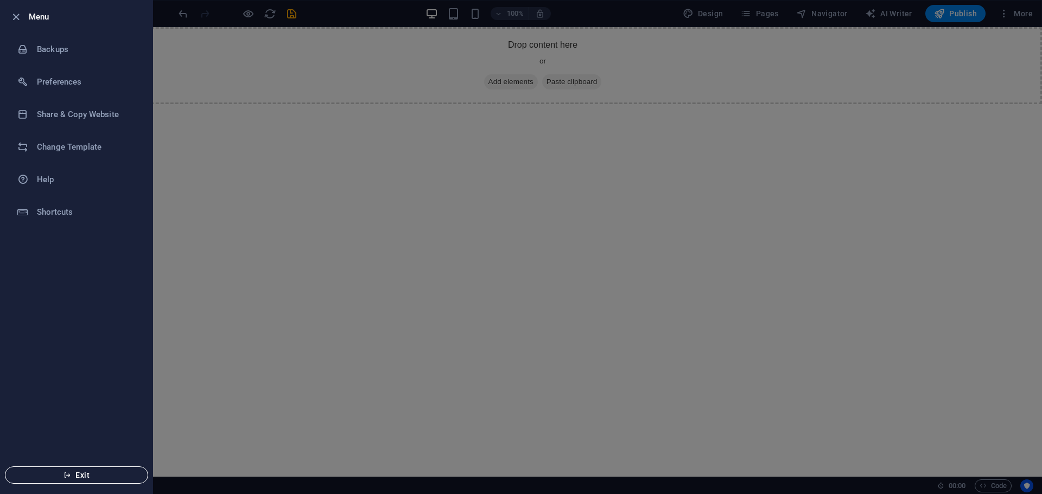
click at [65, 473] on icon "button" at bounding box center [67, 476] width 8 height 8
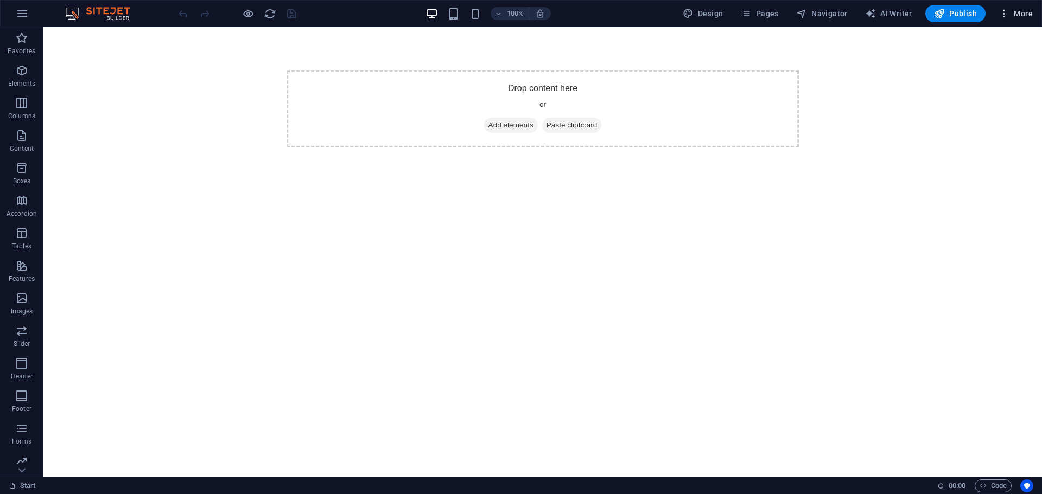
click at [1017, 10] on span "More" at bounding box center [1015, 13] width 34 height 11
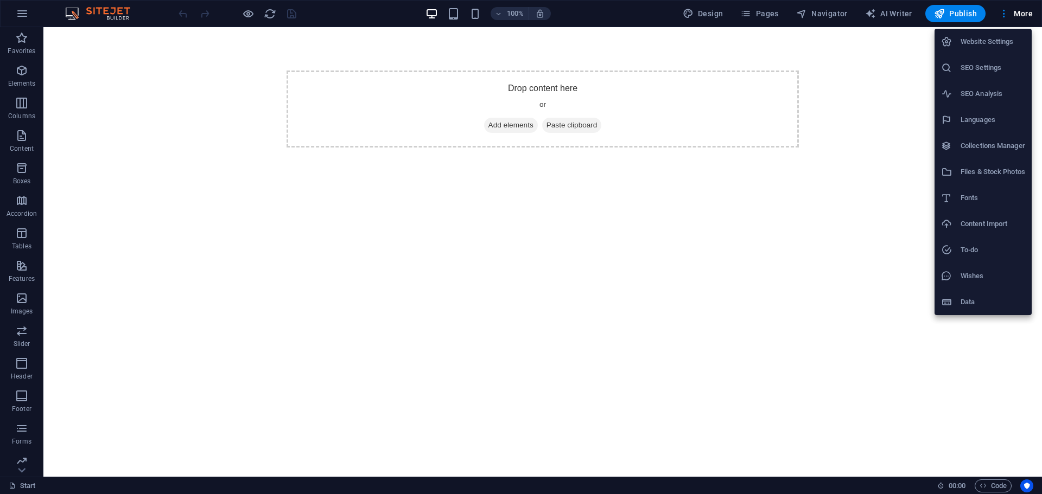
click at [973, 221] on h6 "Content Import" at bounding box center [992, 224] width 65 height 13
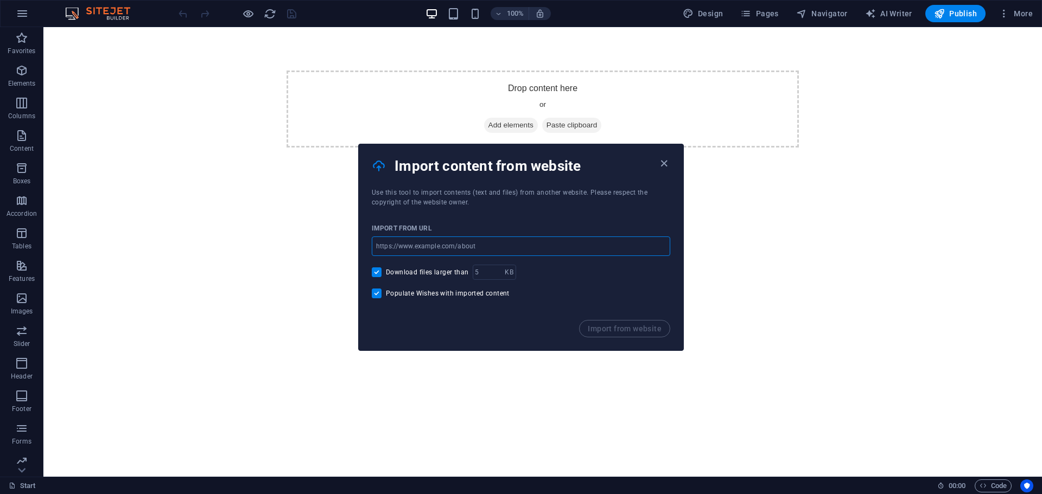
click at [476, 246] on input "url" at bounding box center [521, 247] width 298 height 20
drag, startPoint x: 667, startPoint y: 161, endPoint x: 672, endPoint y: 144, distance: 18.0
click at [666, 161] on icon "button" at bounding box center [664, 163] width 12 height 12
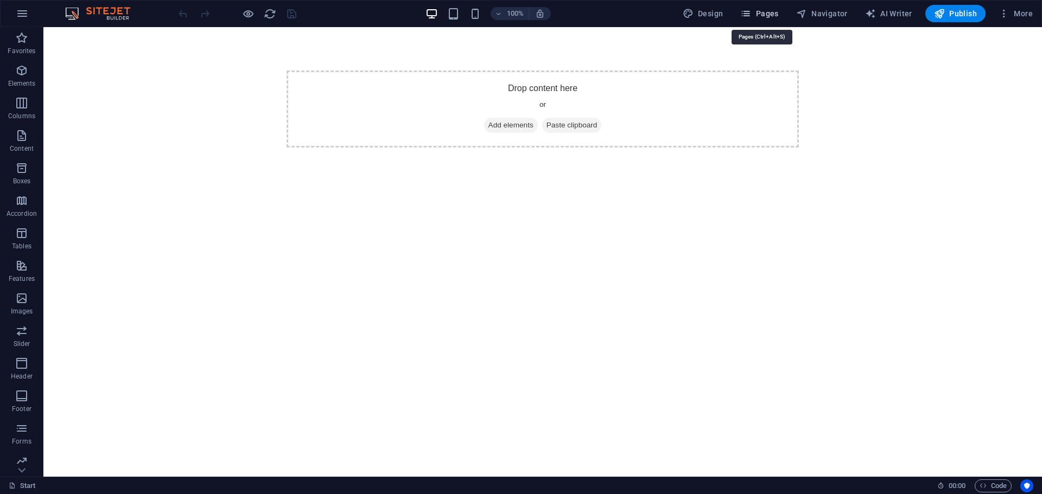
click at [767, 14] on span "Pages" at bounding box center [759, 13] width 38 height 11
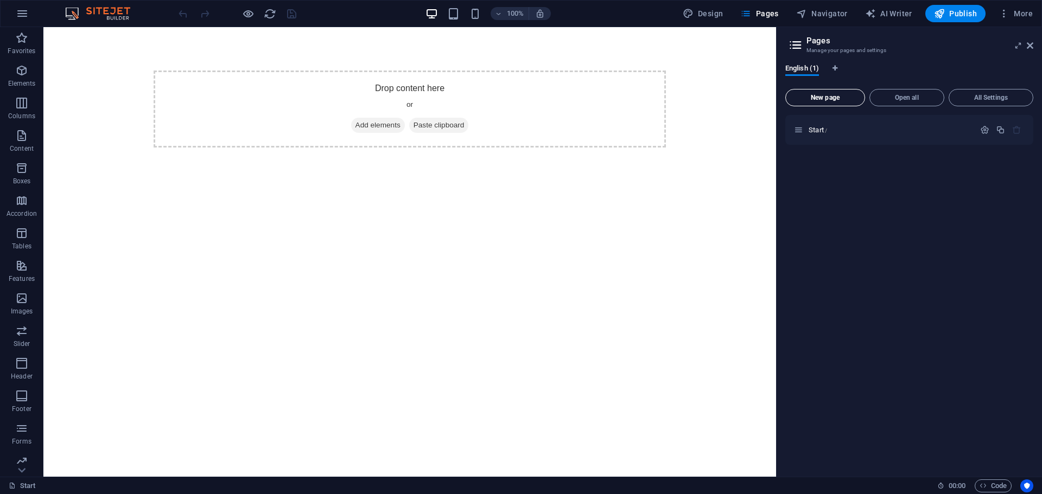
click at [826, 95] on span "New page" at bounding box center [825, 97] width 70 height 7
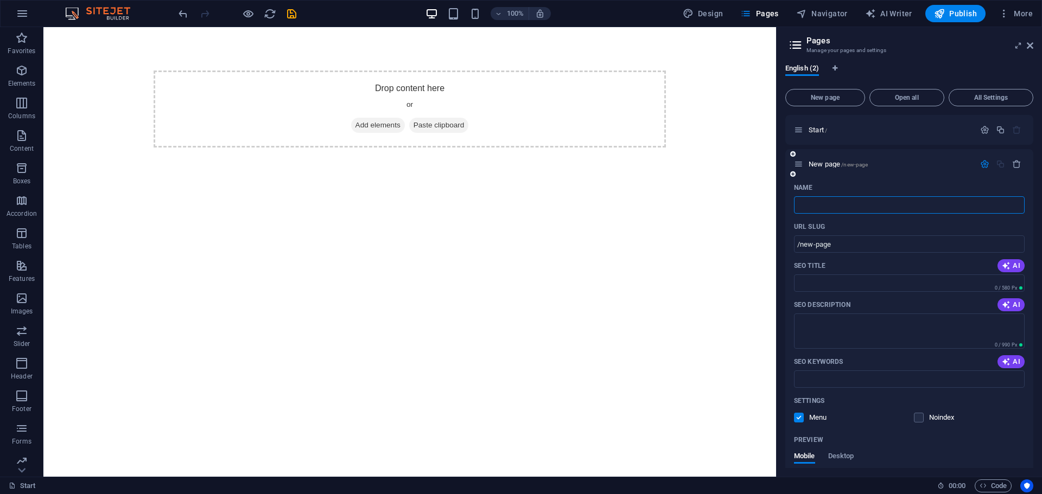
type input "/"
type input "Pr"
type input "/pr"
type input "Pr"
type input "P"
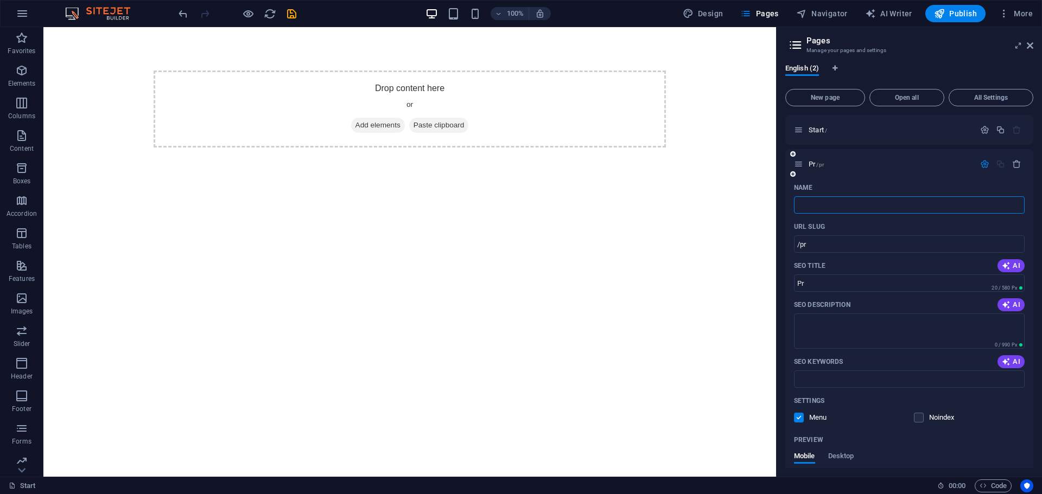
type input "/"
type input "Fastners"
type input "/fastner"
type input "Fastner"
type input "Fastners"
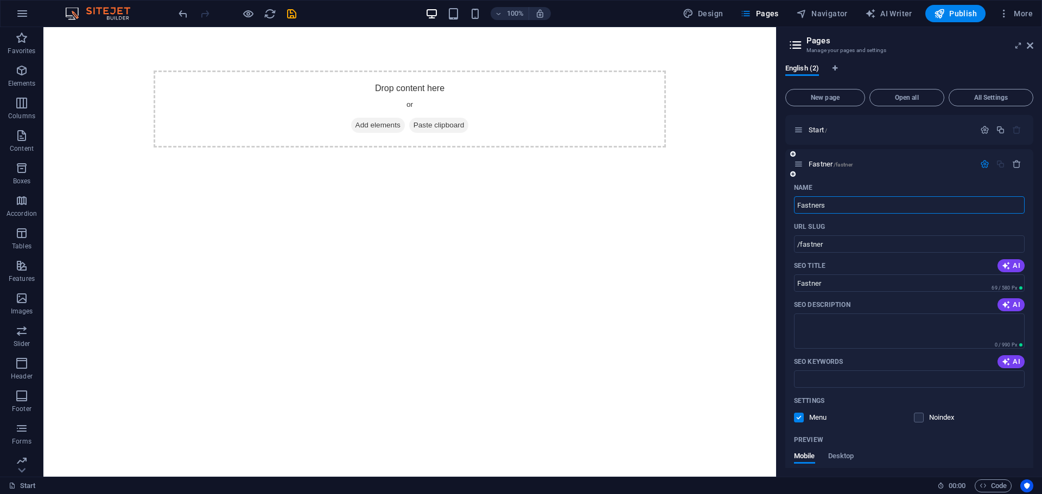
type input "/fastners"
type input "Fastners"
click at [982, 163] on icon "button" at bounding box center [984, 164] width 9 height 9
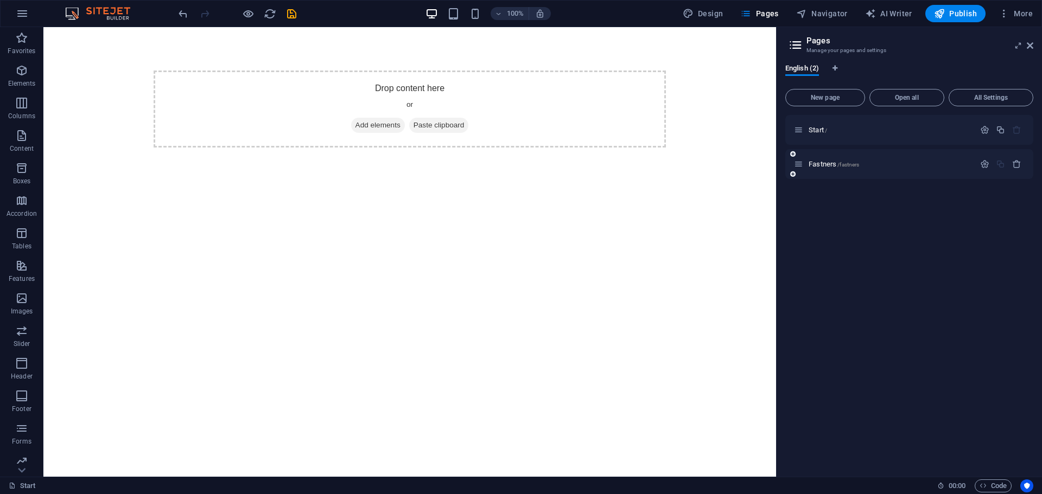
click at [828, 160] on div "Fastners /fastners" at bounding box center [884, 164] width 181 height 12
click at [829, 166] on span "Fastners /fastners" at bounding box center [834, 164] width 50 height 8
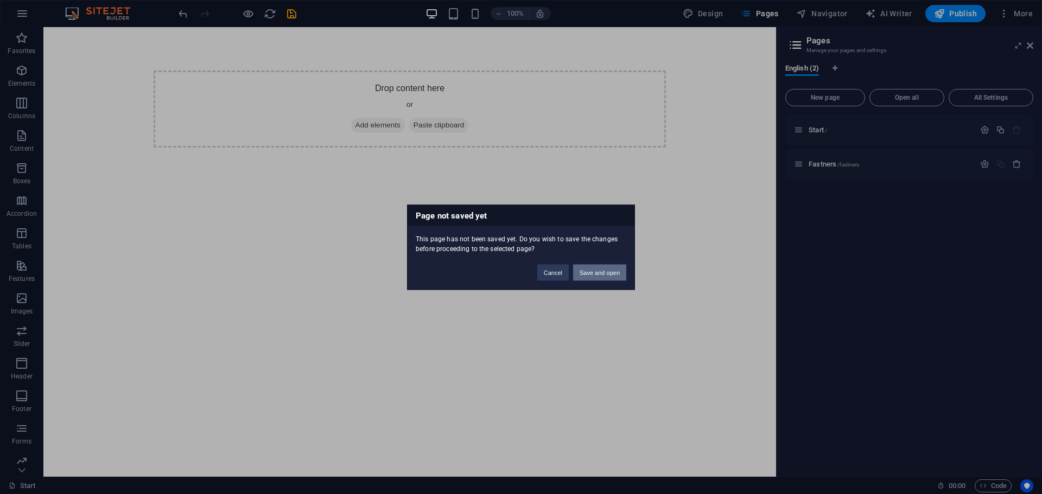
click at [584, 275] on button "Save and open" at bounding box center [599, 272] width 53 height 16
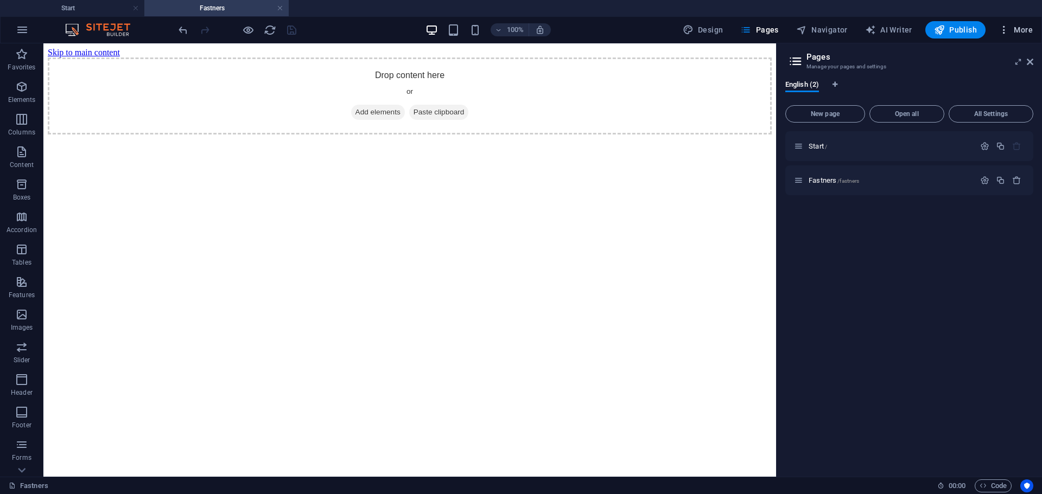
click at [1011, 27] on span "More" at bounding box center [1015, 29] width 34 height 11
click at [964, 240] on h6 "Content Import" at bounding box center [992, 240] width 65 height 13
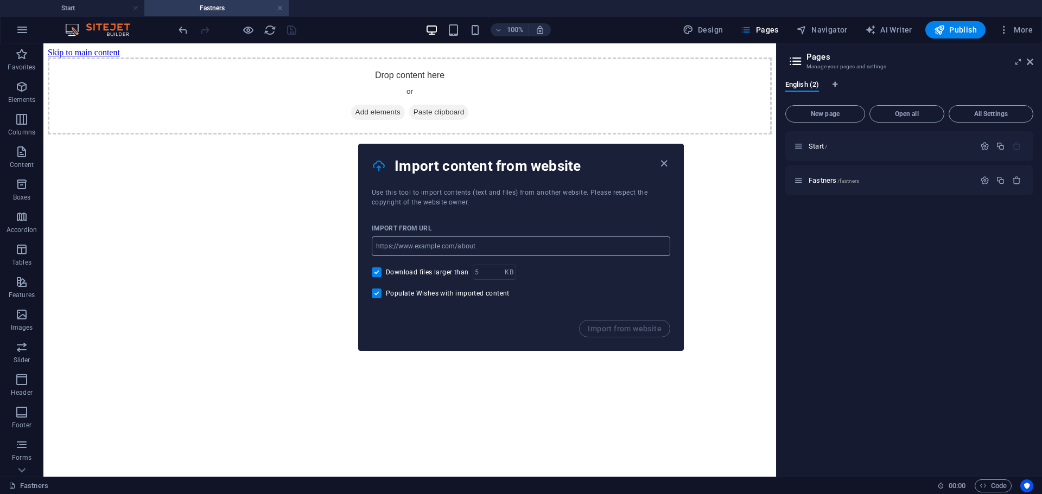
click at [472, 245] on input "url" at bounding box center [521, 247] width 298 height 20
paste input "[URL][DOMAIN_NAME]"
type input "[URL][DOMAIN_NAME]"
click at [621, 324] on span "Import from website" at bounding box center [625, 328] width 74 height 9
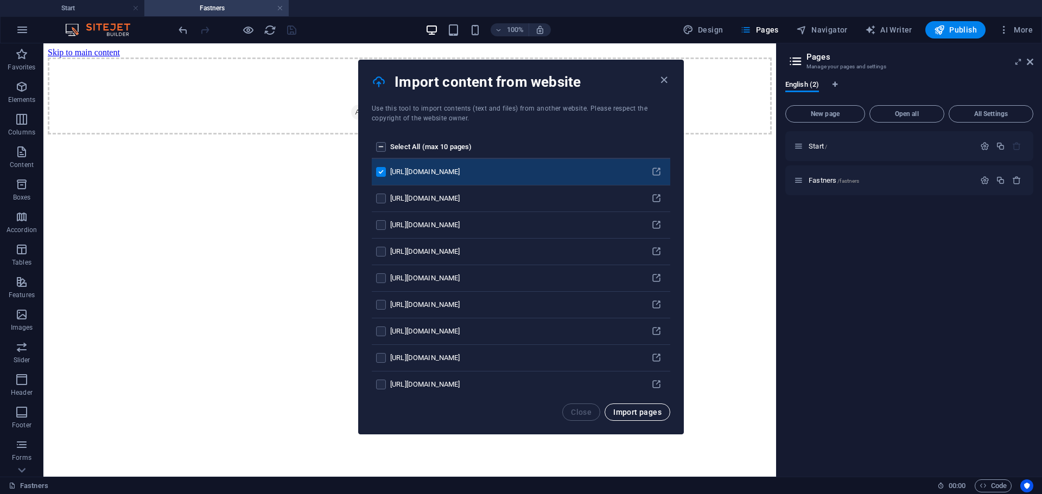
click at [640, 412] on span "Import pages" at bounding box center [637, 412] width 48 height 9
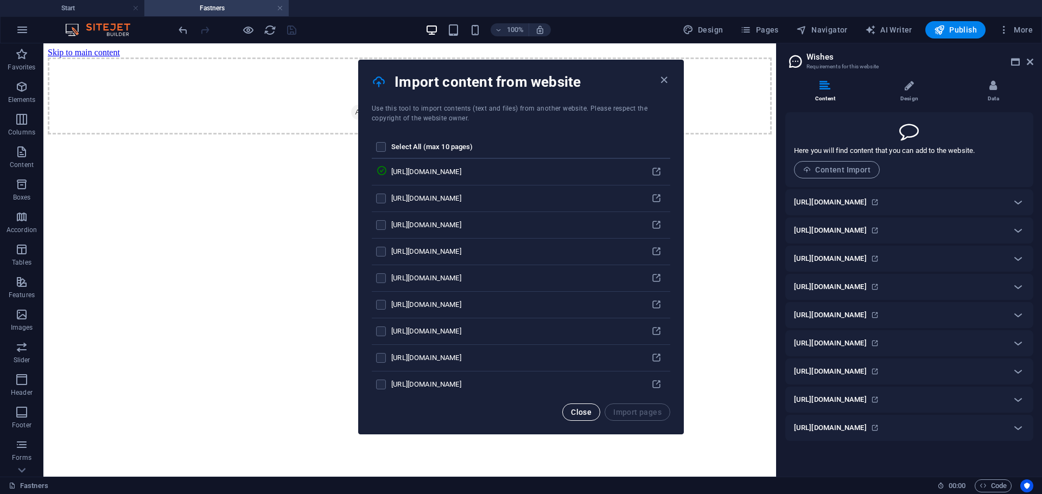
click at [583, 413] on span "Close" at bounding box center [581, 412] width 21 height 9
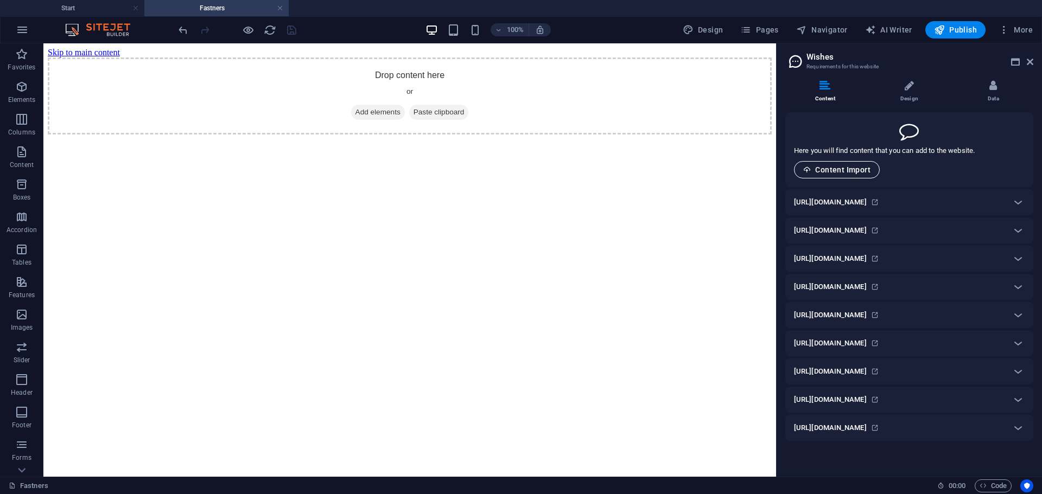
click at [847, 168] on span "Content Import" at bounding box center [836, 170] width 67 height 9
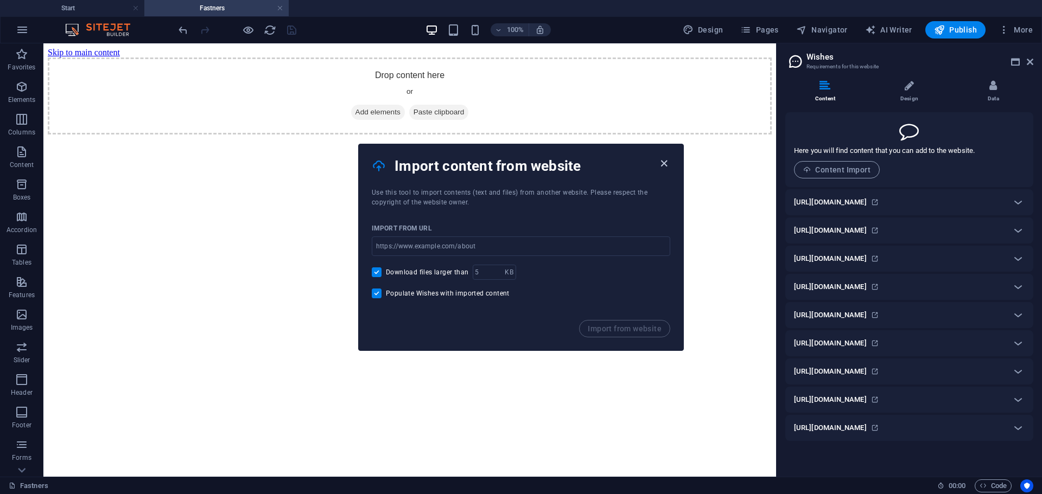
click at [664, 163] on icon "button" at bounding box center [664, 163] width 12 height 12
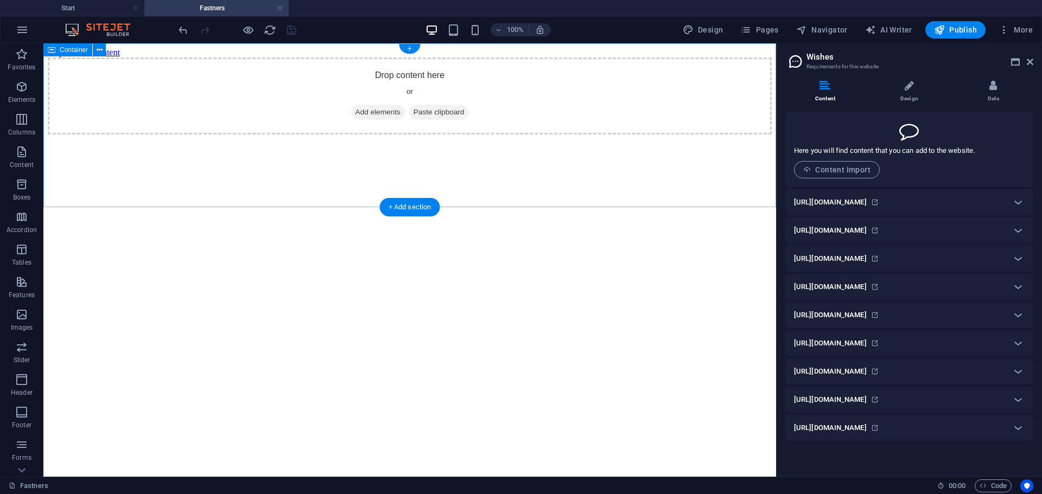
drag, startPoint x: 873, startPoint y: 243, endPoint x: 531, endPoint y: 144, distance: 356.0
drag, startPoint x: 978, startPoint y: 275, endPoint x: 521, endPoint y: 146, distance: 474.8
click at [1019, 229] on icon at bounding box center [1017, 230] width 13 height 13
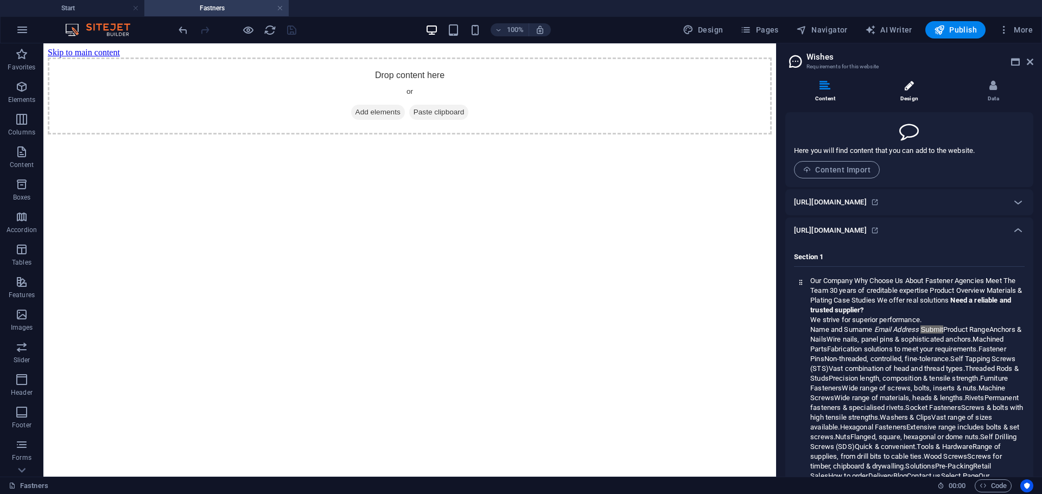
click at [911, 91] on li "Design" at bounding box center [911, 91] width 84 height 23
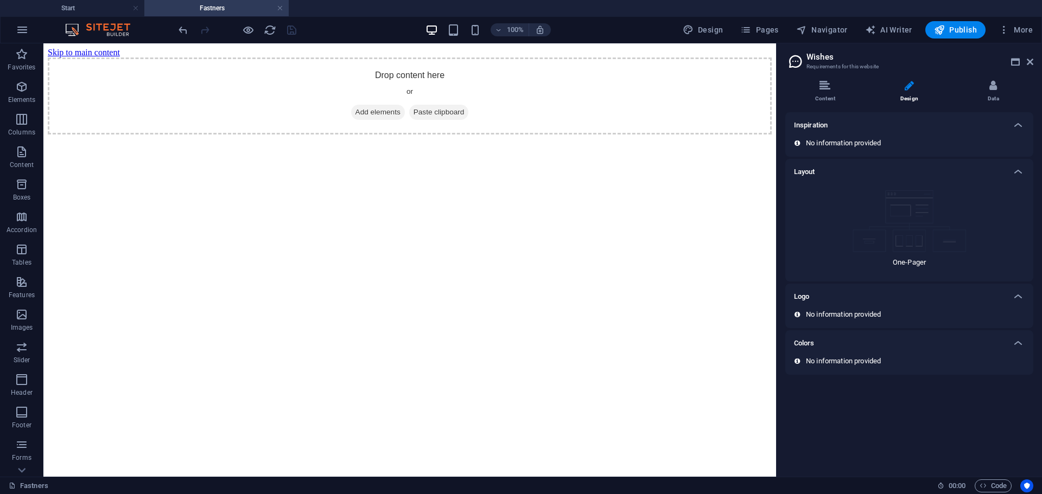
click at [929, 201] on img at bounding box center [909, 221] width 114 height 62
drag, startPoint x: 920, startPoint y: 269, endPoint x: 902, endPoint y: 247, distance: 27.7
click at [919, 269] on div "One-Pager" at bounding box center [909, 229] width 231 height 88
drag, startPoint x: 902, startPoint y: 247, endPoint x: 890, endPoint y: 162, distance: 86.6
click at [902, 246] on img at bounding box center [909, 221] width 114 height 62
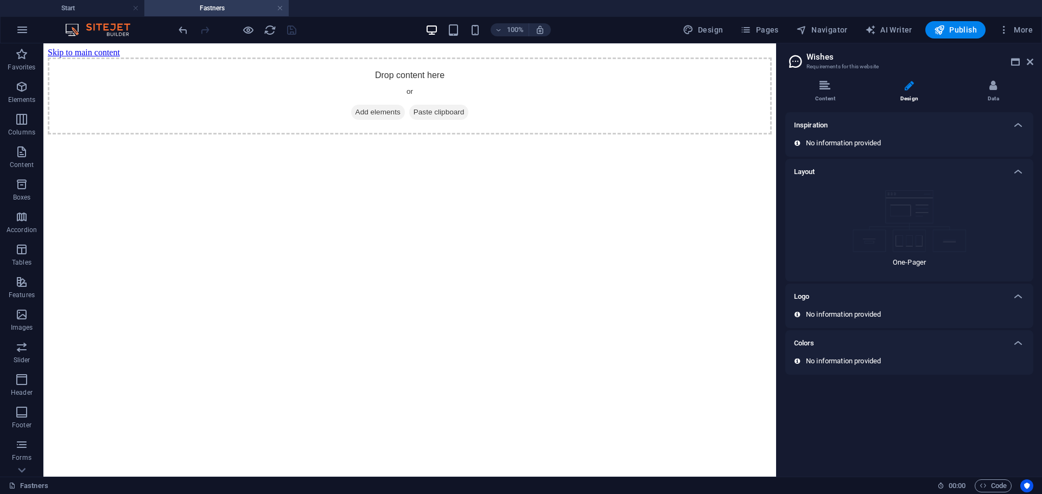
click at [880, 138] on div "Inspiration" at bounding box center [909, 125] width 248 height 26
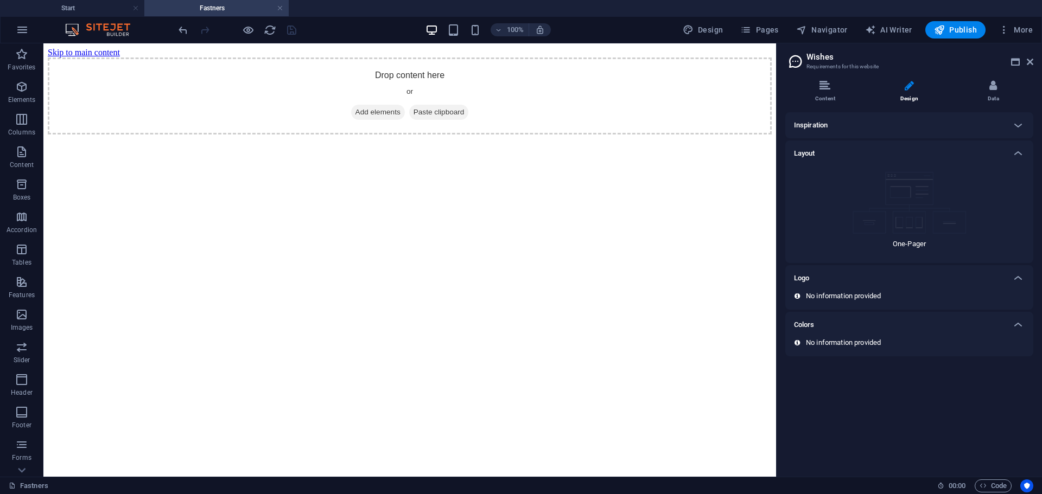
click at [912, 292] on div "No information provided" at bounding box center [909, 296] width 231 height 10
click at [995, 94] on li "Data" at bounding box center [993, 91] width 80 height 23
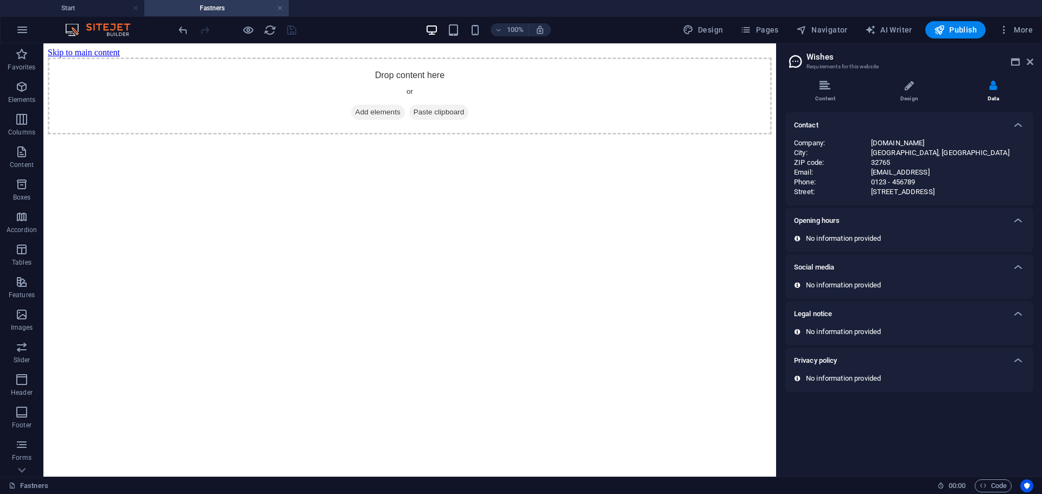
click at [857, 237] on p "No information provided" at bounding box center [843, 239] width 75 height 10
click at [824, 86] on icon at bounding box center [824, 85] width 11 height 11
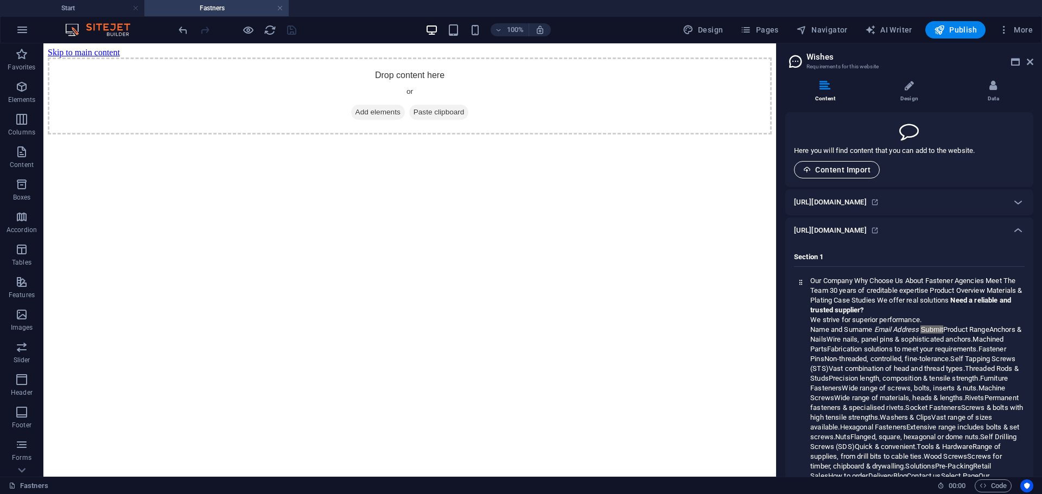
click at [856, 169] on span "Content Import" at bounding box center [836, 170] width 67 height 9
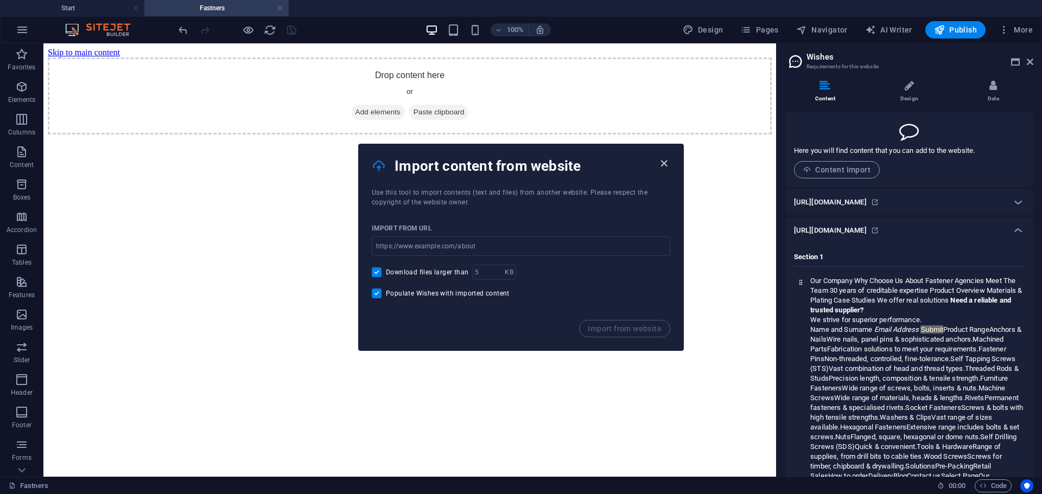
click at [658, 163] on icon "button" at bounding box center [664, 163] width 12 height 12
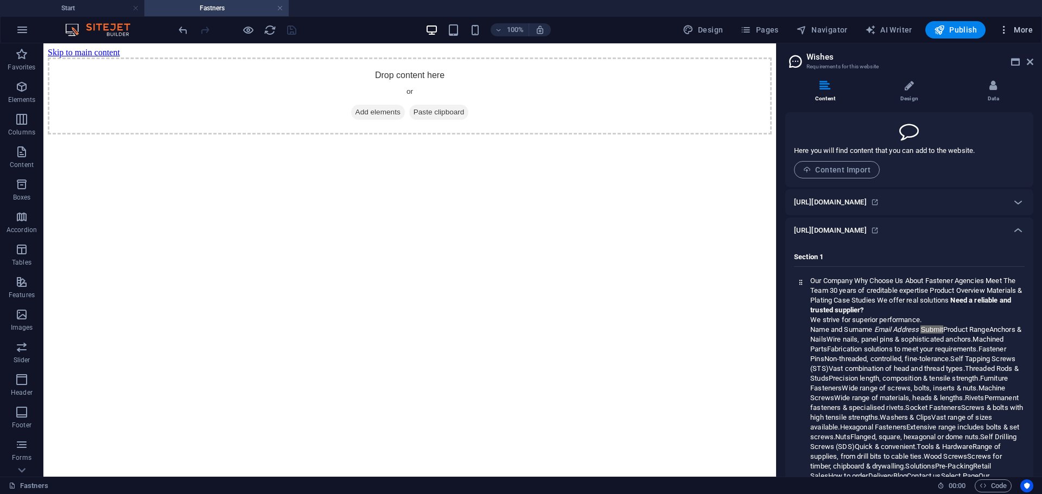
click at [1019, 25] on span "More" at bounding box center [1015, 29] width 34 height 11
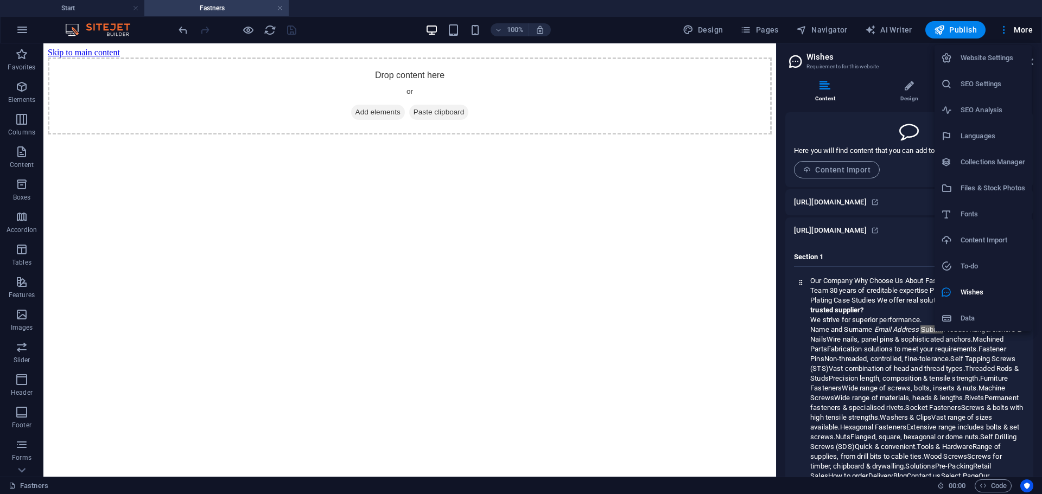
click at [990, 56] on h6 "Website Settings" at bounding box center [992, 58] width 65 height 13
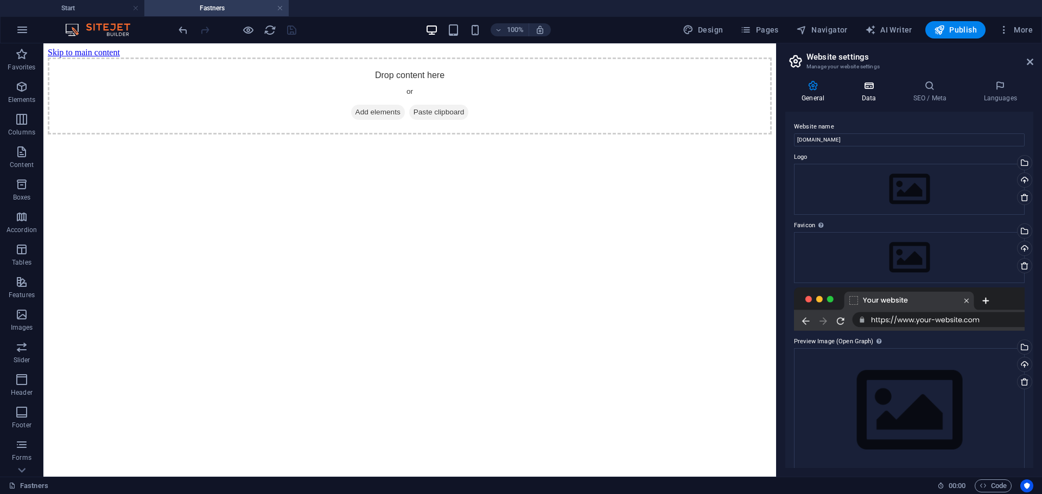
click at [873, 88] on icon at bounding box center [868, 85] width 47 height 11
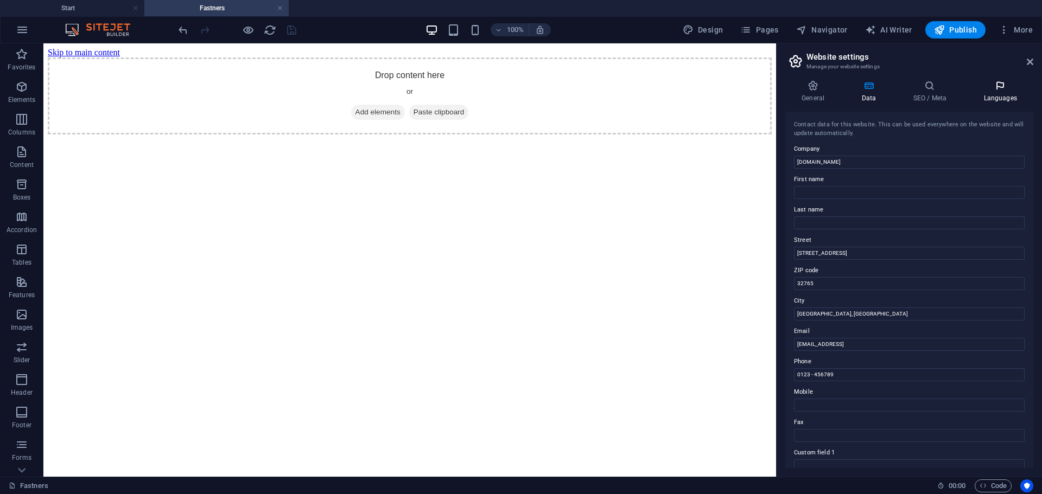
click at [998, 88] on icon at bounding box center [1000, 85] width 66 height 11
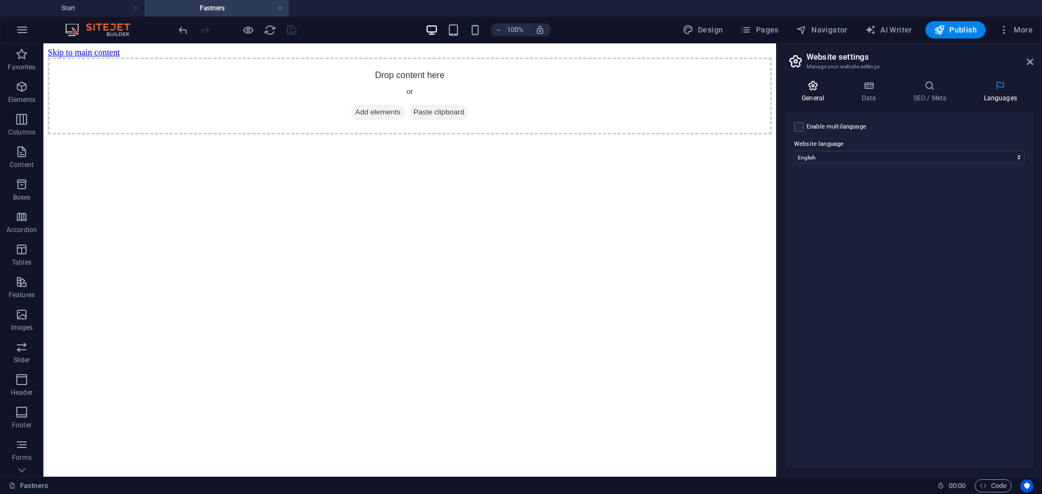
click at [816, 90] on icon at bounding box center [812, 85] width 55 height 11
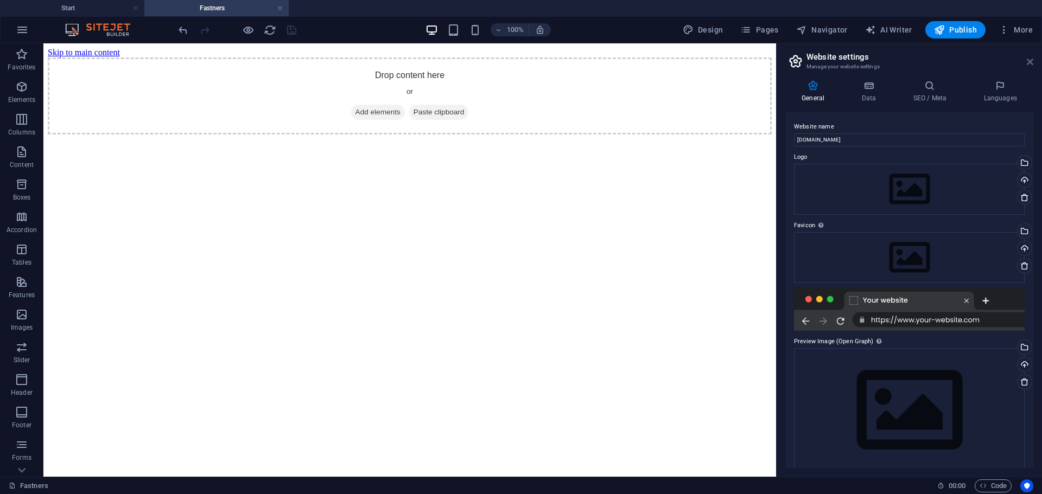
click at [1030, 61] on icon at bounding box center [1030, 62] width 7 height 9
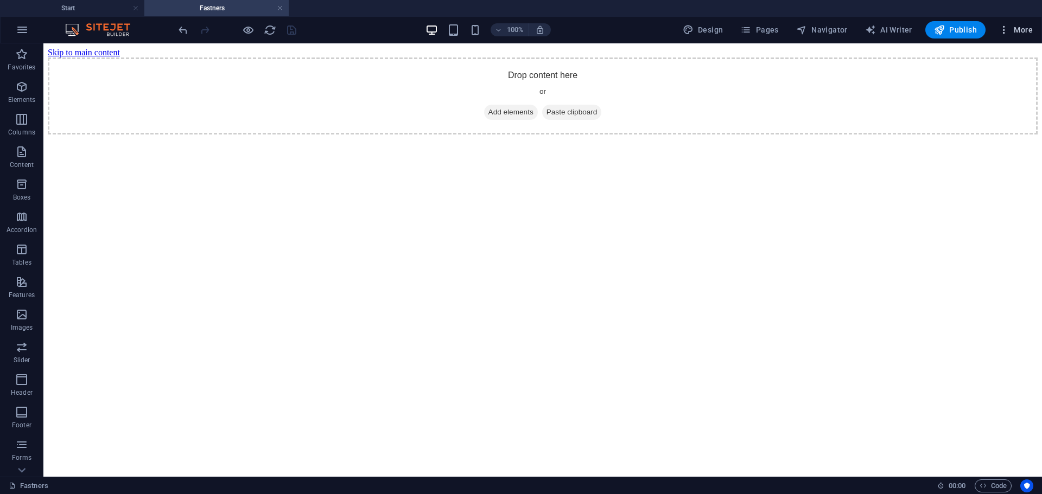
click at [1022, 31] on span "More" at bounding box center [1015, 29] width 34 height 11
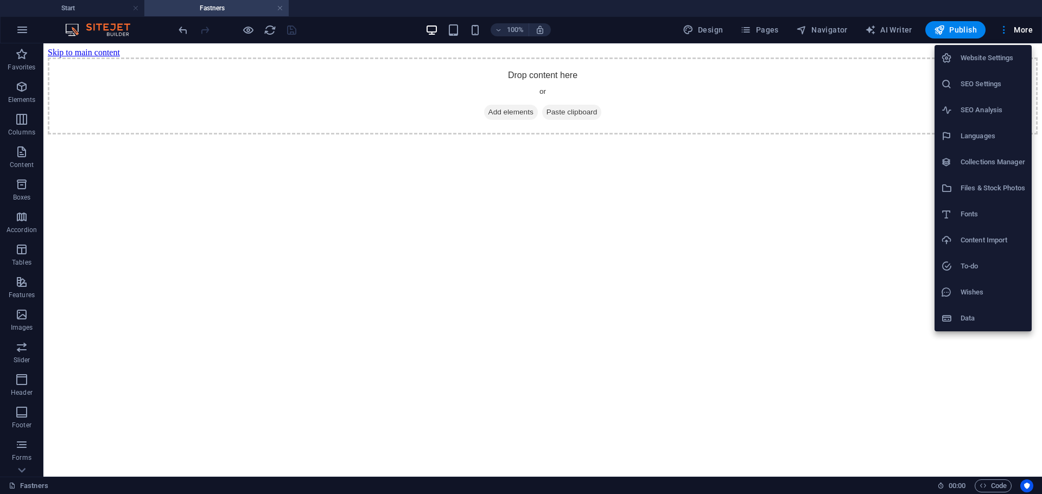
click at [991, 240] on h6 "Content Import" at bounding box center [992, 240] width 65 height 13
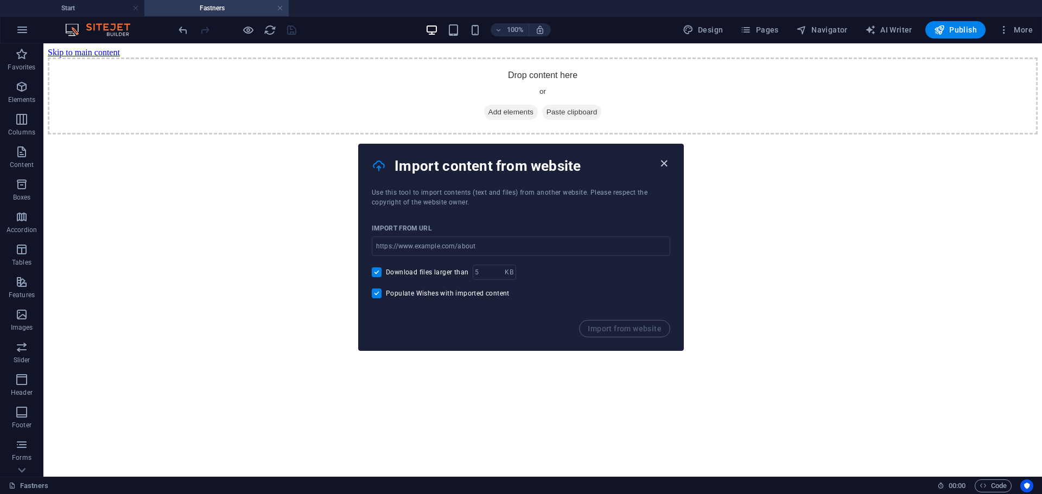
click at [664, 162] on icon "button" at bounding box center [664, 163] width 12 height 12
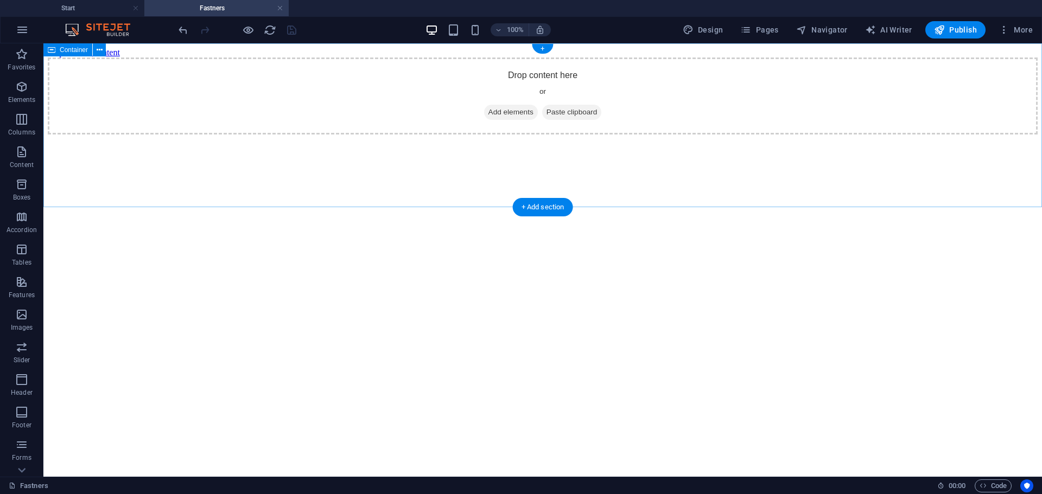
click at [501, 120] on span "Add elements" at bounding box center [511, 112] width 54 height 15
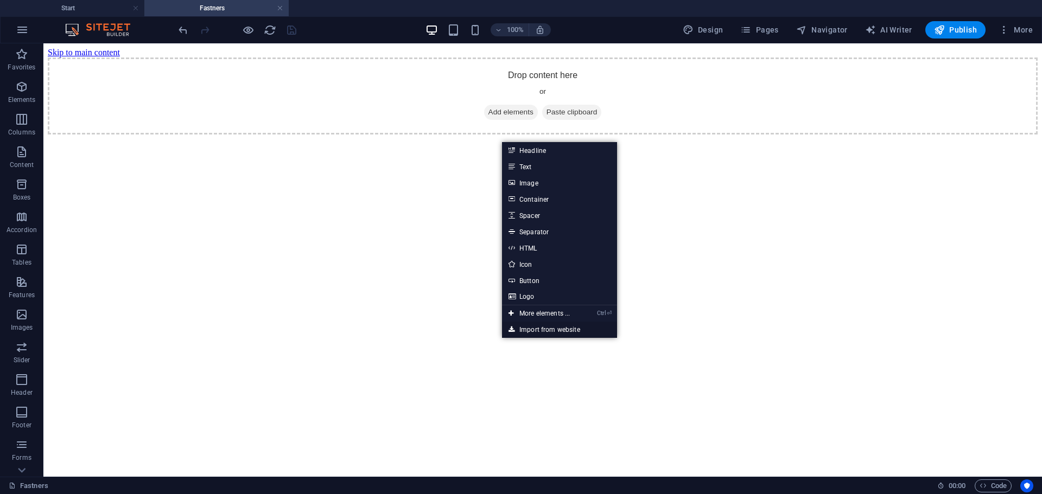
click at [547, 330] on link "Import from website" at bounding box center [559, 330] width 115 height 16
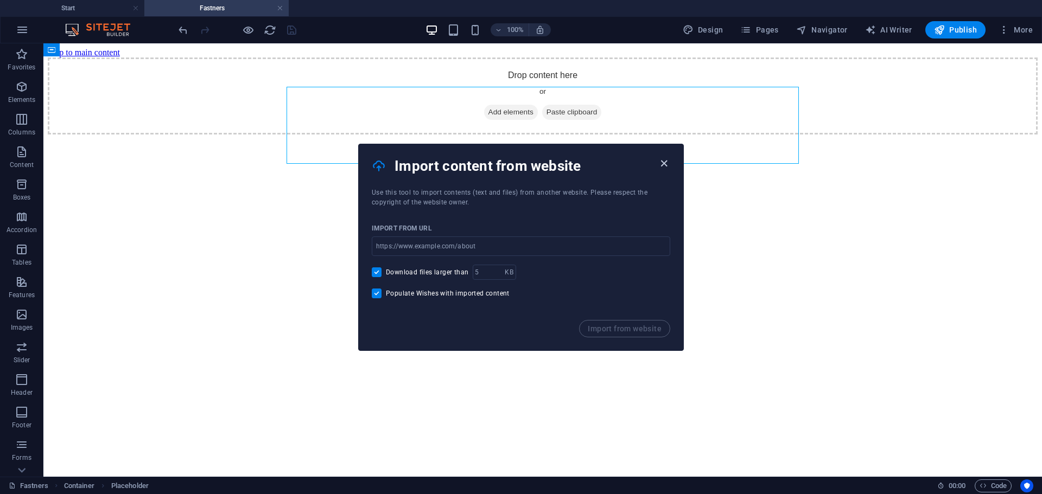
click at [664, 161] on icon "button" at bounding box center [664, 163] width 12 height 12
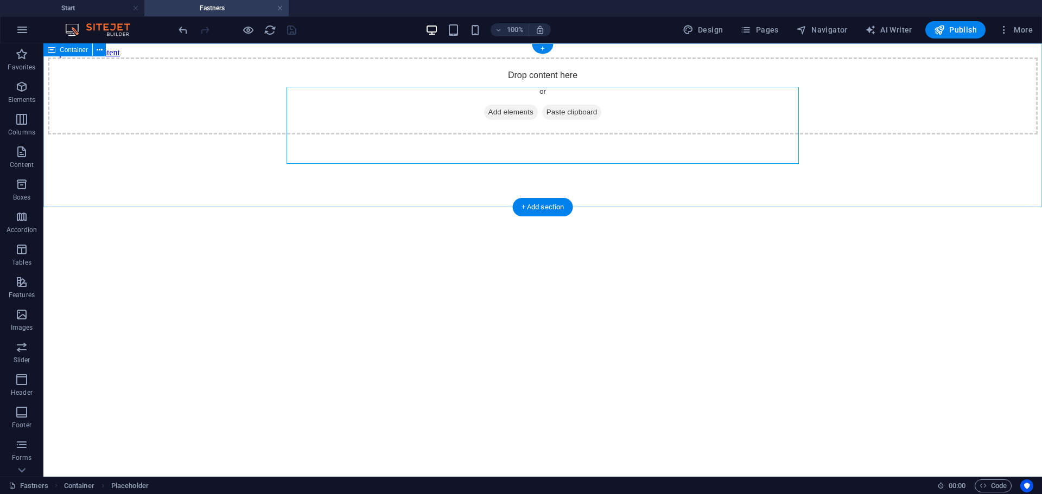
click at [577, 120] on span "Paste clipboard" at bounding box center [572, 112] width 60 height 15
click at [510, 120] on span "Add elements" at bounding box center [511, 112] width 54 height 15
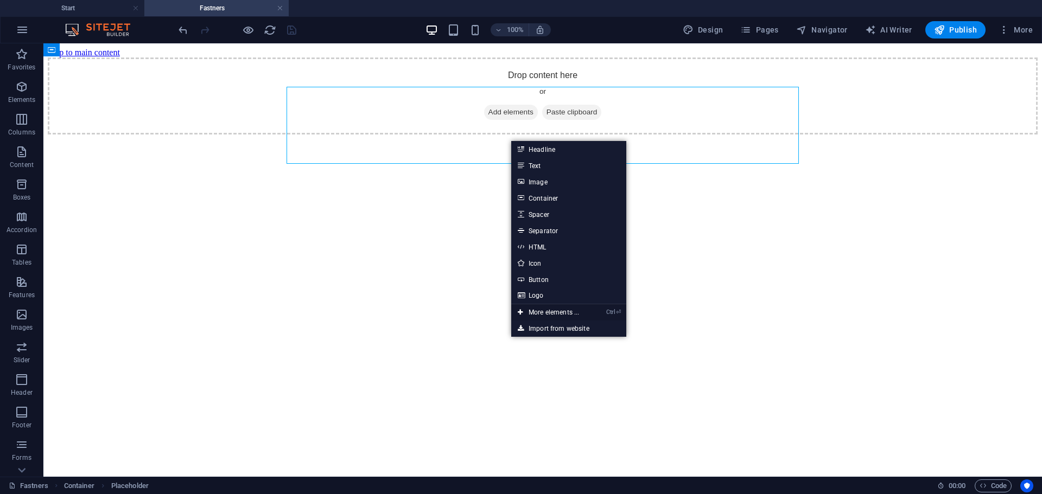
click at [565, 310] on link "Ctrl ⏎ More elements ..." at bounding box center [548, 312] width 74 height 16
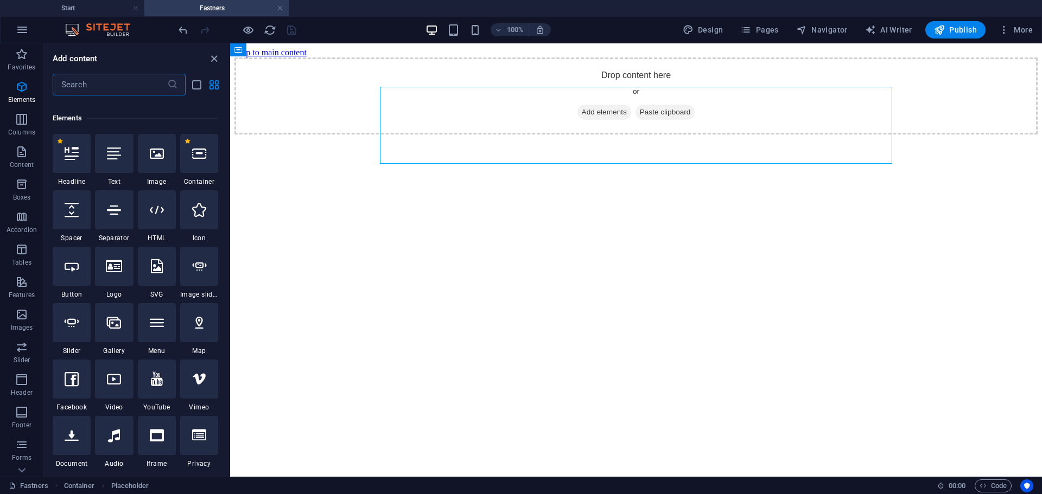
scroll to position [116, 0]
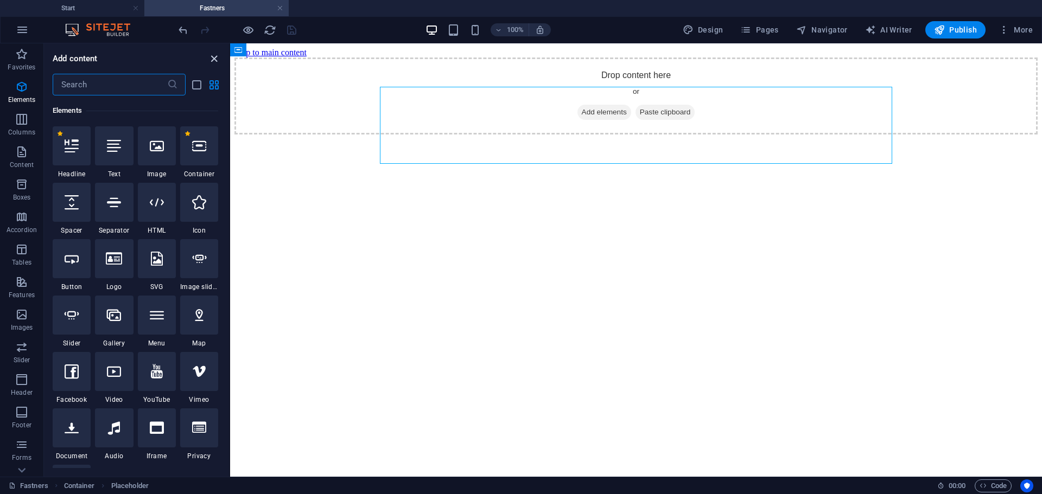
click at [215, 57] on icon "close panel" at bounding box center [214, 59] width 12 height 12
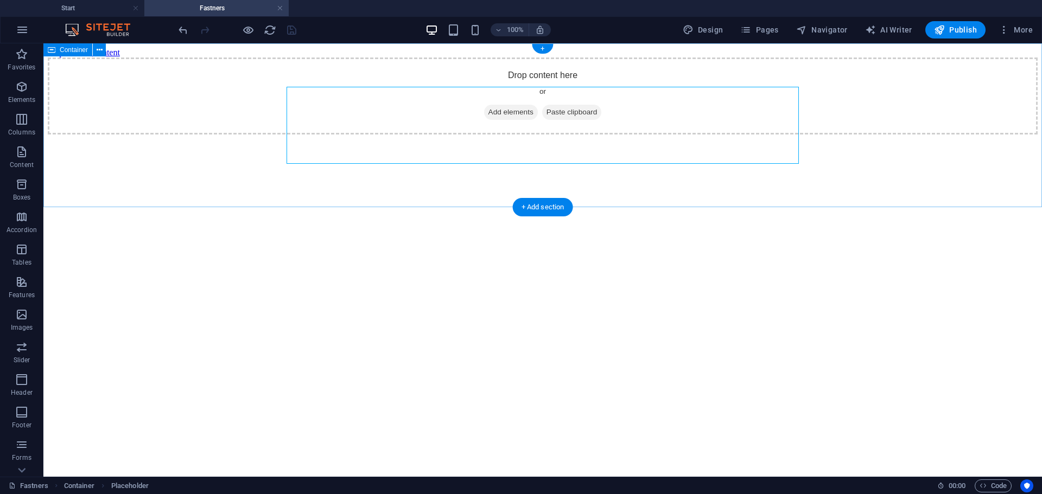
click at [501, 120] on span "Add elements" at bounding box center [511, 112] width 54 height 15
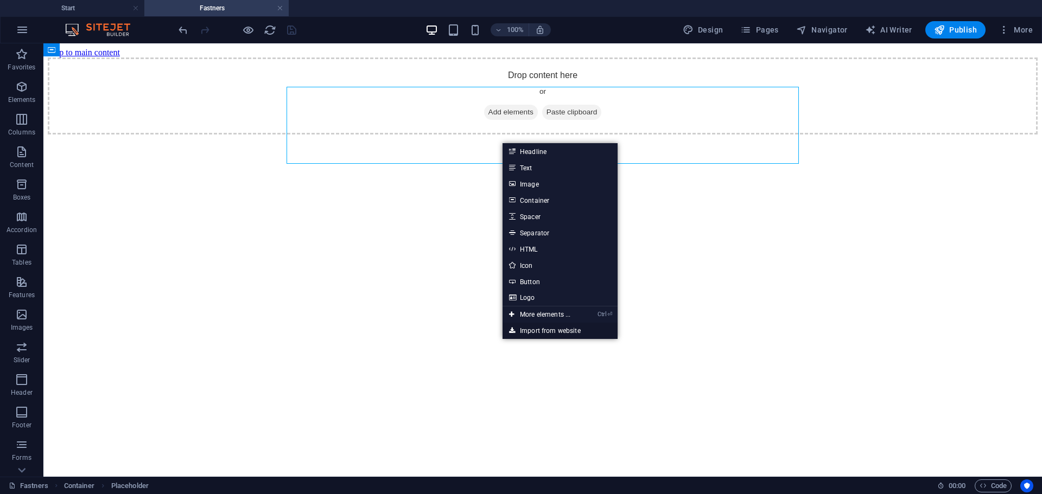
click at [564, 330] on link "Import from website" at bounding box center [559, 331] width 115 height 16
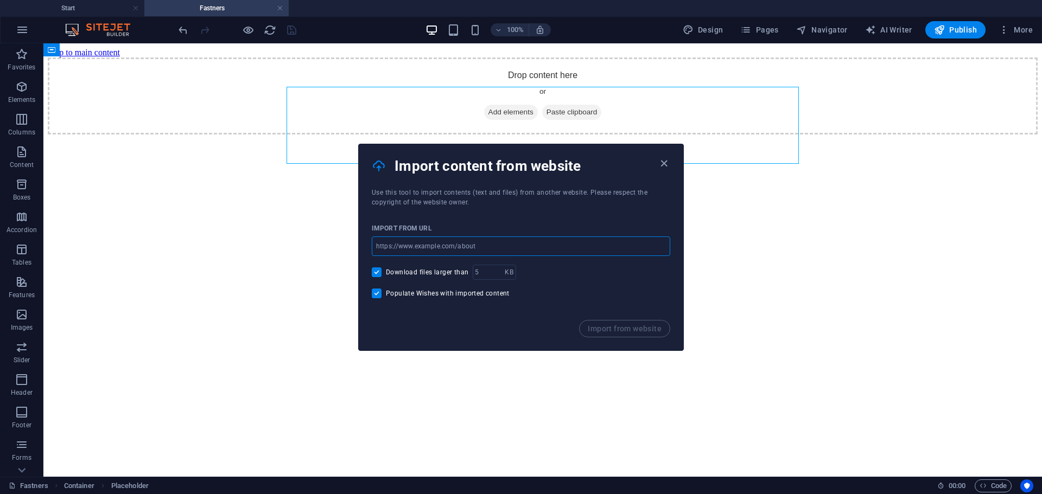
paste input "https://fa.co.za/wire-nails-panel-pins-and-anchors/"
type input "https://fa.co.za/wire-nails-panel-pins-and-anchors/"
click at [616, 330] on span "Import from website" at bounding box center [625, 328] width 74 height 9
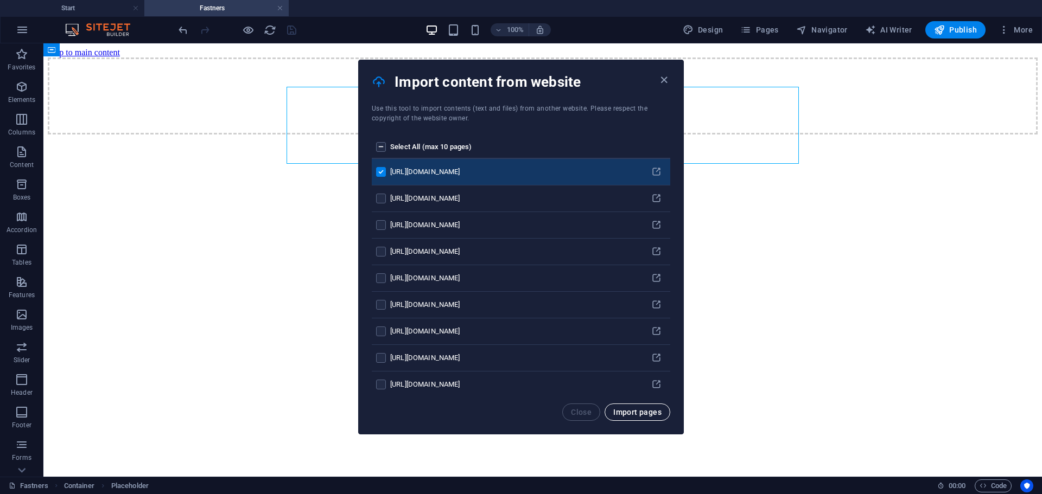
click at [638, 415] on span "Import pages" at bounding box center [637, 412] width 48 height 9
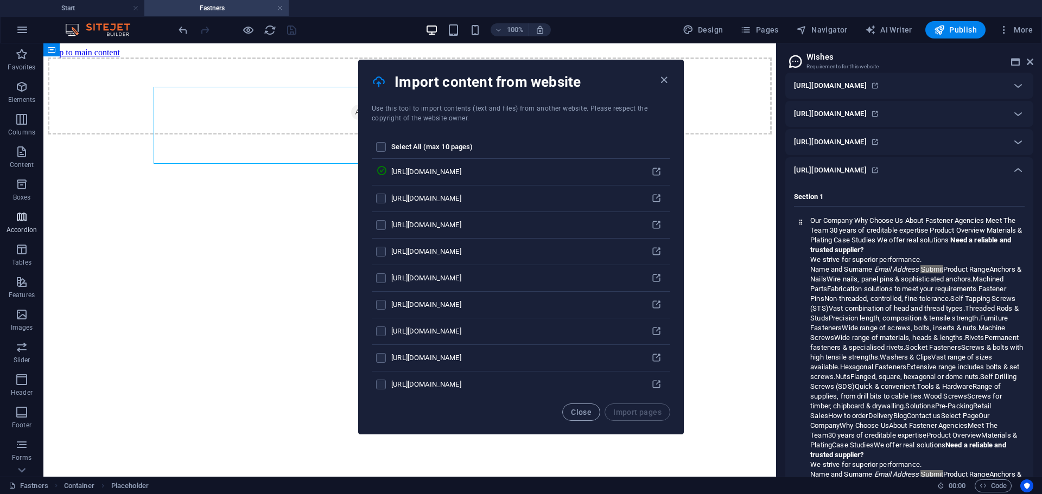
scroll to position [370, 0]
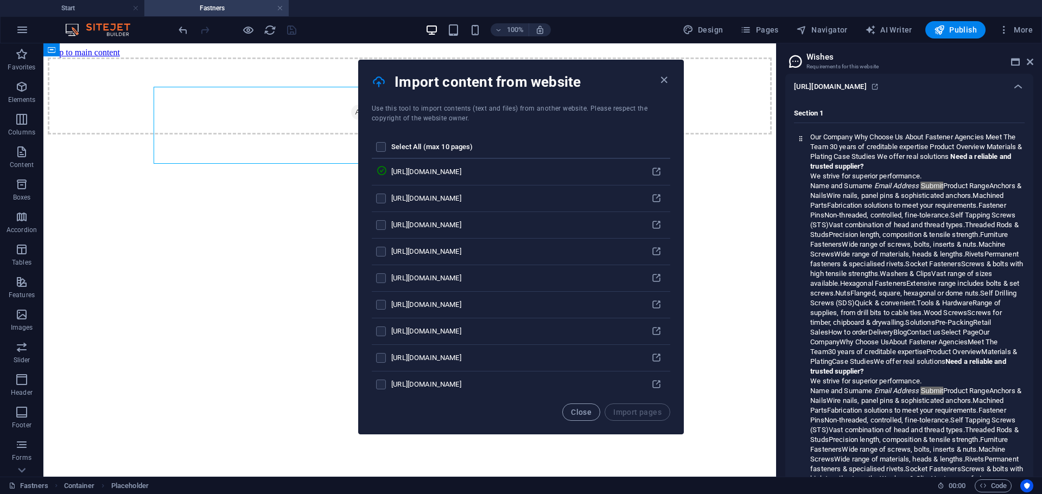
click at [638, 414] on div "Close Import pages" at bounding box center [616, 412] width 108 height 17
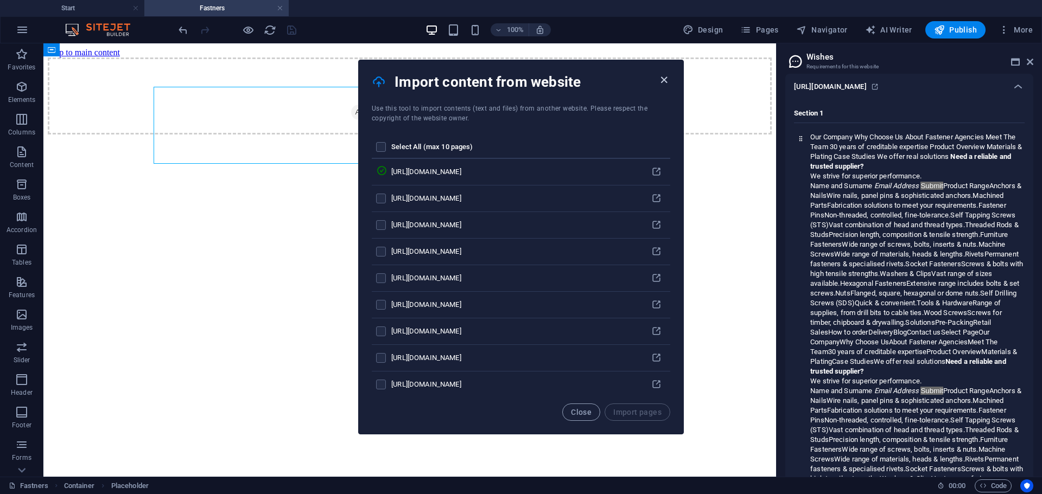
click at [662, 80] on icon "button" at bounding box center [664, 80] width 12 height 12
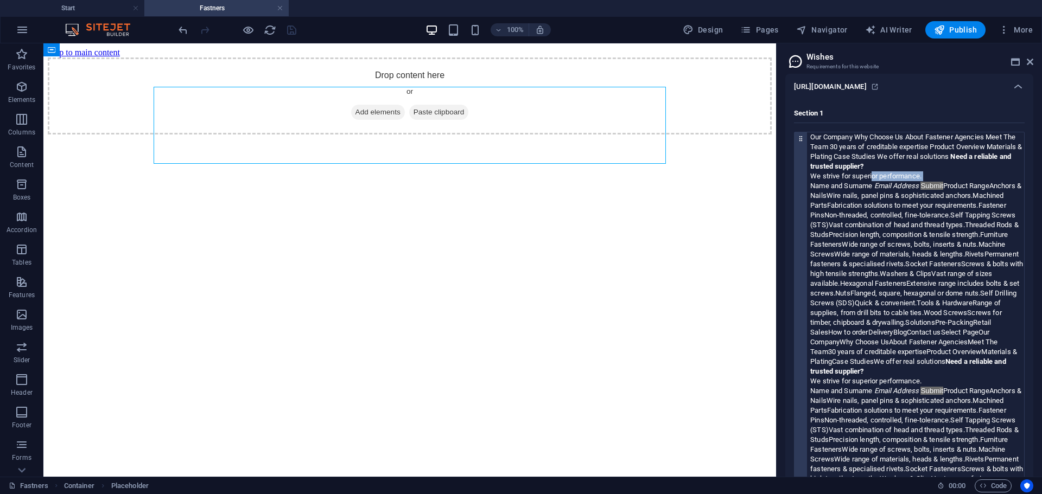
drag, startPoint x: 872, startPoint y: 180, endPoint x: 831, endPoint y: 150, distance: 50.1
click at [808, 181] on div "Our Company Why Choose Us About Fastener Agencies Meet The Team 30 years of cre…" at bounding box center [915, 337] width 217 height 410
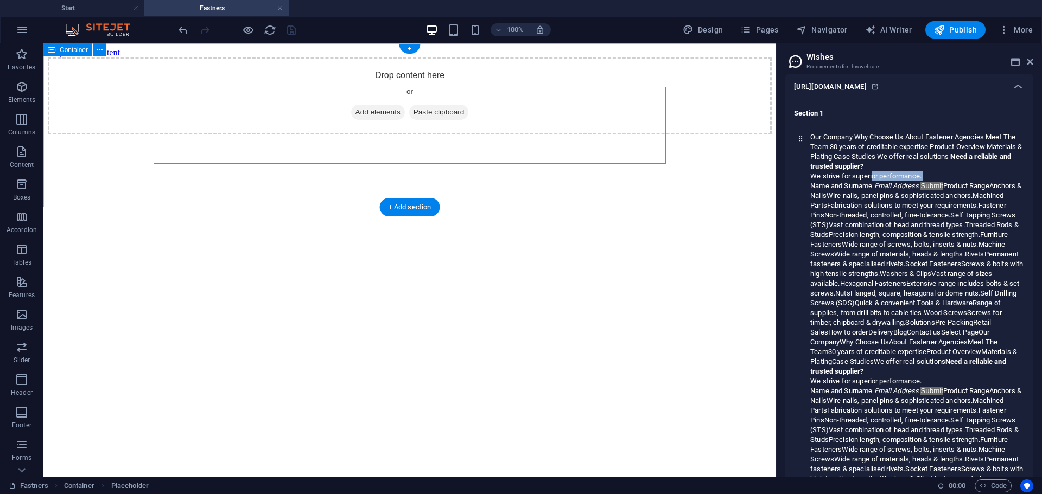
drag, startPoint x: 856, startPoint y: 156, endPoint x: 720, endPoint y: 96, distance: 148.9
drag, startPoint x: 949, startPoint y: 128, endPoint x: 527, endPoint y: 137, distance: 422.3
drag, startPoint x: 884, startPoint y: 104, endPoint x: 536, endPoint y: 136, distance: 349.8
click at [1015, 60] on icon at bounding box center [1015, 62] width 9 height 9
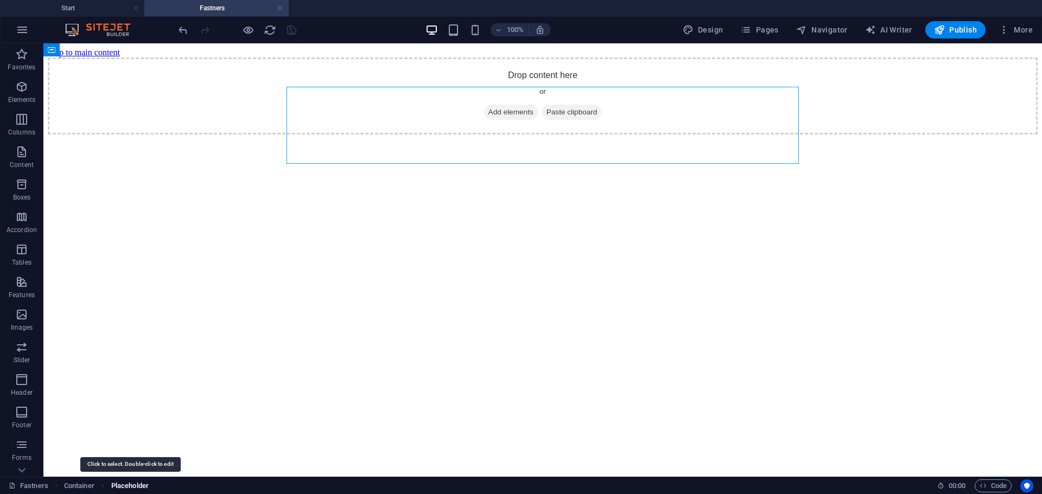
click at [135, 486] on span "Placeholder" at bounding box center [129, 486] width 37 height 13
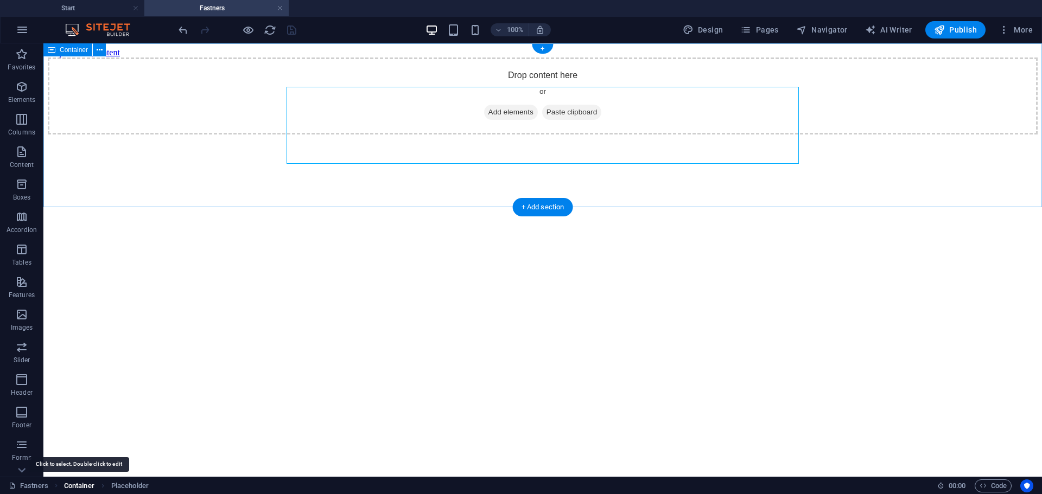
click at [79, 486] on span "Container" at bounding box center [79, 486] width 30 height 13
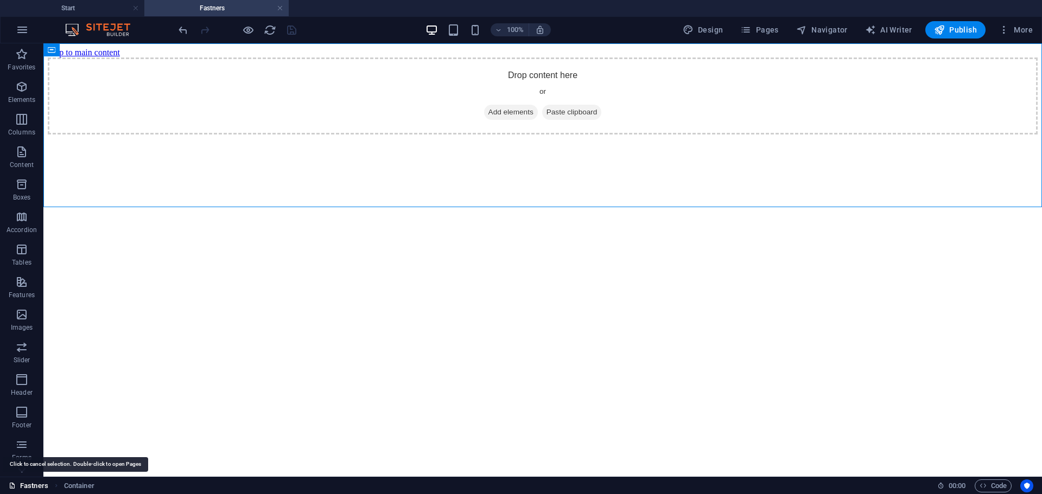
click at [40, 483] on link "Fastners" at bounding box center [29, 486] width 40 height 13
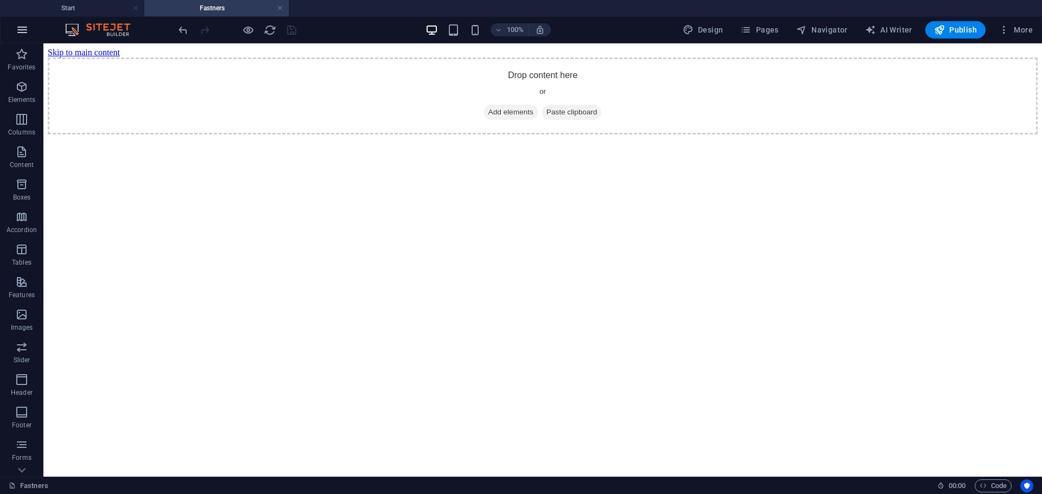
click at [25, 29] on icon "button" at bounding box center [22, 29] width 13 height 13
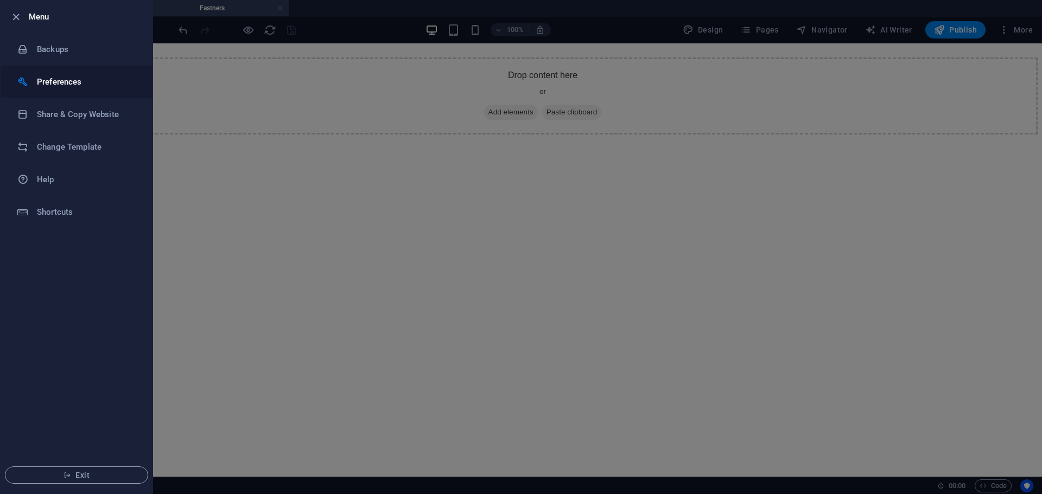
click at [81, 79] on h6 "Preferences" at bounding box center [87, 81] width 100 height 13
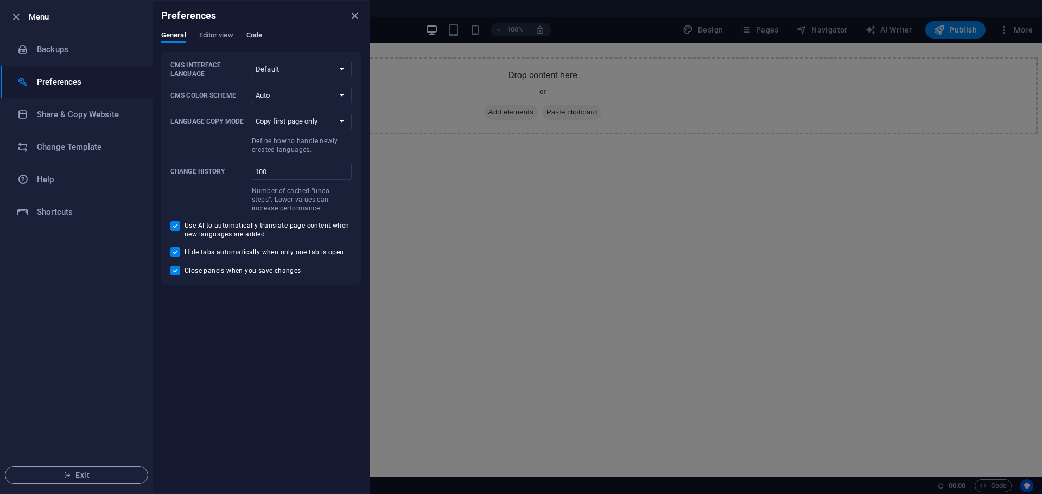
click at [254, 34] on span "Code" at bounding box center [254, 36] width 16 height 15
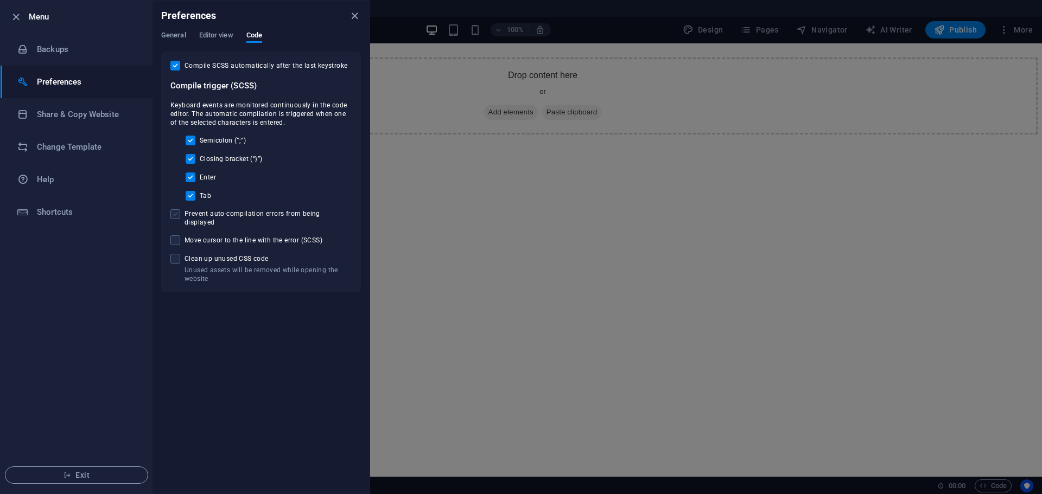
click at [176, 213] on span at bounding box center [175, 214] width 10 height 10
click at [176, 213] on input "Prevent auto-compilation errors from being displayed" at bounding box center [177, 214] width 14 height 10
checkbox input "true"
click at [177, 254] on span at bounding box center [175, 259] width 10 height 10
click at [177, 254] on input "Unused assets will be removed while opening the website Clean up unused CSS code" at bounding box center [177, 259] width 14 height 10
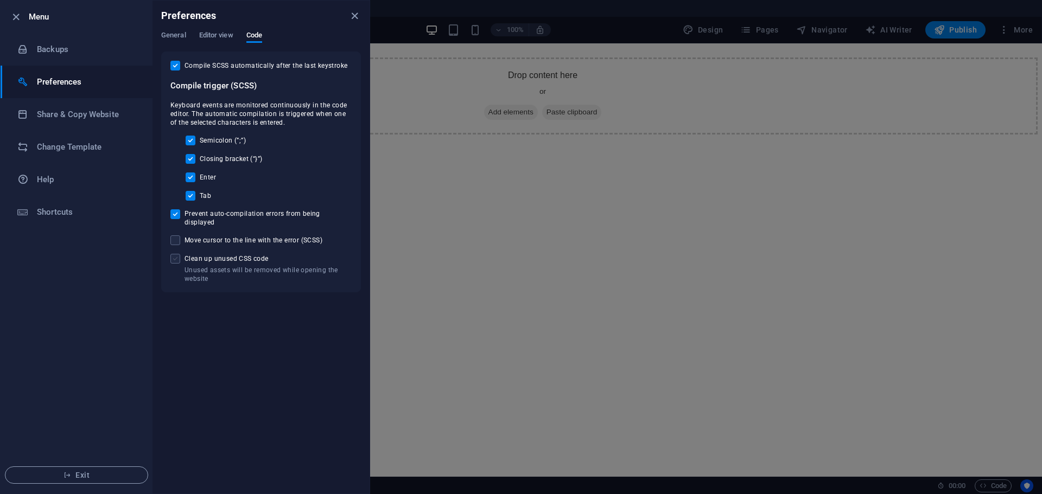
checkbox input "true"
click at [217, 30] on div "Preferences" at bounding box center [260, 16] width 217 height 30
click at [217, 36] on span "Editor view" at bounding box center [216, 36] width 34 height 15
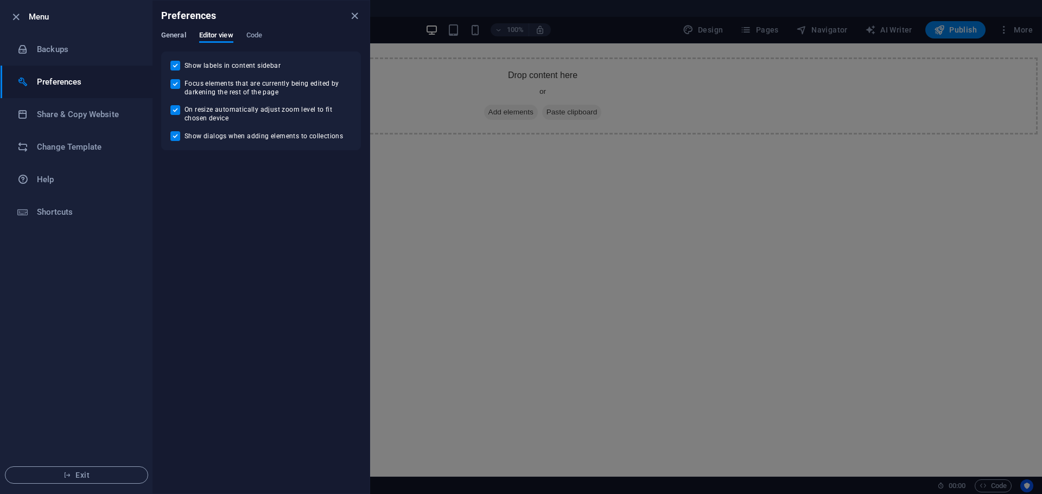
click at [178, 37] on span "General" at bounding box center [173, 36] width 25 height 15
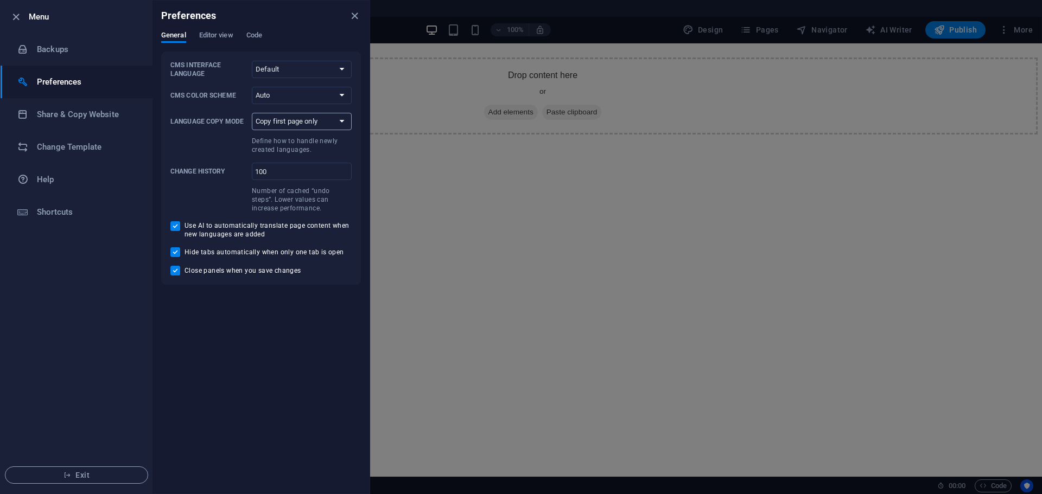
click at [324, 119] on select "Copy first page only Copy all pages" at bounding box center [302, 121] width 100 height 17
click at [220, 142] on span at bounding box center [208, 145] width 77 height 20
click at [252, 130] on select "Copy first page only Copy all pages" at bounding box center [302, 121] width 100 height 17
click at [84, 114] on h6 "Share & Copy Website" at bounding box center [87, 114] width 100 height 13
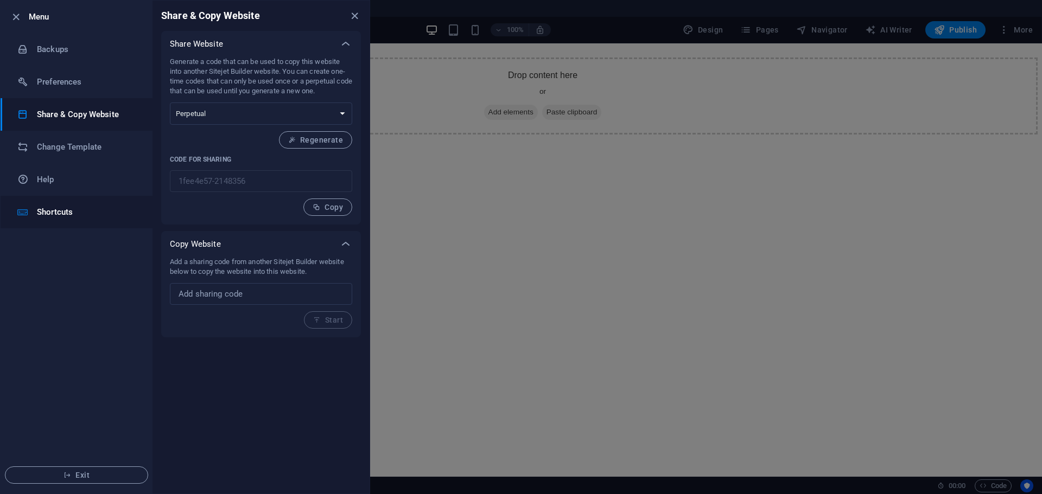
click at [69, 210] on h6 "Shortcuts" at bounding box center [87, 212] width 100 height 13
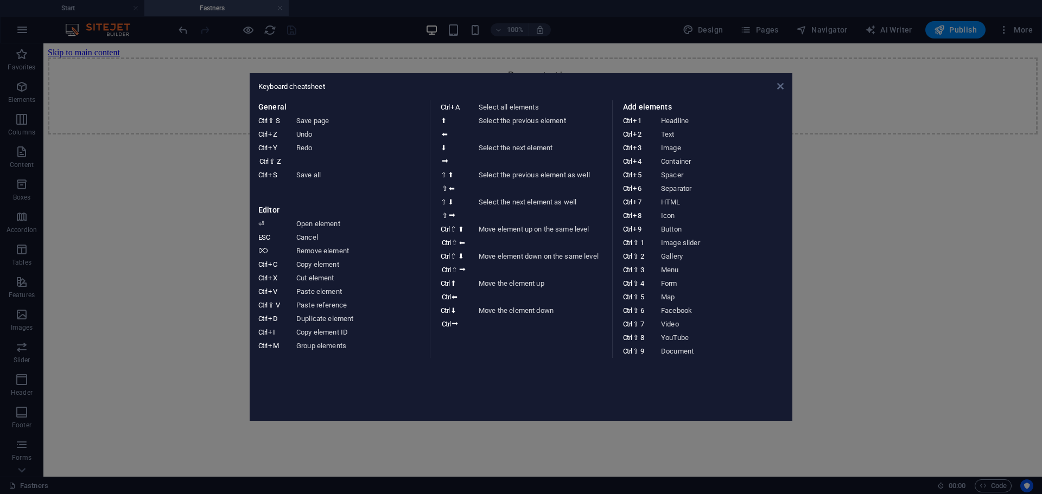
click at [781, 87] on icon at bounding box center [780, 86] width 7 height 9
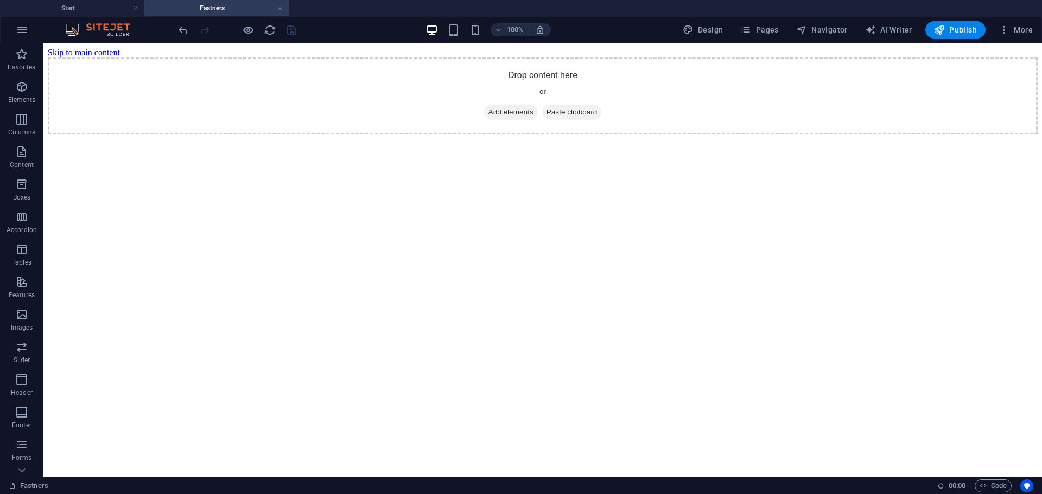
click at [88, 31] on img at bounding box center [102, 29] width 81 height 13
click at [73, 30] on img at bounding box center [102, 29] width 81 height 13
click at [541, 29] on icon "button" at bounding box center [540, 30] width 10 height 10
click at [21, 30] on icon "button" at bounding box center [22, 29] width 13 height 13
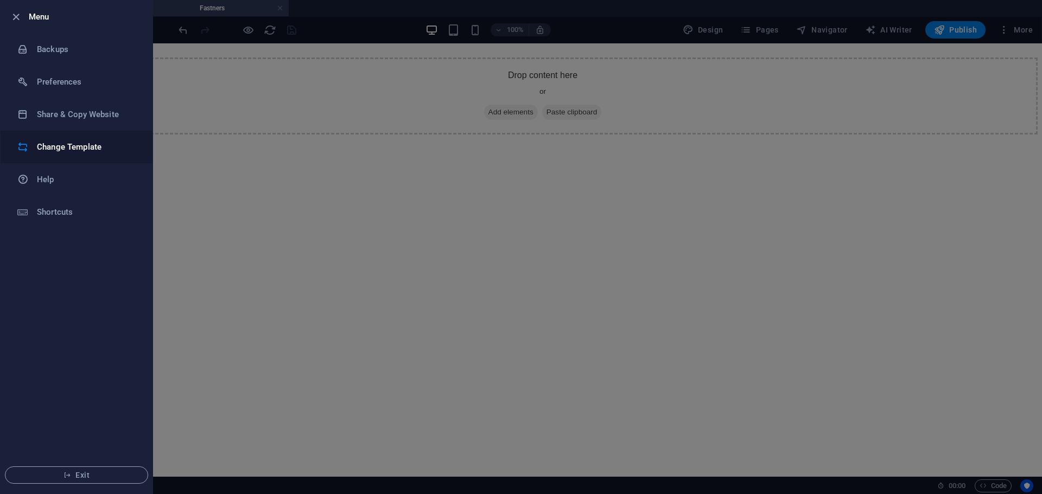
click at [82, 145] on h6 "Change Template" at bounding box center [87, 147] width 100 height 13
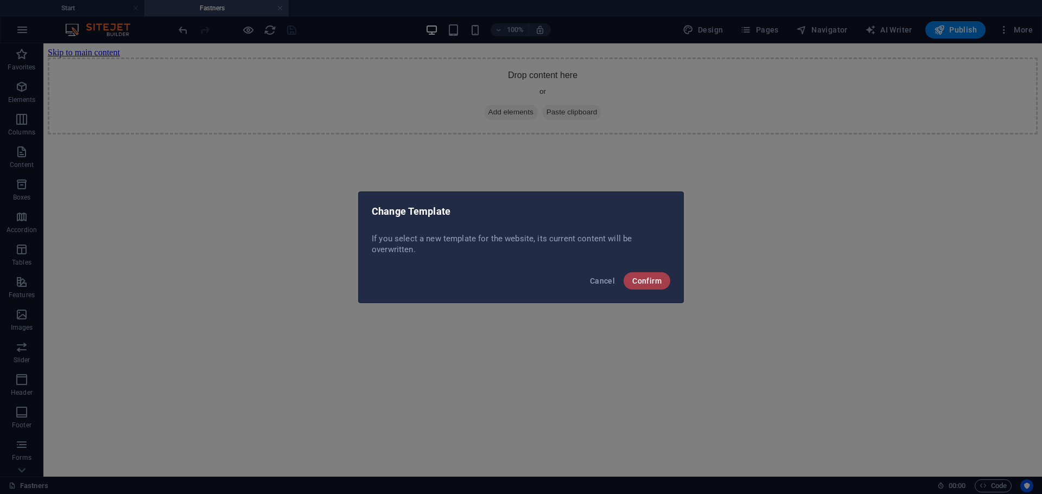
click at [656, 280] on span "Confirm" at bounding box center [646, 281] width 29 height 9
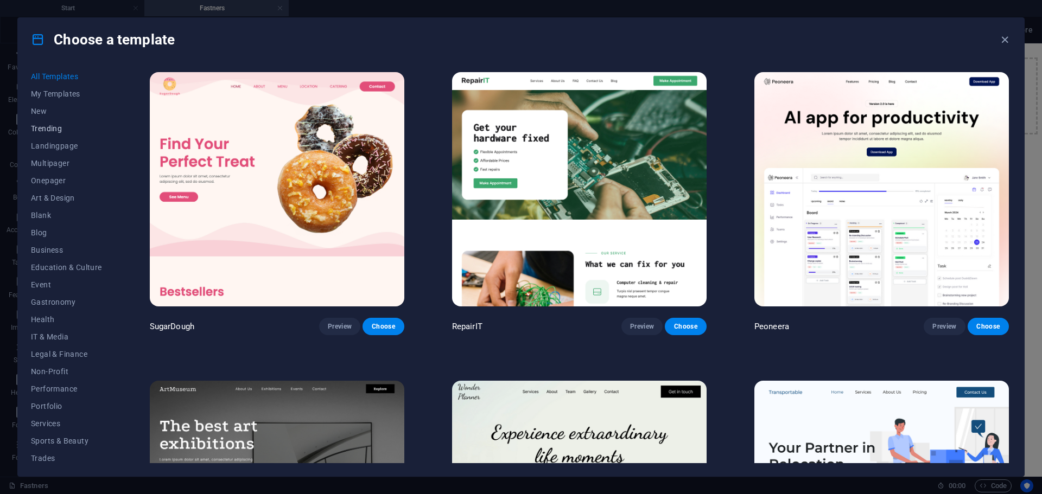
scroll to position [0, 0]
click at [37, 111] on span "New" at bounding box center [66, 113] width 71 height 9
click at [44, 92] on span "My Templates" at bounding box center [66, 96] width 71 height 9
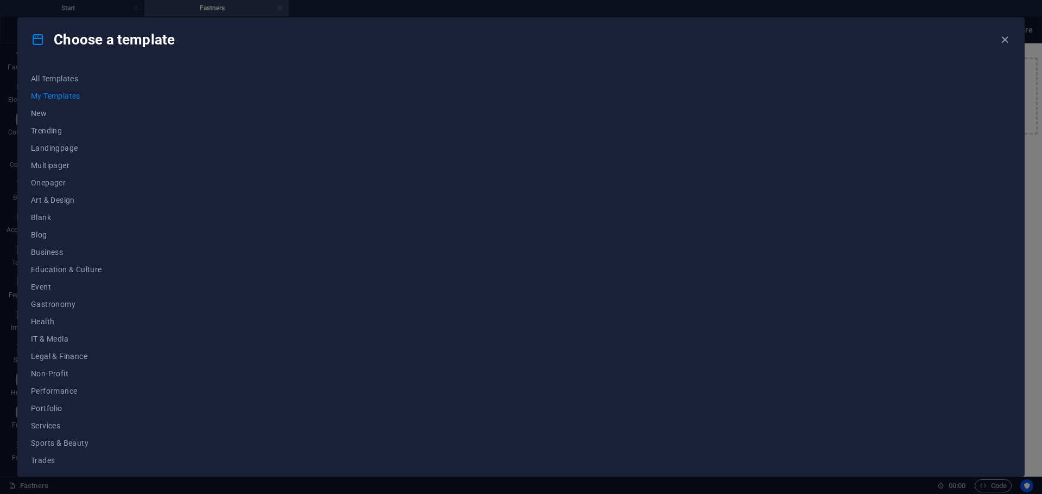
click at [54, 95] on span "My Templates" at bounding box center [66, 96] width 71 height 9
click at [1004, 41] on icon "button" at bounding box center [1004, 40] width 12 height 12
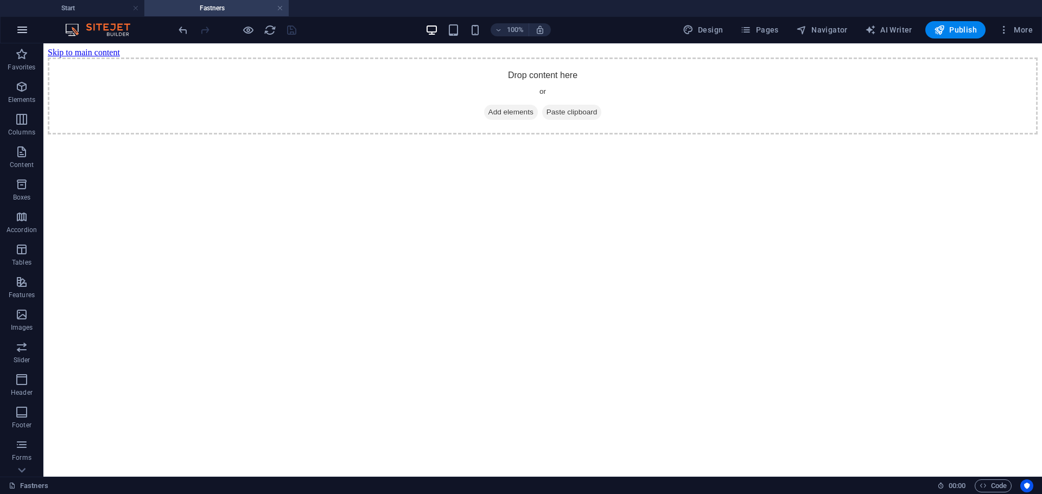
click at [22, 26] on icon "button" at bounding box center [22, 29] width 13 height 13
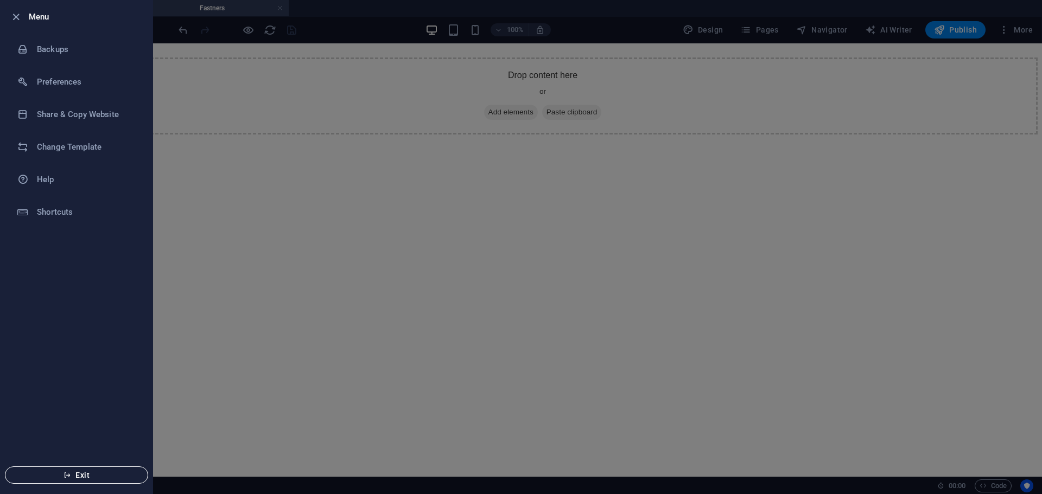
click at [53, 470] on button "Exit" at bounding box center [76, 475] width 143 height 17
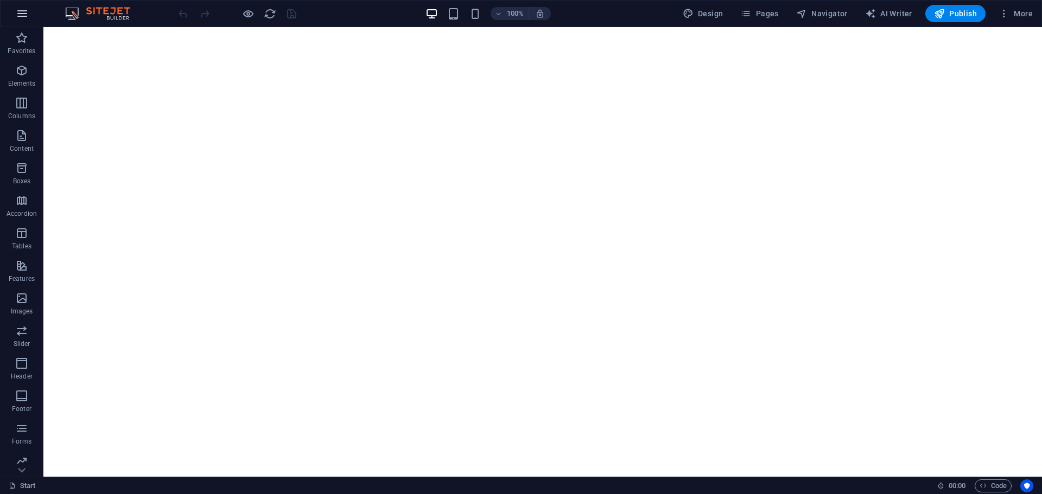
click at [21, 12] on icon "button" at bounding box center [22, 13] width 13 height 13
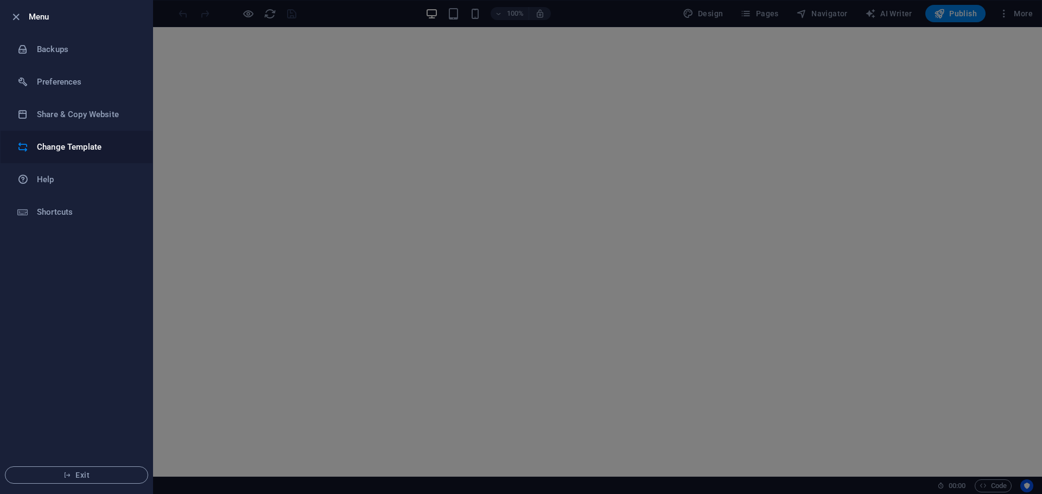
click at [67, 143] on h6 "Change Template" at bounding box center [87, 147] width 100 height 13
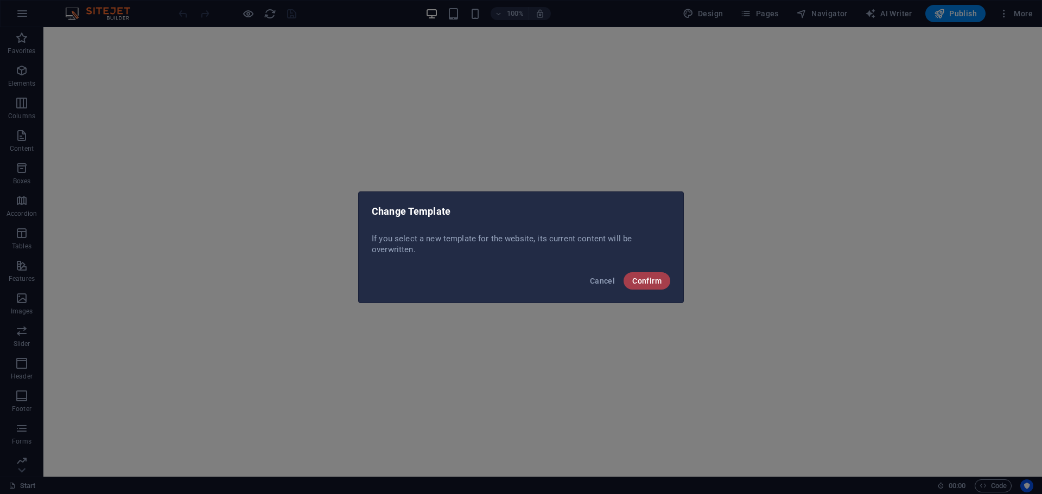
click at [652, 281] on span "Confirm" at bounding box center [646, 281] width 29 height 9
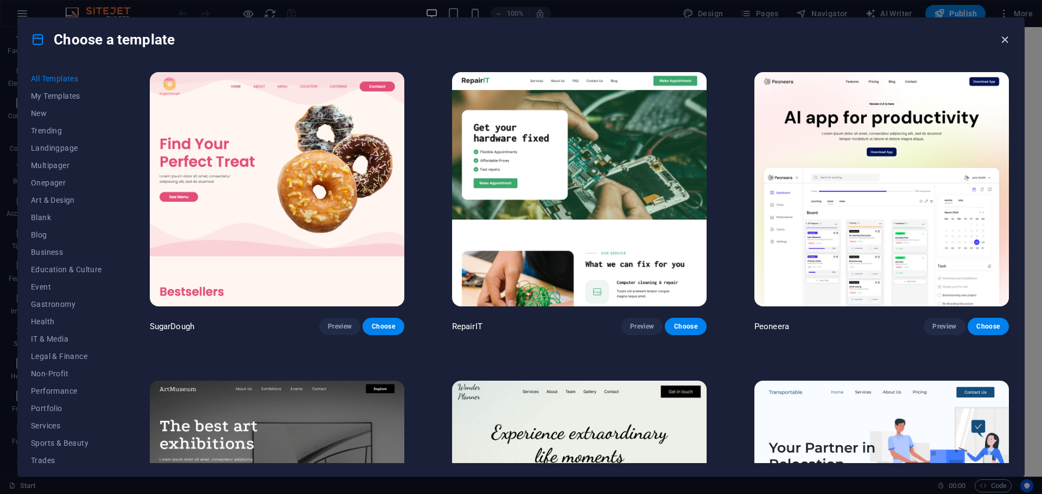
click at [1003, 38] on icon "button" at bounding box center [1004, 40] width 12 height 12
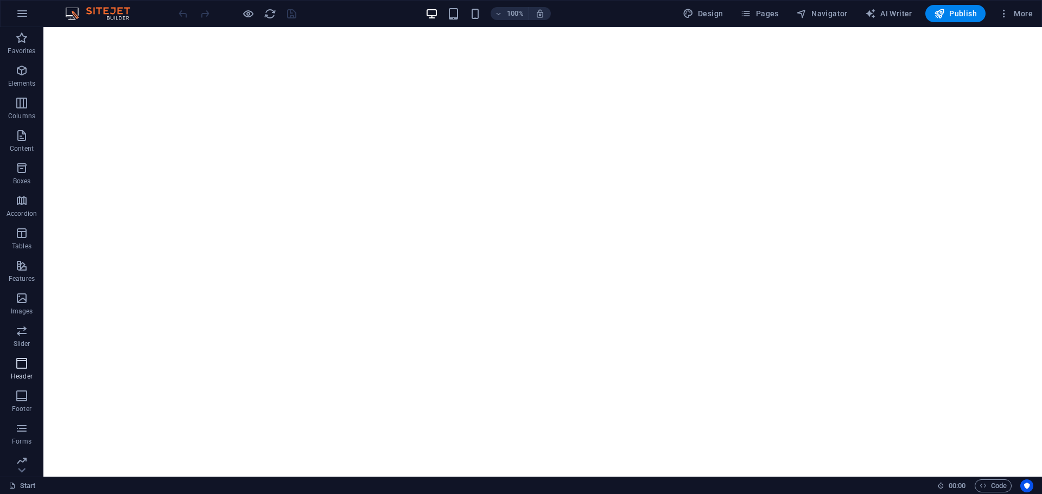
click at [21, 359] on icon "button" at bounding box center [21, 363] width 13 height 13
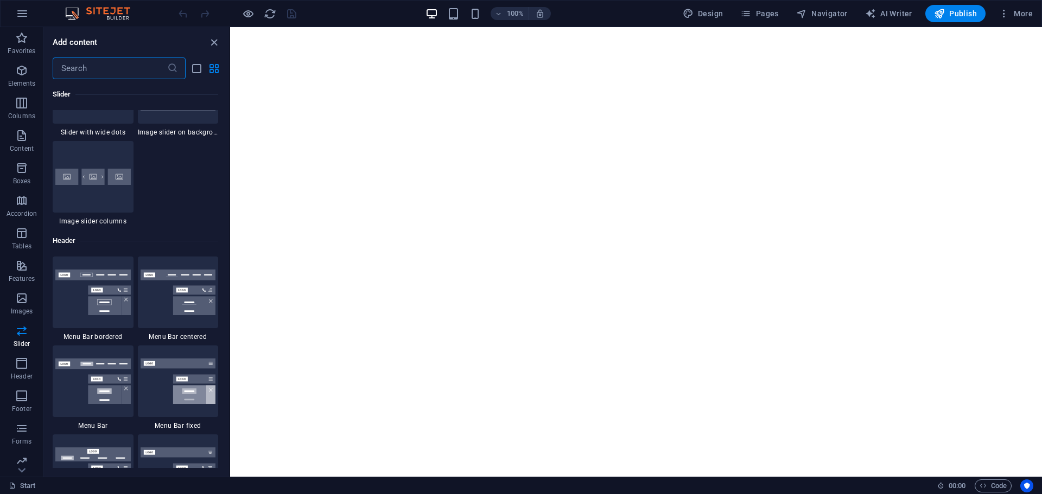
scroll to position [6408, 0]
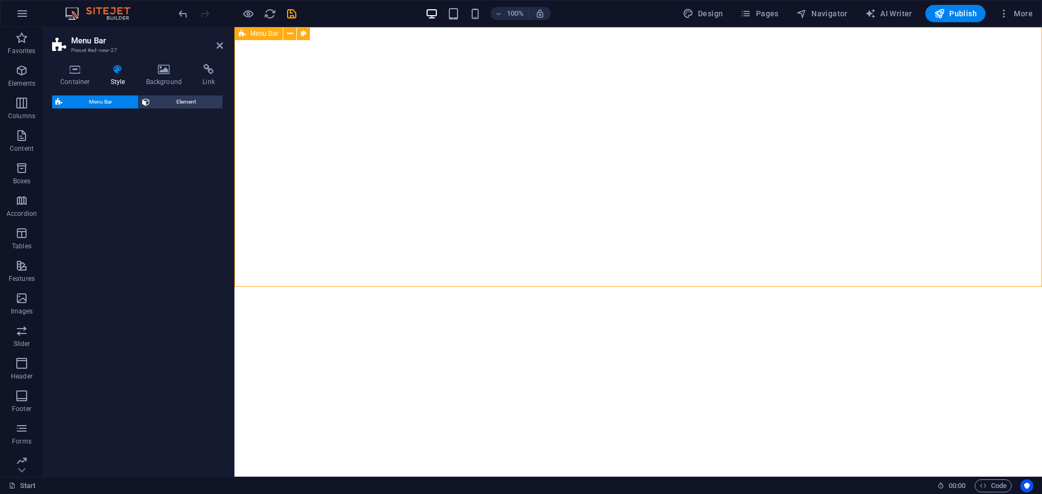
select select "rem"
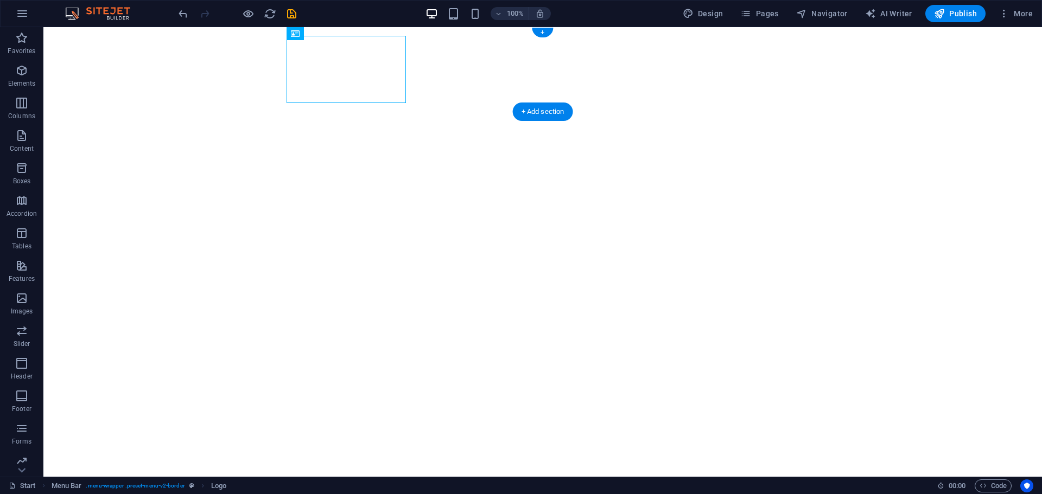
select select "rem"
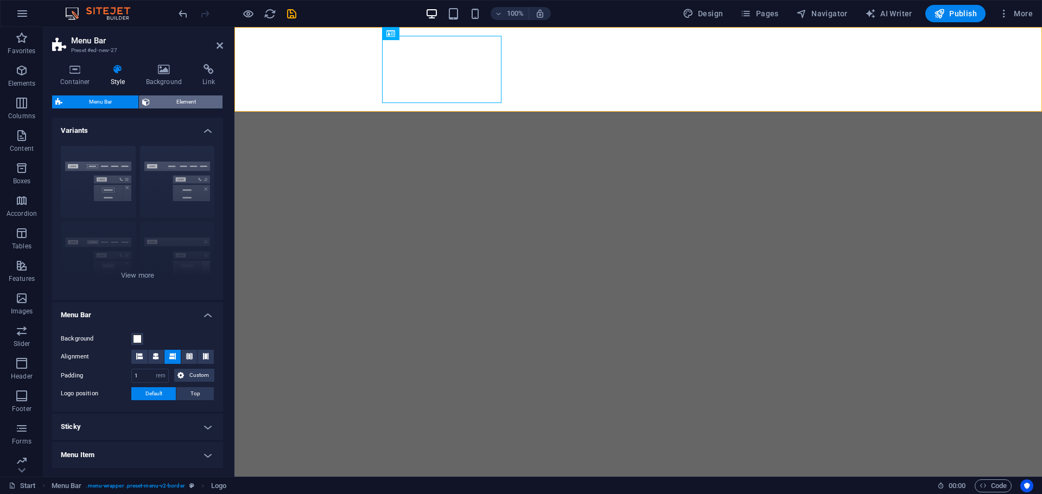
click at [162, 104] on span "Element" at bounding box center [186, 102] width 66 height 13
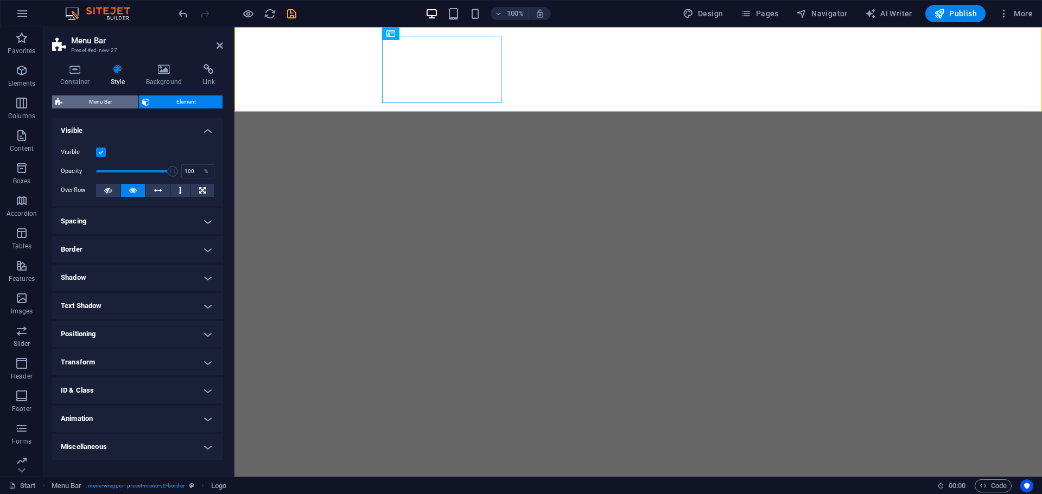
click at [99, 101] on span "Menu Bar" at bounding box center [100, 102] width 69 height 13
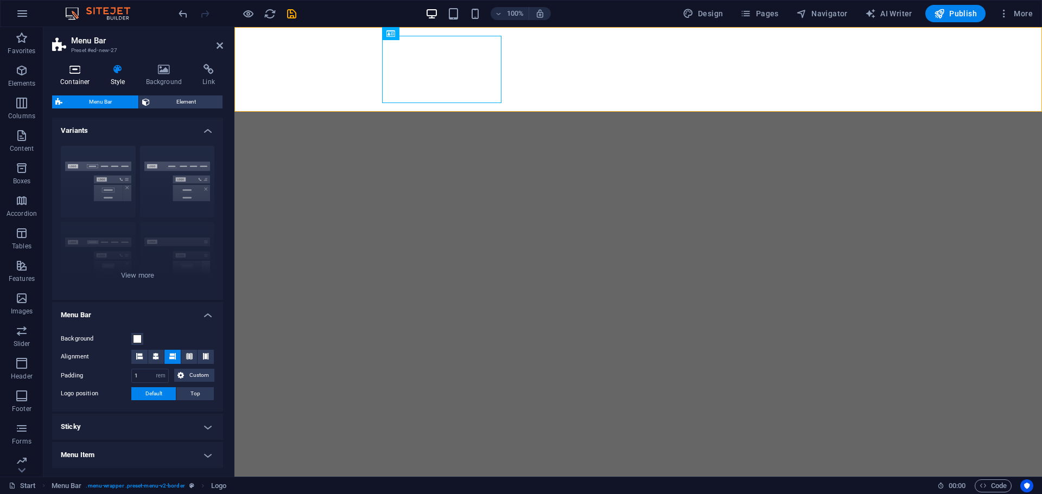
click at [71, 73] on icon at bounding box center [75, 69] width 46 height 11
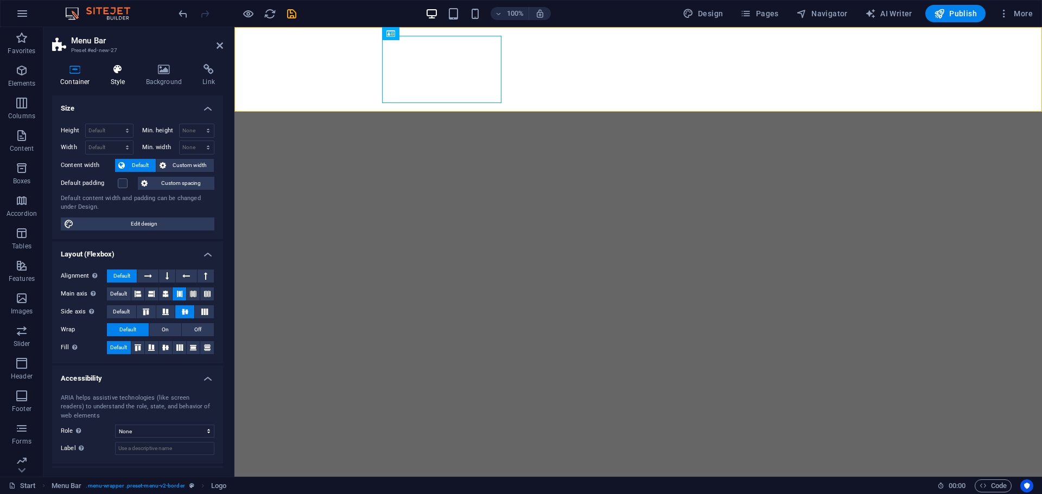
click at [117, 68] on icon at bounding box center [118, 69] width 31 height 11
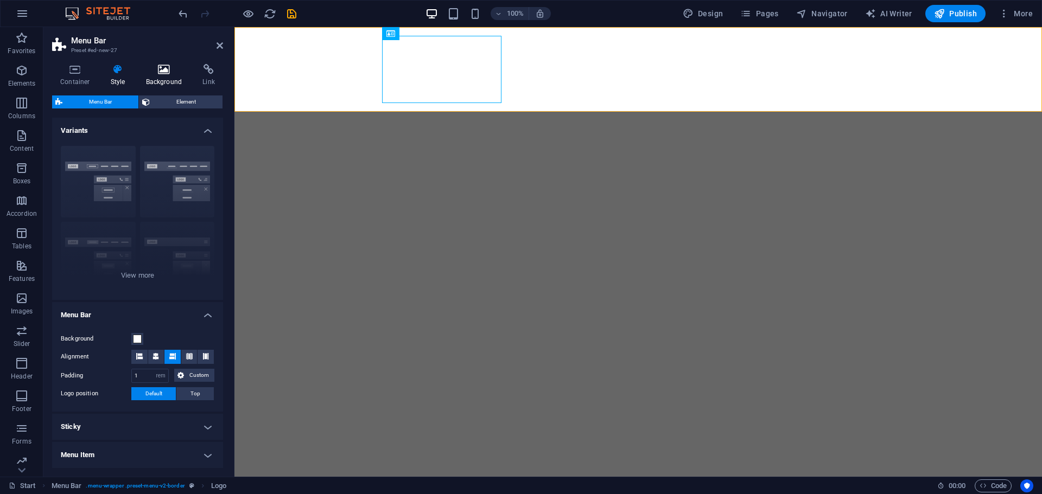
click at [162, 75] on h4 "Background" at bounding box center [166, 75] width 57 height 23
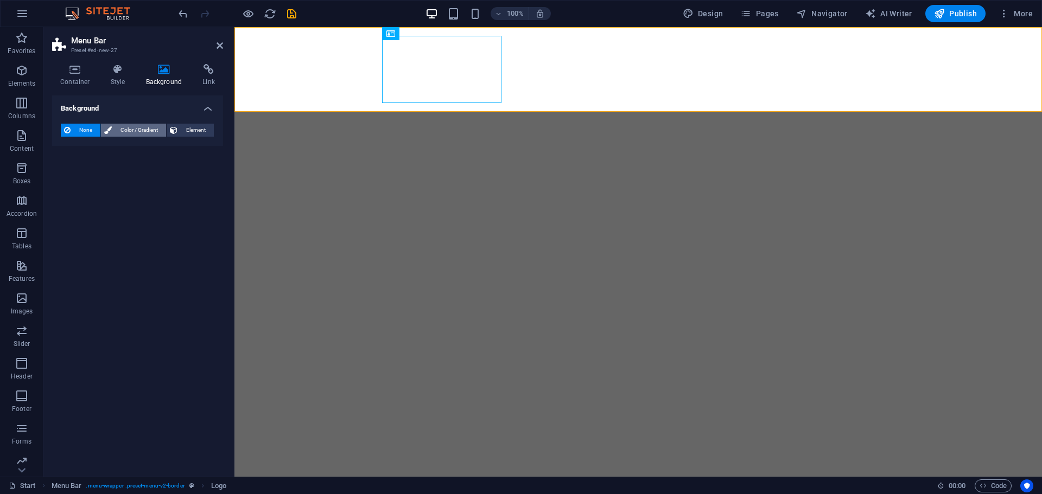
click at [130, 128] on span "Color / Gradient" at bounding box center [139, 130] width 48 height 13
click at [194, 126] on span "Element" at bounding box center [196, 130] width 30 height 13
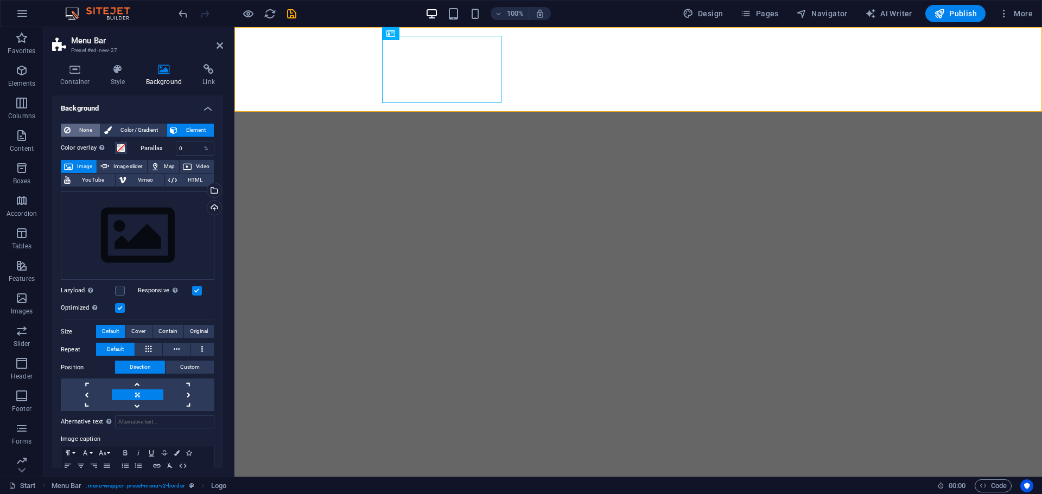
click at [86, 128] on span "None" at bounding box center [85, 130] width 23 height 13
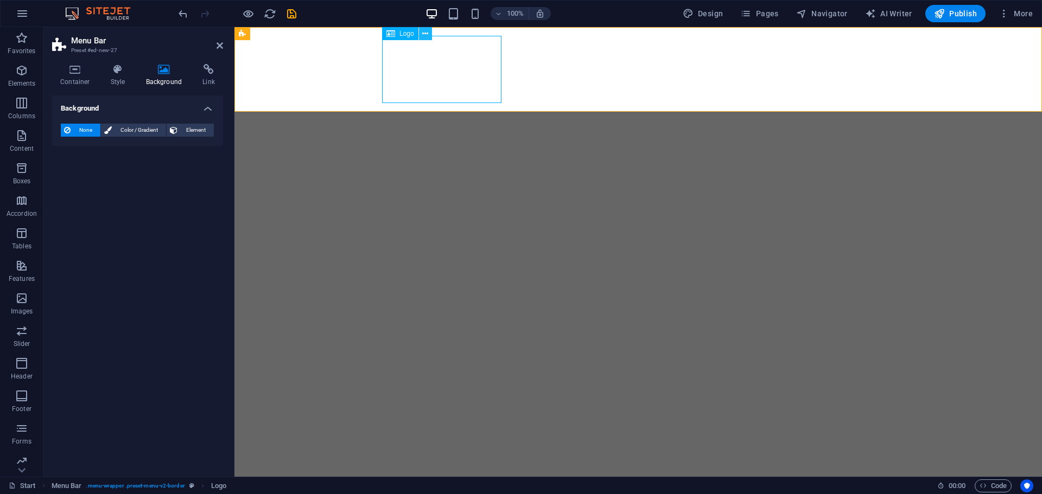
click at [424, 31] on icon at bounding box center [425, 33] width 6 height 11
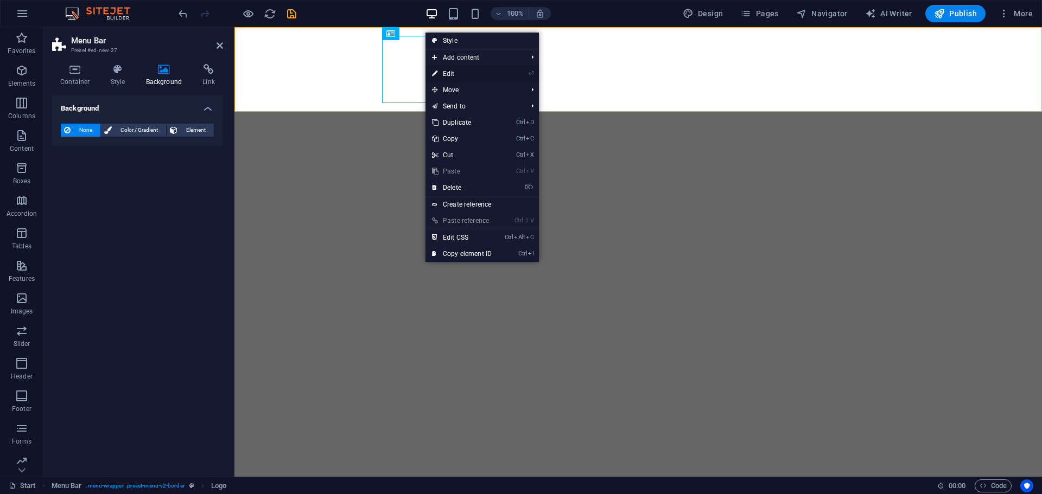
click at [496, 74] on link "⏎ Edit" at bounding box center [461, 74] width 73 height 16
select select "px"
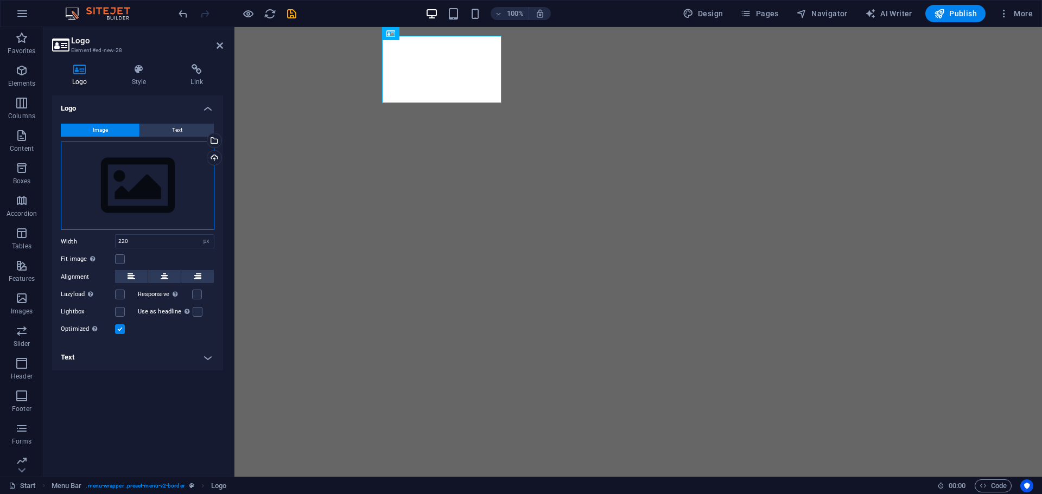
click at [132, 174] on div "Drag files here, click to choose files or select files from Files or our free s…" at bounding box center [138, 186] width 154 height 89
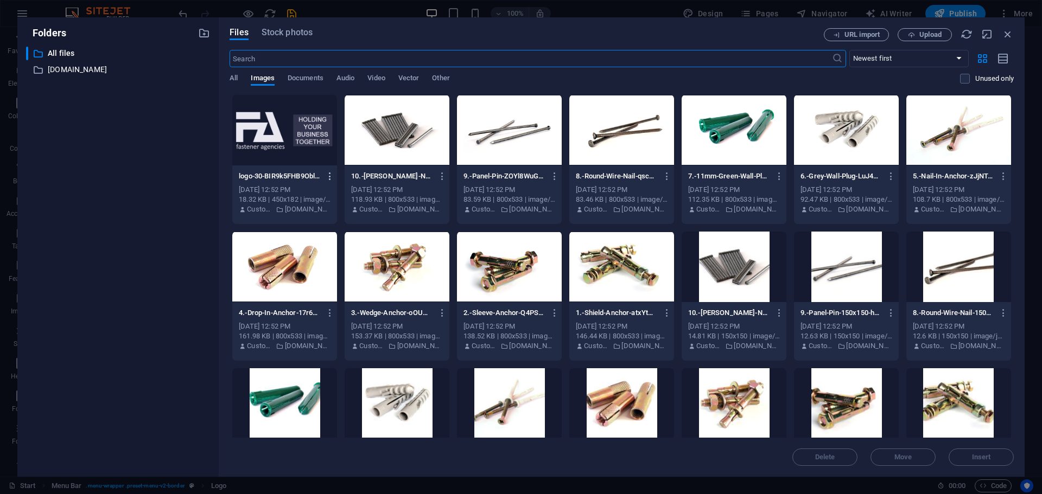
click at [330, 176] on icon "button" at bounding box center [330, 176] width 10 height 10
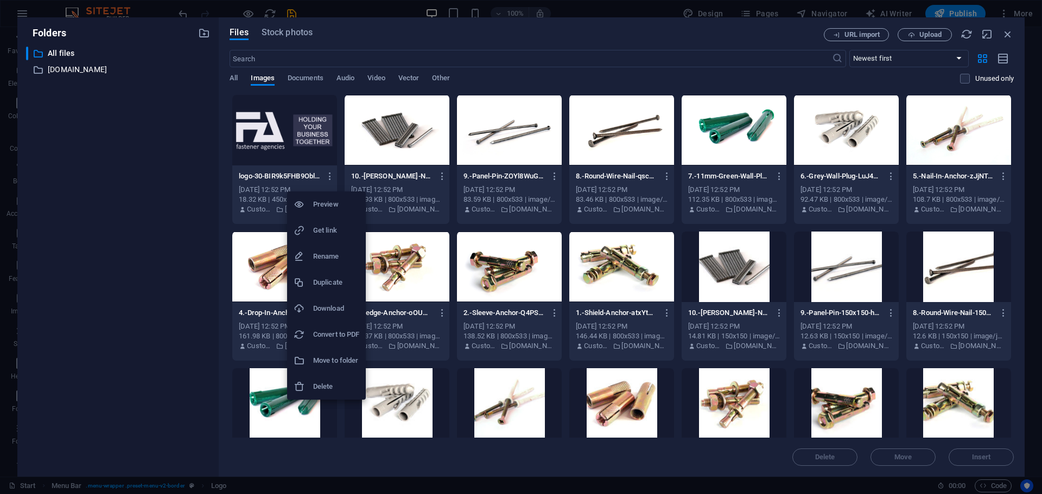
click at [347, 384] on h6 "Delete" at bounding box center [336, 386] width 46 height 13
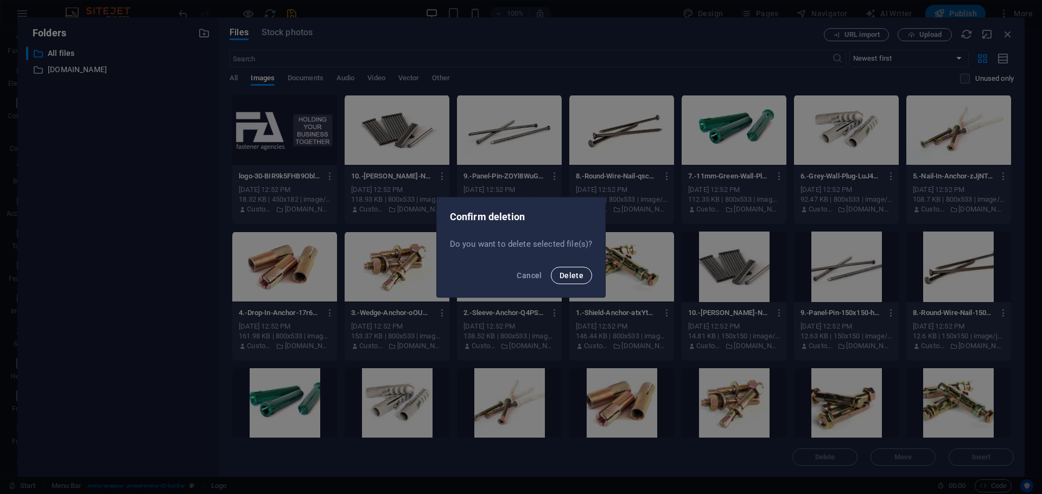
click at [575, 272] on span "Delete" at bounding box center [571, 275] width 24 height 9
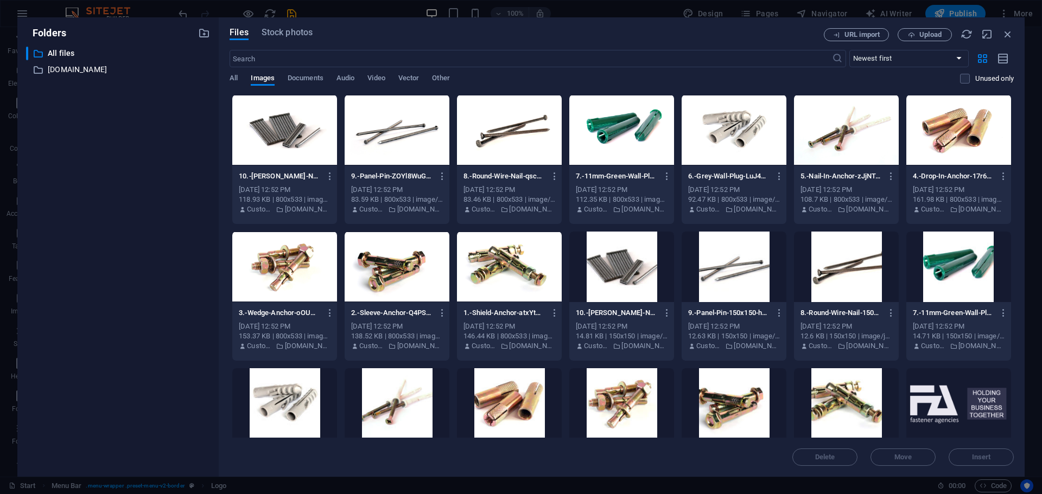
scroll to position [126, 0]
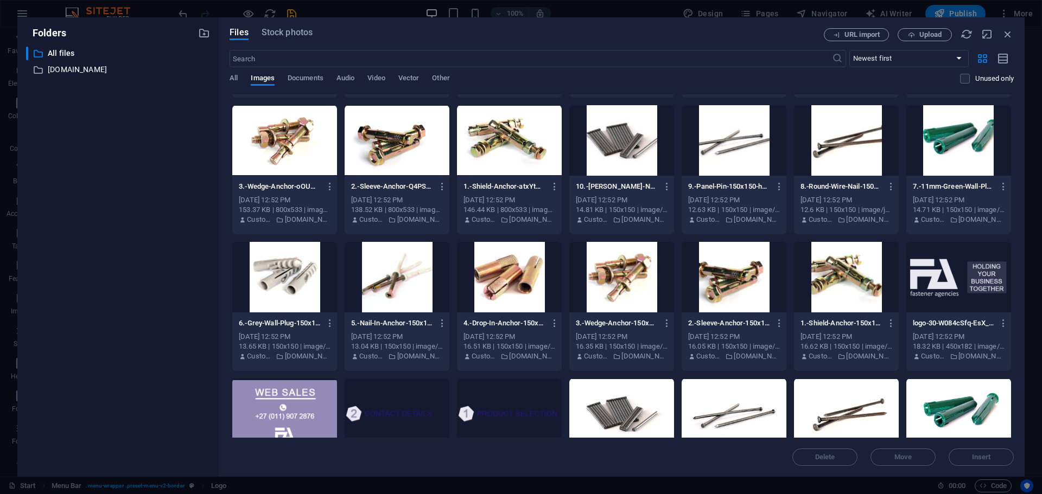
click at [957, 297] on div at bounding box center [958, 277] width 105 height 71
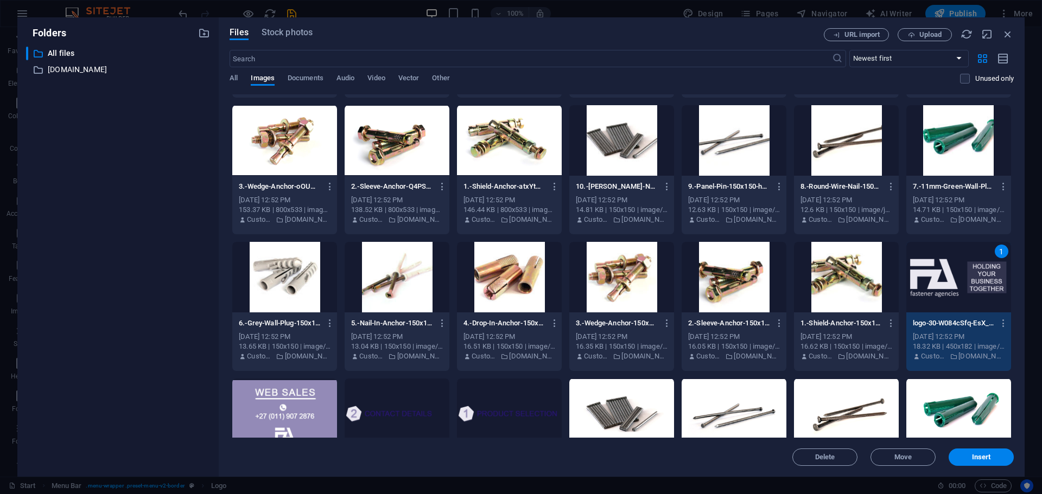
drag, startPoint x: 224, startPoint y: 402, endPoint x: 237, endPoint y: 403, distance: 13.6
click at [224, 402] on div "Files Stock photos URL import Upload ​ Newest first Oldest first Name (A-Z) Nam…" at bounding box center [622, 247] width 806 height 460
click at [275, 407] on div at bounding box center [284, 414] width 105 height 71
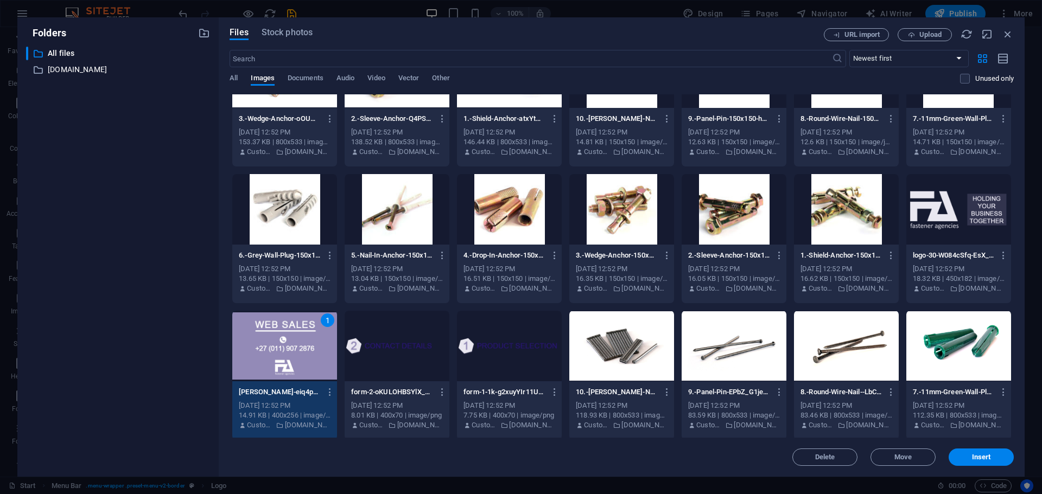
scroll to position [253, 0]
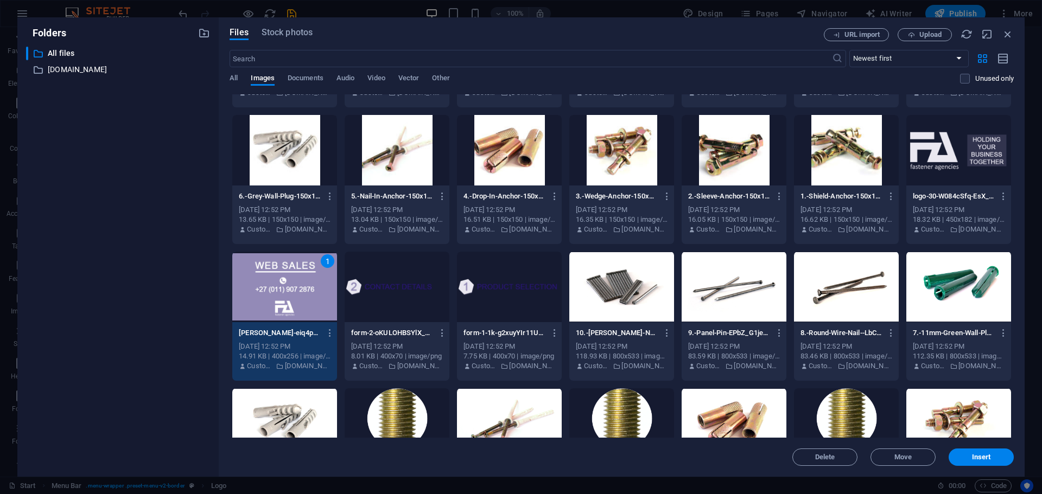
click at [944, 159] on div at bounding box center [958, 150] width 105 height 71
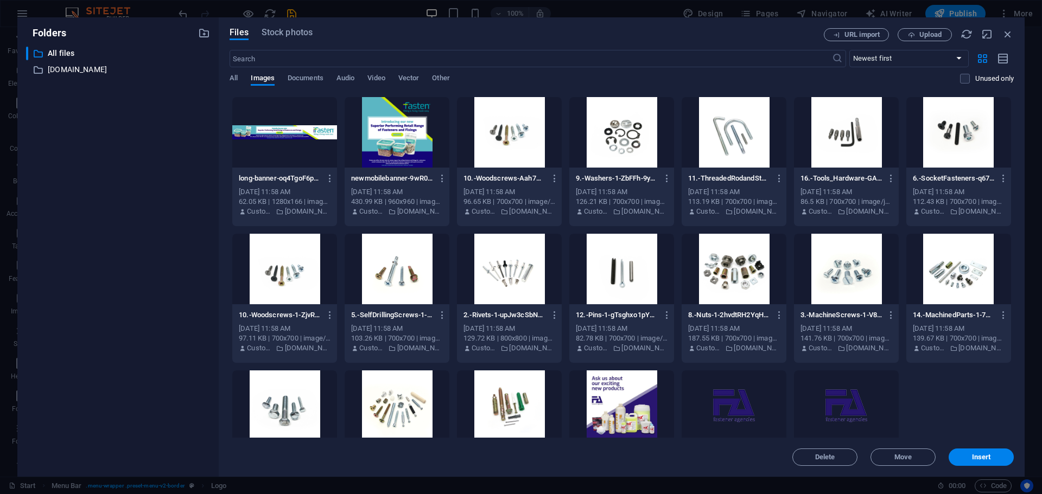
scroll to position [9769, 0]
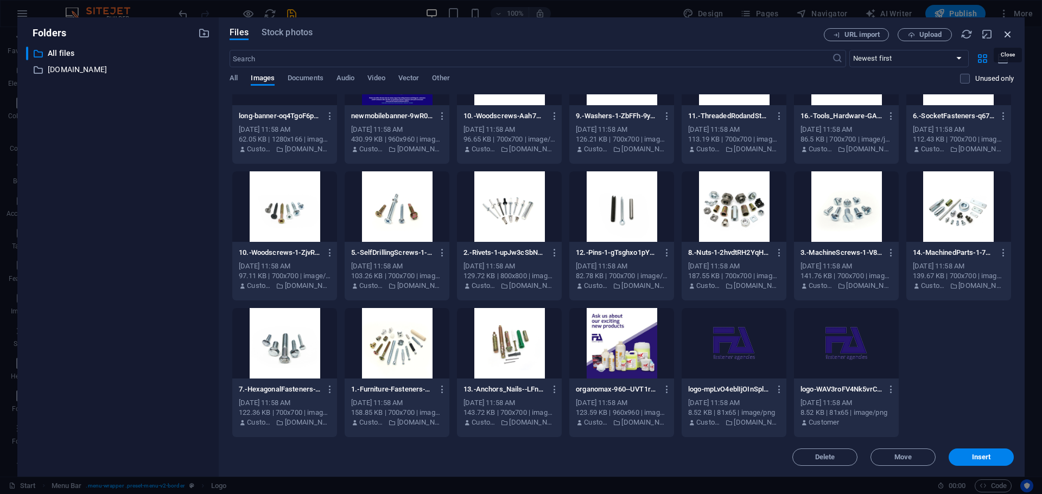
click at [1004, 31] on icon "button" at bounding box center [1008, 34] width 12 height 12
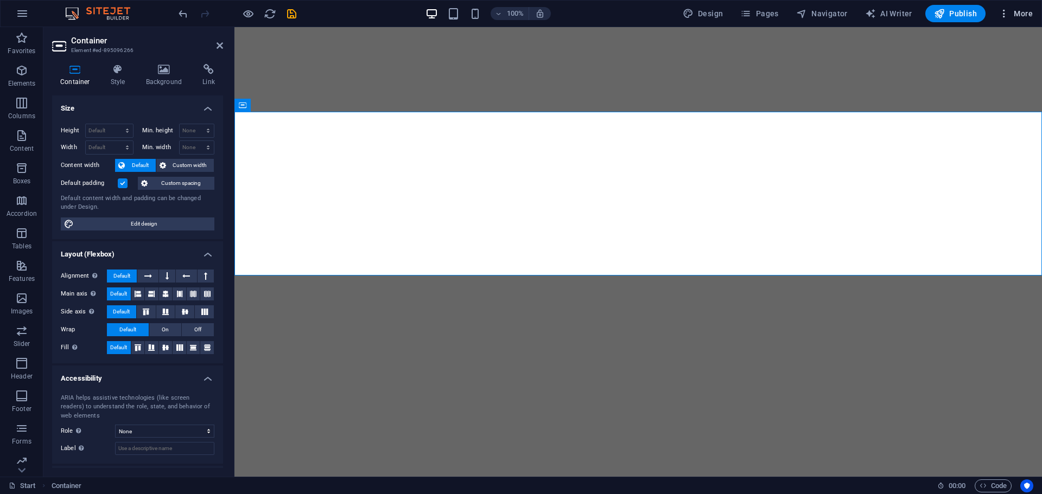
click at [1020, 10] on span "More" at bounding box center [1015, 13] width 34 height 11
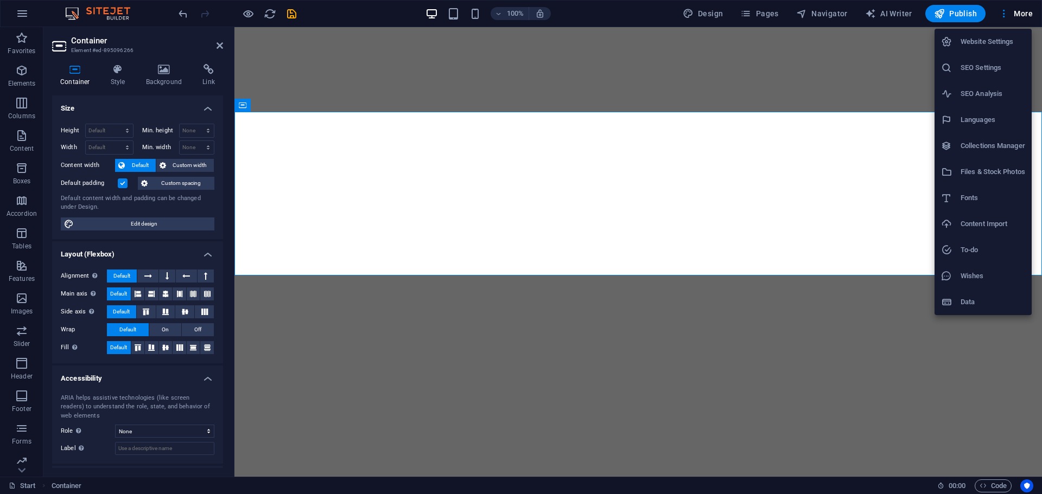
click at [984, 171] on h6 "Files & Stock Photos" at bounding box center [992, 172] width 65 height 13
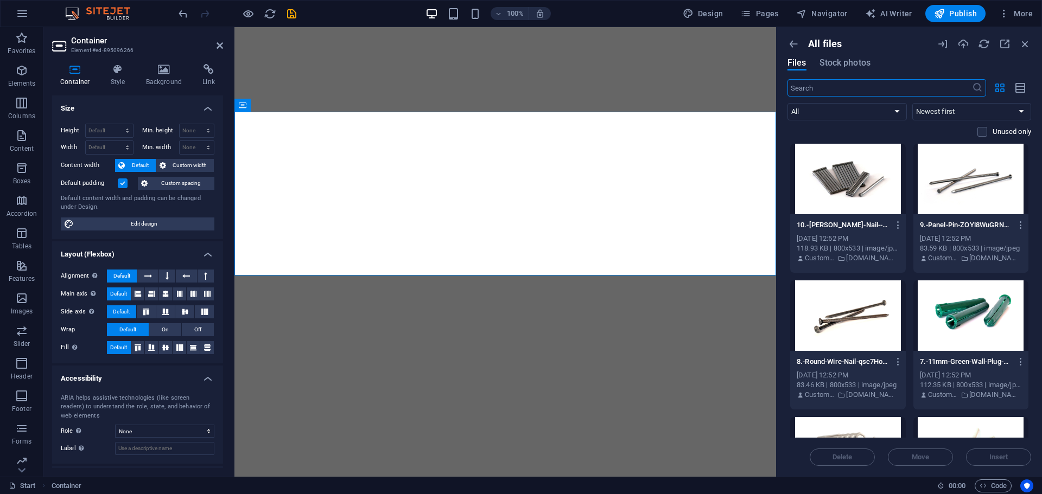
drag, startPoint x: 854, startPoint y: 196, endPoint x: 937, endPoint y: 200, distance: 83.6
click at [855, 197] on div at bounding box center [848, 179] width 116 height 71
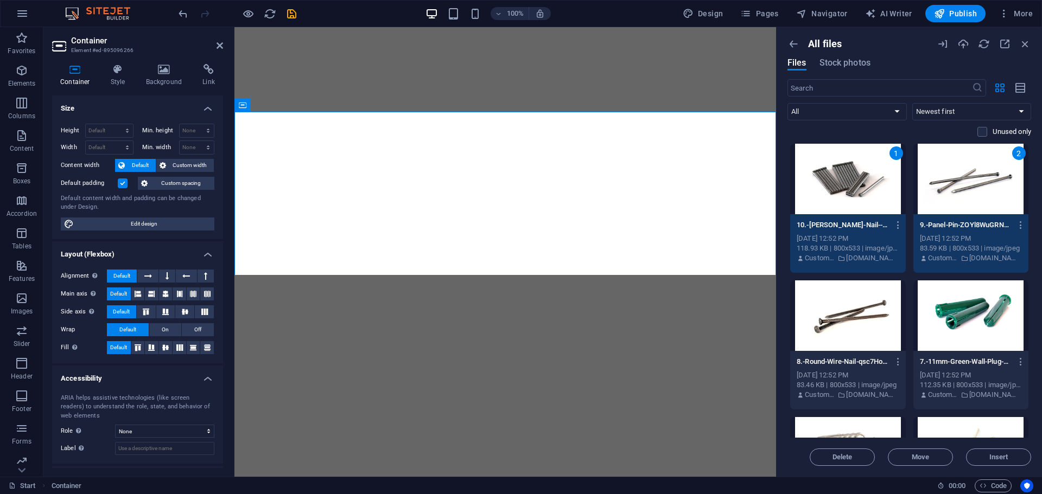
drag, startPoint x: 984, startPoint y: 177, endPoint x: 873, endPoint y: 212, distance: 116.0
click at [983, 178] on div "2" at bounding box center [971, 179] width 116 height 71
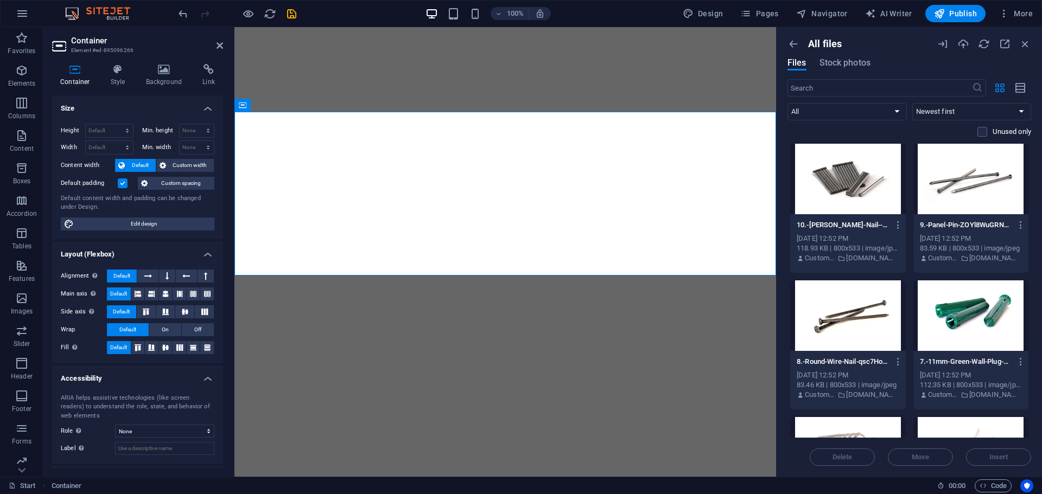
click at [856, 217] on div "10.-[PERSON_NAME]-Nail--qfhfNBc6i9R5zX3dg9Y0A.jpg 10.-[PERSON_NAME]-Nail--qfhfN…" at bounding box center [848, 225] width 103 height 17
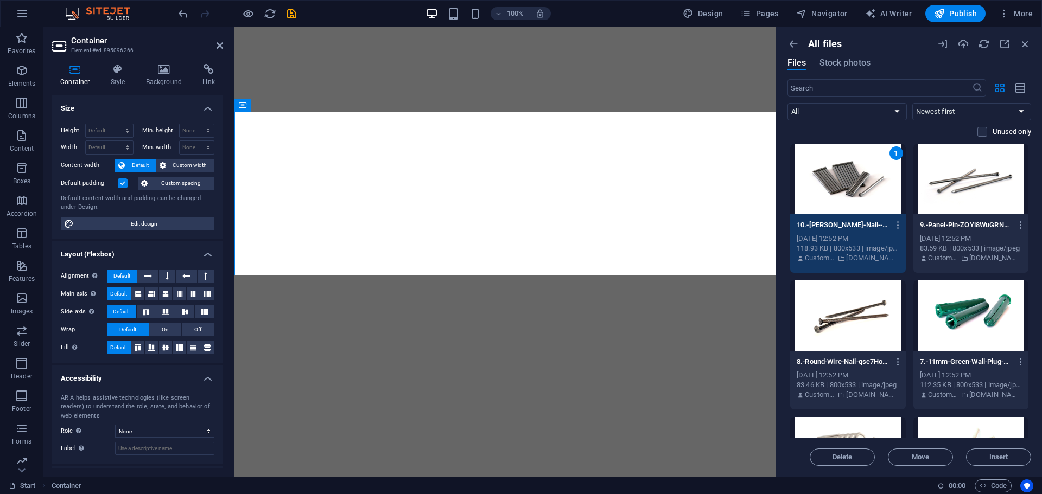
click at [868, 202] on div "1" at bounding box center [848, 179] width 116 height 71
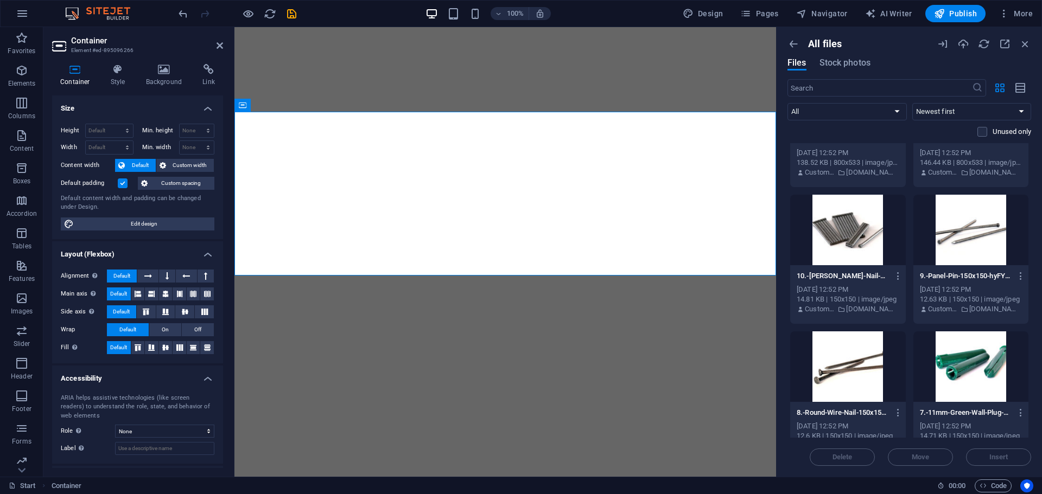
scroll to position [633, 0]
click at [838, 237] on div at bounding box center [848, 229] width 116 height 71
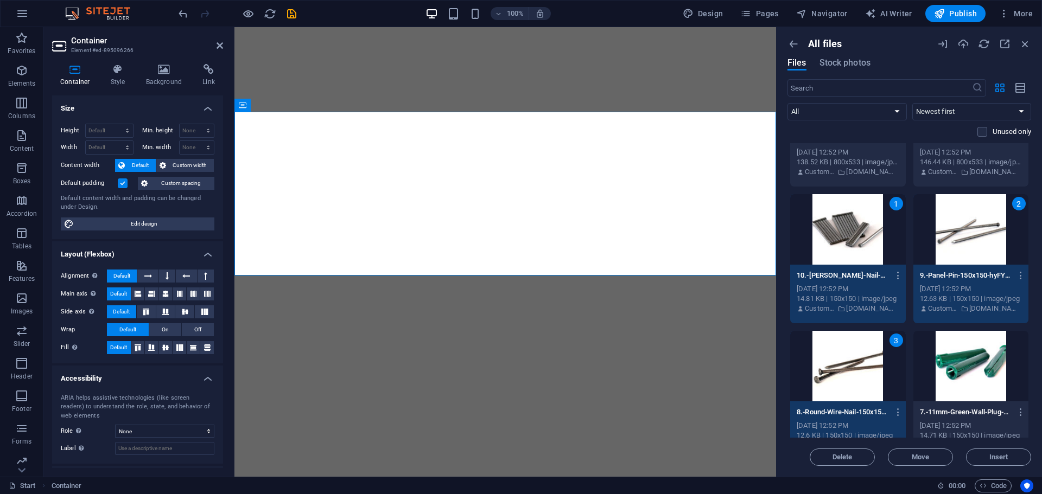
click at [949, 359] on div at bounding box center [971, 366] width 116 height 71
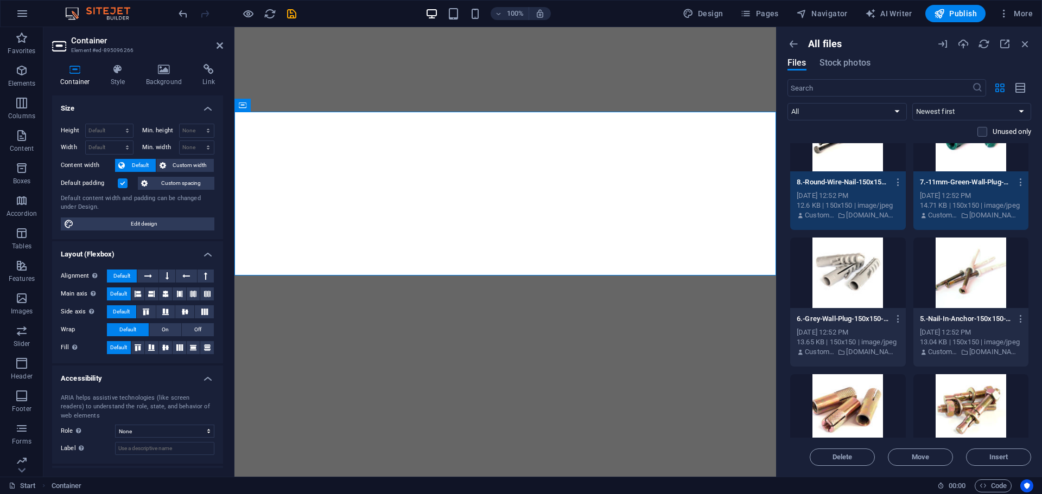
scroll to position [886, 0]
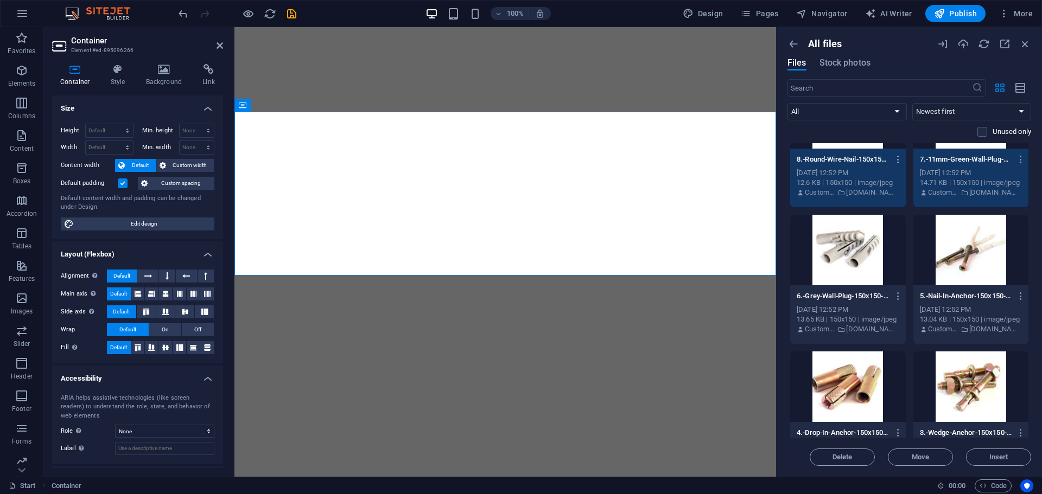
click at [875, 263] on div at bounding box center [848, 250] width 116 height 71
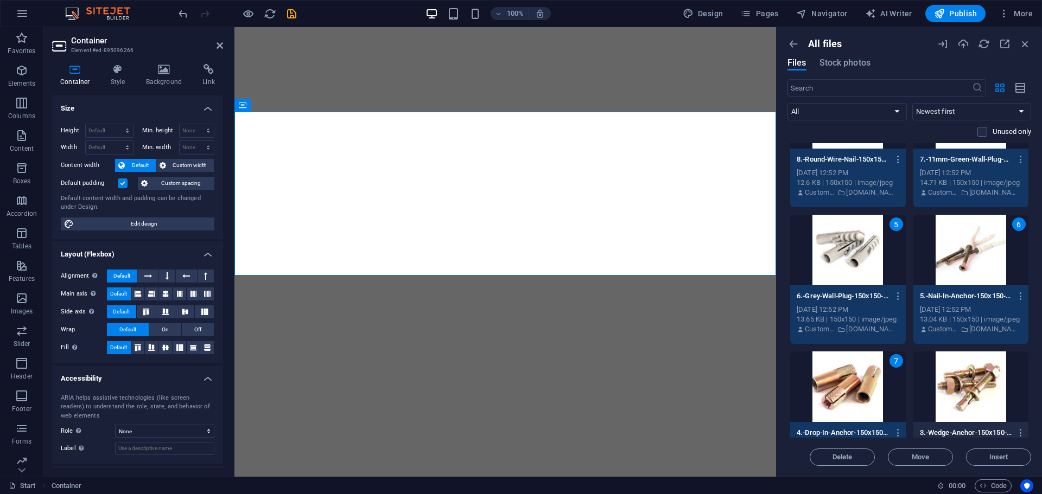
click at [951, 383] on div at bounding box center [971, 387] width 116 height 71
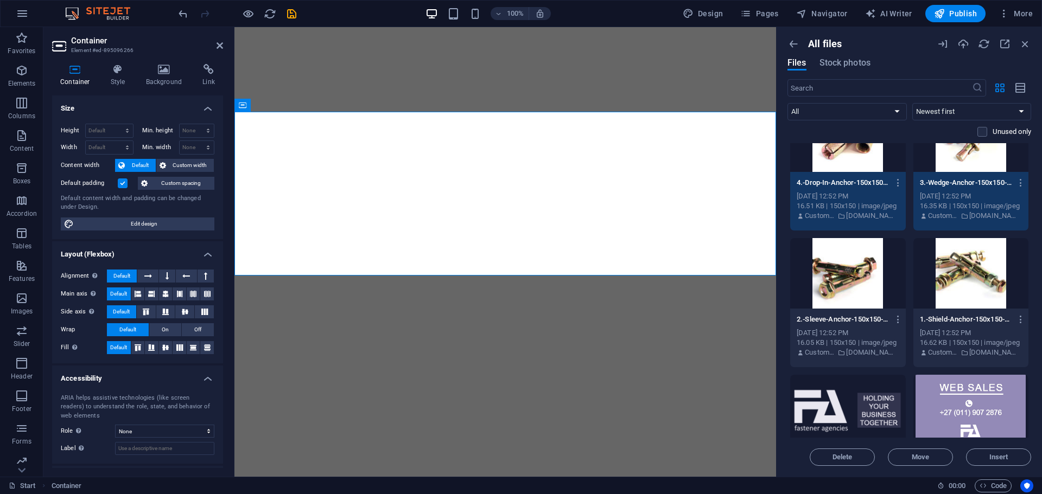
scroll to position [1140, 0]
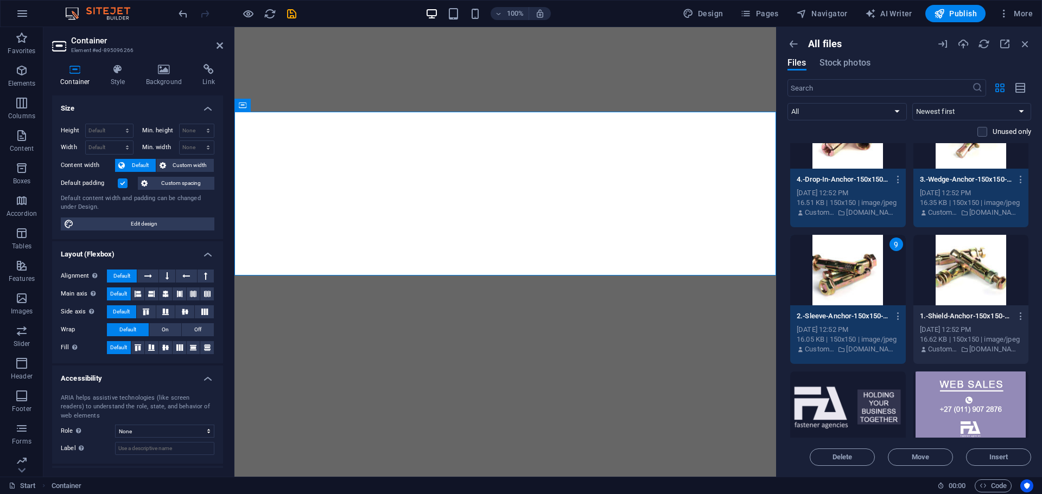
click at [967, 275] on div at bounding box center [971, 270] width 116 height 71
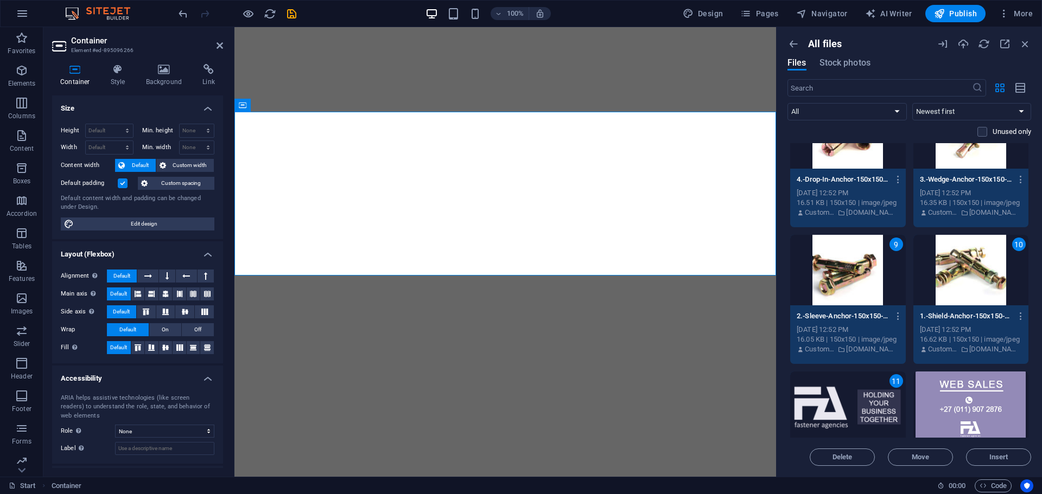
click at [976, 392] on div at bounding box center [971, 407] width 116 height 71
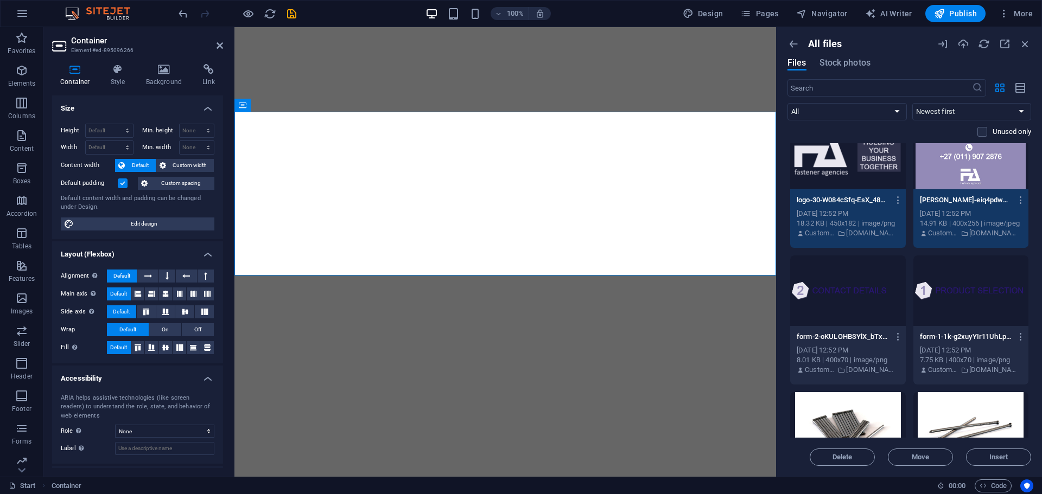
scroll to position [1393, 0]
drag, startPoint x: 877, startPoint y: 302, endPoint x: 964, endPoint y: 302, distance: 86.8
click at [877, 302] on div at bounding box center [848, 290] width 116 height 71
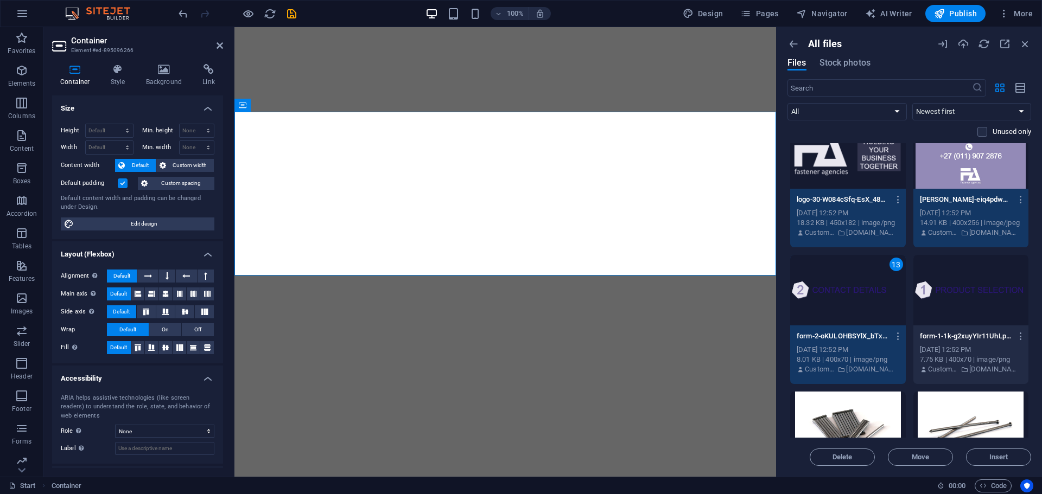
click at [980, 302] on div at bounding box center [971, 290] width 116 height 71
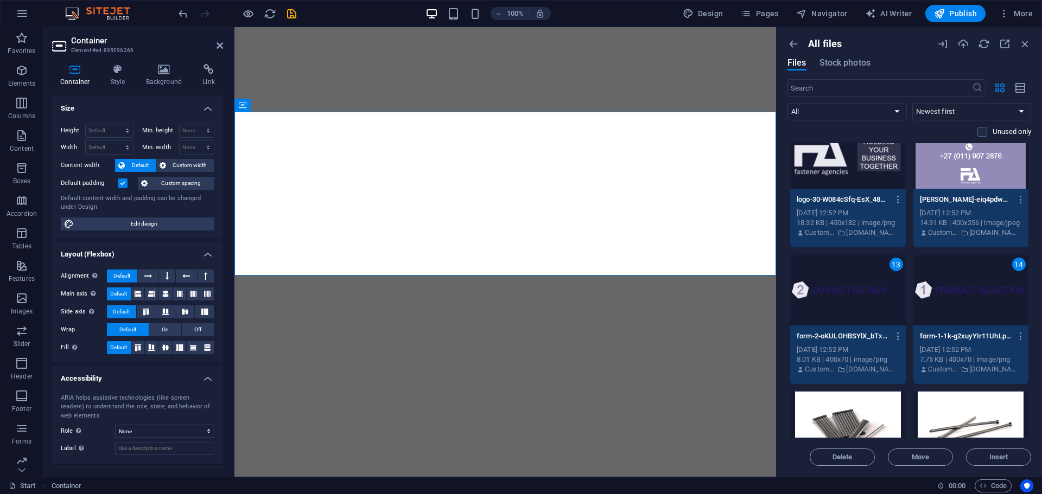
drag, startPoint x: 868, startPoint y: 405, endPoint x: 944, endPoint y: 403, distance: 76.0
click at [869, 405] on div at bounding box center [848, 427] width 116 height 71
click at [954, 403] on div at bounding box center [971, 427] width 116 height 71
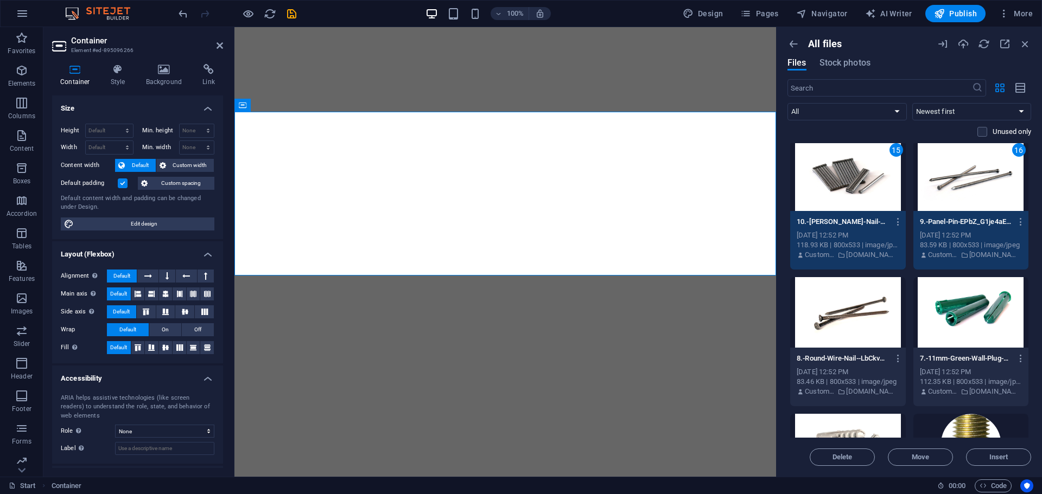
scroll to position [1646, 0]
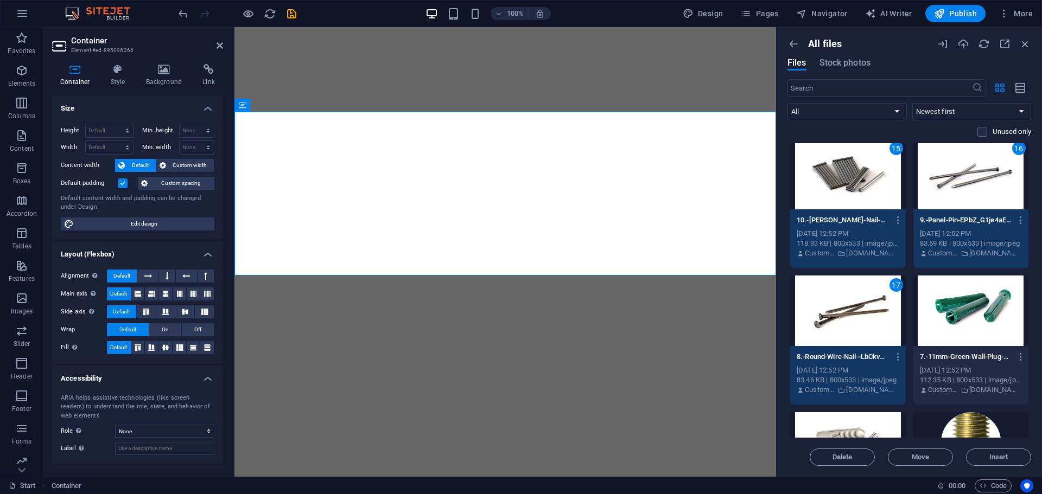
drag, startPoint x: 972, startPoint y: 313, endPoint x: 898, endPoint y: 381, distance: 101.0
click at [972, 314] on div at bounding box center [971, 311] width 116 height 71
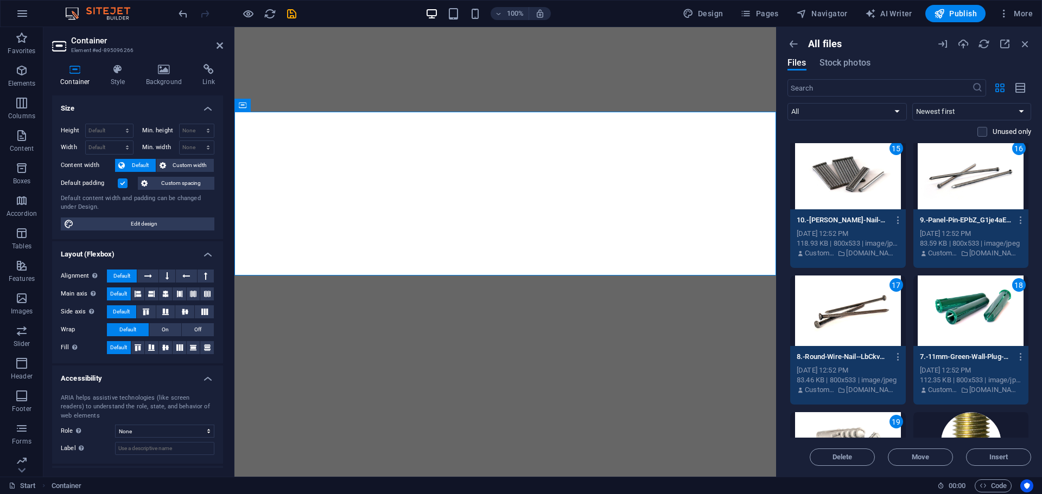
click at [965, 416] on div at bounding box center [971, 447] width 116 height 71
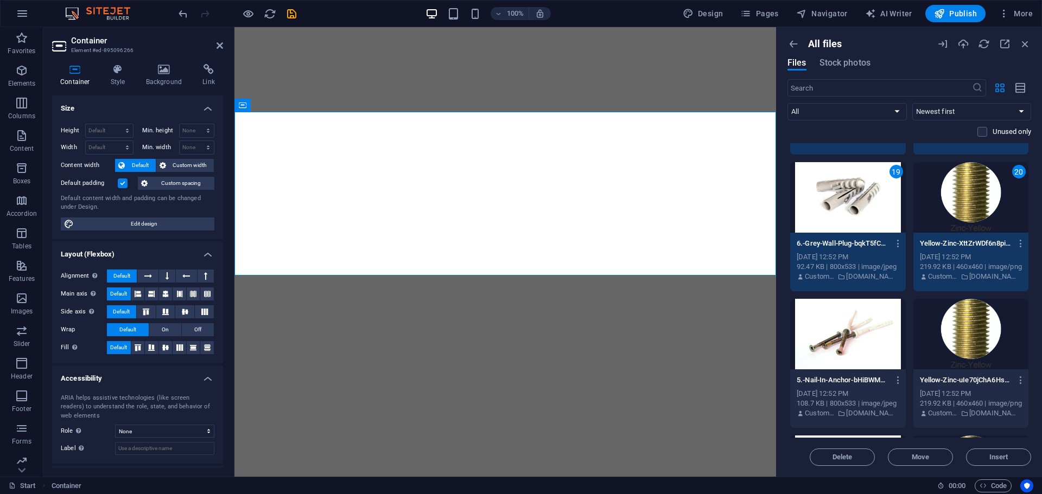
scroll to position [1899, 0]
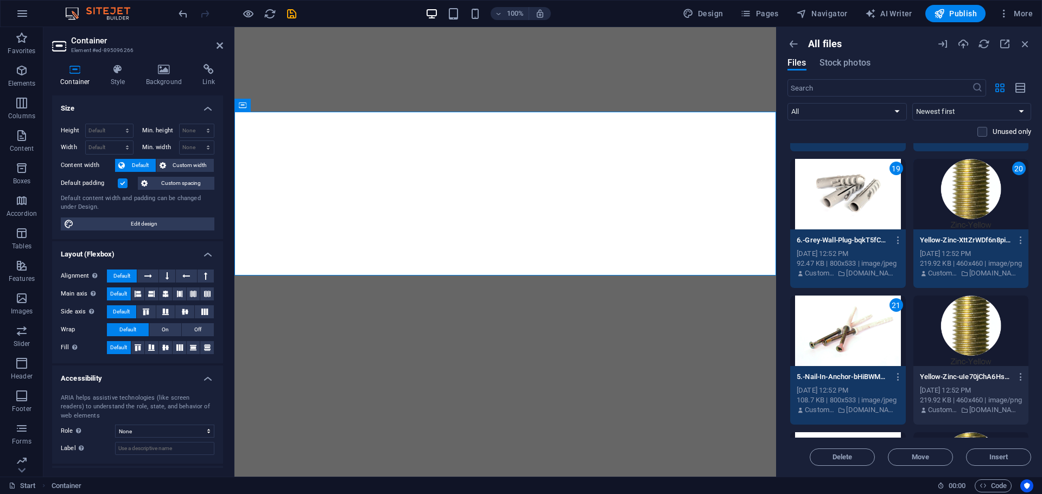
click at [970, 339] on div at bounding box center [971, 331] width 116 height 71
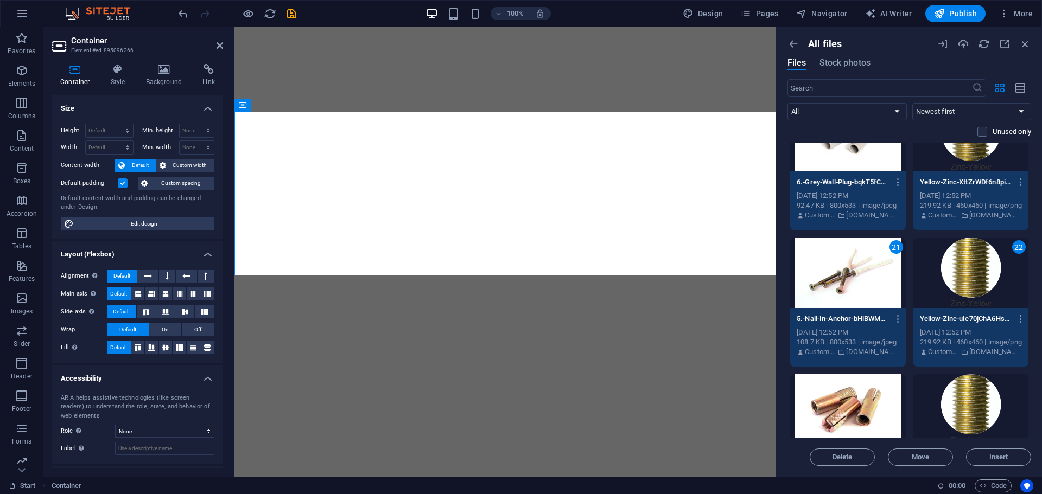
scroll to position [2153, 0]
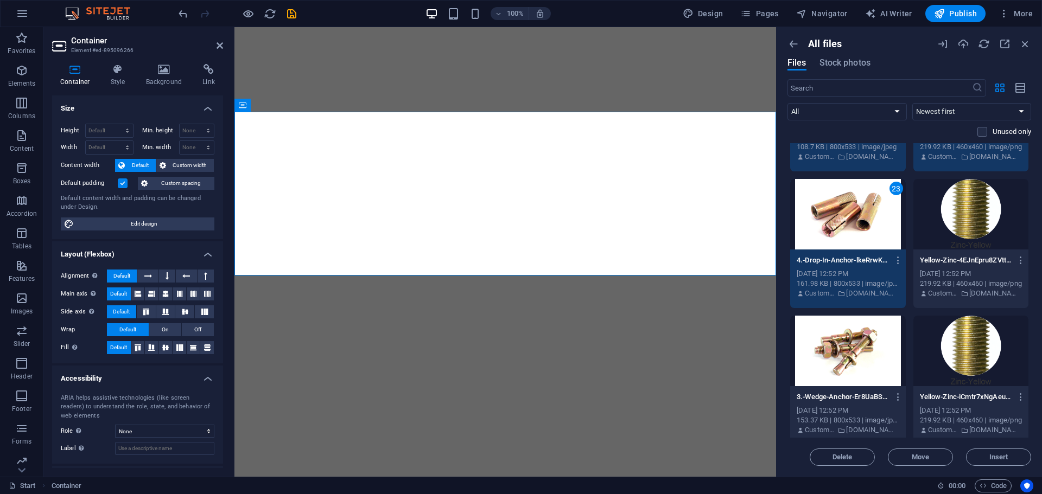
click at [963, 226] on div at bounding box center [971, 214] width 116 height 71
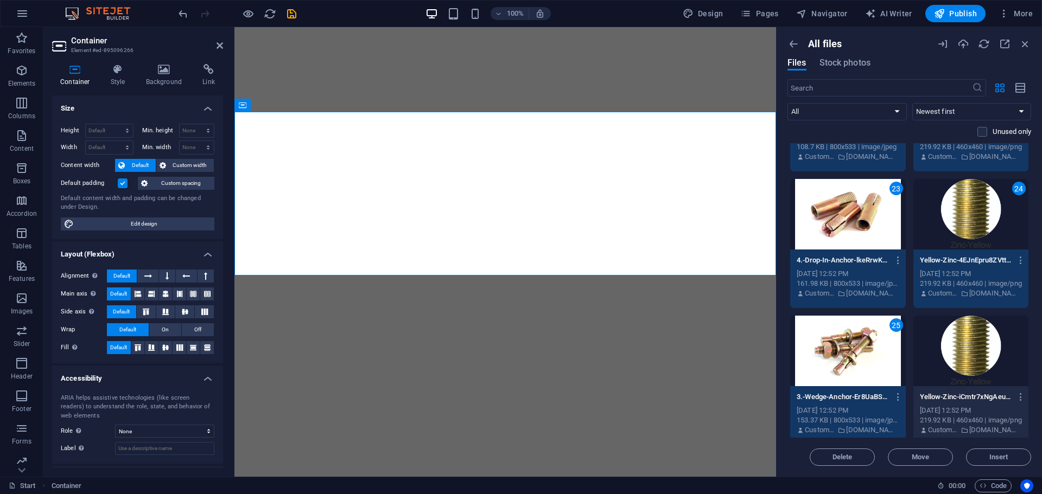
click at [964, 349] on div at bounding box center [971, 351] width 116 height 71
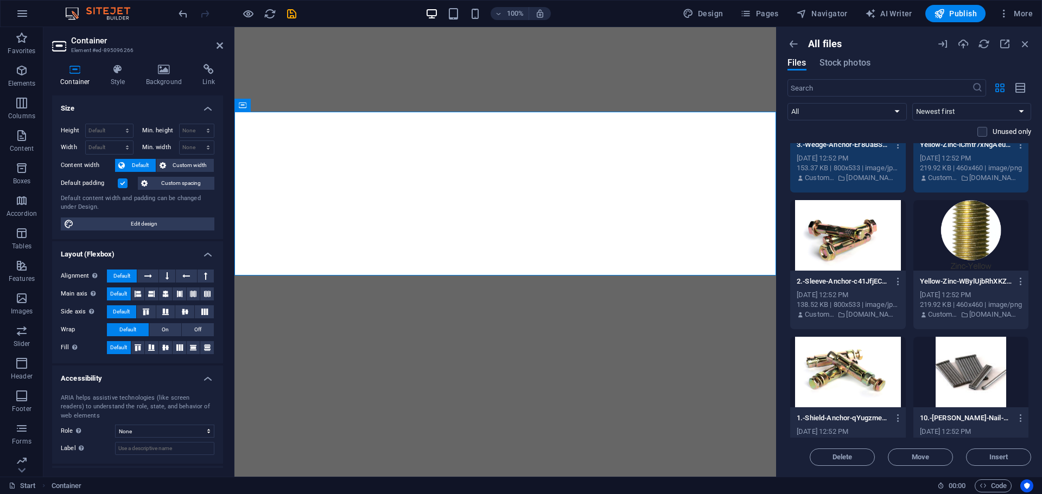
scroll to position [2405, 0]
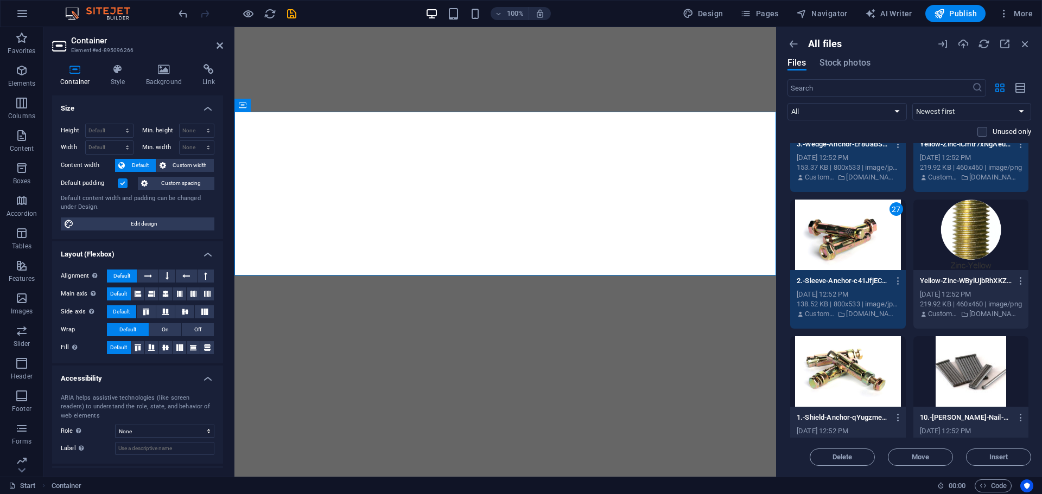
drag, startPoint x: 960, startPoint y: 241, endPoint x: 953, endPoint y: 251, distance: 11.6
click at [960, 243] on div at bounding box center [971, 235] width 116 height 71
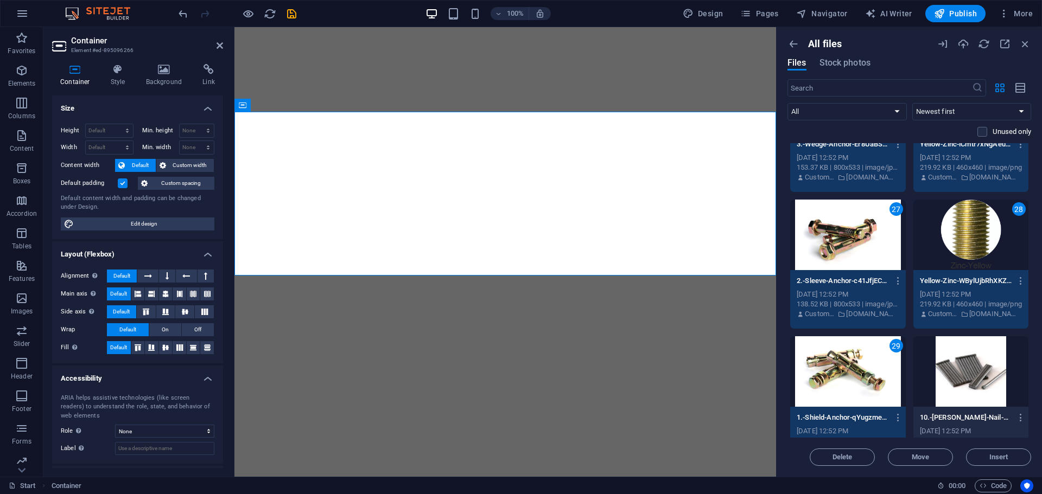
click at [972, 364] on div at bounding box center [971, 371] width 116 height 71
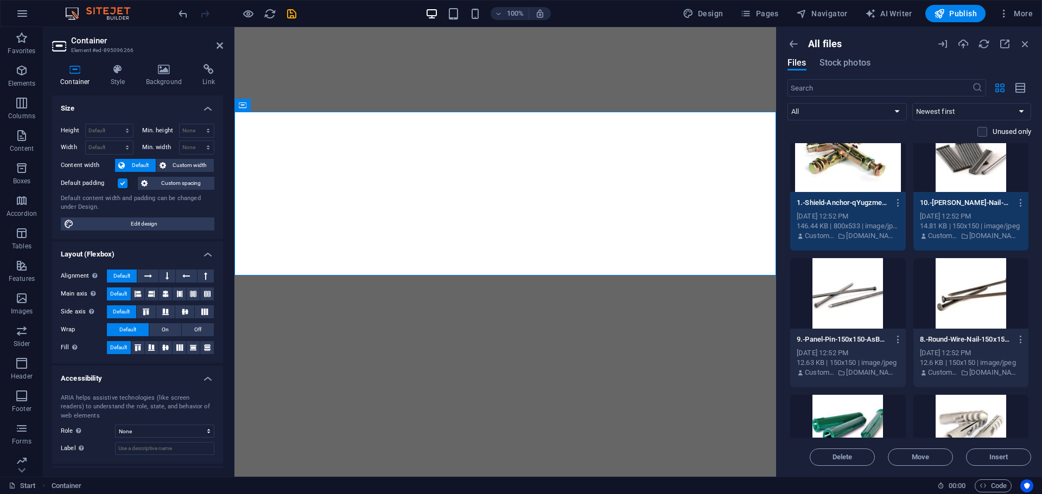
scroll to position [2659, 0]
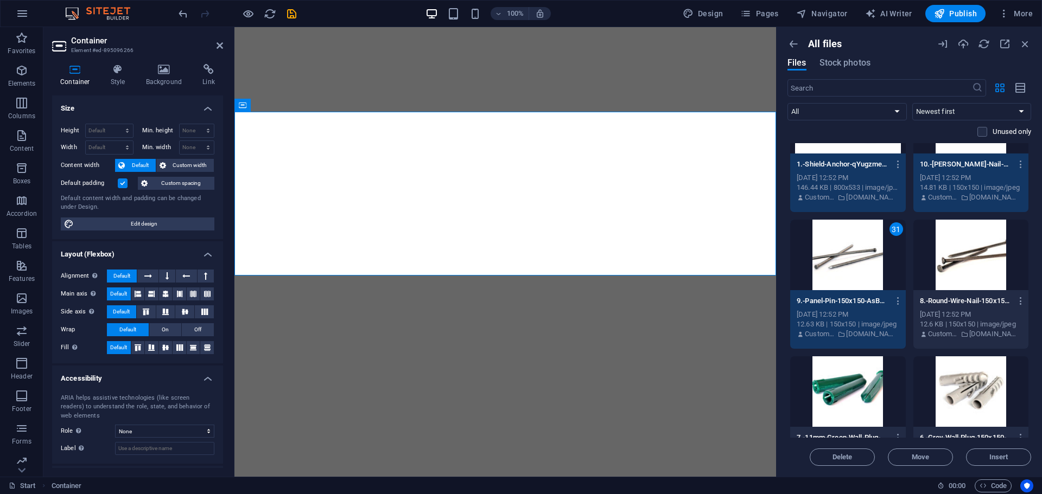
click at [957, 260] on div at bounding box center [971, 255] width 116 height 71
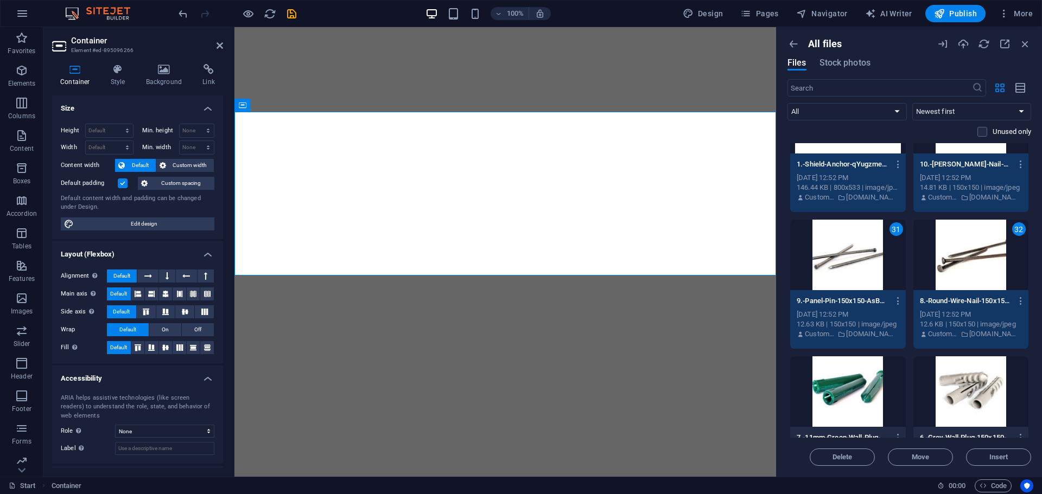
click at [862, 397] on div at bounding box center [848, 392] width 116 height 71
click at [971, 388] on div at bounding box center [971, 392] width 116 height 71
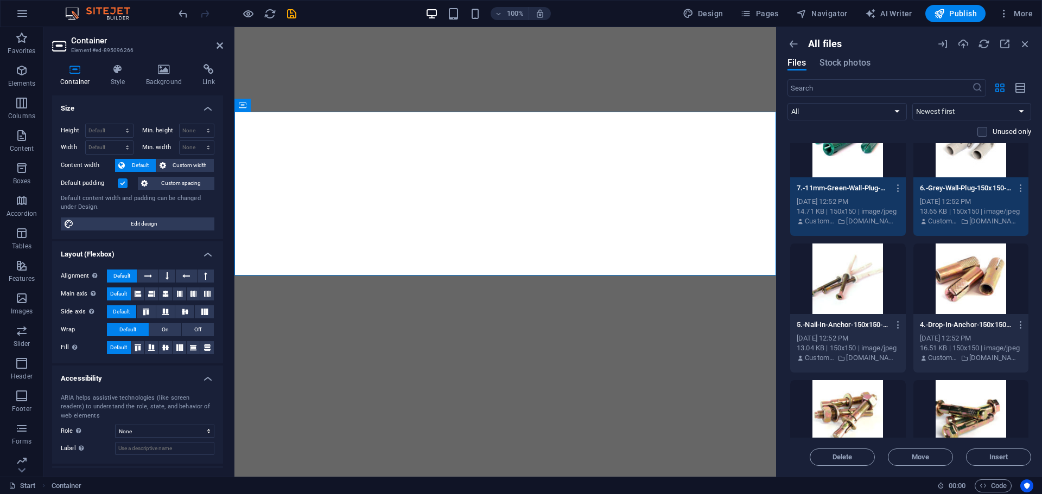
scroll to position [2912, 0]
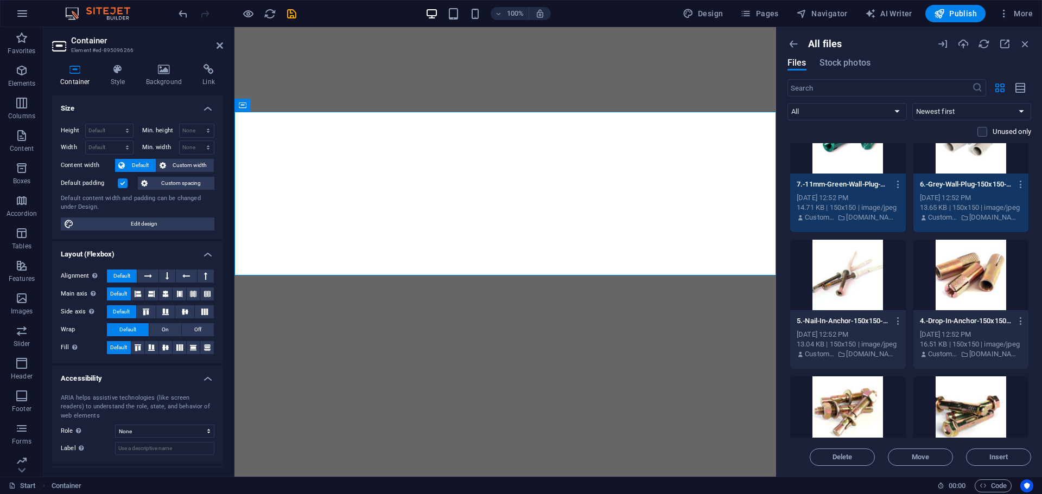
click at [868, 266] on div at bounding box center [848, 275] width 116 height 71
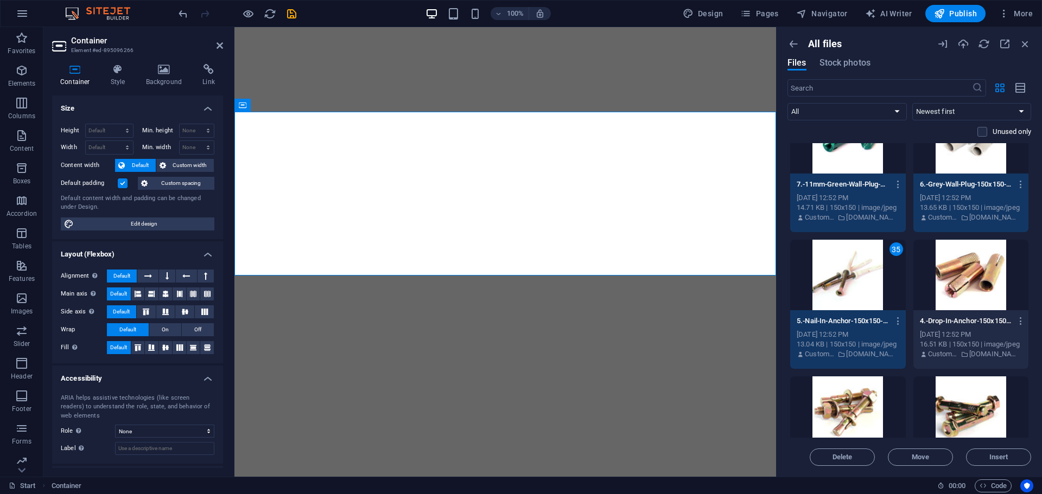
click at [966, 272] on div at bounding box center [971, 275] width 116 height 71
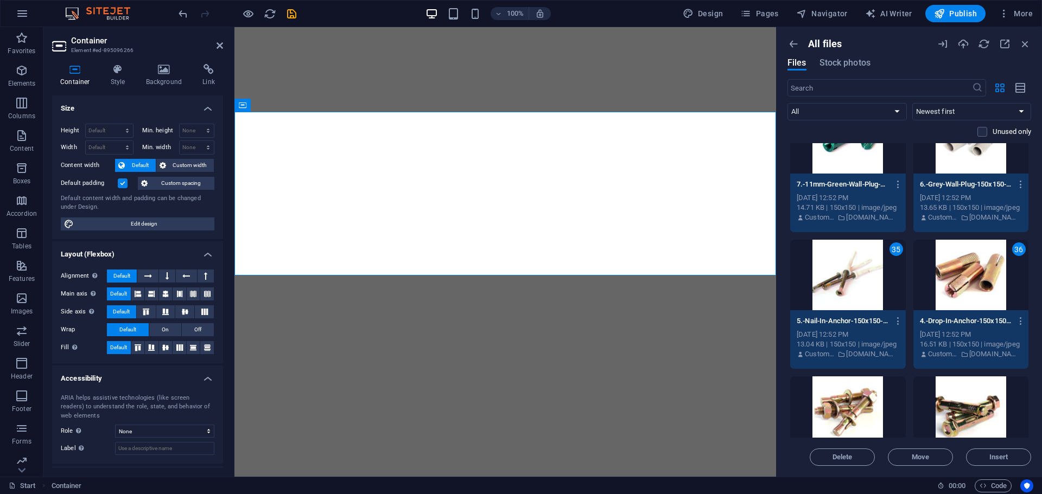
drag, startPoint x: 873, startPoint y: 395, endPoint x: 910, endPoint y: 391, distance: 37.7
click at [874, 395] on div at bounding box center [848, 412] width 116 height 71
click at [944, 388] on div at bounding box center [971, 412] width 116 height 71
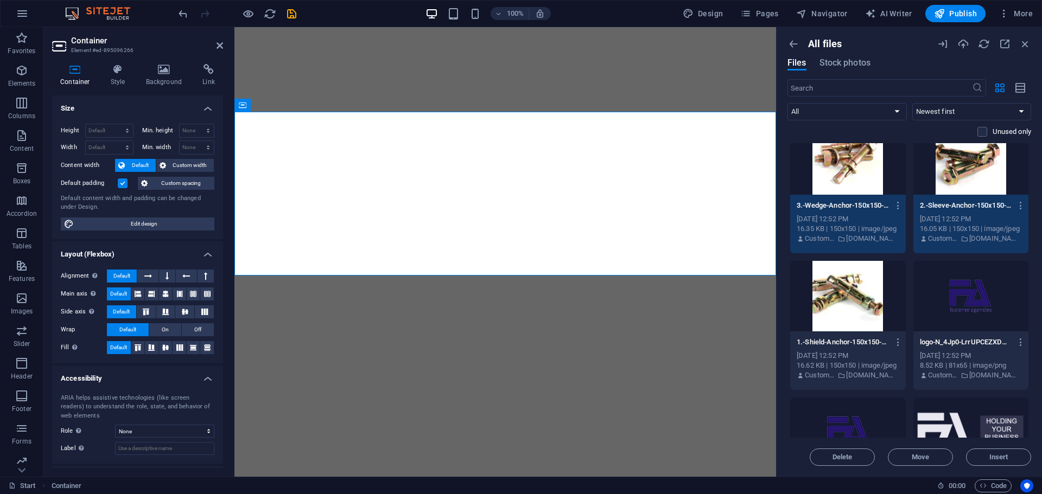
scroll to position [3165, 0]
click at [861, 297] on div at bounding box center [848, 295] width 116 height 71
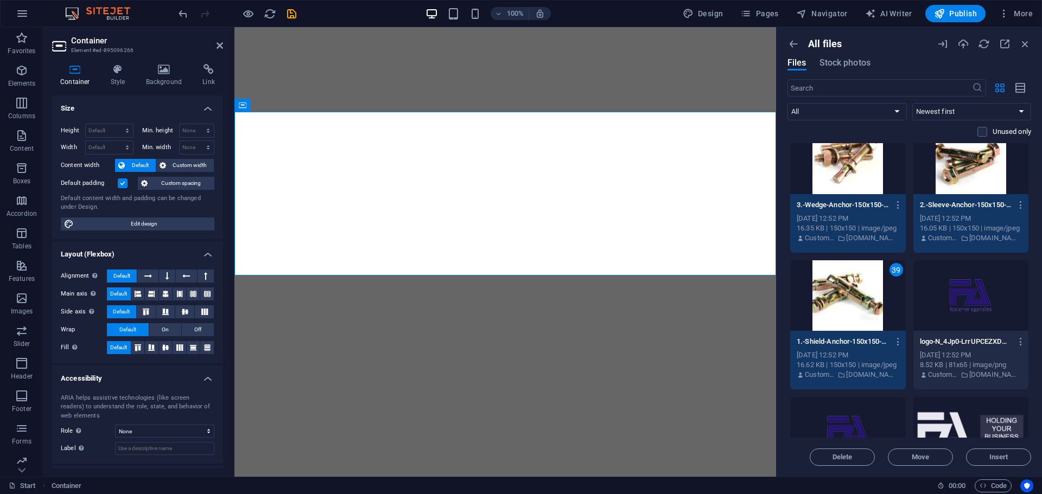
click at [977, 294] on div at bounding box center [971, 295] width 116 height 71
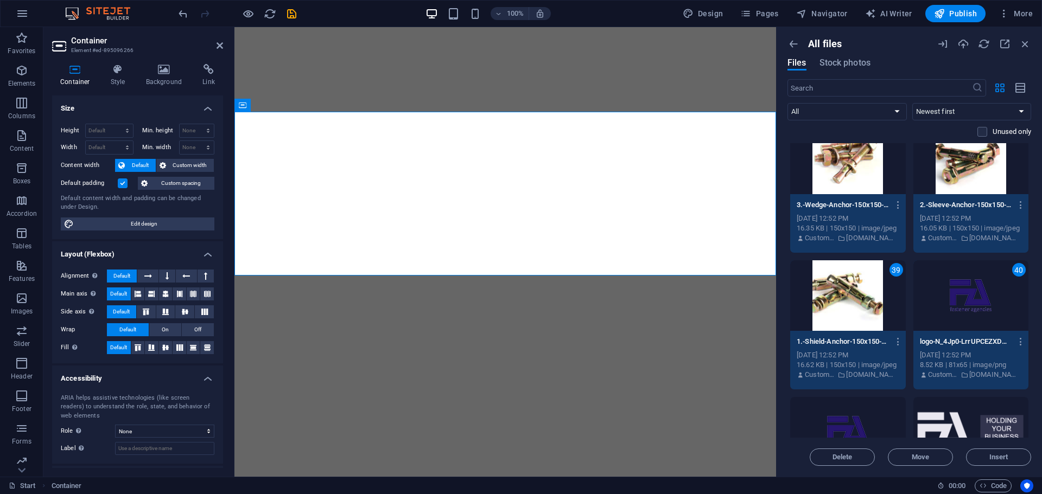
scroll to position [3292, 0]
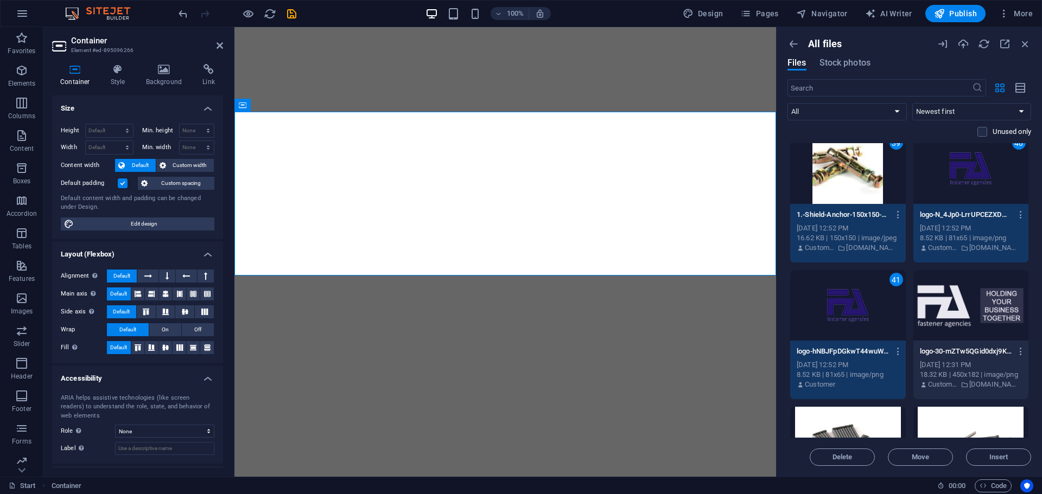
click at [968, 306] on div at bounding box center [971, 305] width 116 height 71
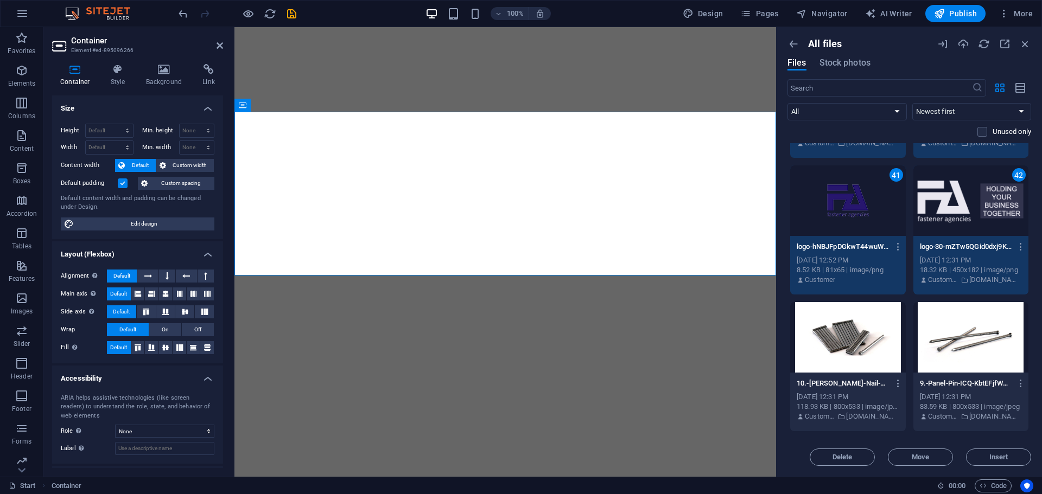
scroll to position [3545, 0]
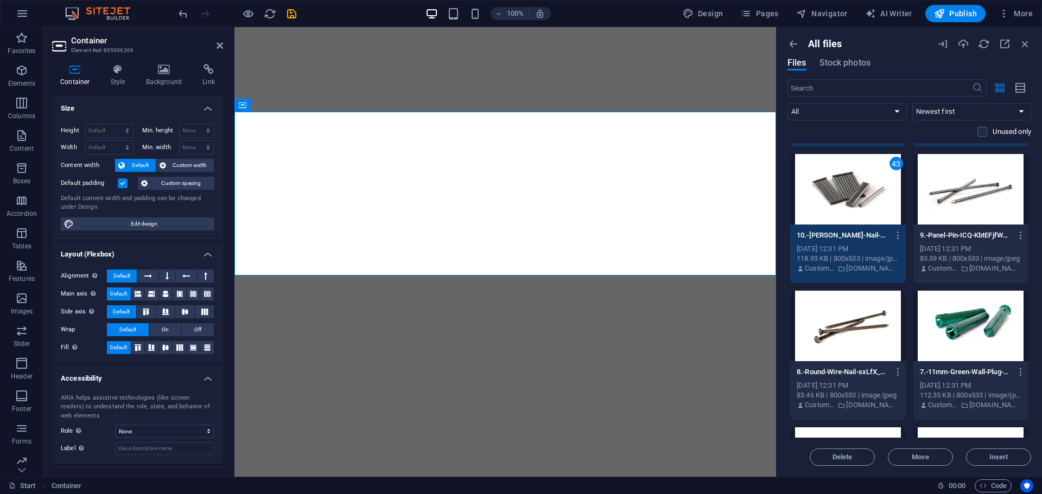
click at [950, 194] on div at bounding box center [971, 189] width 116 height 71
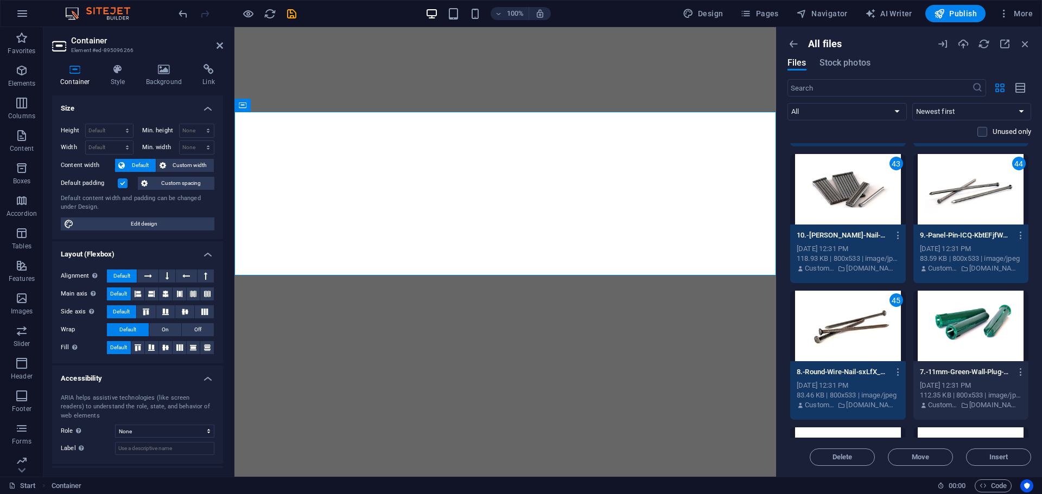
click at [969, 321] on div at bounding box center [971, 326] width 116 height 71
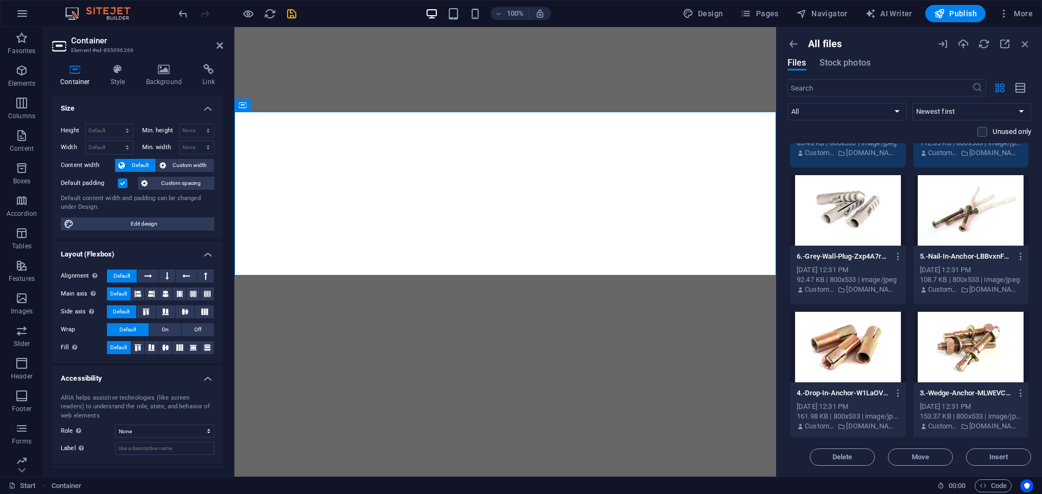
scroll to position [3798, 0]
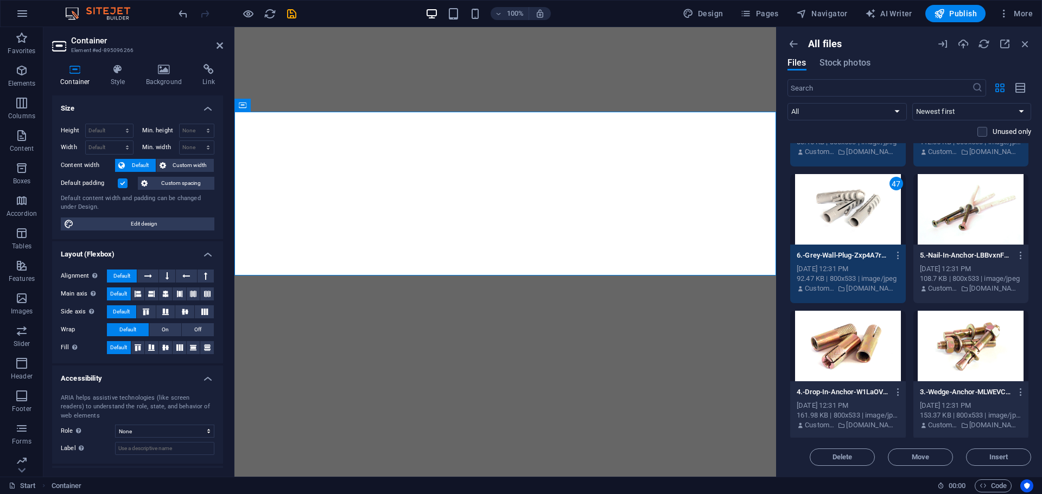
drag, startPoint x: 966, startPoint y: 228, endPoint x: 926, endPoint y: 309, distance: 90.5
click at [966, 228] on div at bounding box center [971, 209] width 116 height 71
click at [890, 345] on div at bounding box center [848, 346] width 116 height 71
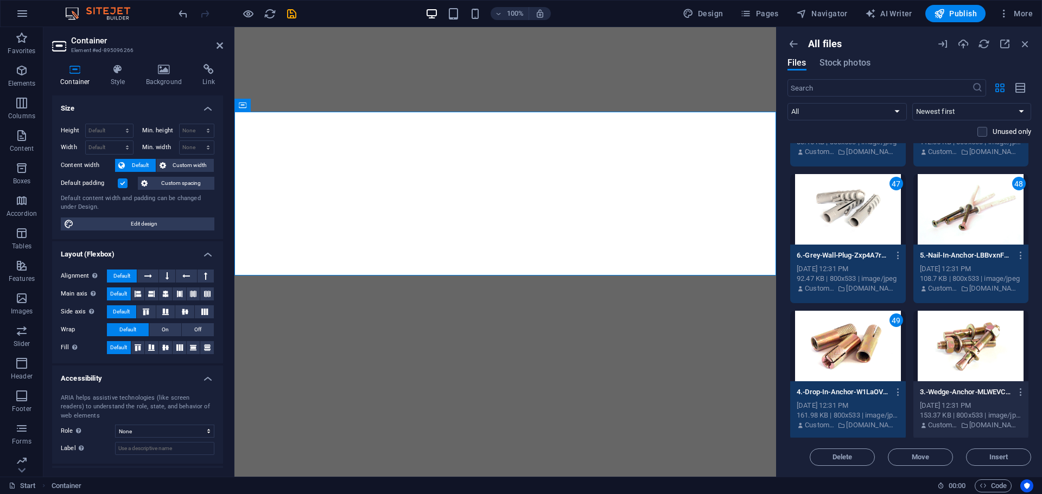
click at [969, 340] on div at bounding box center [971, 346] width 116 height 71
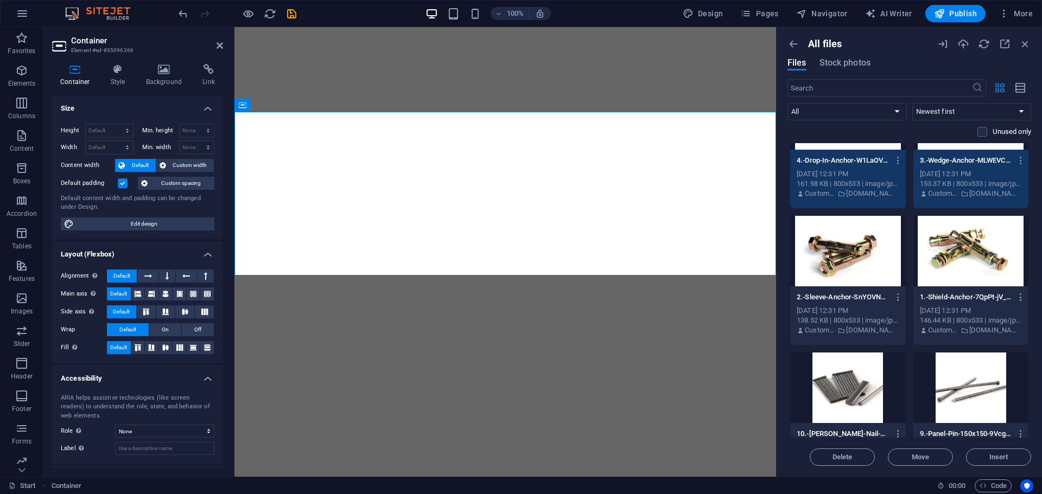
scroll to position [4052, 0]
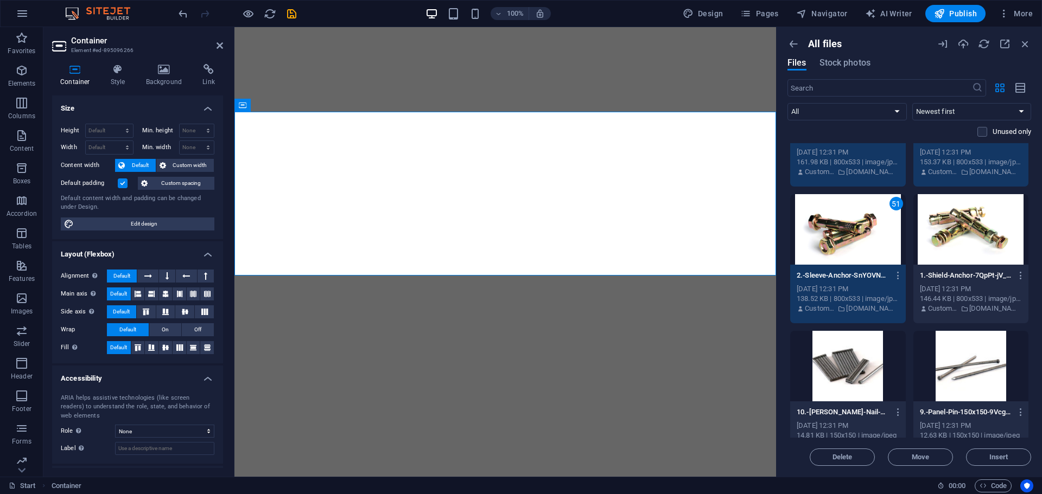
click at [963, 227] on div at bounding box center [971, 229] width 116 height 71
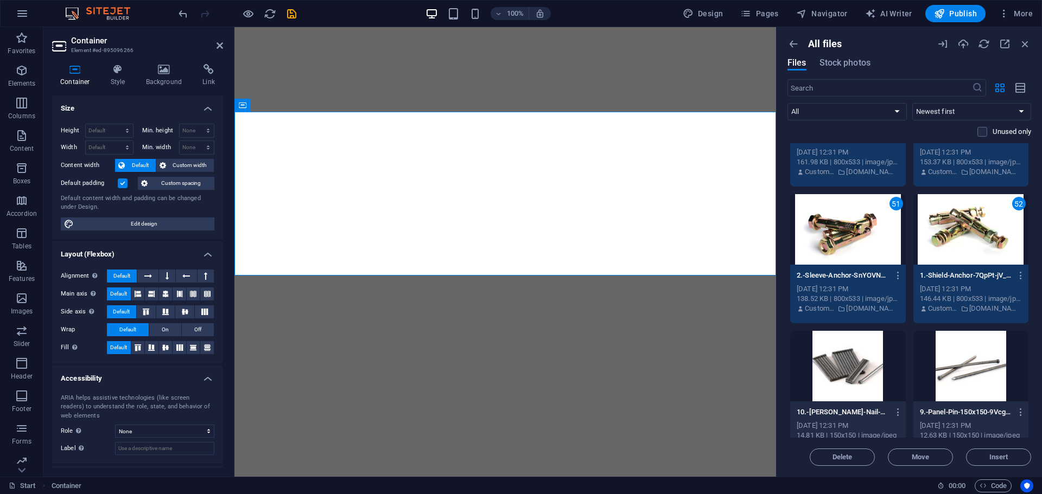
drag, startPoint x: 867, startPoint y: 364, endPoint x: 949, endPoint y: 353, distance: 82.7
click at [867, 364] on div at bounding box center [848, 366] width 116 height 71
click at [951, 353] on div at bounding box center [971, 366] width 116 height 71
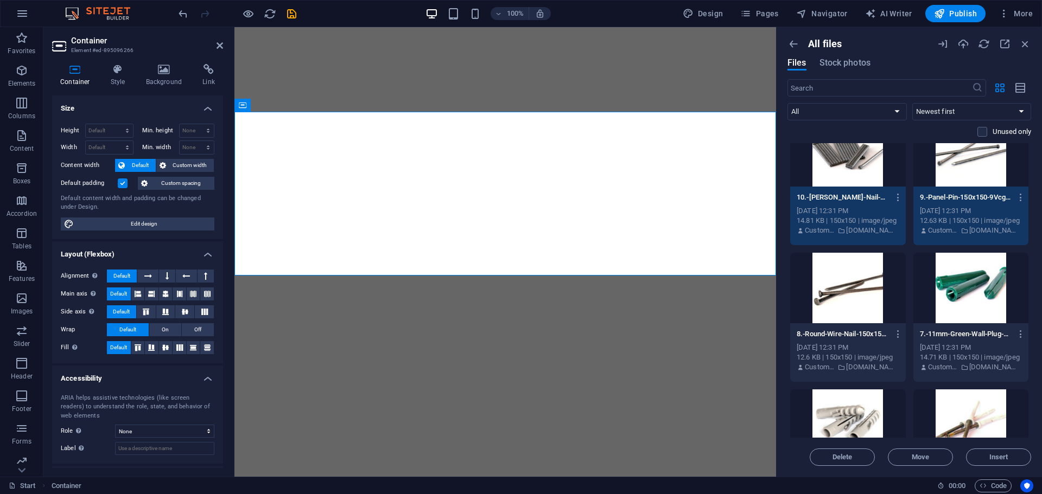
scroll to position [4305, 0]
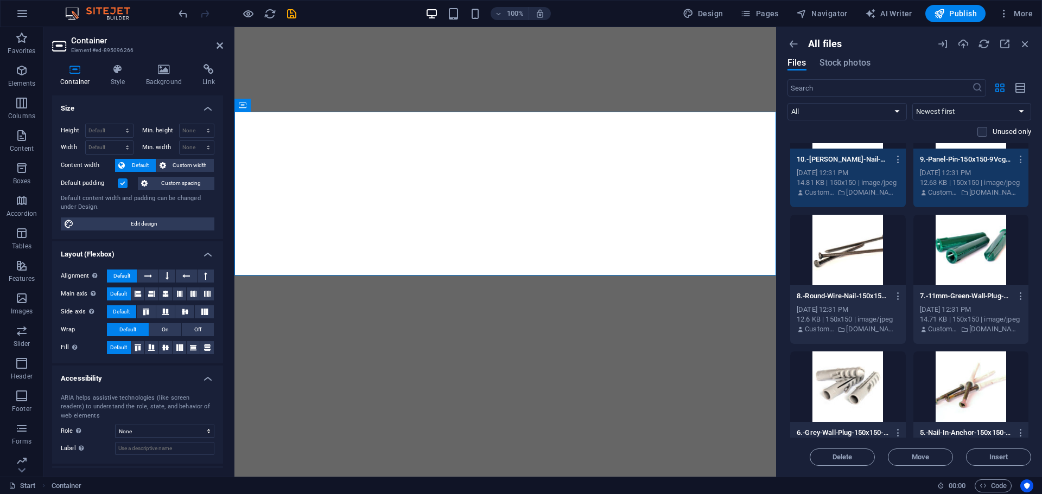
click at [870, 249] on div at bounding box center [848, 250] width 116 height 71
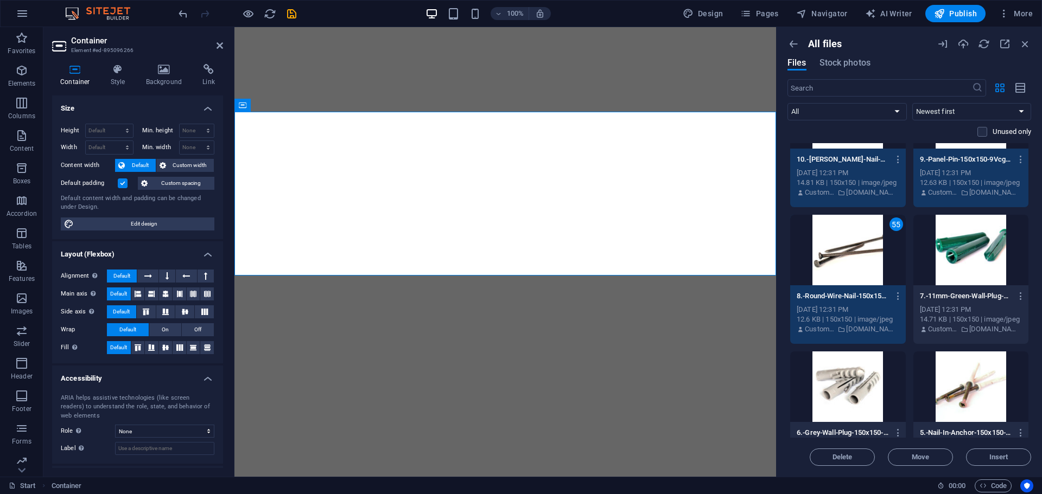
click at [956, 249] on div at bounding box center [971, 250] width 116 height 71
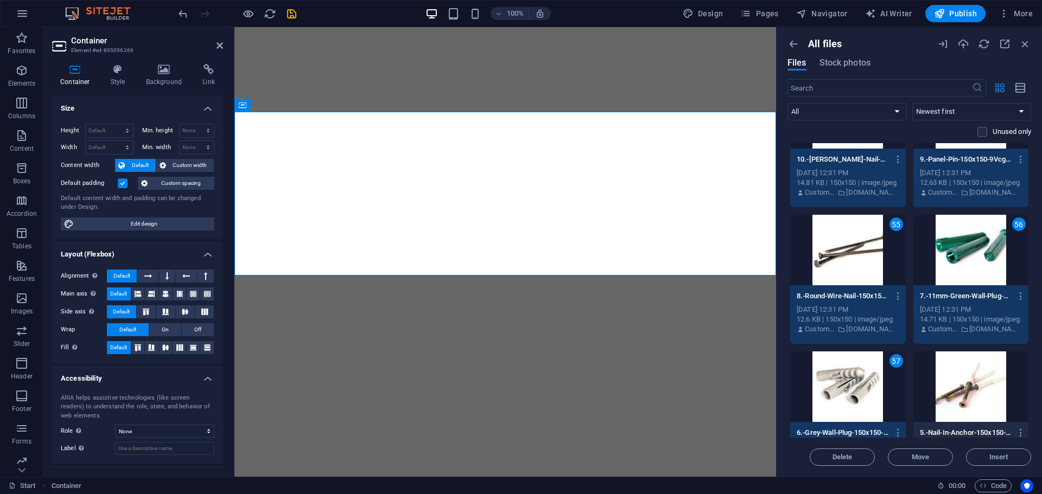
click at [960, 365] on div at bounding box center [971, 387] width 116 height 71
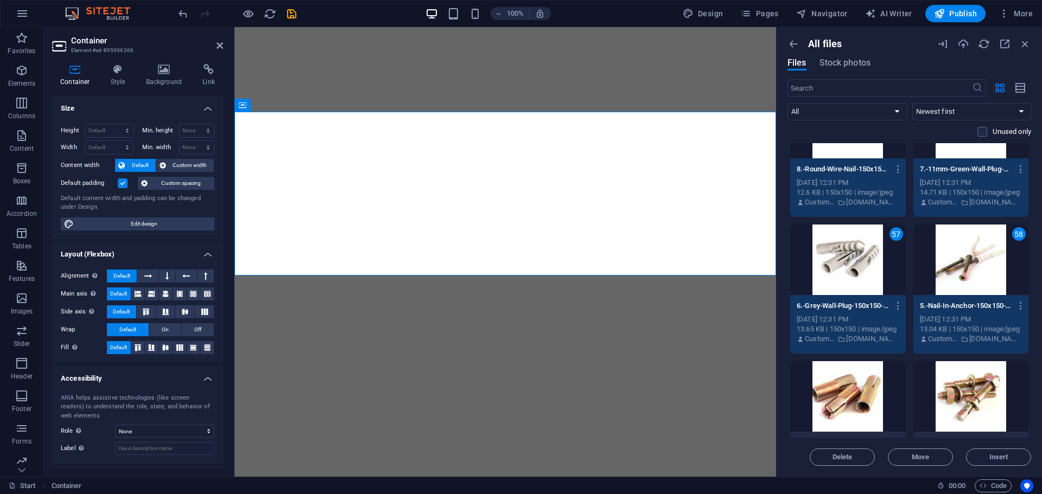
scroll to position [4558, 0]
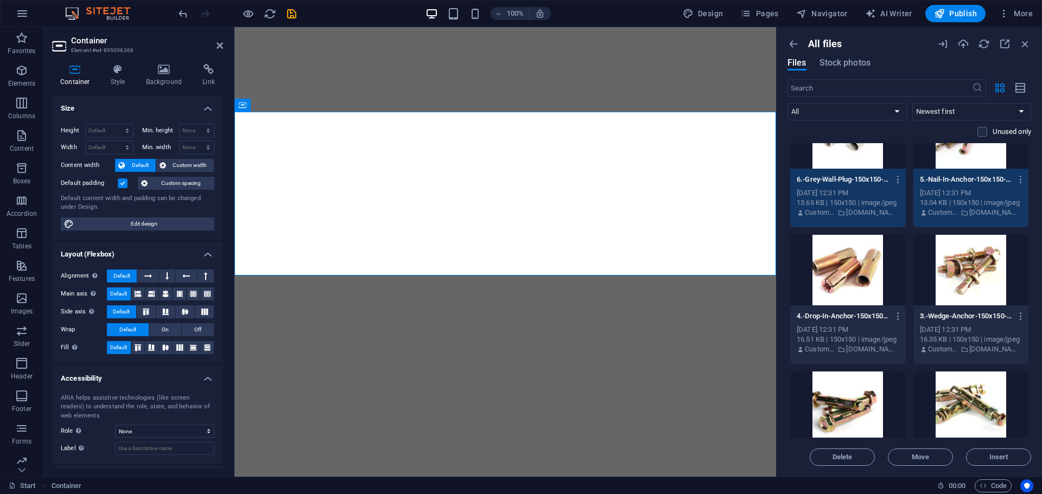
click at [855, 282] on div at bounding box center [848, 270] width 116 height 71
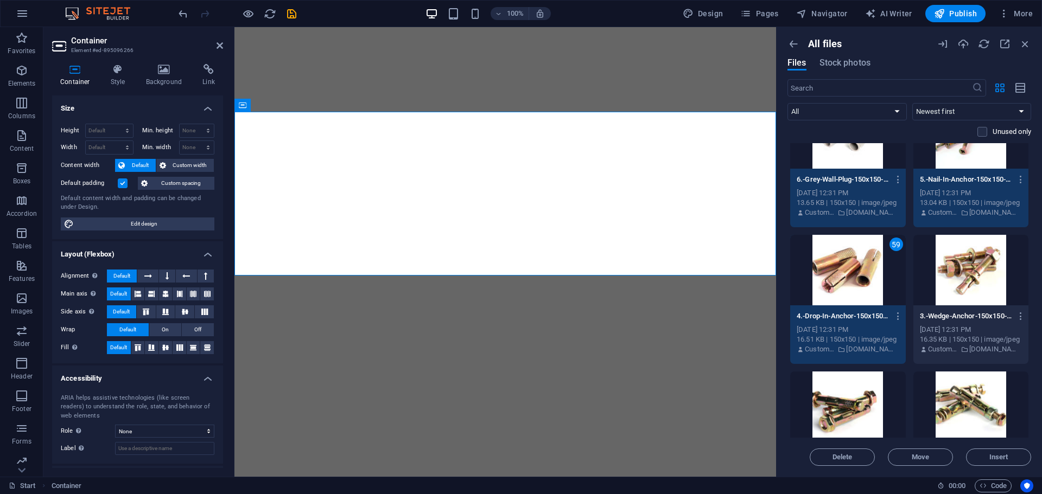
click at [972, 268] on div at bounding box center [971, 270] width 116 height 71
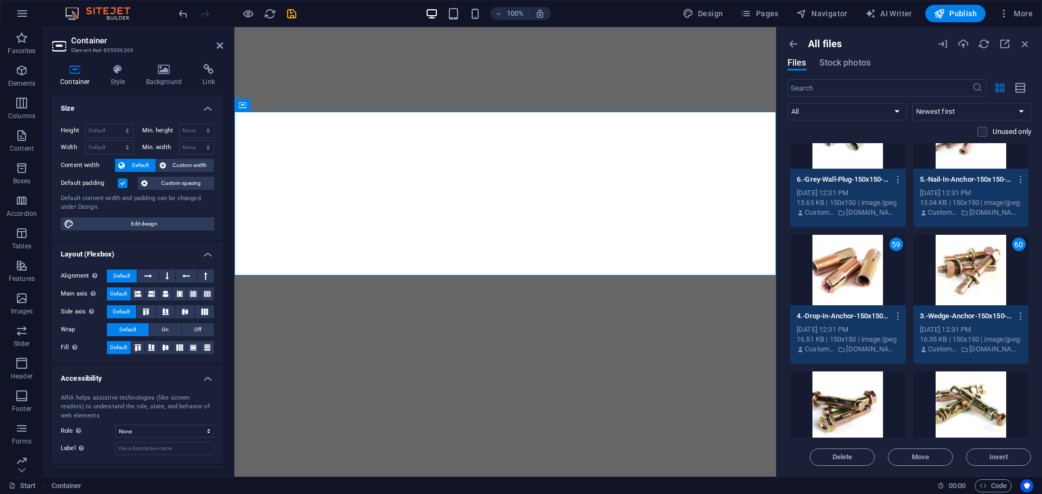
drag, startPoint x: 874, startPoint y: 381, endPoint x: 938, endPoint y: 385, distance: 63.6
click at [874, 382] on div at bounding box center [848, 407] width 116 height 71
click at [955, 392] on div at bounding box center [971, 407] width 116 height 71
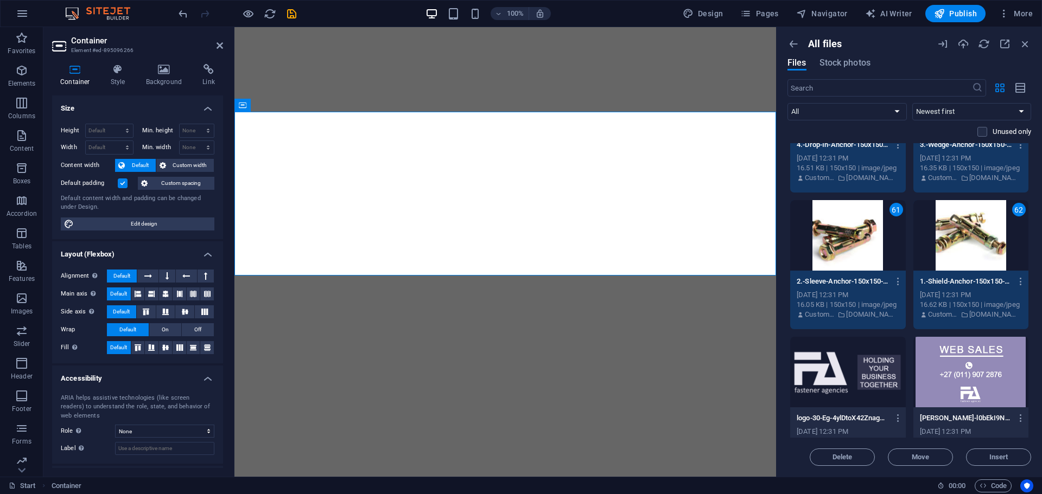
scroll to position [4811, 0]
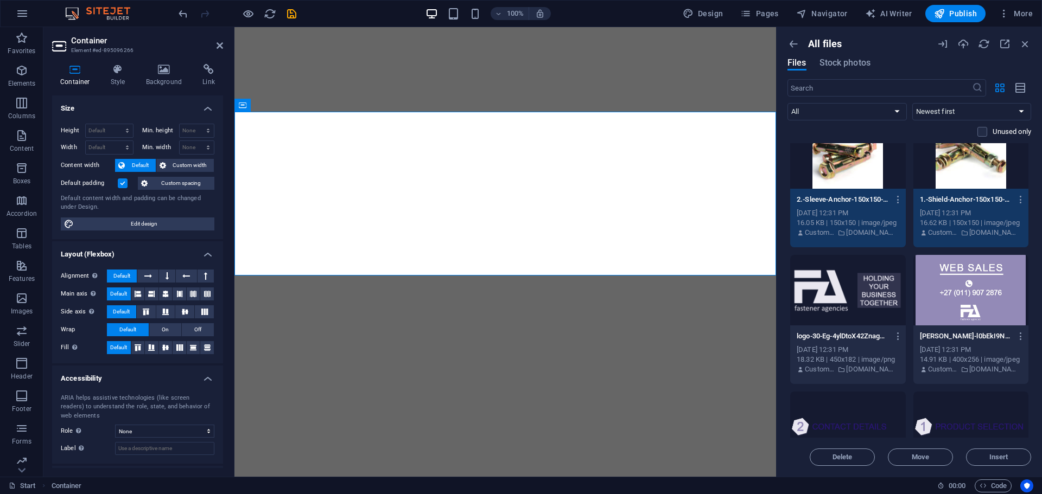
drag, startPoint x: 842, startPoint y: 294, endPoint x: 964, endPoint y: 294, distance: 122.6
click at [843, 294] on div at bounding box center [848, 290] width 116 height 71
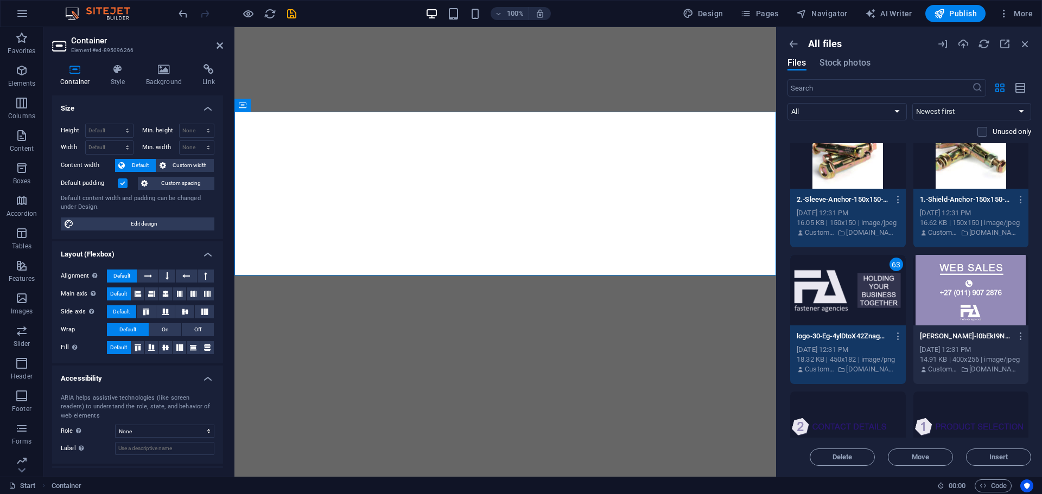
click at [976, 294] on div at bounding box center [971, 290] width 116 height 71
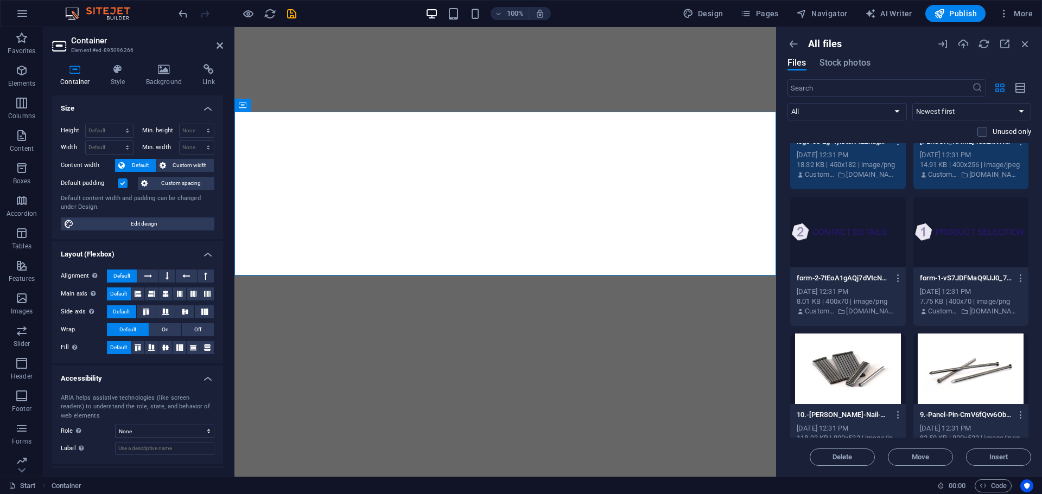
scroll to position [5064, 0]
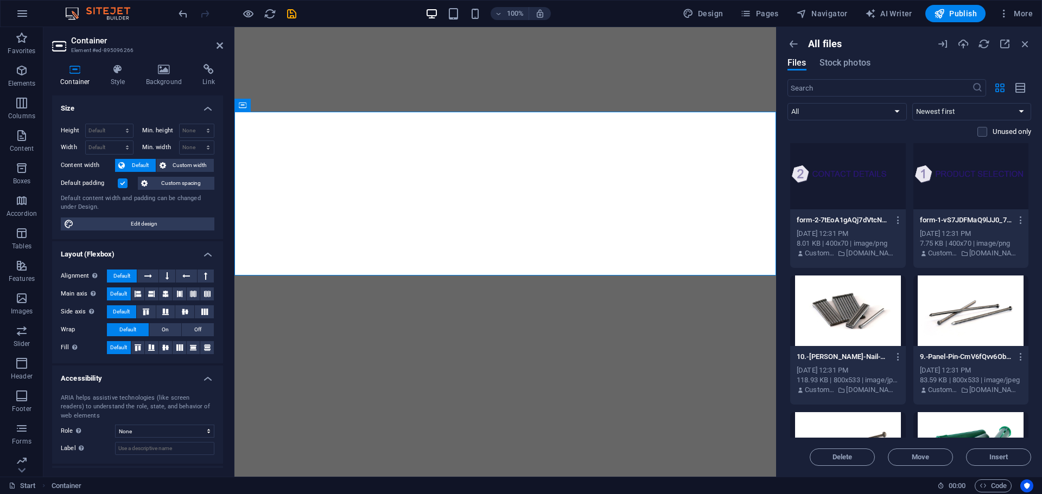
click at [858, 203] on div at bounding box center [848, 174] width 116 height 71
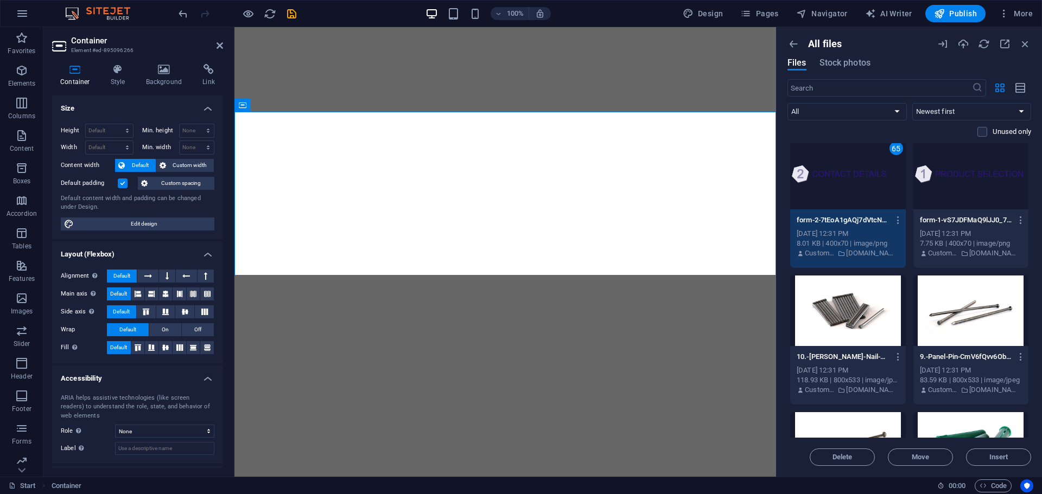
click at [971, 195] on div at bounding box center [971, 174] width 116 height 71
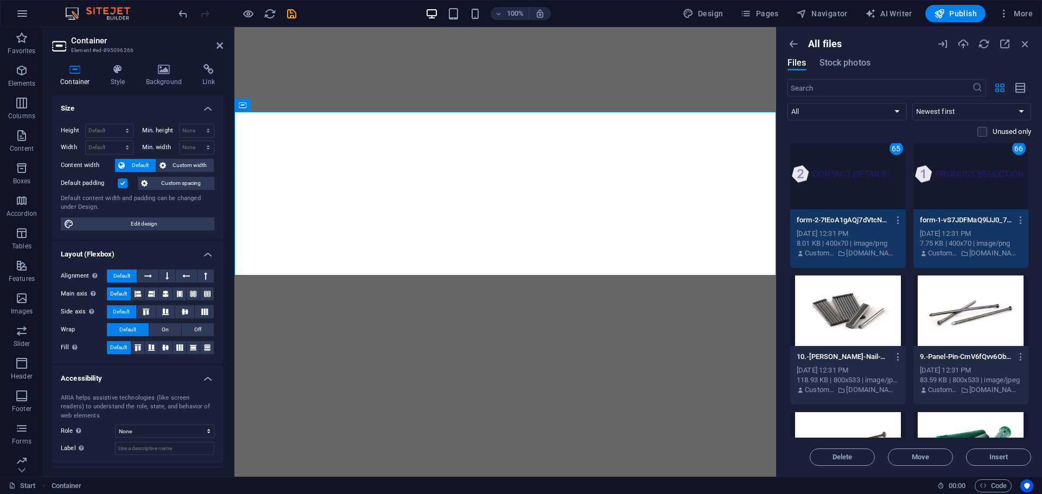
drag, startPoint x: 860, startPoint y: 326, endPoint x: 885, endPoint y: 317, distance: 26.3
click at [861, 326] on div at bounding box center [848, 311] width 116 height 71
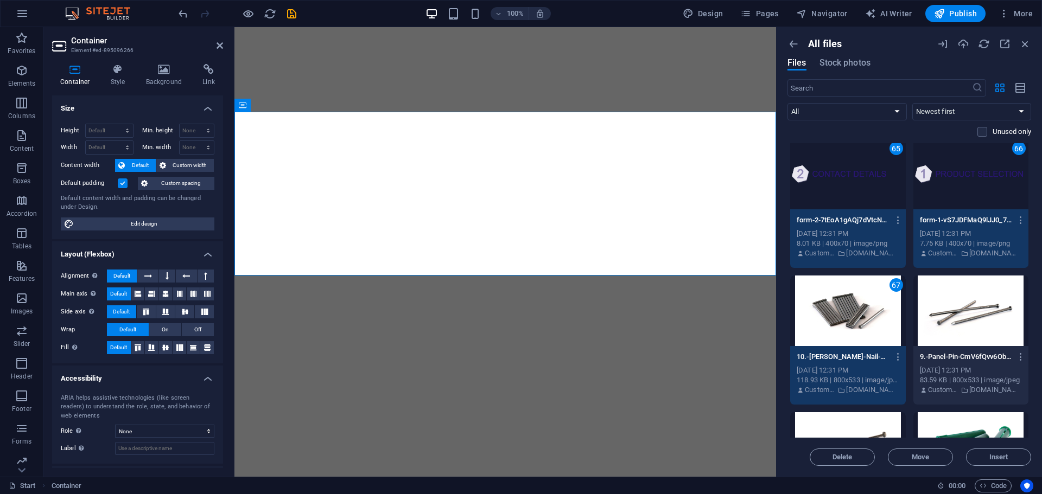
drag, startPoint x: 985, startPoint y: 303, endPoint x: 981, endPoint y: 310, distance: 8.3
click at [985, 304] on div at bounding box center [971, 311] width 116 height 71
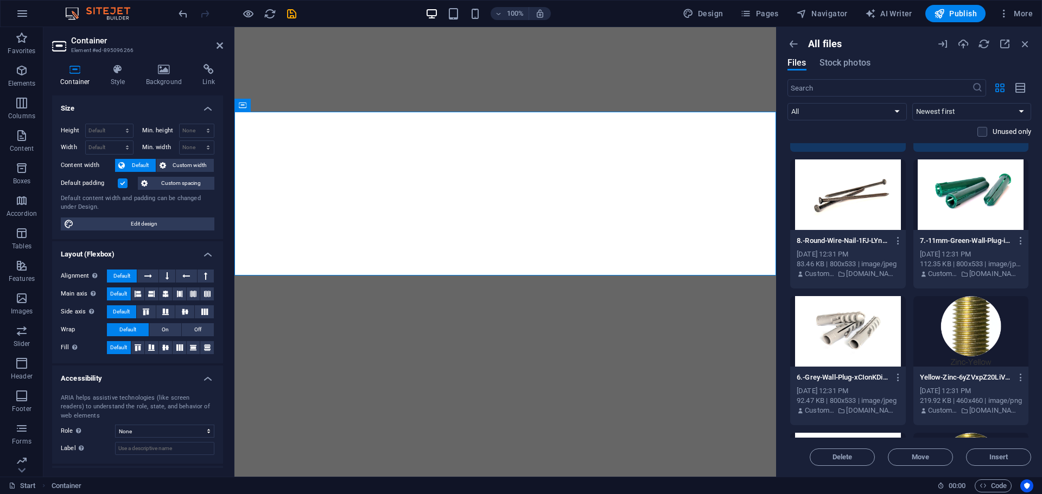
scroll to position [5318, 0]
click at [867, 222] on div at bounding box center [848, 194] width 116 height 71
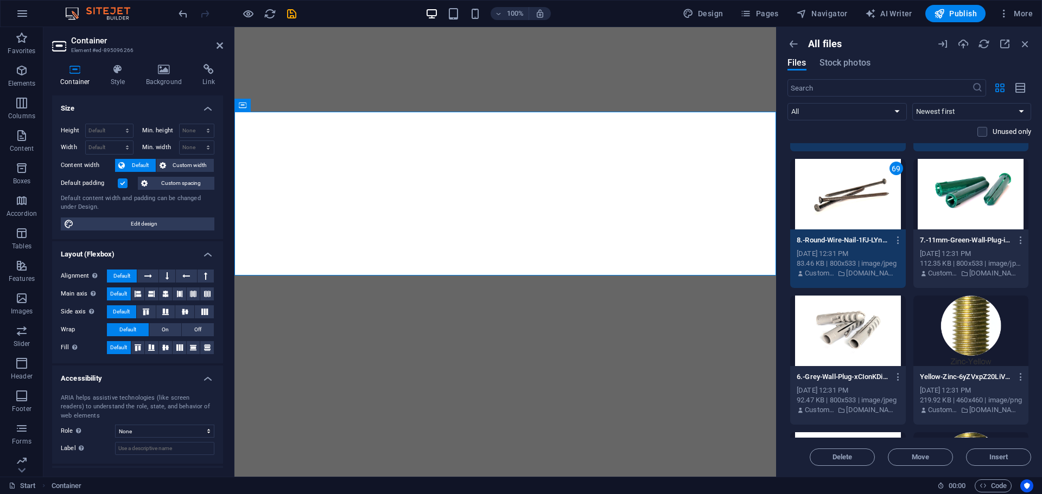
click at [977, 221] on div at bounding box center [971, 194] width 116 height 71
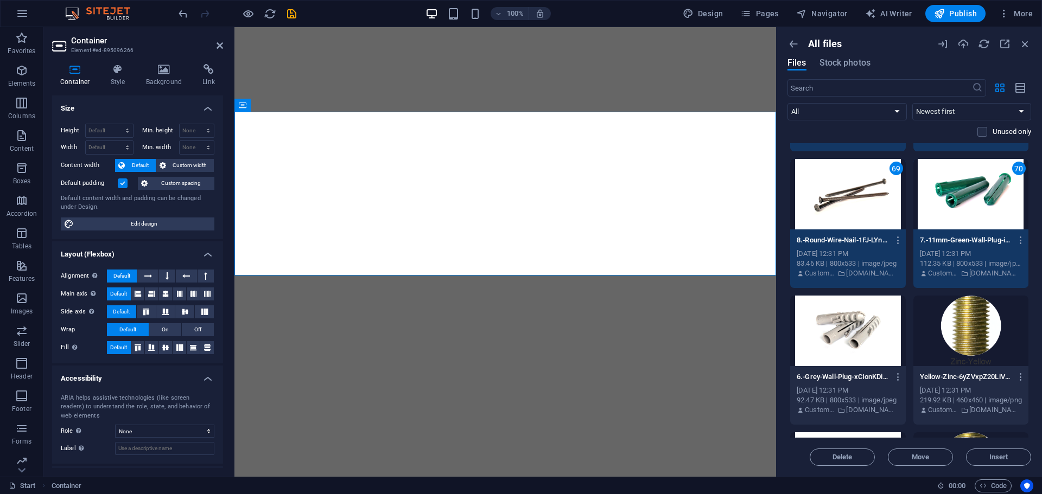
drag, startPoint x: 876, startPoint y: 326, endPoint x: 962, endPoint y: 314, distance: 86.5
click at [877, 326] on div at bounding box center [848, 331] width 116 height 71
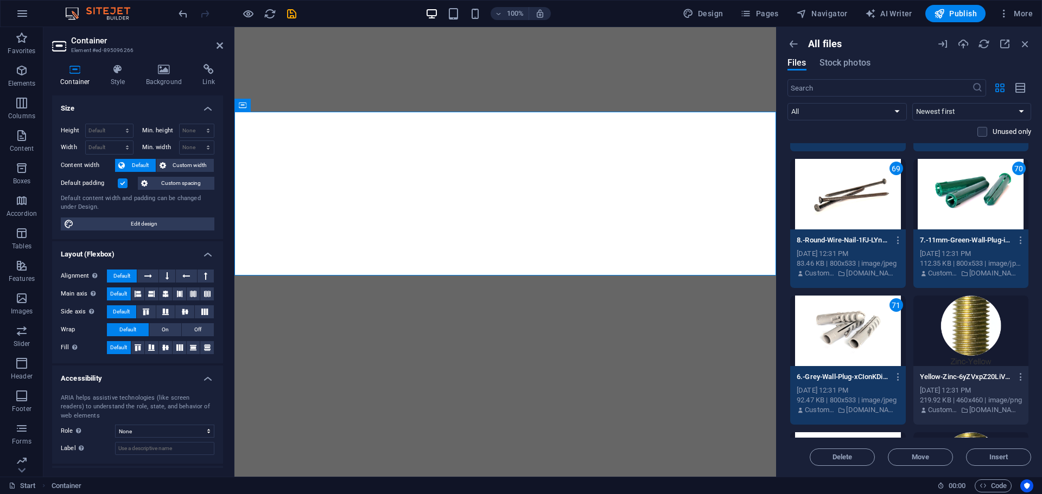
click at [962, 314] on div at bounding box center [971, 331] width 116 height 71
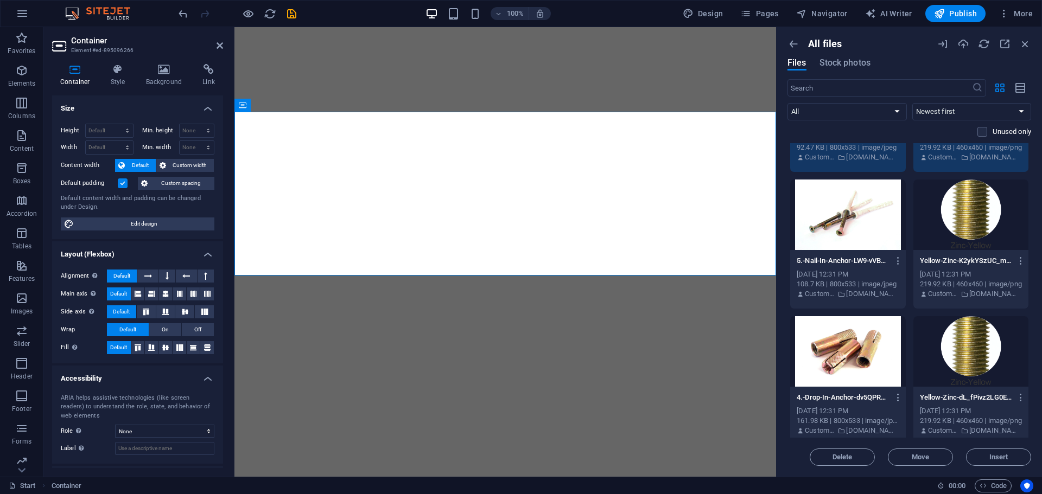
scroll to position [5571, 0]
drag, startPoint x: 871, startPoint y: 230, endPoint x: 956, endPoint y: 220, distance: 85.2
click at [871, 229] on div at bounding box center [848, 214] width 116 height 71
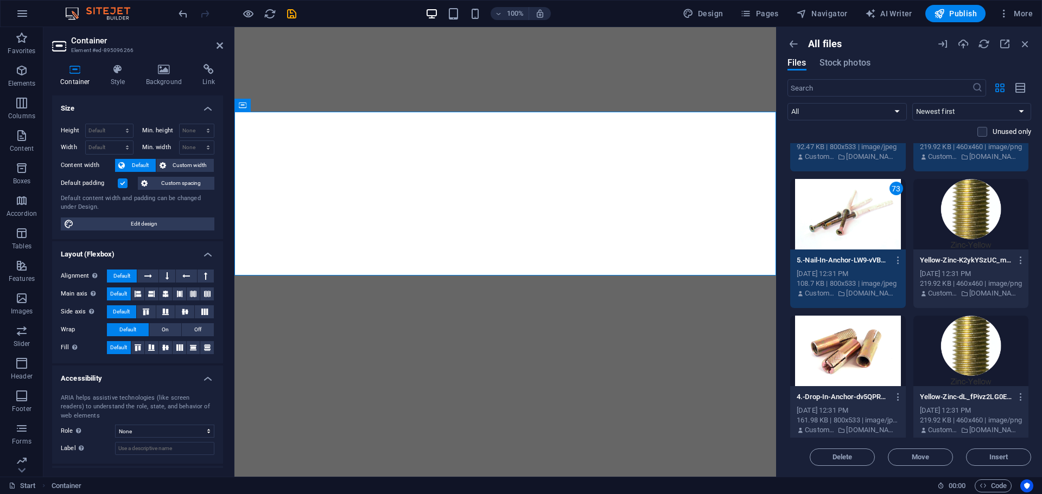
click at [965, 219] on div at bounding box center [971, 214] width 116 height 71
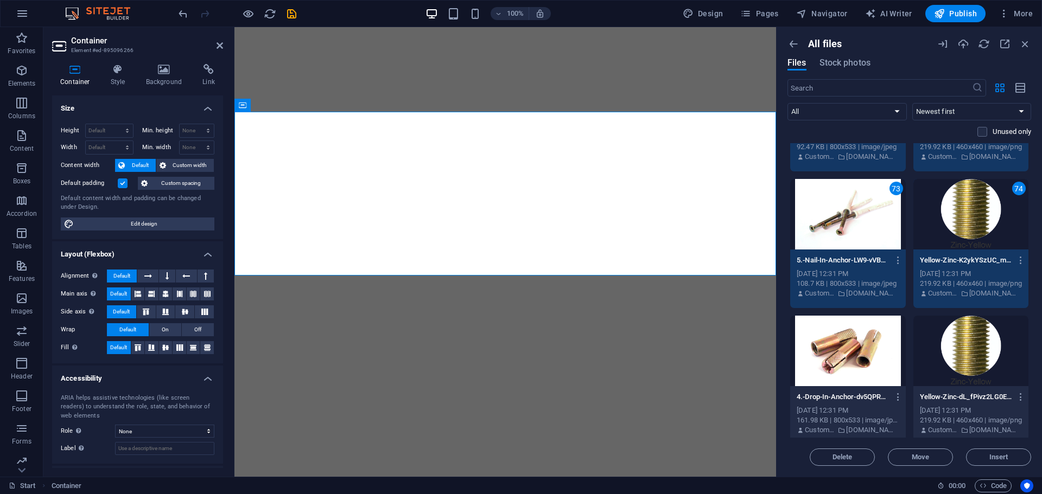
drag, startPoint x: 873, startPoint y: 340, endPoint x: 886, endPoint y: 341, distance: 13.6
click at [873, 341] on div at bounding box center [848, 351] width 116 height 71
click at [949, 342] on div at bounding box center [971, 351] width 116 height 71
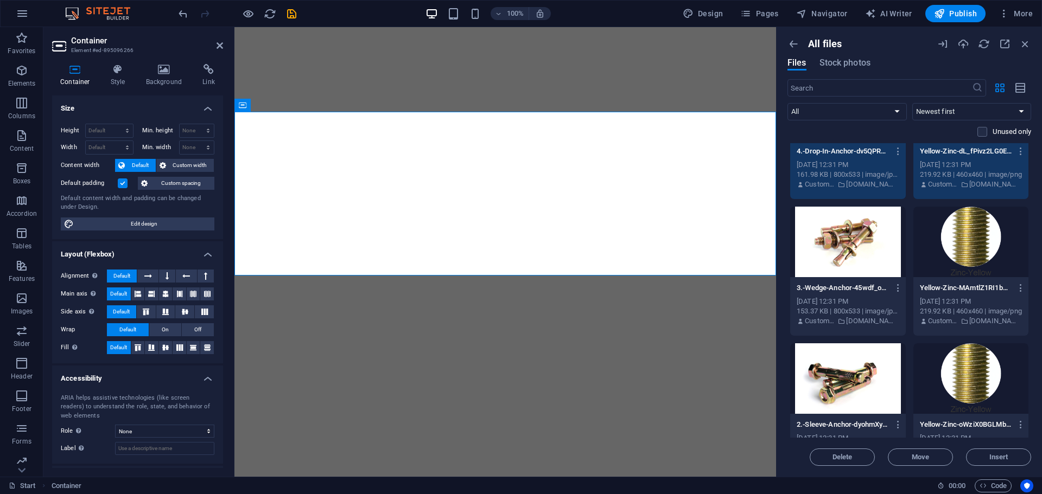
scroll to position [5824, 0]
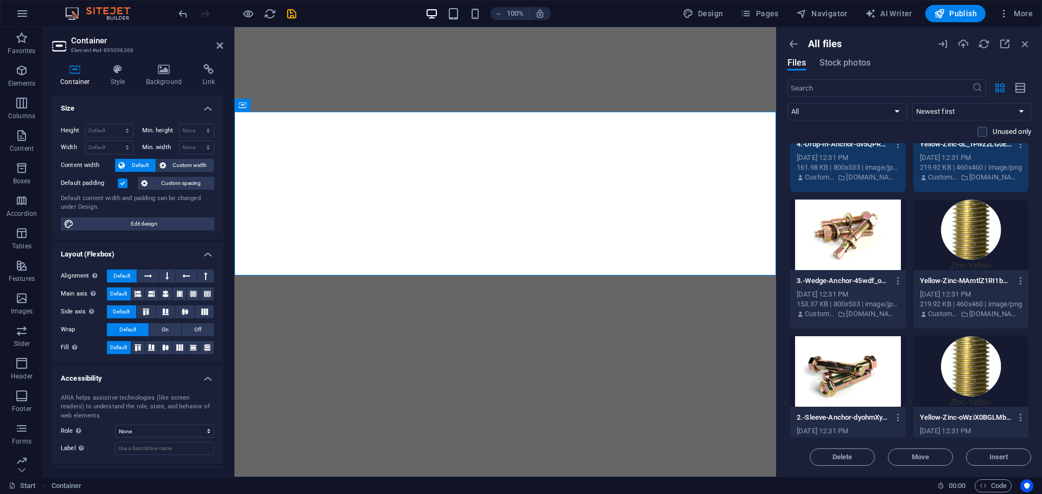
drag, startPoint x: 850, startPoint y: 239, endPoint x: 890, endPoint y: 244, distance: 39.9
click at [851, 239] on div at bounding box center [848, 235] width 116 height 71
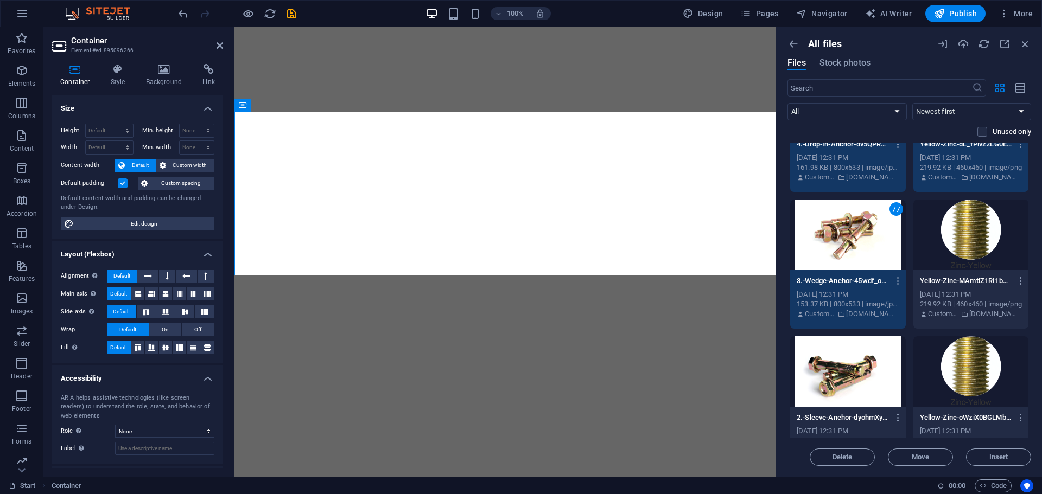
click at [968, 249] on div at bounding box center [971, 235] width 116 height 71
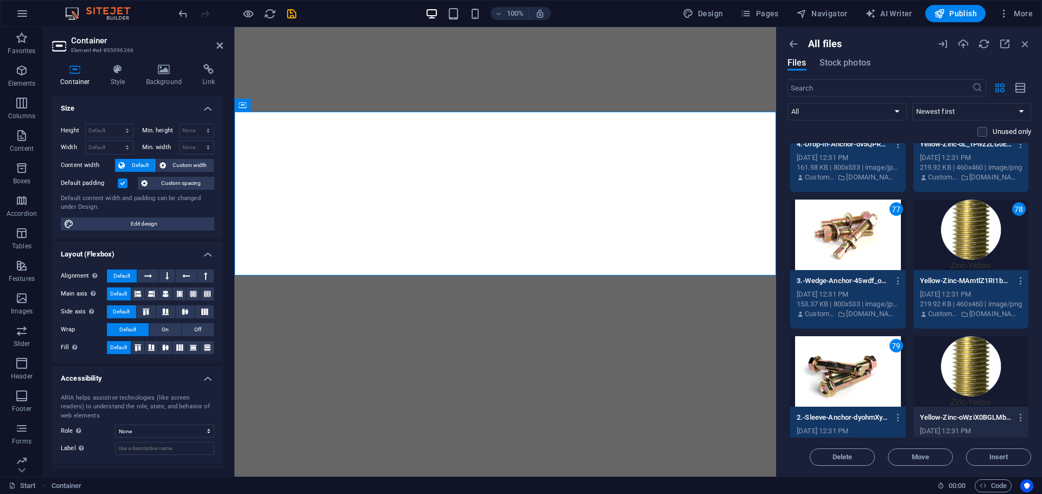
click at [952, 353] on div at bounding box center [971, 371] width 116 height 71
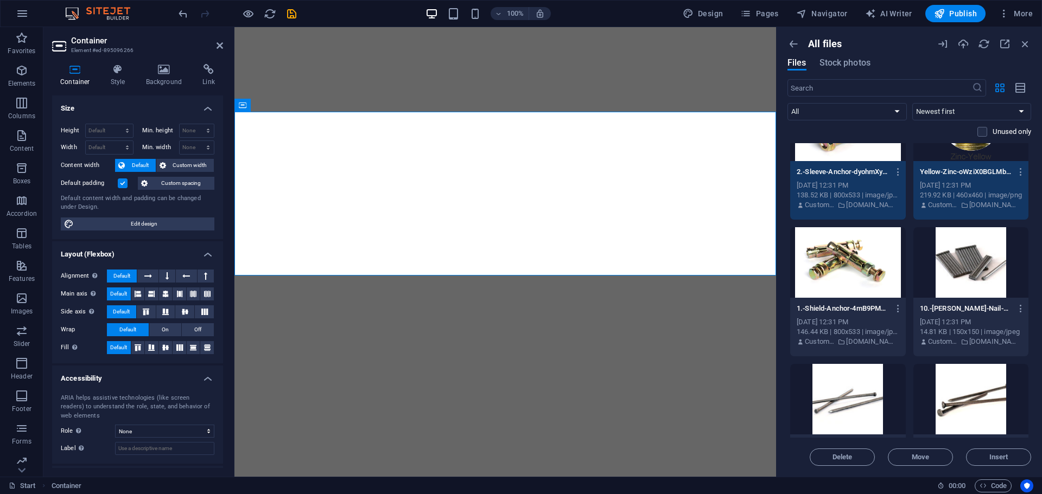
scroll to position [6077, 0]
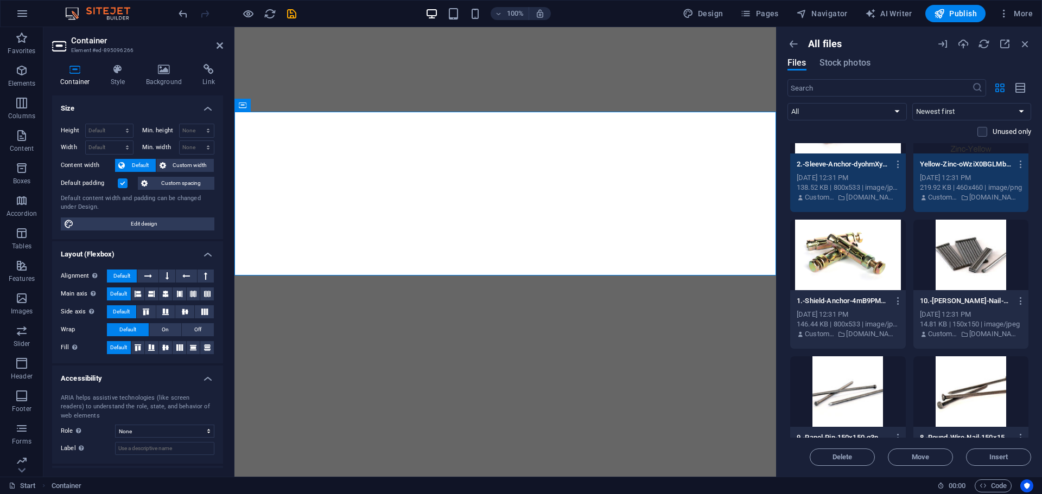
click at [883, 247] on div at bounding box center [848, 255] width 116 height 71
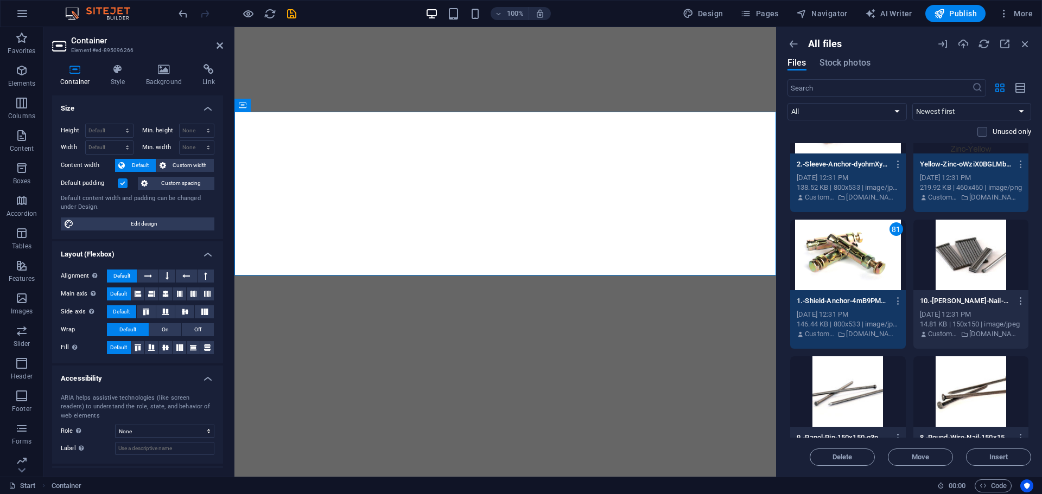
drag, startPoint x: 978, startPoint y: 252, endPoint x: 968, endPoint y: 263, distance: 15.0
click at [978, 253] on div at bounding box center [971, 255] width 116 height 71
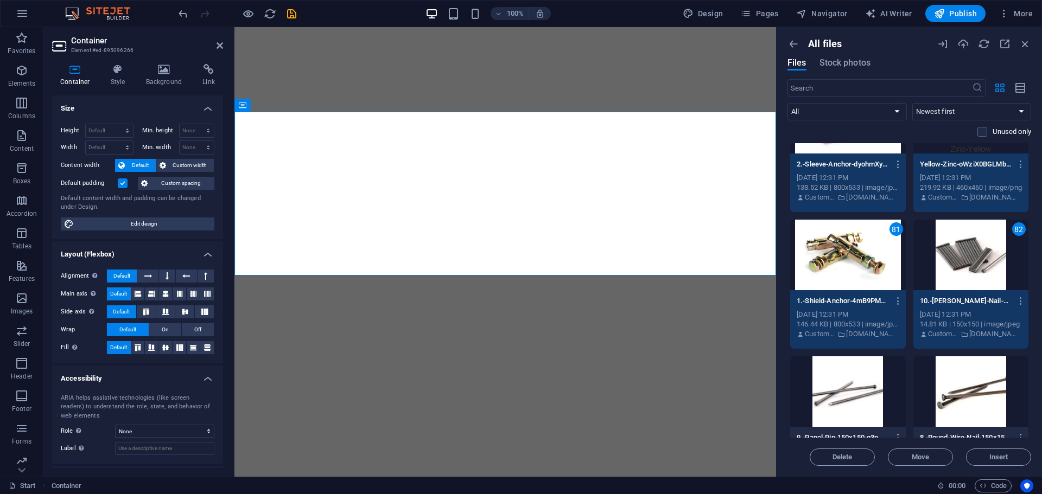
drag, startPoint x: 871, startPoint y: 371, endPoint x: 943, endPoint y: 379, distance: 72.6
click at [871, 371] on div at bounding box center [848, 392] width 116 height 71
click at [951, 383] on div at bounding box center [971, 392] width 116 height 71
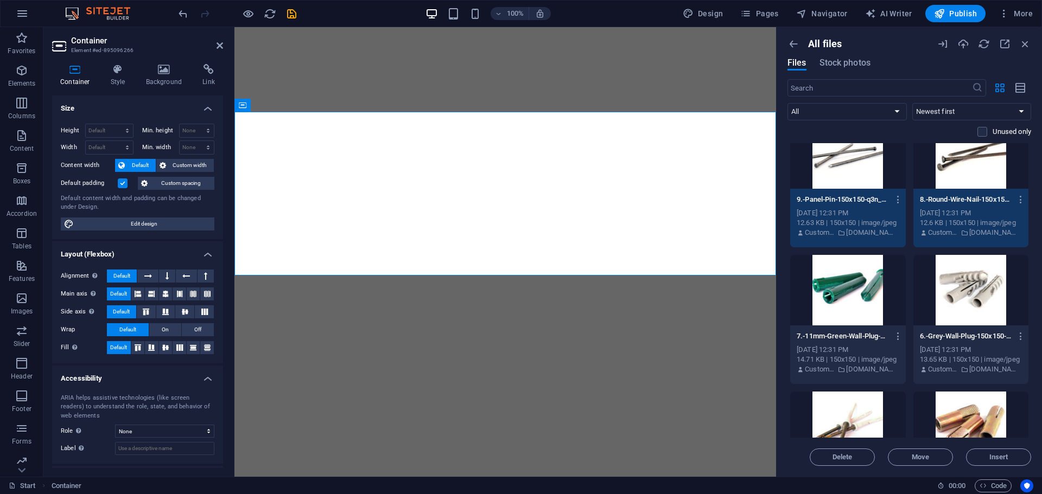
scroll to position [6331, 0]
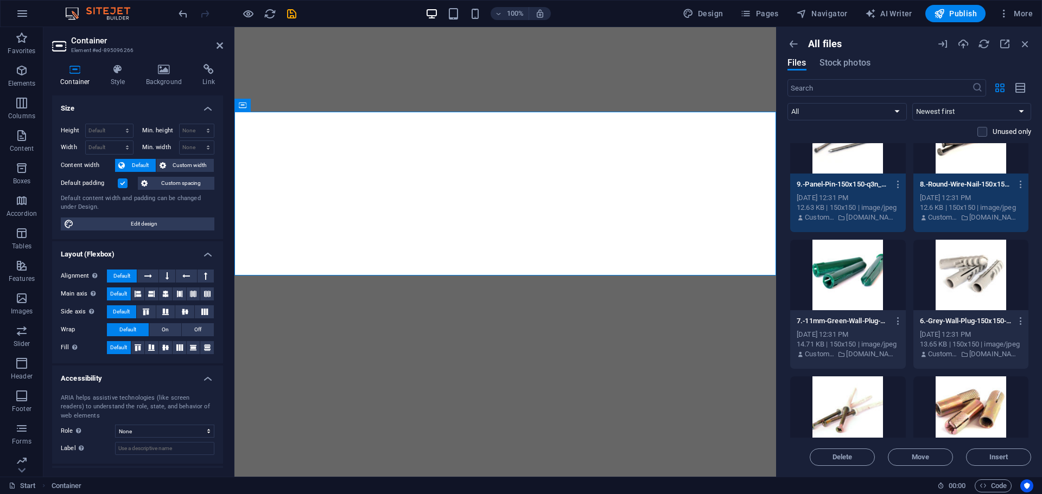
click at [875, 281] on div at bounding box center [848, 275] width 116 height 71
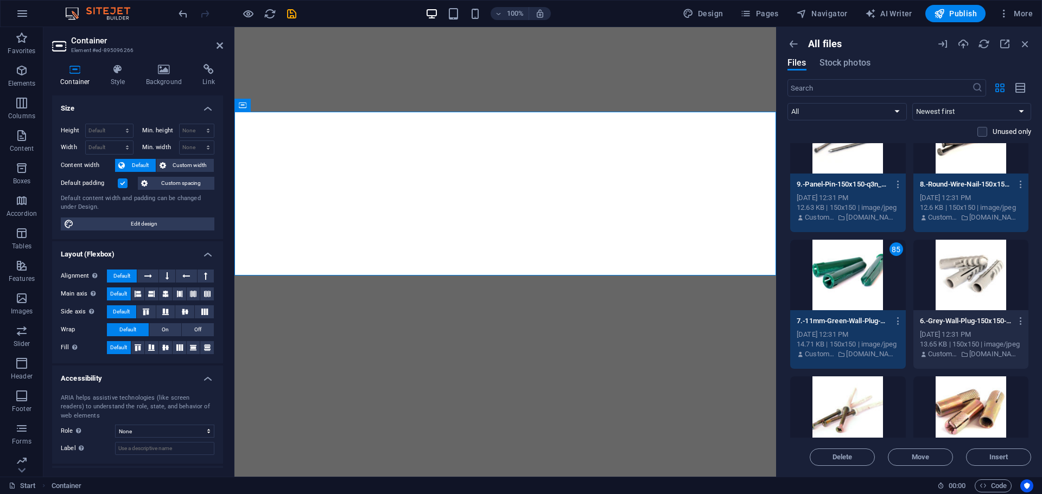
click at [965, 281] on div at bounding box center [971, 275] width 116 height 71
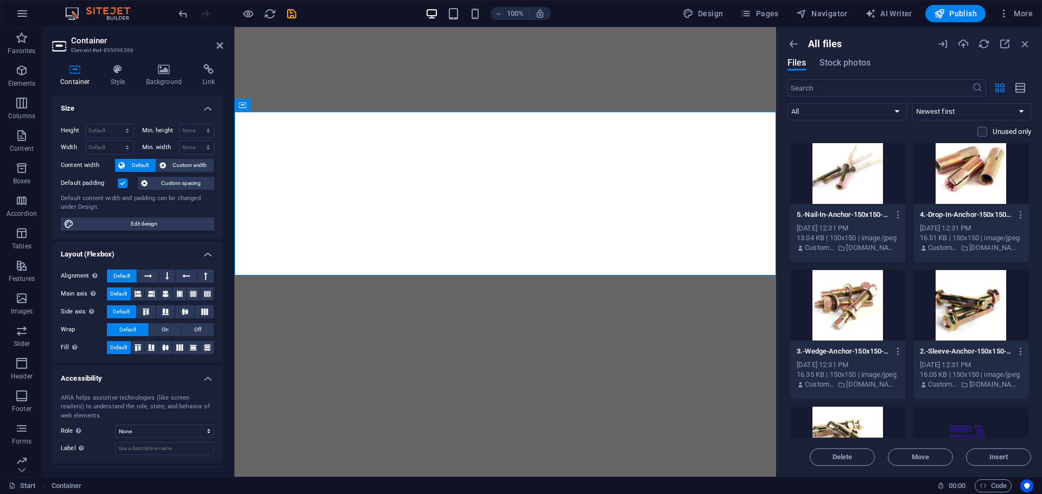
scroll to position [6584, 0]
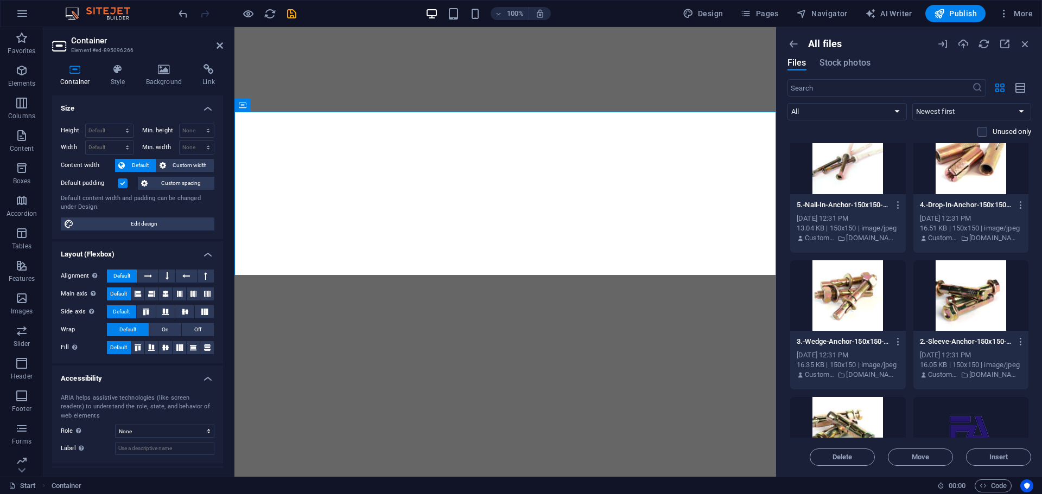
drag, startPoint x: 867, startPoint y: 188, endPoint x: 876, endPoint y: 184, distance: 10.0
click at [867, 187] on div at bounding box center [848, 159] width 116 height 71
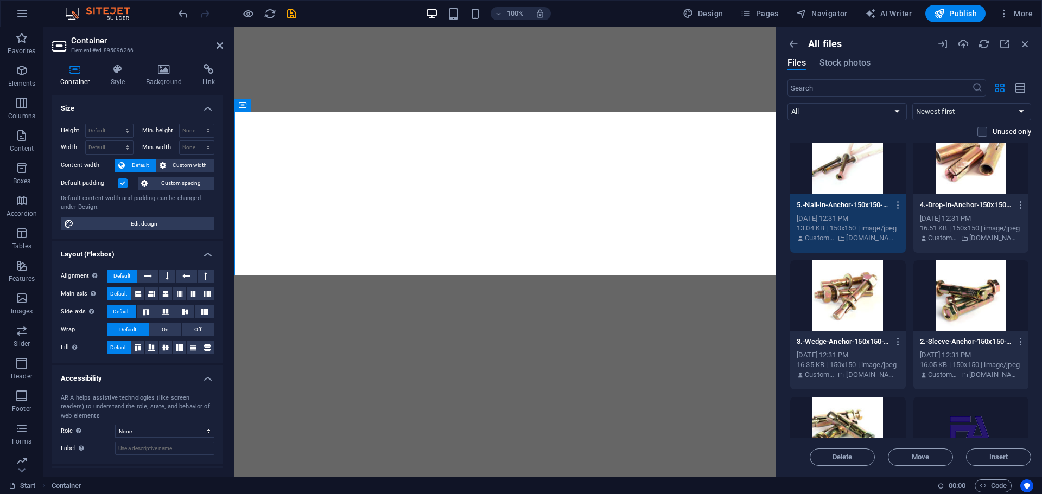
click at [953, 180] on div at bounding box center [971, 159] width 116 height 71
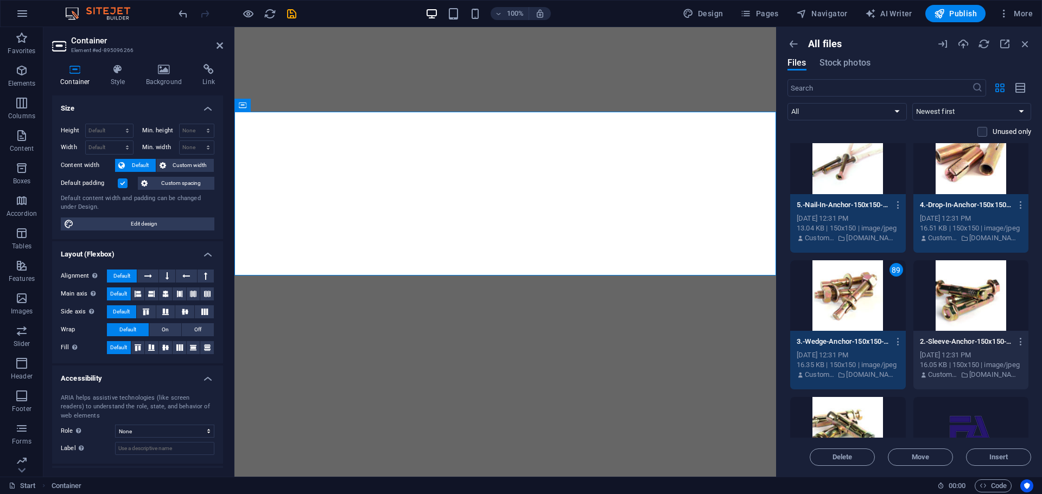
click at [951, 302] on div at bounding box center [971, 295] width 116 height 71
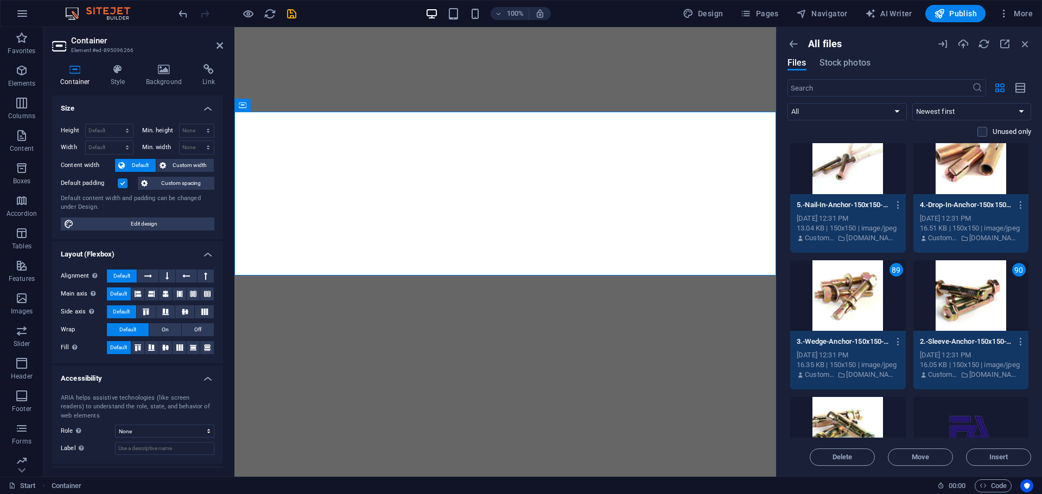
click at [881, 405] on div at bounding box center [848, 432] width 116 height 71
click at [964, 417] on div at bounding box center [971, 432] width 116 height 71
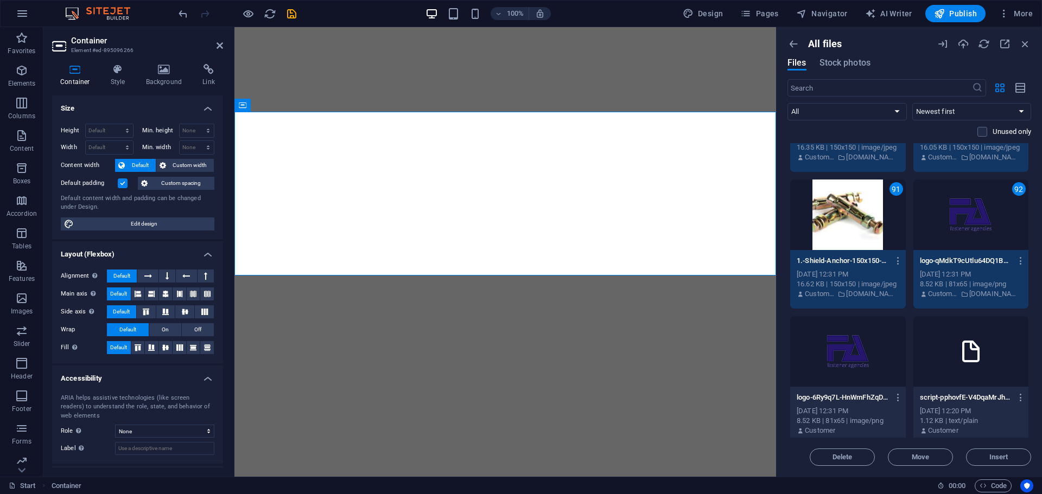
scroll to position [6837, 0]
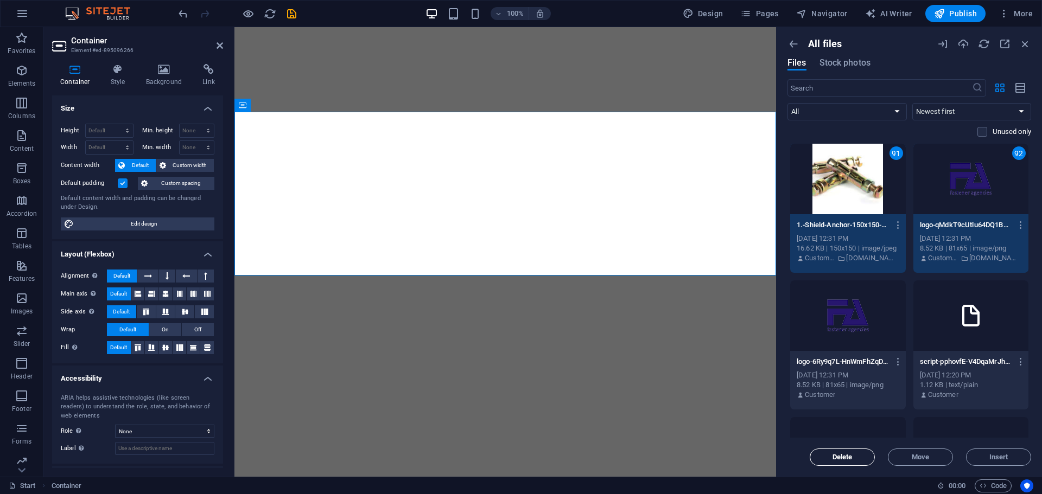
click at [862, 451] on button "Delete" at bounding box center [842, 457] width 65 height 17
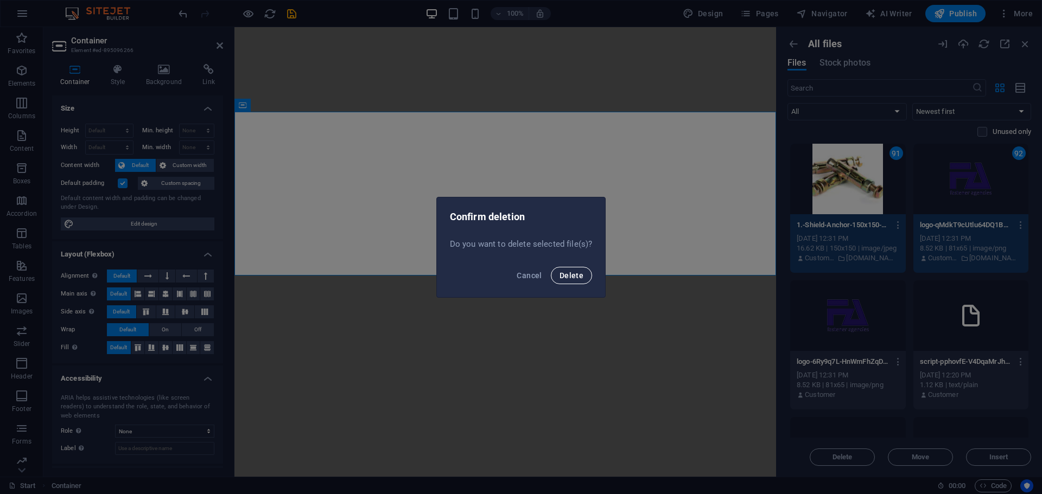
click at [570, 281] on button "Delete" at bounding box center [571, 275] width 41 height 17
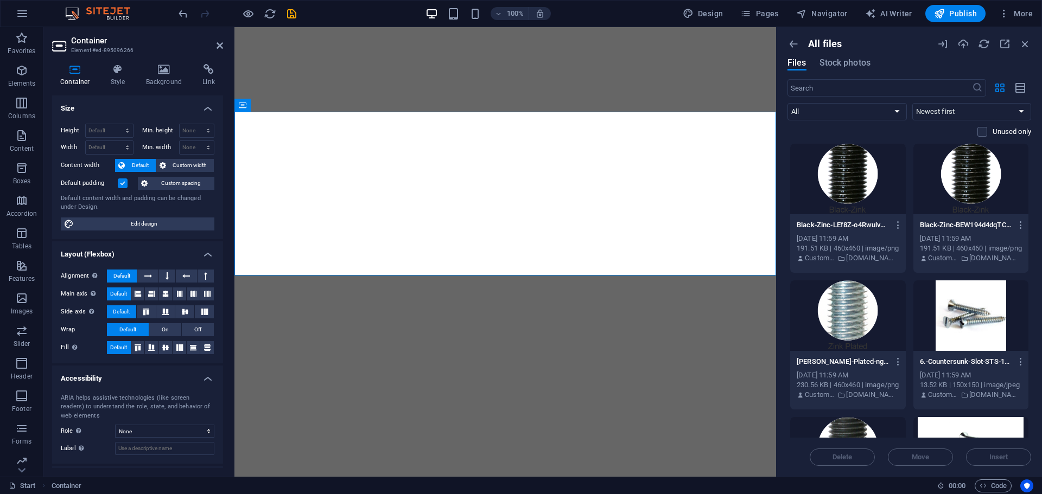
scroll to position [547, 0]
